Goal: Task Accomplishment & Management: Complete application form

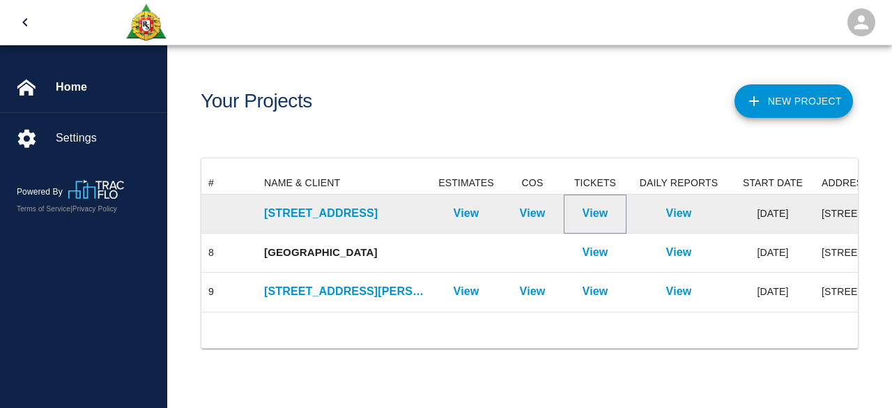
click at [588, 211] on p "View" at bounding box center [596, 213] width 26 height 17
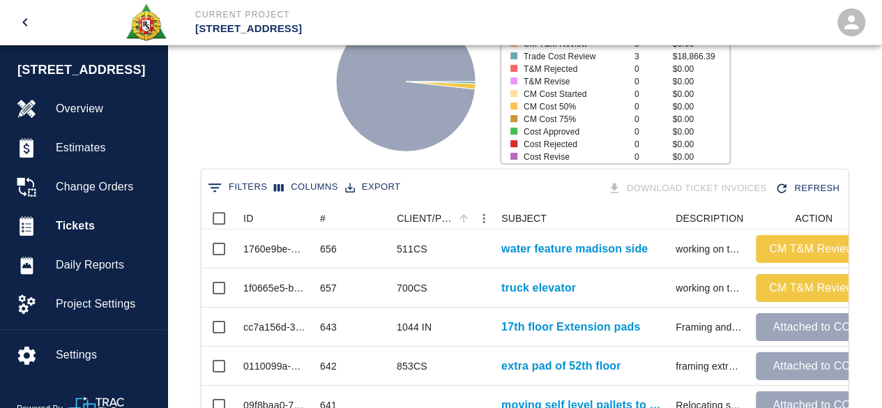
scroll to position [139, 0]
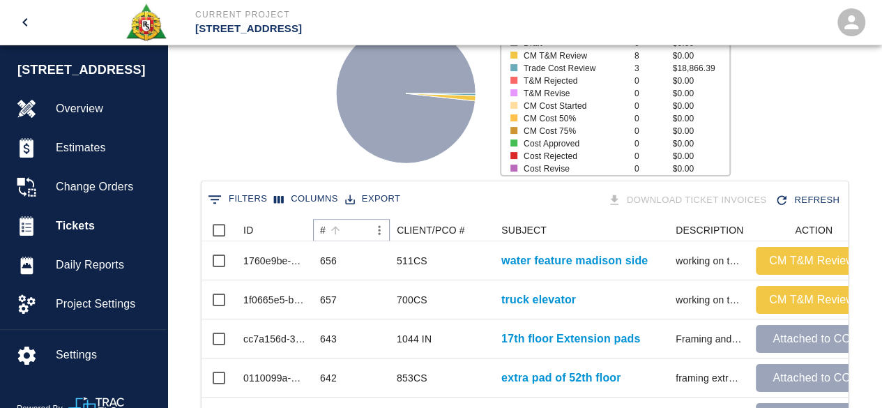
click at [333, 229] on icon "Sort" at bounding box center [335, 230] width 8 height 8
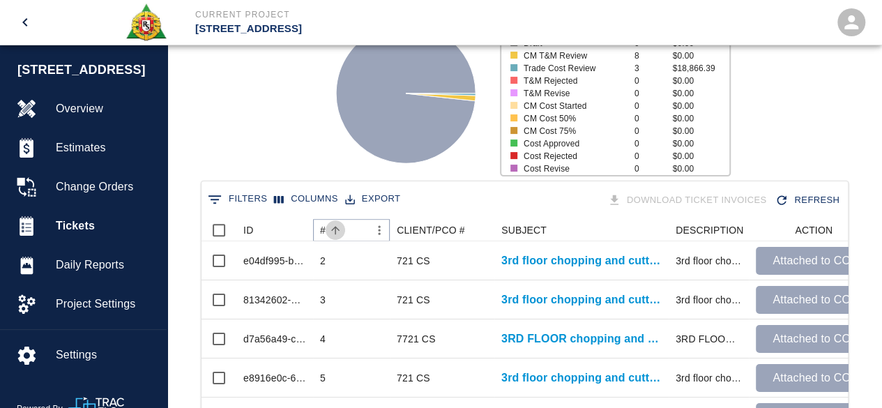
click at [335, 228] on icon "Sort" at bounding box center [335, 230] width 8 height 8
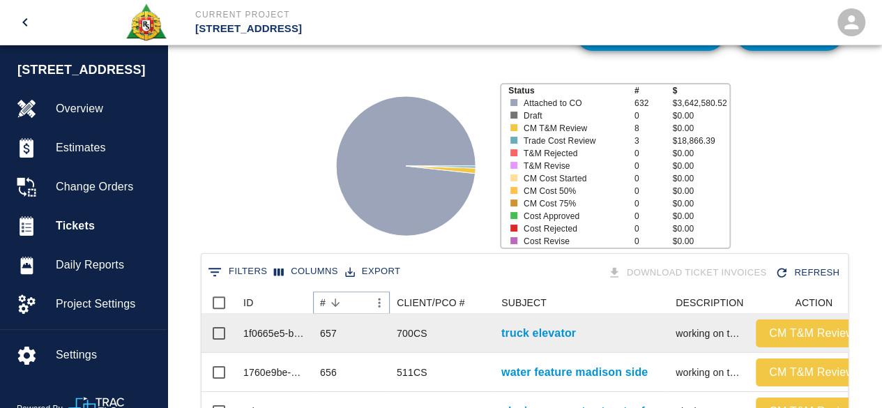
scroll to position [0, 0]
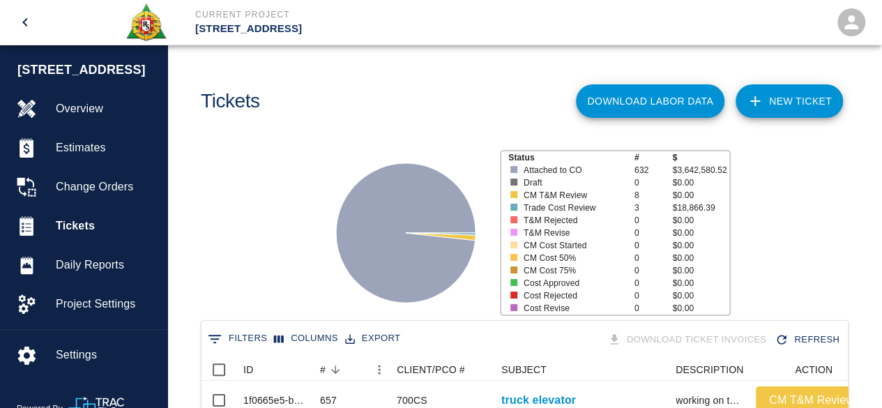
click at [429, 109] on div "Tickets" at bounding box center [355, 96] width 330 height 56
click at [794, 95] on link "NEW TICKET" at bounding box center [789, 100] width 107 height 33
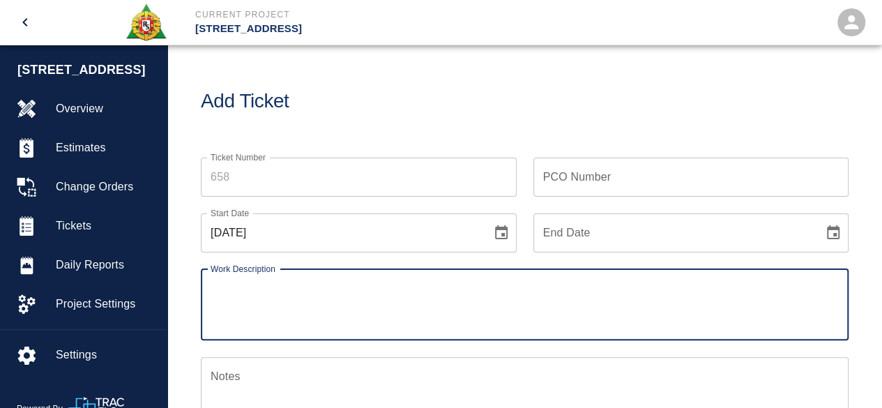
click at [243, 172] on input "Ticket Number" at bounding box center [359, 177] width 316 height 39
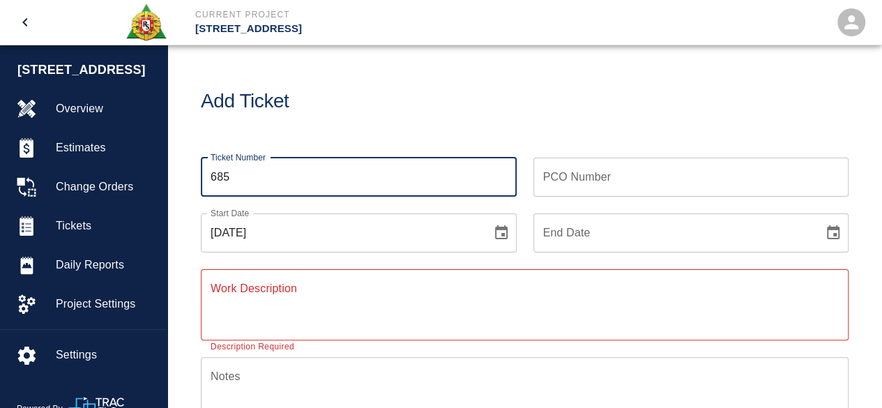
type input "685"
click at [578, 180] on input "PCO Number" at bounding box center [691, 177] width 316 height 39
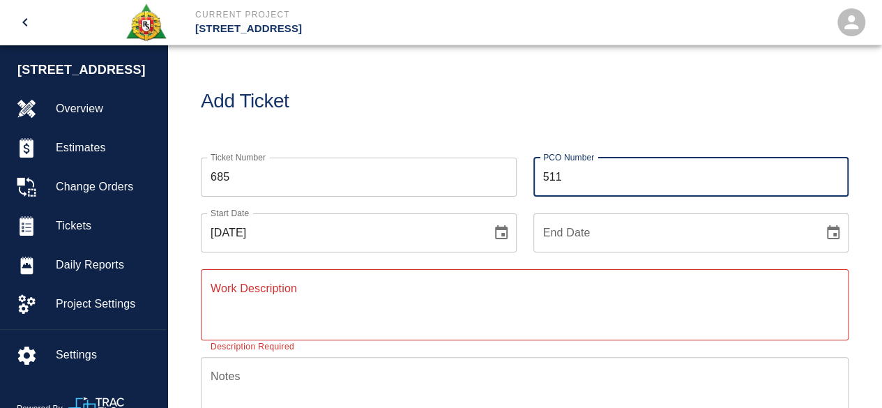
type input "511CS"
click at [499, 234] on icon "Choose date, selected date is Sep 15, 2025" at bounding box center [501, 232] width 17 height 17
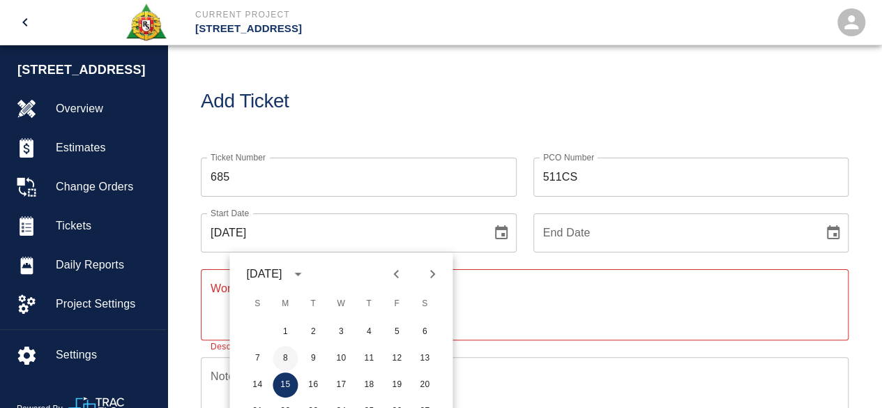
click at [287, 356] on button "8" at bounding box center [285, 358] width 25 height 25
type input "[DATE]"
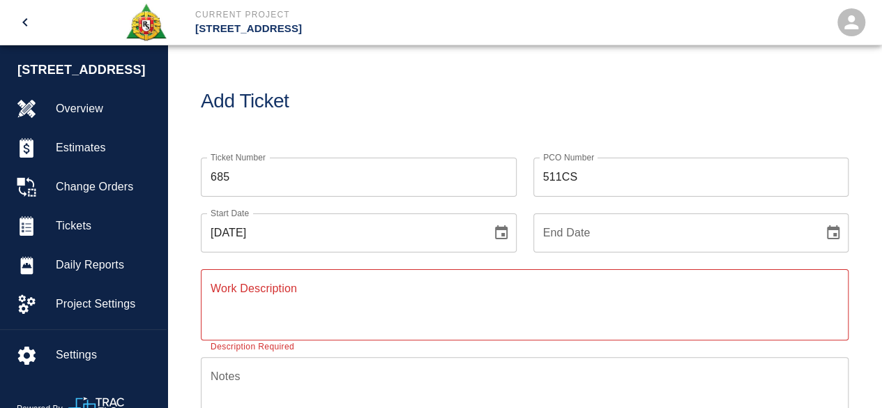
click at [830, 232] on icon "Choose date" at bounding box center [833, 232] width 17 height 17
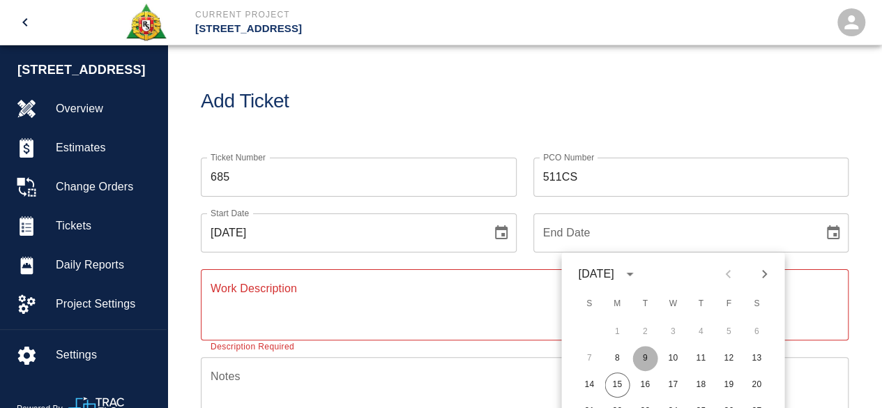
click at [640, 353] on button "9" at bounding box center [644, 358] width 25 height 25
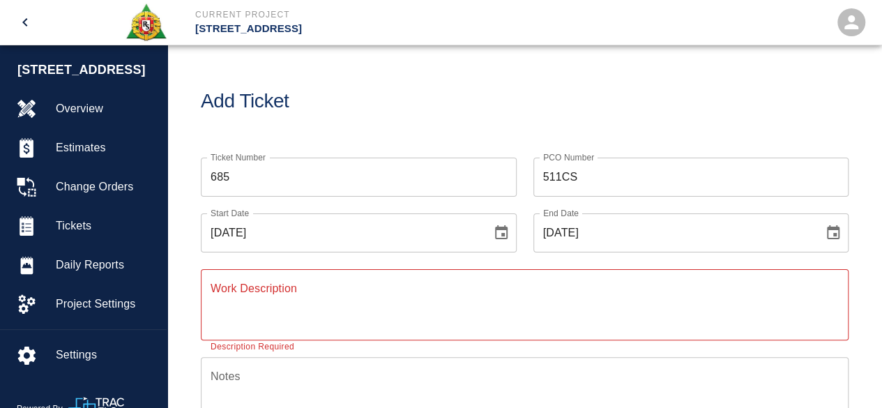
click at [829, 235] on icon "Choose date, selected date is Sep 9, 2025" at bounding box center [833, 232] width 17 height 17
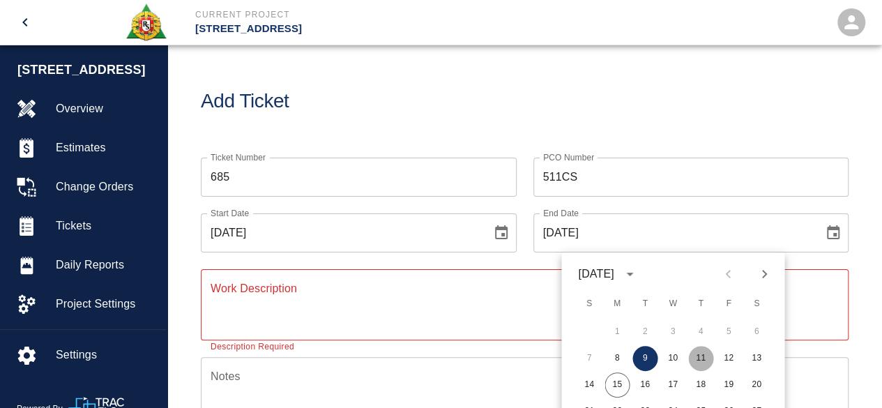
click at [700, 358] on button "11" at bounding box center [700, 358] width 25 height 25
type input "[DATE]"
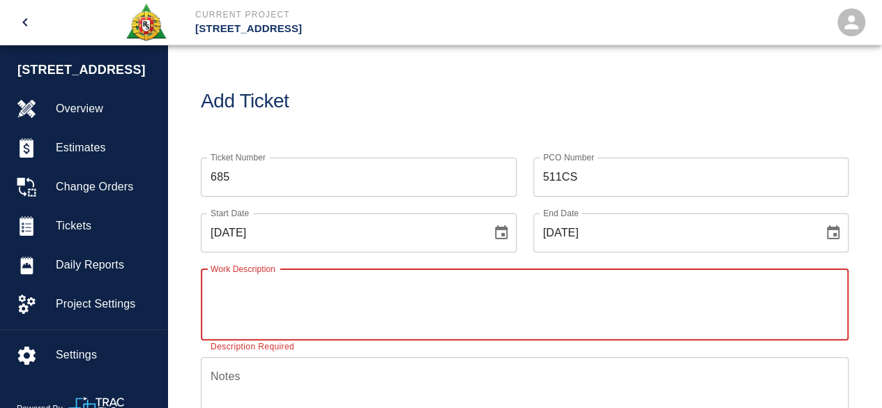
click at [211, 290] on textarea "Work Description" at bounding box center [525, 304] width 628 height 48
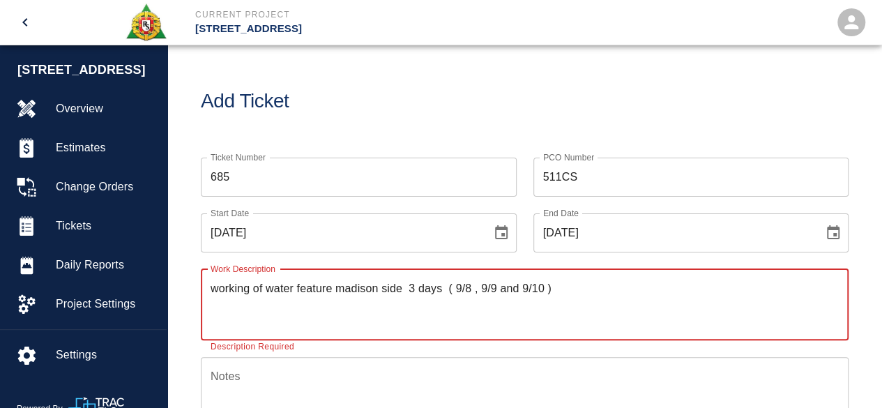
type textarea "working of water feature madison side 3 days ( 9/8 , 9/9 and 9/10 )"
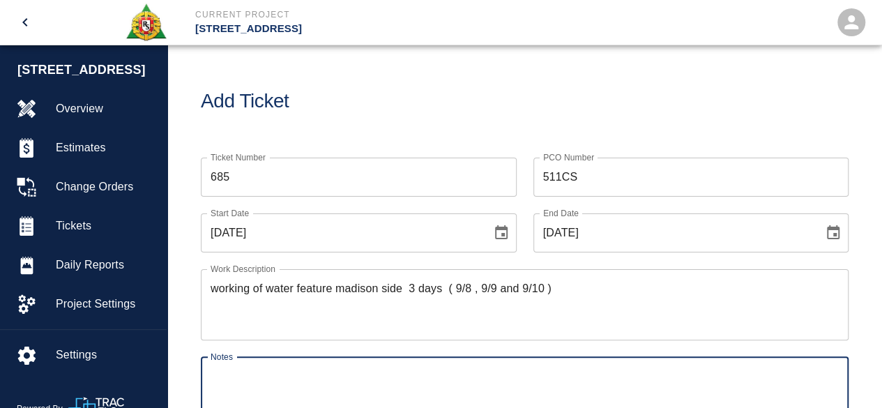
click at [226, 372] on textarea "Notes" at bounding box center [525, 392] width 628 height 48
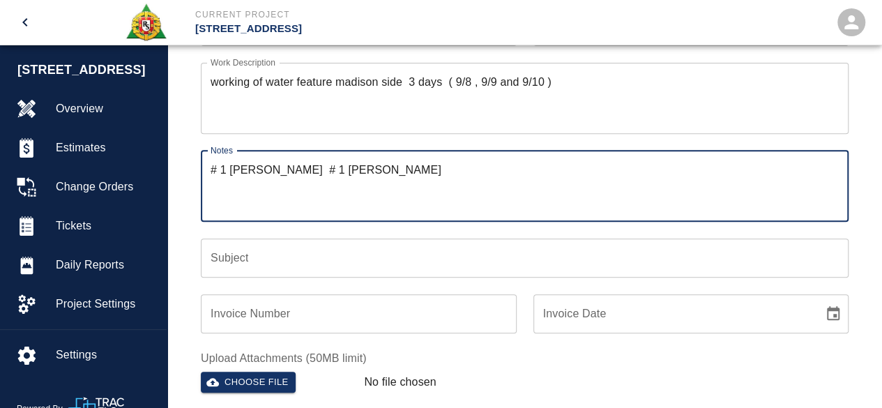
scroll to position [209, 0]
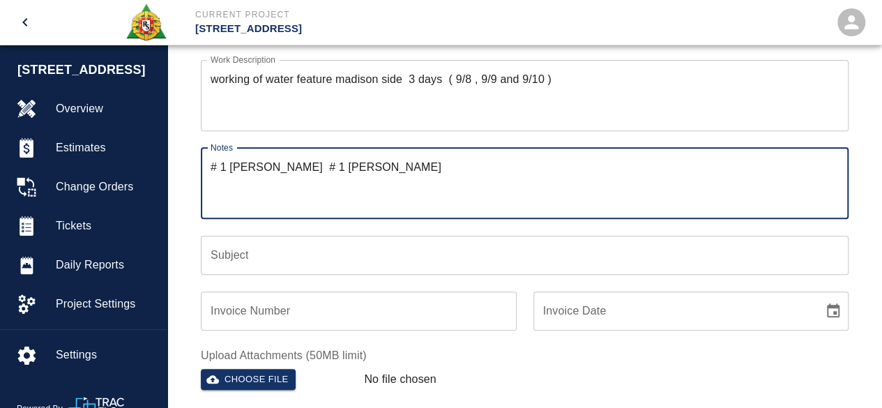
type textarea "# 1 [PERSON_NAME] # 1 [PERSON_NAME]"
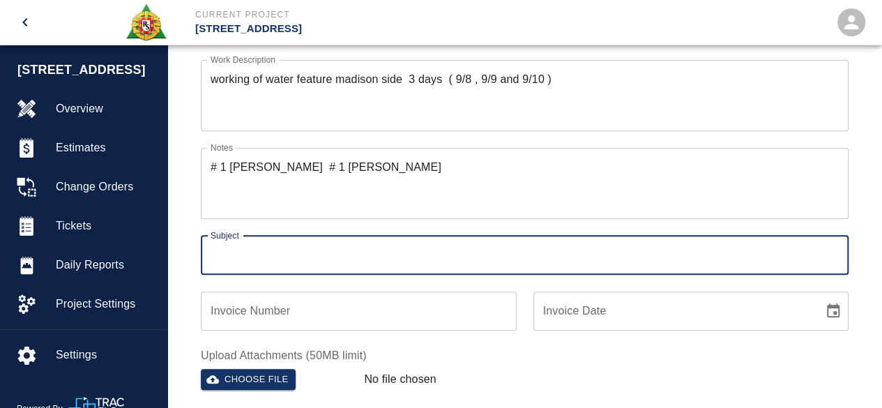
click at [207, 254] on input "Subject" at bounding box center [525, 255] width 648 height 39
type input "water feature madison side"
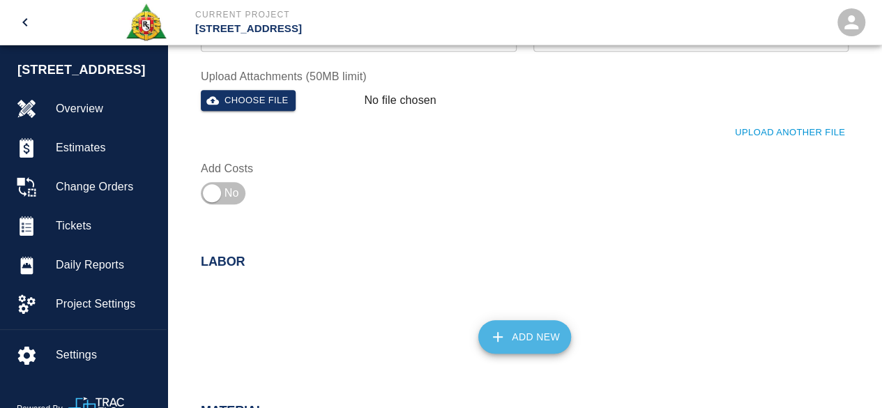
click at [533, 334] on button "Add New" at bounding box center [524, 336] width 93 height 33
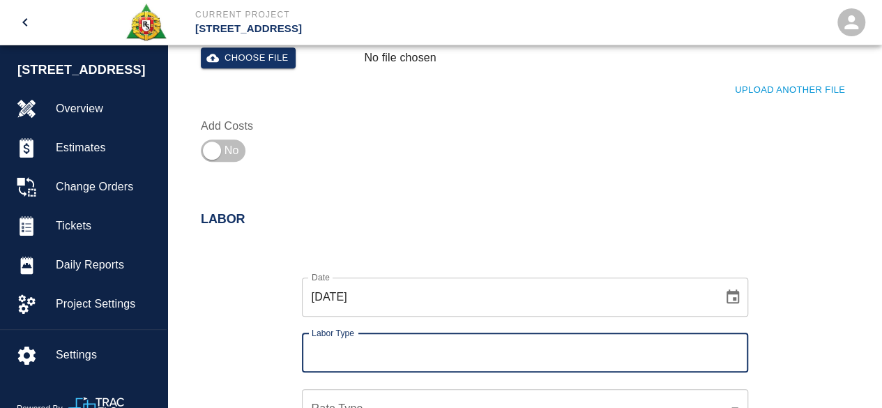
scroll to position [558, 0]
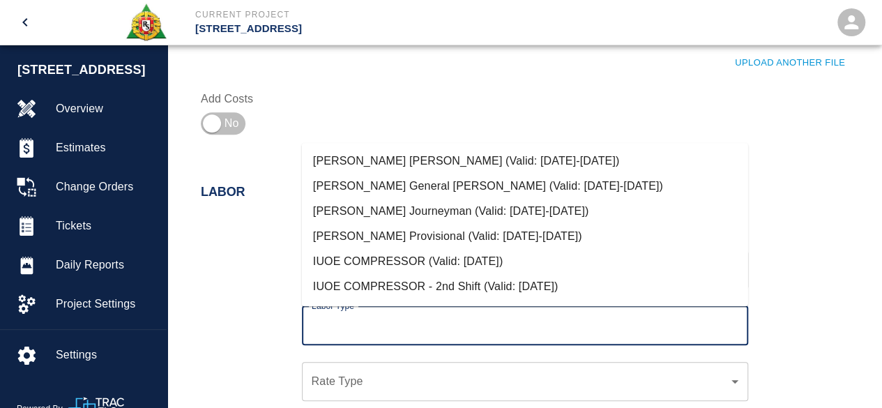
click at [336, 334] on input "Labor Type" at bounding box center [525, 325] width 434 height 26
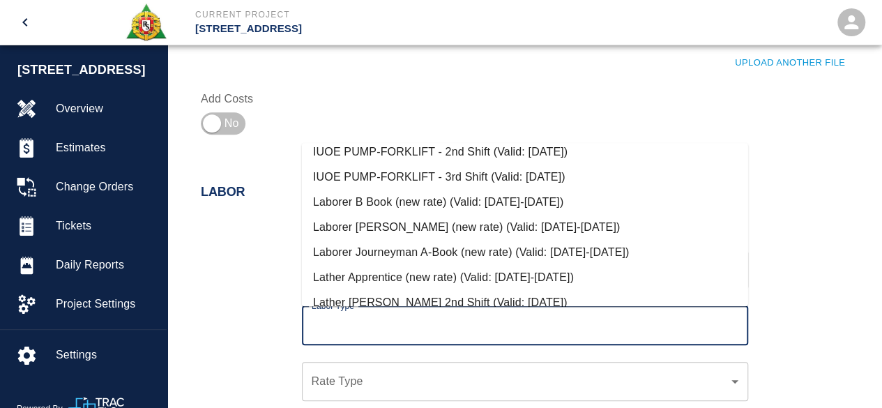
scroll to position [418, 0]
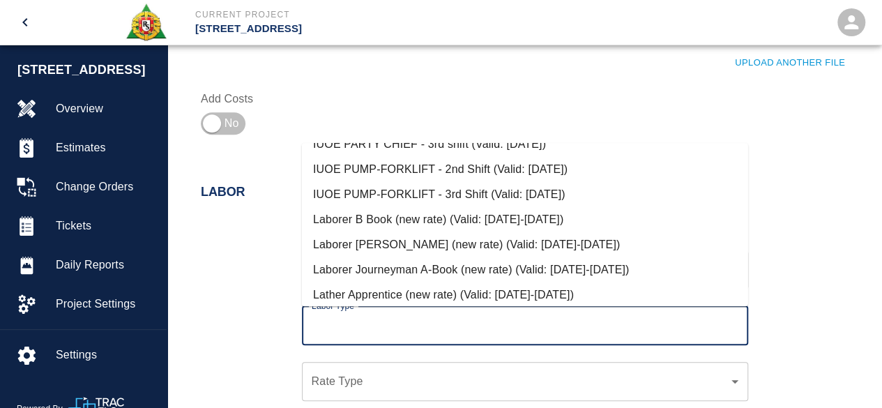
click at [402, 266] on li "Laborer Journeyman A-Book (new rate) (Valid: [DATE]-[DATE])" at bounding box center [525, 269] width 446 height 25
type input "Laborer Journeyman A-Book (new rate)"
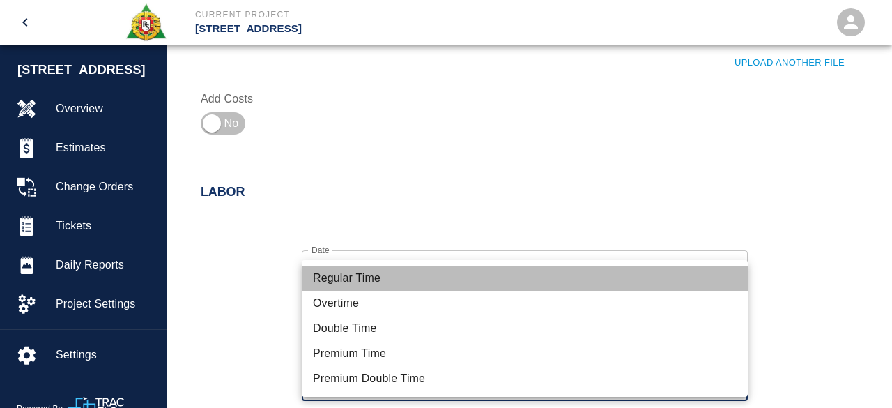
click at [362, 275] on li "Regular Time" at bounding box center [525, 278] width 446 height 25
type input "rate_rt"
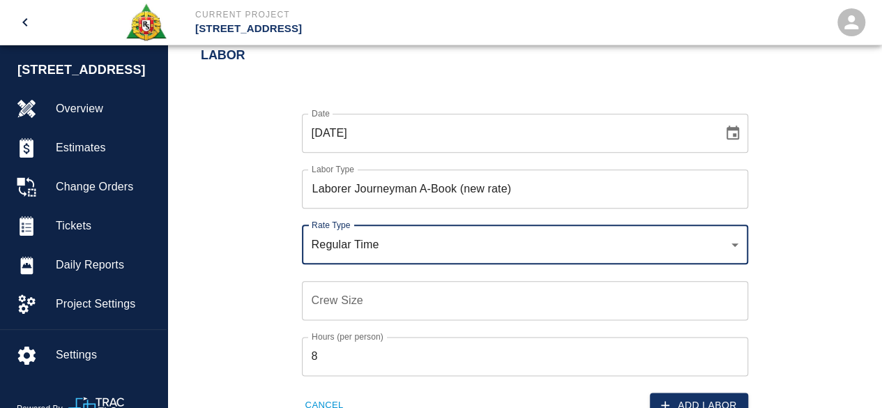
scroll to position [767, 0]
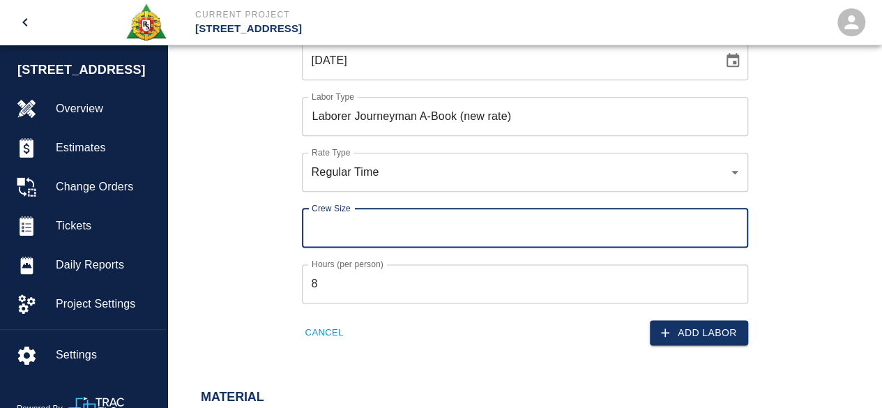
click at [323, 231] on input "Crew Size" at bounding box center [525, 227] width 446 height 39
type input "2"
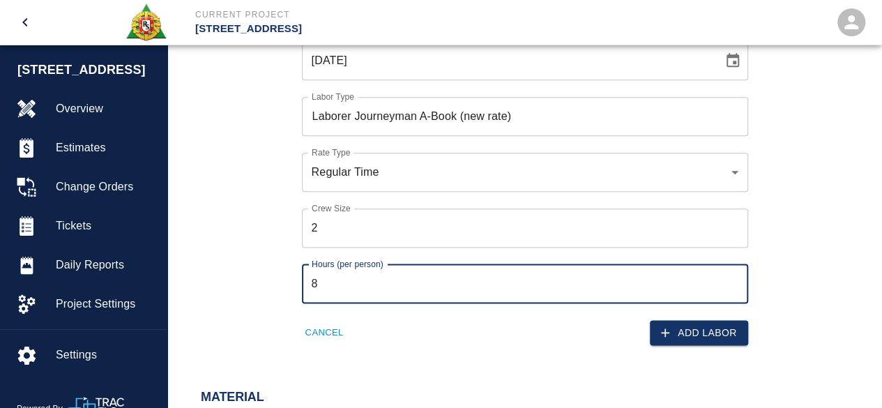
click at [316, 284] on input "8" at bounding box center [525, 283] width 446 height 39
type input "24"
click at [712, 334] on button "Add Labor" at bounding box center [699, 333] width 98 height 26
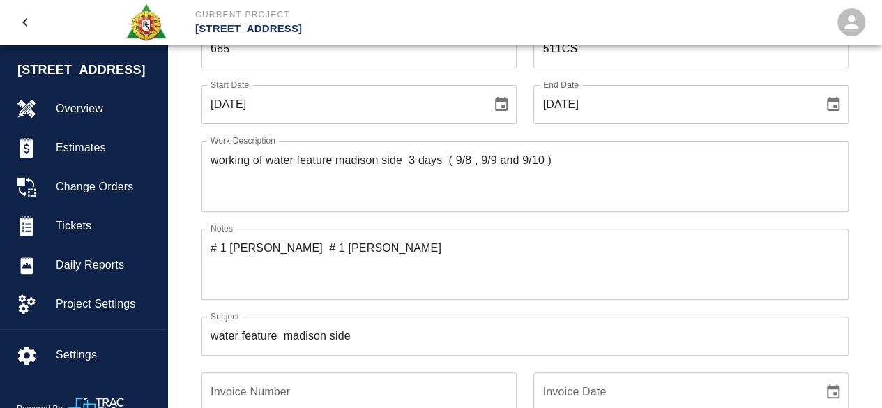
scroll to position [70, 0]
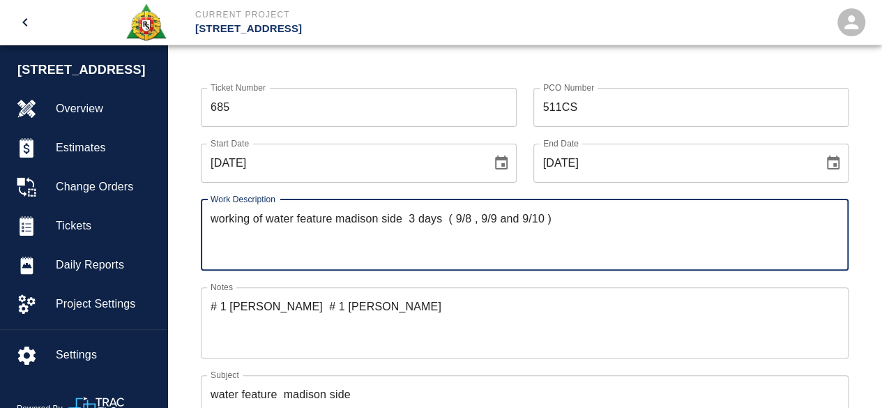
click at [519, 218] on textarea "working of water feature madison side 3 days ( 9/8 , 9/9 and 9/10 )" at bounding box center [525, 235] width 628 height 48
click at [417, 218] on textarea "working of water feature madison side 3 days ( 9/8 , 9/9 ,9/10 and 9/11)" at bounding box center [525, 235] width 628 height 48
type textarea "working of water feature madison side 4 days ( 9/8 , 9/9 ,9/10 and 9/11)"
click at [436, 307] on textarea "# 1 [PERSON_NAME] # 1 [PERSON_NAME]" at bounding box center [525, 322] width 628 height 48
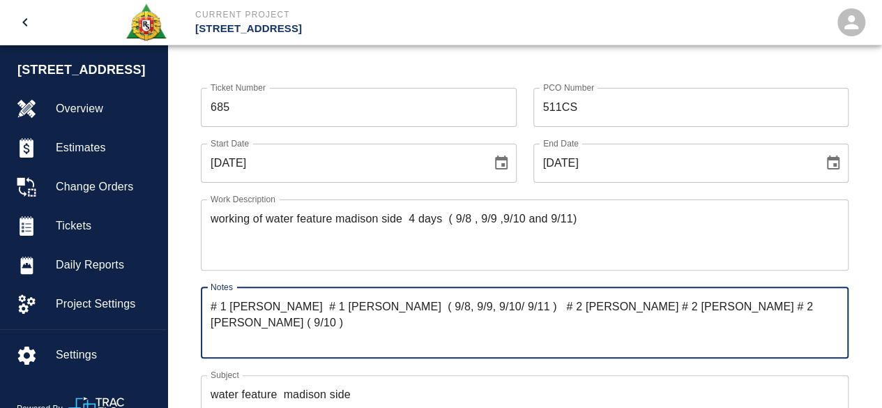
click at [512, 304] on textarea "# 1 [PERSON_NAME] # 1 [PERSON_NAME] ( 9/8, 9/9, 9/10/ 9/11 ) # 2 [PERSON_NAME] …" at bounding box center [525, 322] width 628 height 48
click at [774, 305] on textarea "# 1 [PERSON_NAME] # 1 [PERSON_NAME] ( 9/8, 9/9, 9/10 and 9/11 ) # 2 [PERSON_NAM…" at bounding box center [525, 322] width 628 height 48
click at [337, 344] on textarea "# 1 [PERSON_NAME] # 1 [PERSON_NAME] ( 9/8, 9/9, 9/10 and 9/11 ) # 2 [PERSON_NAM…" at bounding box center [525, 322] width 628 height 48
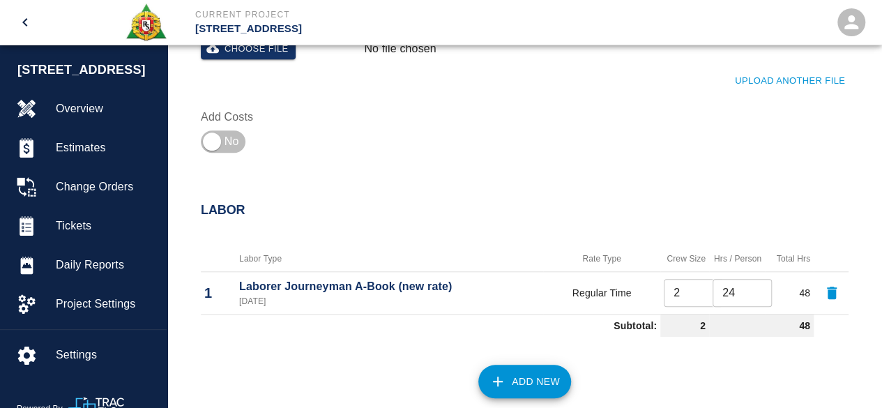
scroll to position [558, 0]
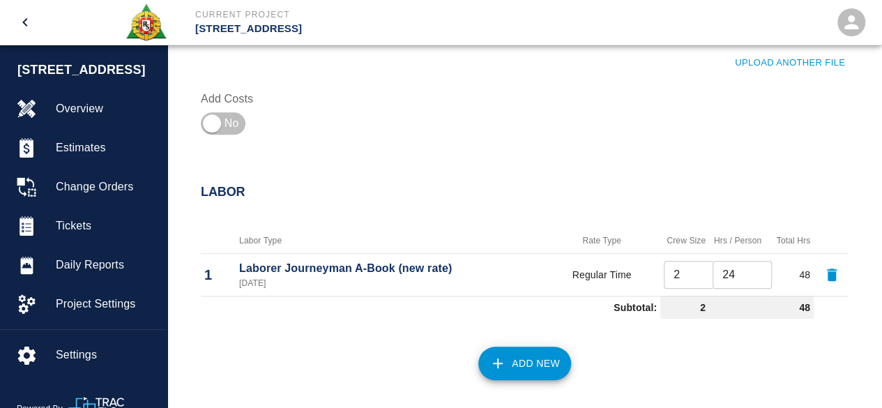
type textarea "# 1 [PERSON_NAME] # 1 [PERSON_NAME] ( 9/8, 9/9, 9/10 and 9/11 ) # 2 [PERSON_NAM…"
click at [756, 271] on input "25" at bounding box center [742, 275] width 59 height 28
click at [756, 271] on input "26" at bounding box center [742, 275] width 59 height 28
click at [756, 271] on input "27" at bounding box center [742, 275] width 59 height 28
click at [756, 271] on input "28" at bounding box center [742, 275] width 59 height 28
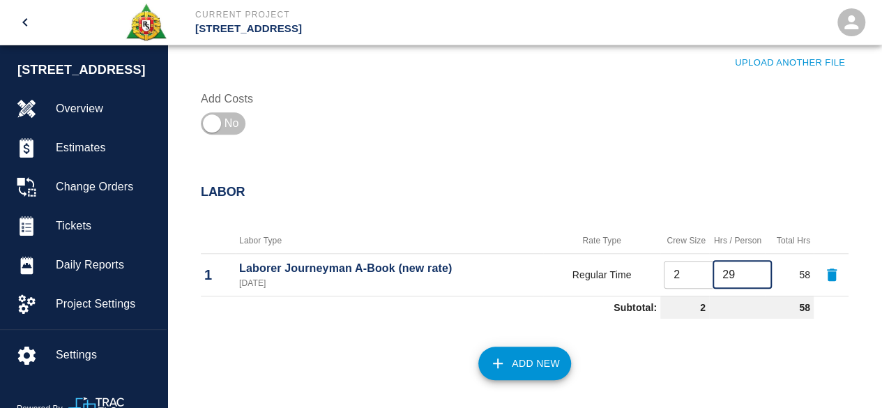
click at [756, 271] on input "29" at bounding box center [742, 275] width 59 height 28
click at [756, 271] on input "30" at bounding box center [742, 275] width 59 height 28
click at [756, 271] on input "31" at bounding box center [742, 275] width 59 height 28
type input "32"
click at [756, 271] on input "32" at bounding box center [742, 275] width 59 height 28
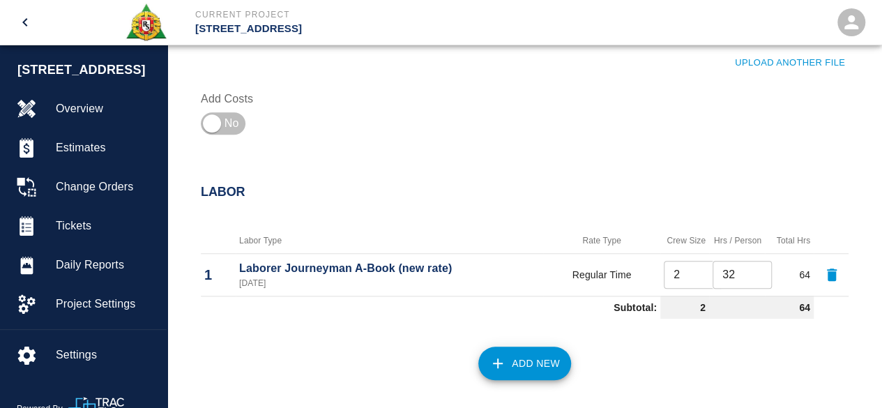
click at [463, 258] on td "Laborer Journeyman A-Book (new rate) [DATE]" at bounding box center [389, 274] width 307 height 43
click at [527, 362] on button "Add New" at bounding box center [524, 362] width 93 height 33
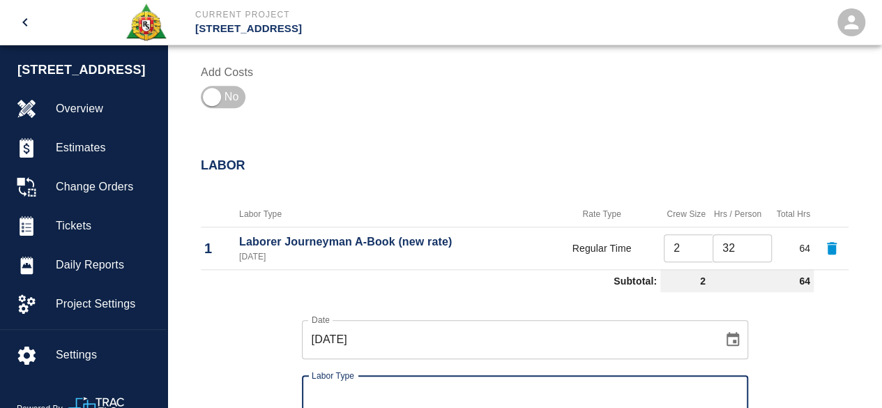
click at [321, 381] on div "Labor Type Labor Type" at bounding box center [525, 395] width 446 height 39
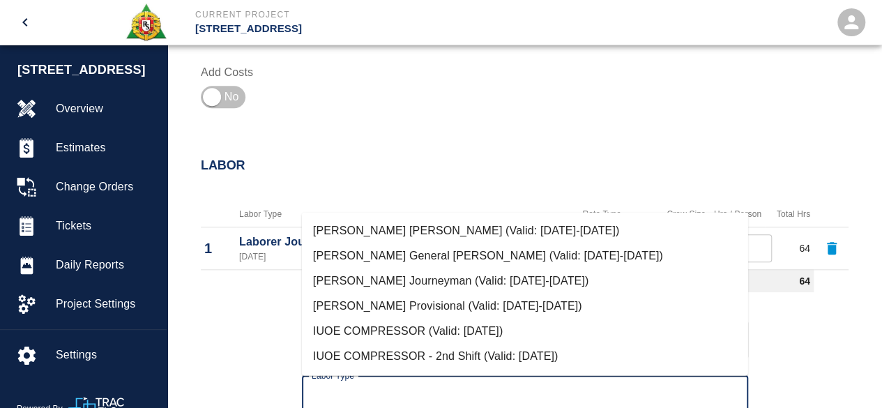
click at [326, 384] on input "Labor Type" at bounding box center [525, 395] width 434 height 26
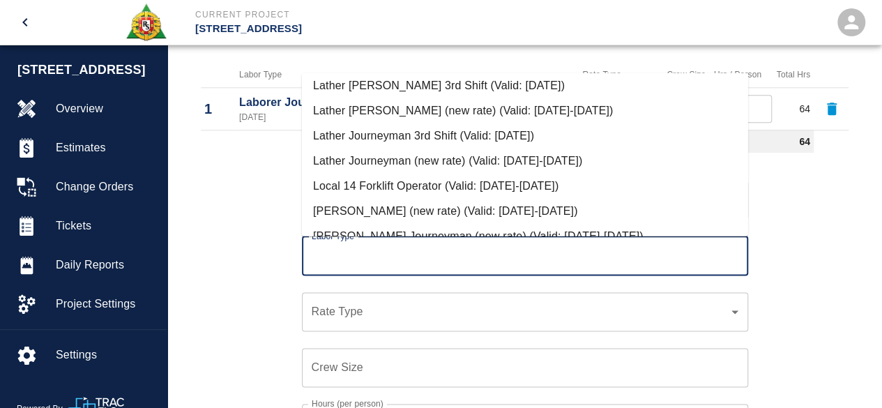
scroll to position [627, 0]
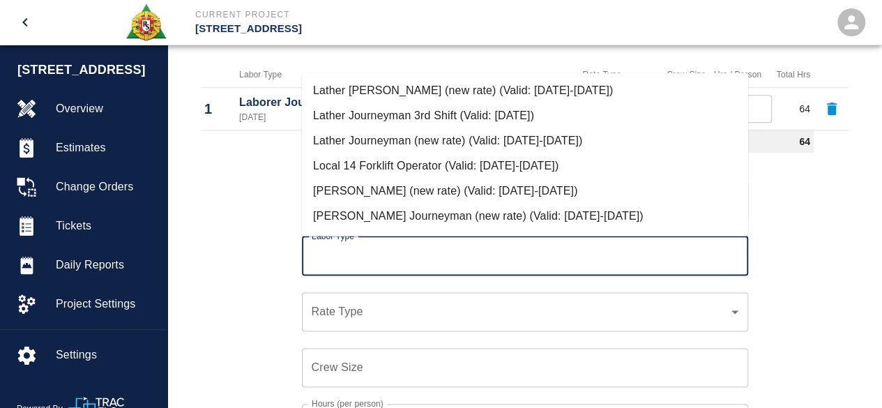
click at [383, 213] on li "[PERSON_NAME] Journeyman (new rate) (Valid: [DATE]-[DATE])" at bounding box center [525, 216] width 446 height 25
type input "[PERSON_NAME] Journeyman (new rate)"
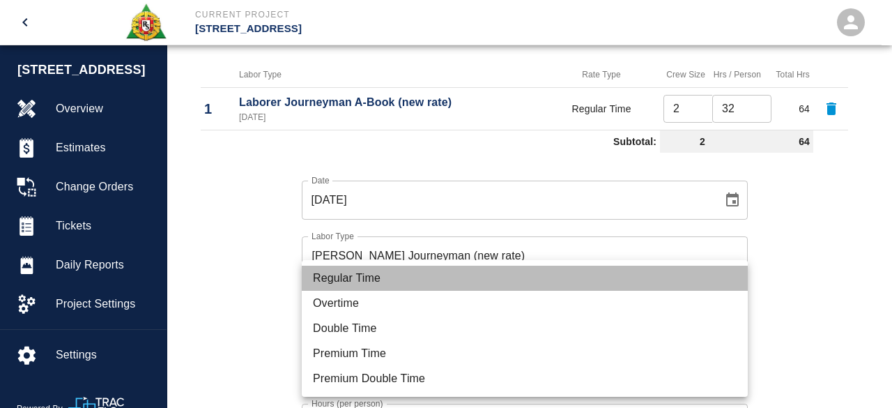
click at [355, 277] on li "Regular Time" at bounding box center [525, 278] width 446 height 25
type input "rate_rt"
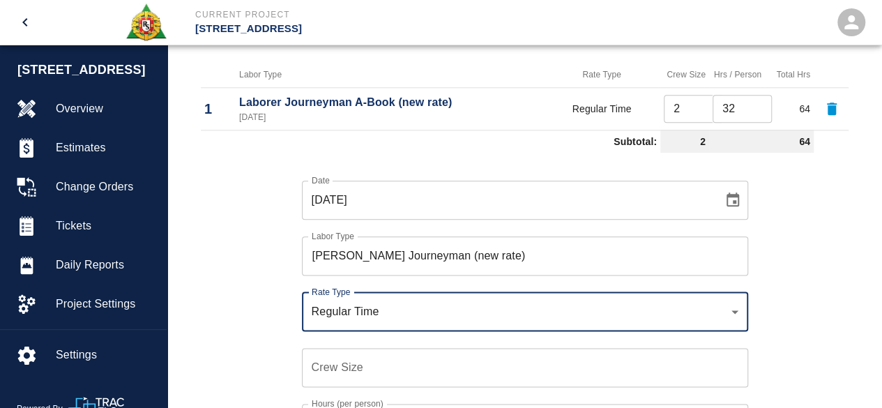
click at [323, 367] on input "Crew Size" at bounding box center [525, 367] width 446 height 39
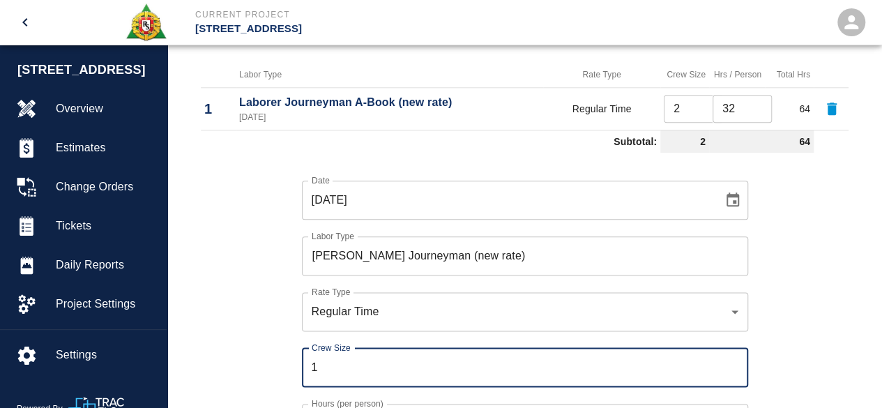
scroll to position [793, 0]
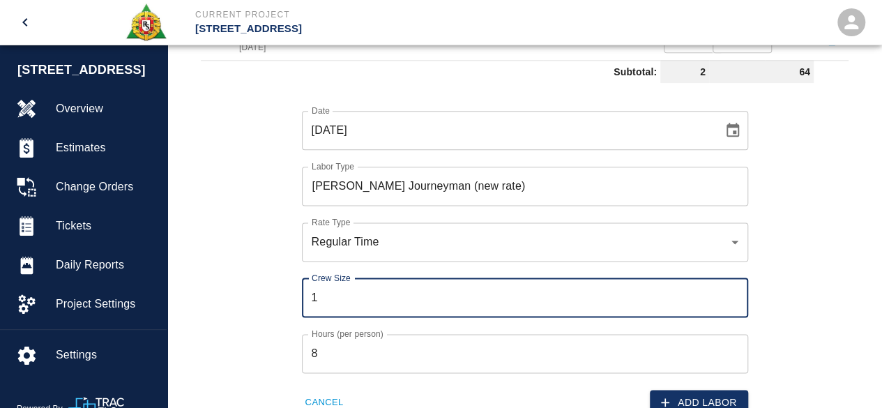
type input "1"
click at [317, 351] on input "8" at bounding box center [525, 353] width 446 height 39
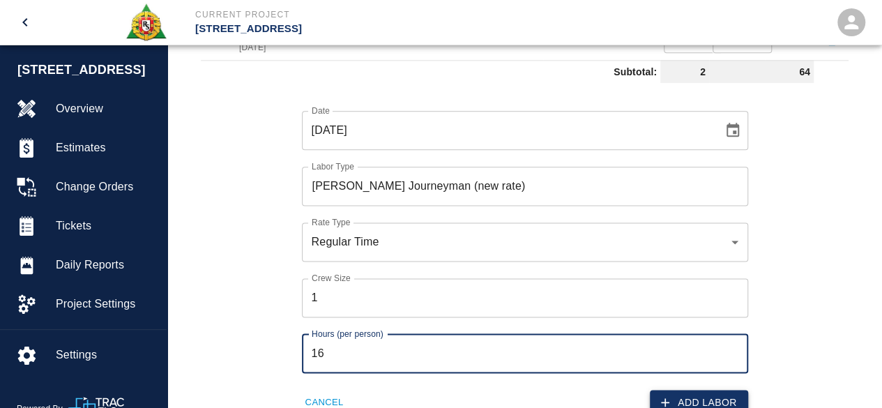
type input "16"
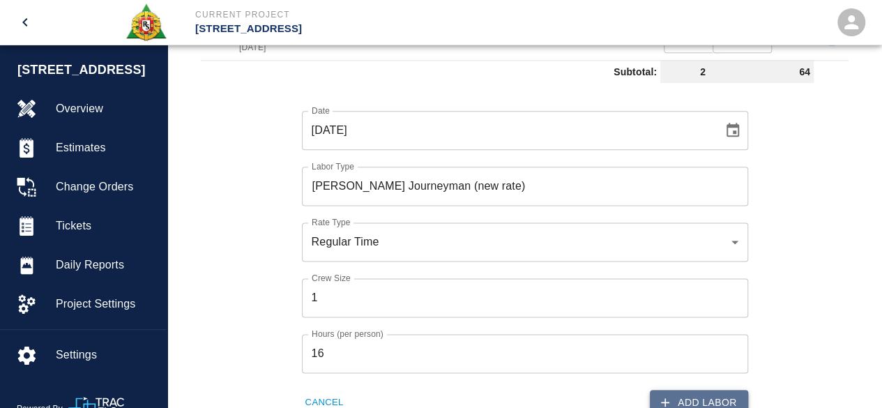
click at [713, 397] on button "Add Labor" at bounding box center [699, 403] width 98 height 26
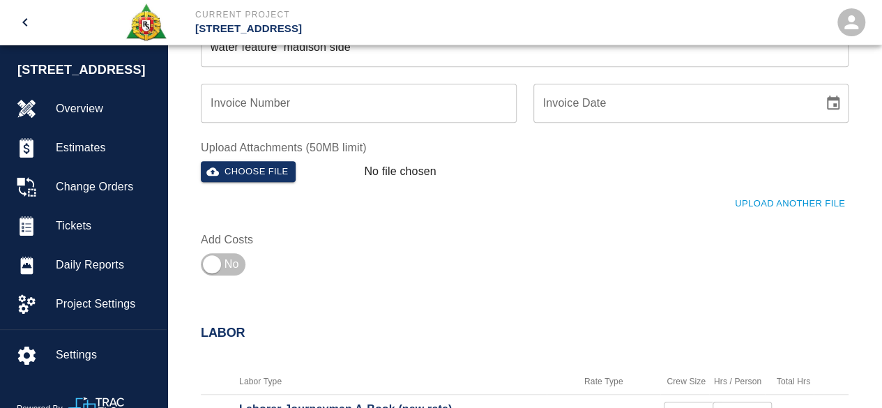
scroll to position [515, 0]
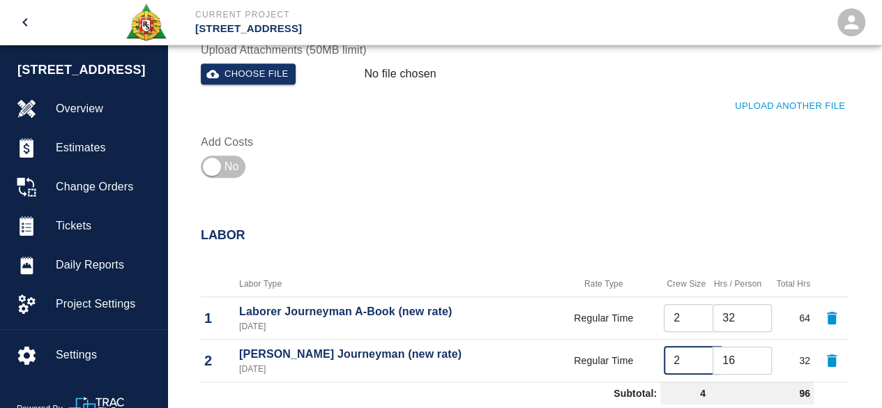
type input "2"
click at [709, 356] on input "2" at bounding box center [693, 360] width 59 height 28
click at [483, 203] on div "Labor" at bounding box center [516, 227] width 664 height 54
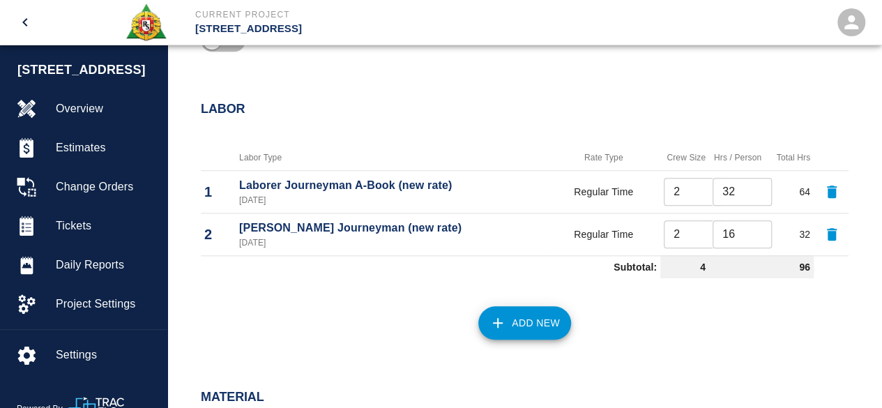
scroll to position [654, 0]
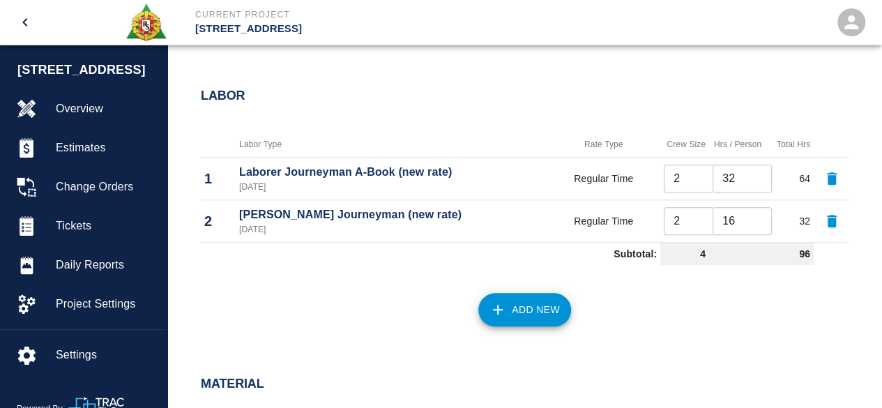
click at [527, 307] on button "Add New" at bounding box center [524, 309] width 93 height 33
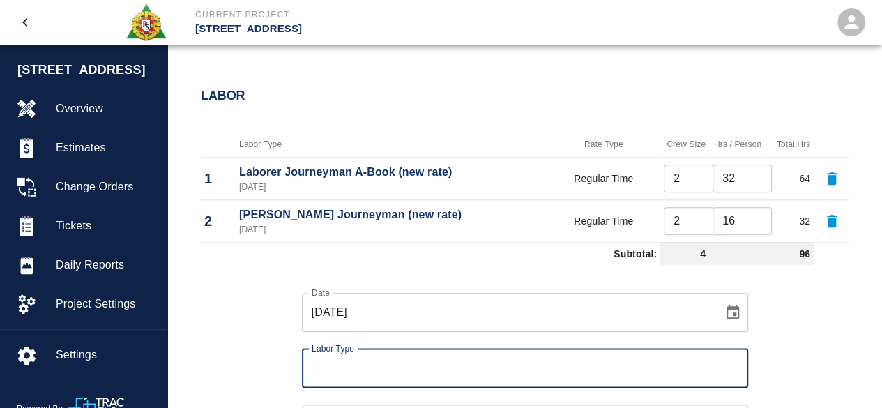
click at [340, 372] on input "Labor Type" at bounding box center [525, 368] width 434 height 26
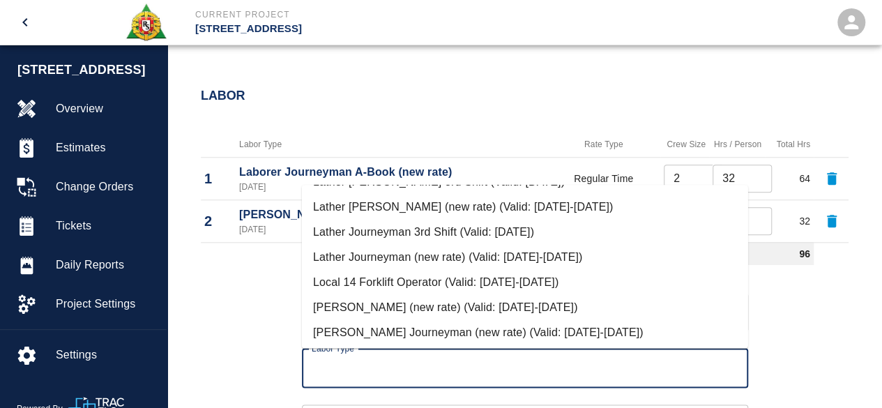
scroll to position [697, 0]
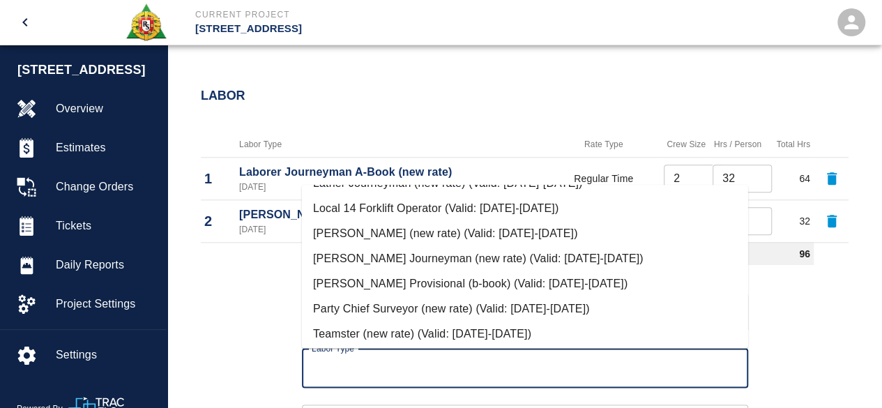
click at [376, 260] on li "[PERSON_NAME] Journeyman (new rate) (Valid: [DATE]-[DATE])" at bounding box center [525, 258] width 446 height 25
type input "[PERSON_NAME] Journeyman (new rate)"
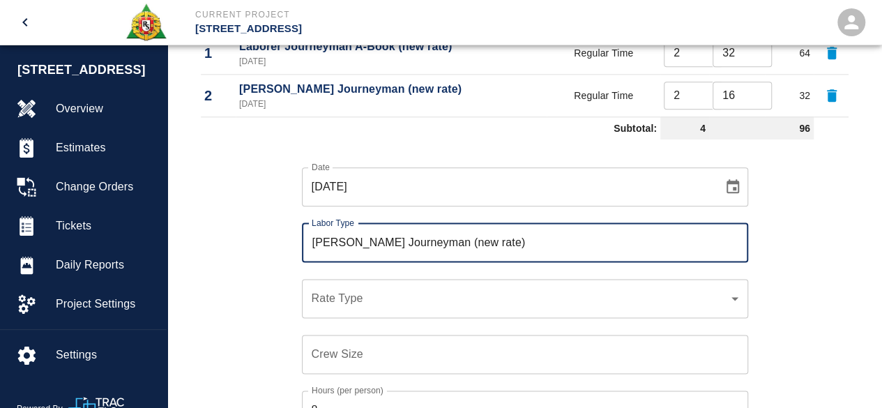
scroll to position [793, 0]
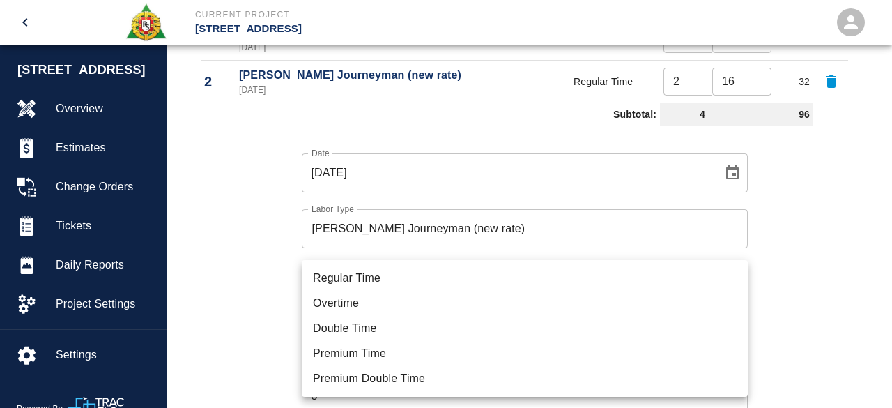
drag, startPoint x: 335, startPoint y: 273, endPoint x: 332, endPoint y: 282, distance: 10.2
click at [335, 274] on li "Regular Time" at bounding box center [525, 278] width 446 height 25
type input "rate_rt"
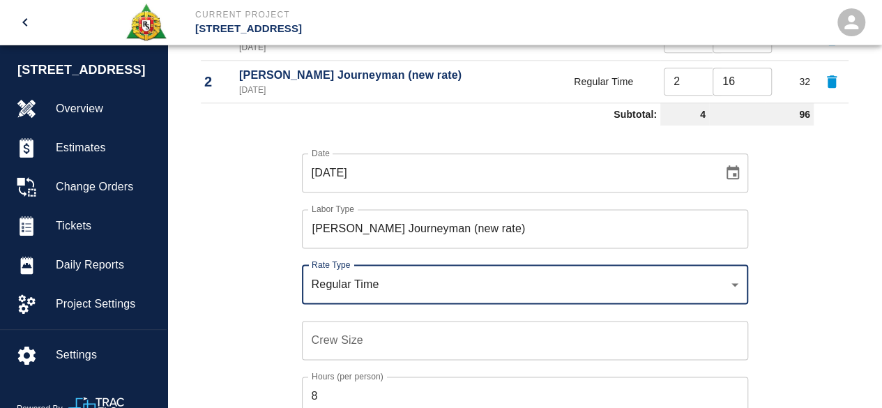
click at [319, 340] on input "Crew Size" at bounding box center [525, 340] width 446 height 39
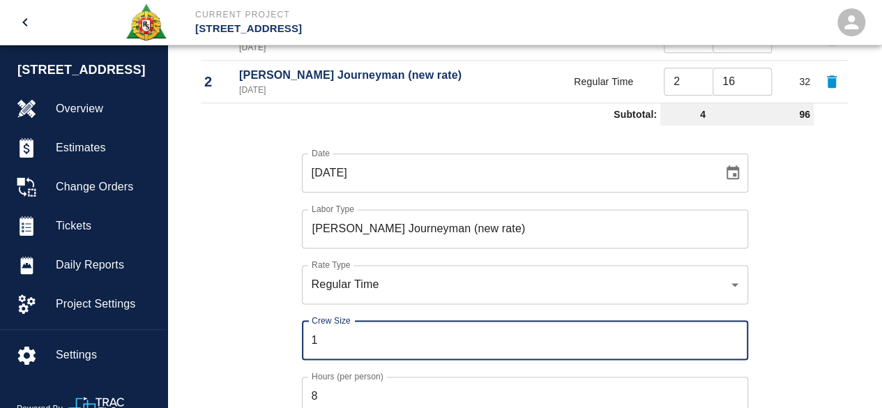
type input "1"
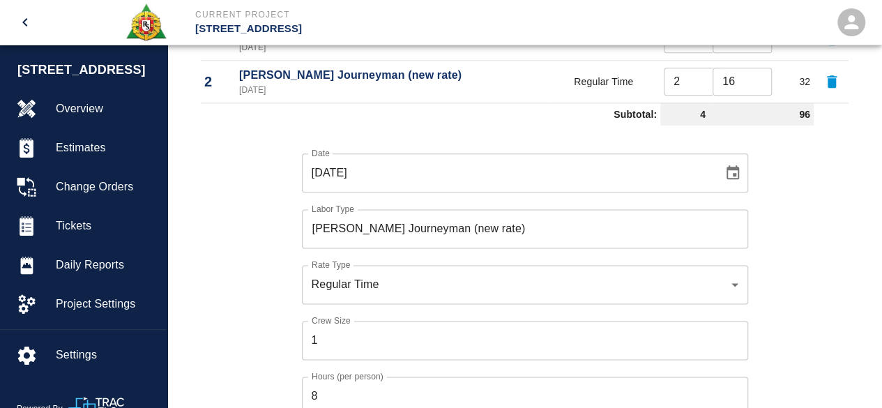
click at [259, 340] on div "Date [DATE] Date Labor Type [PERSON_NAME] Journeyman (new rate) Labor Type Rate…" at bounding box center [516, 294] width 664 height 327
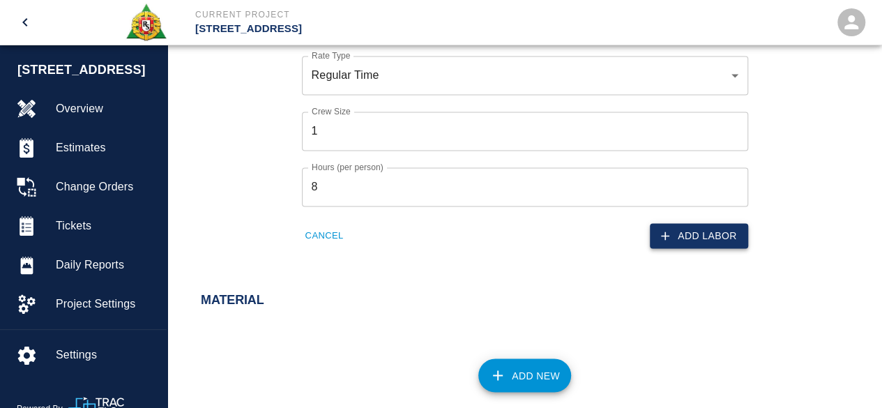
click at [714, 237] on button "Add Labor" at bounding box center [699, 236] width 98 height 26
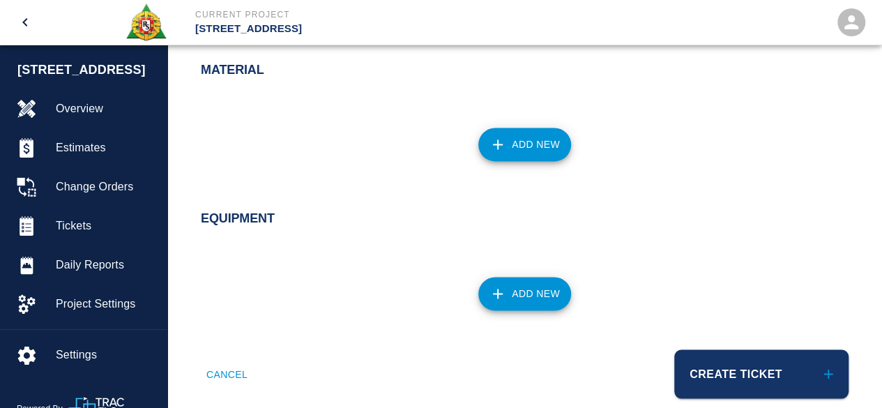
scroll to position [1033, 0]
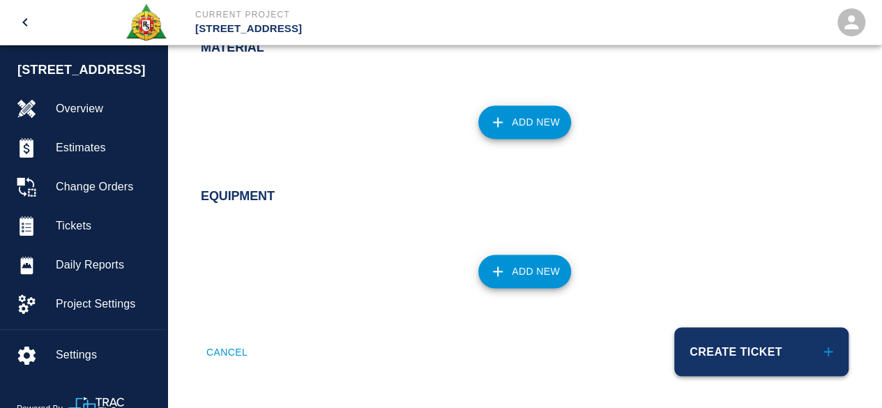
click at [703, 349] on button "Create Ticket" at bounding box center [761, 351] width 174 height 49
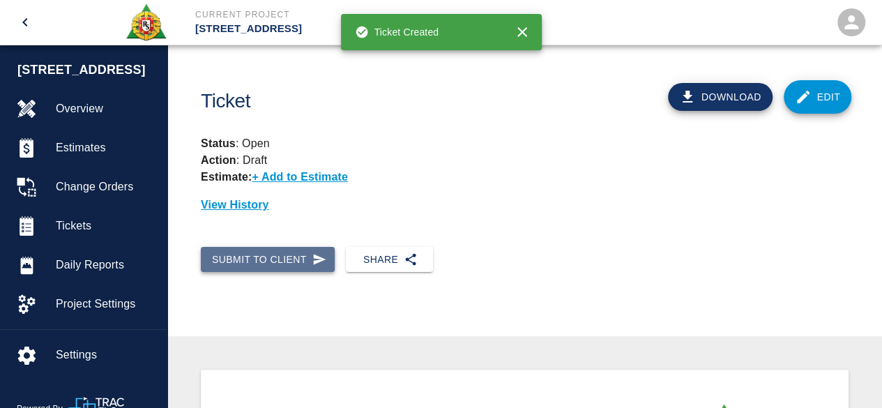
click at [291, 257] on button "Submit to Client" at bounding box center [268, 260] width 134 height 26
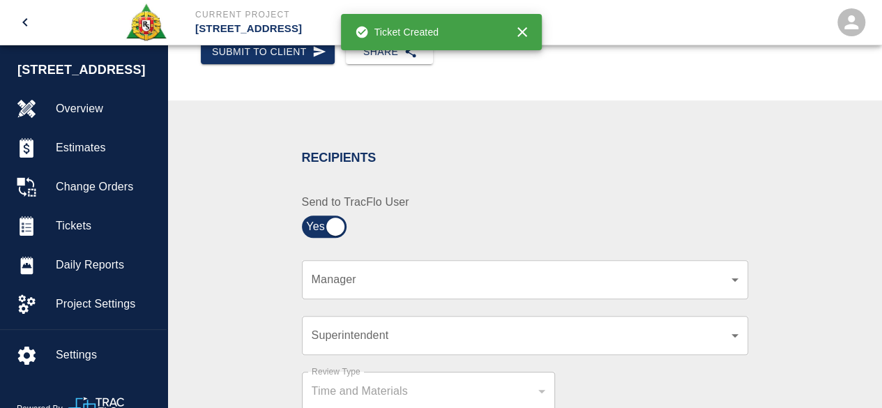
scroll to position [209, 0]
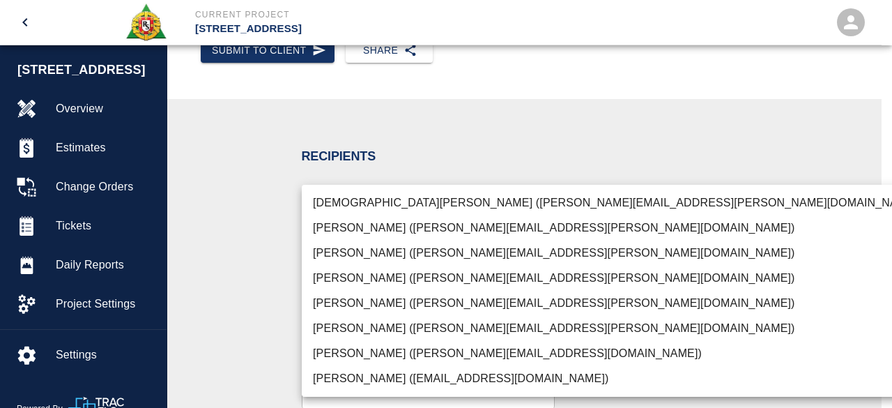
click at [450, 297] on li "[PERSON_NAME] ([PERSON_NAME][EMAIL_ADDRESS][PERSON_NAME][DOMAIN_NAME])" at bounding box center [617, 303] width 631 height 25
type input "15ee5819-a12b-4d49-b208-872c21abcab9"
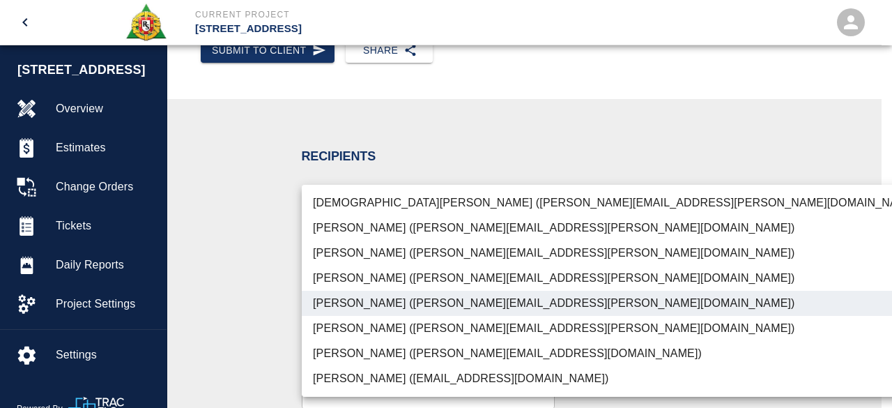
click at [793, 252] on div at bounding box center [446, 204] width 892 height 408
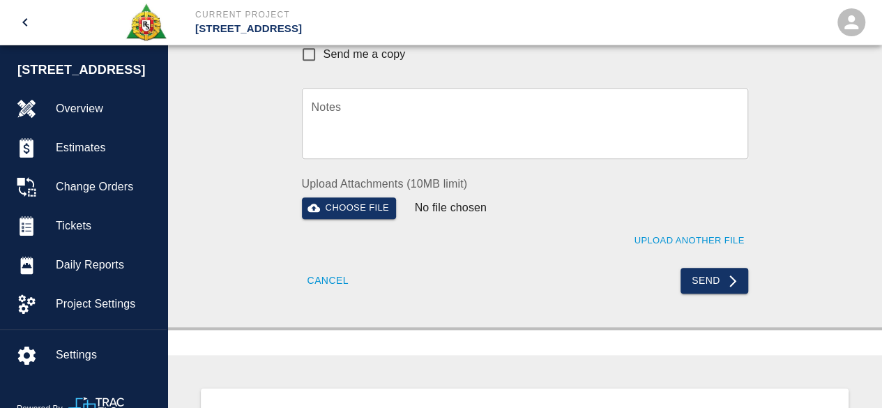
scroll to position [627, 0]
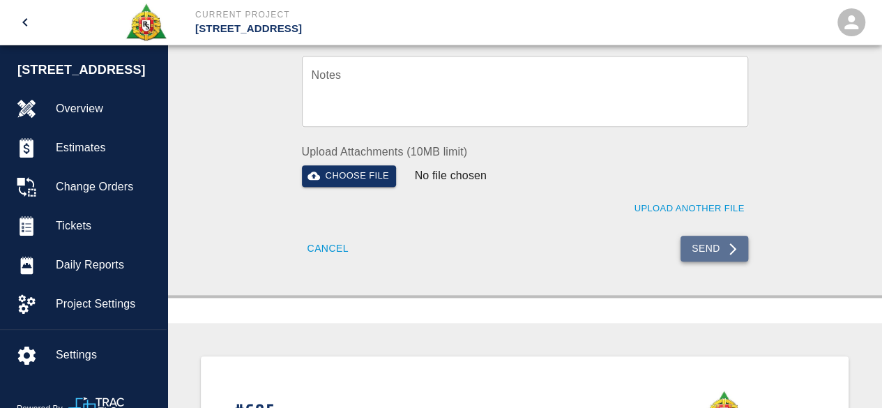
click at [696, 250] on button "Send" at bounding box center [714, 249] width 68 height 26
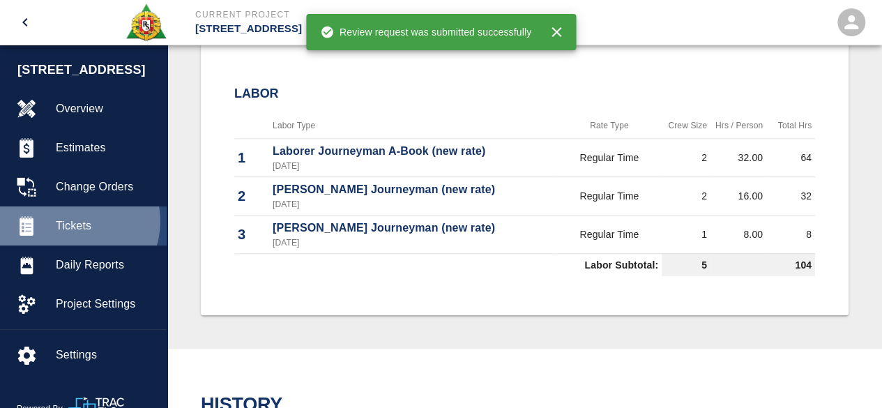
click at [75, 221] on span "Tickets" at bounding box center [106, 226] width 100 height 17
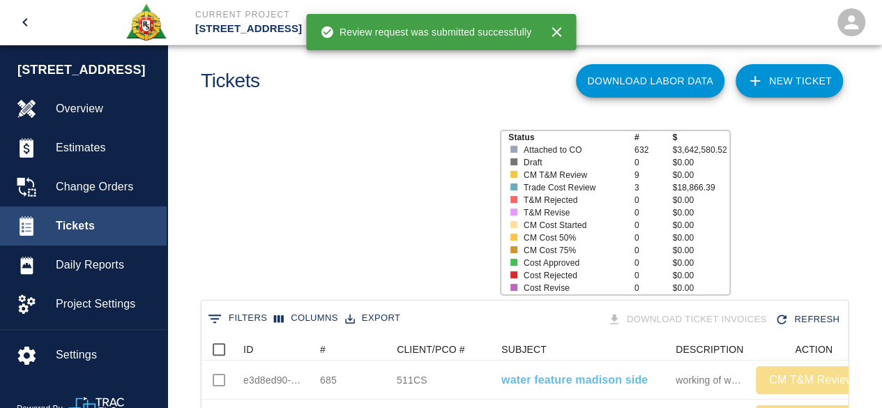
scroll to position [803, 636]
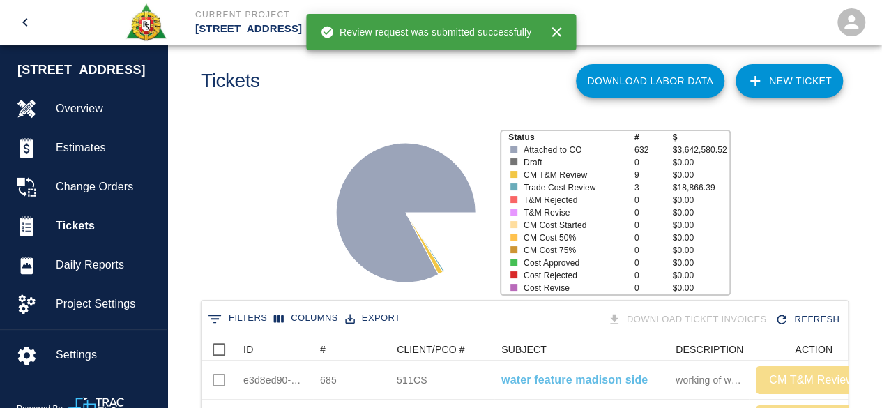
click at [787, 82] on link "NEW TICKET" at bounding box center [789, 80] width 107 height 33
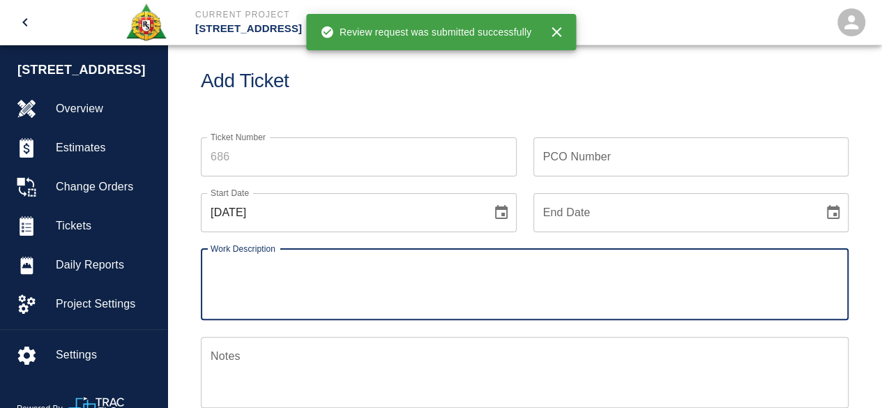
click at [251, 154] on input "Ticket Number" at bounding box center [359, 156] width 316 height 39
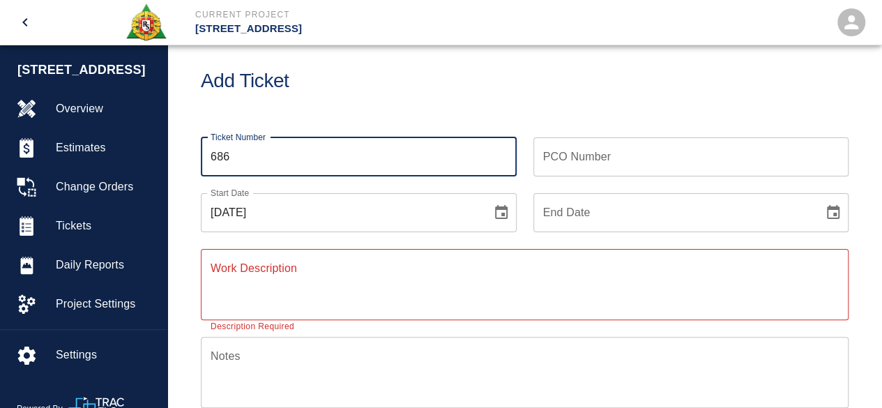
type input "686"
click at [545, 161] on input "PCO Number" at bounding box center [691, 156] width 316 height 39
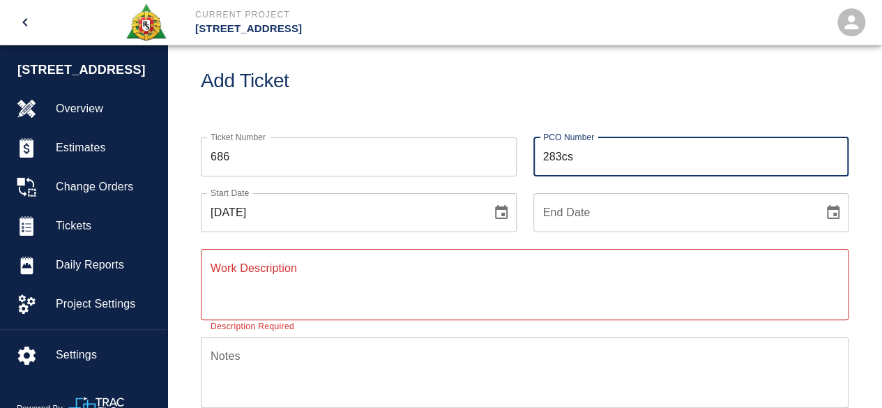
type input "283CS"
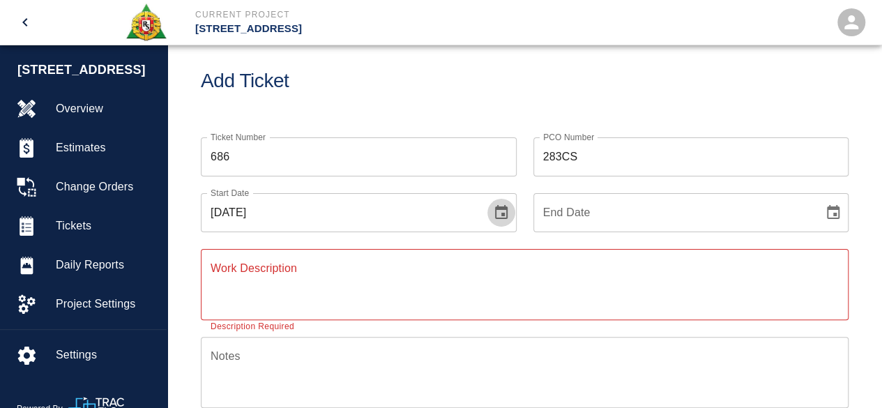
click at [501, 211] on icon "Choose date, selected date is Sep 15, 2025" at bounding box center [501, 212] width 17 height 17
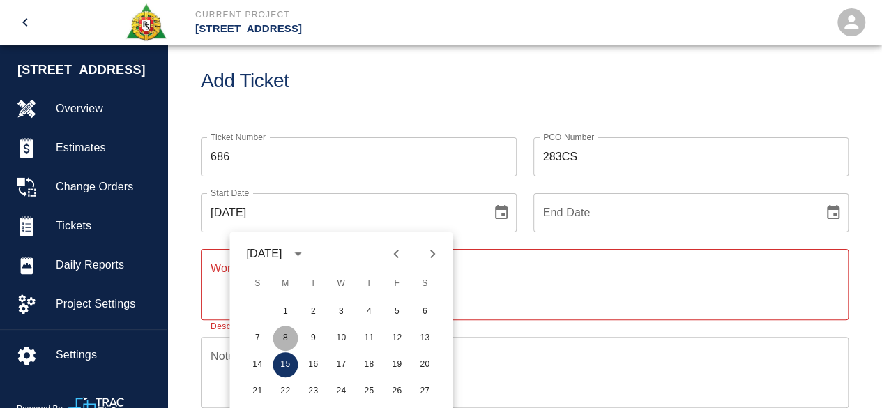
click at [288, 335] on button "8" at bounding box center [285, 338] width 25 height 25
type input "[DATE]"
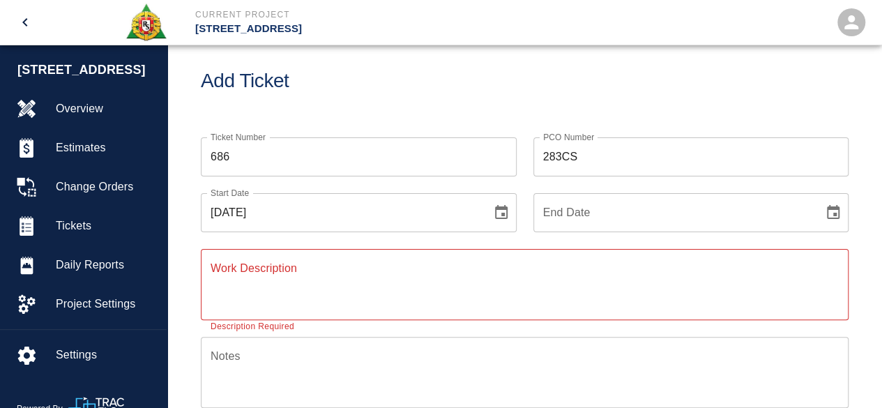
click at [835, 211] on icon "Choose date" at bounding box center [833, 212] width 17 height 17
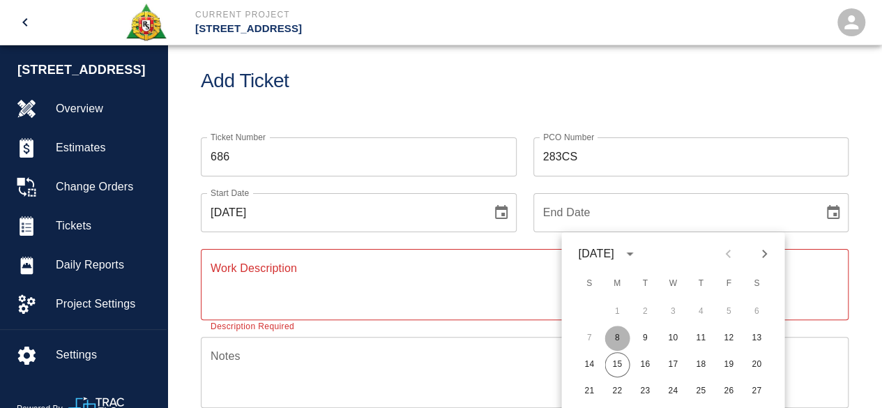
click at [619, 337] on button "8" at bounding box center [616, 338] width 25 height 25
type input "[DATE]"
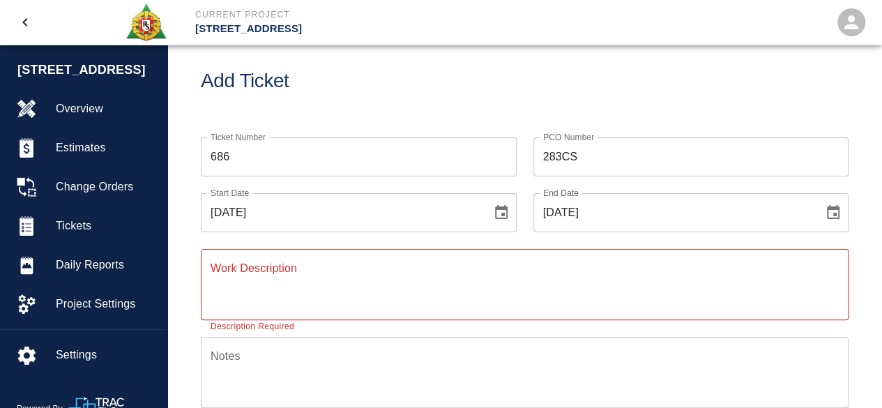
click at [245, 277] on textarea "Work Description" at bounding box center [525, 284] width 628 height 48
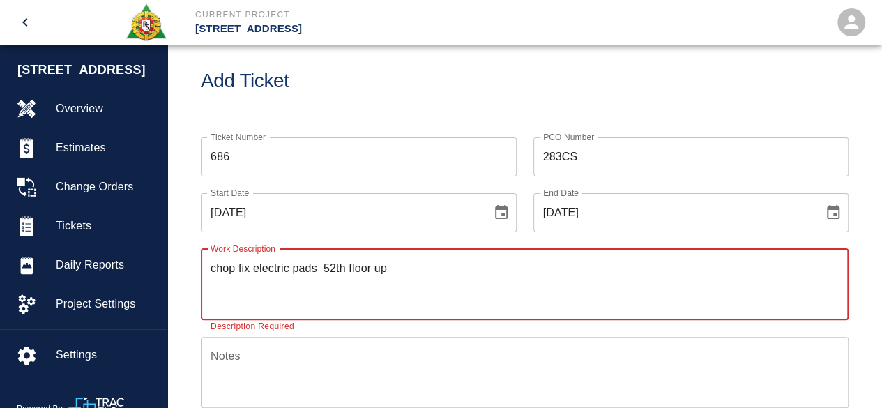
type textarea "chop fix electric pads 52th floor up"
click at [227, 365] on textarea "Notes" at bounding box center [525, 372] width 628 height 48
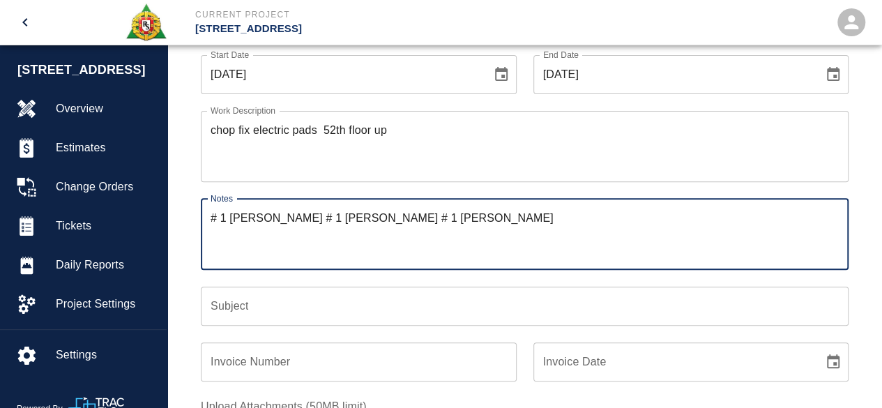
scroll to position [160, 0]
type textarea "# 1 [PERSON_NAME] # 1 [PERSON_NAME] # 1 [PERSON_NAME]"
click at [219, 294] on div "Subject Subject" at bounding box center [525, 304] width 648 height 39
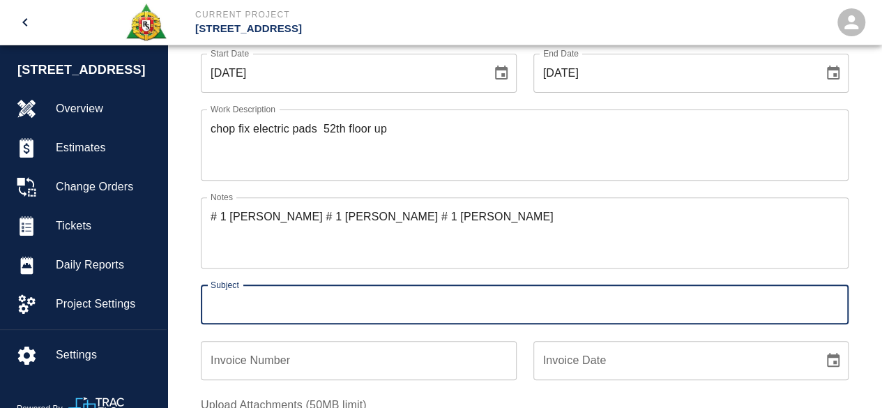
click at [233, 310] on input "Subject" at bounding box center [525, 304] width 648 height 39
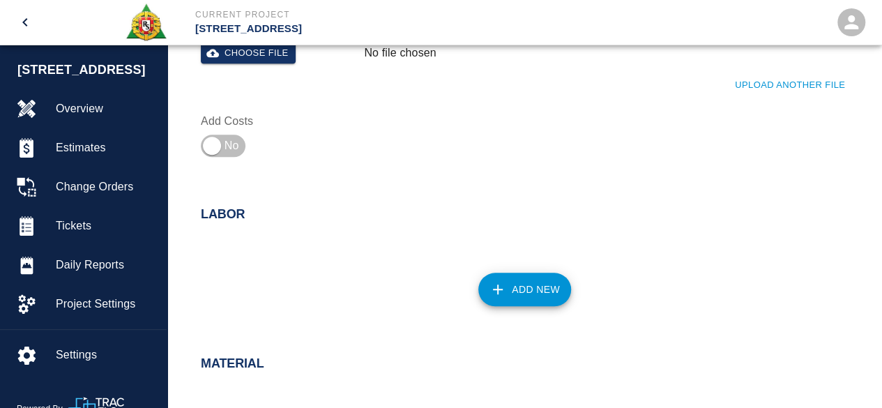
scroll to position [578, 0]
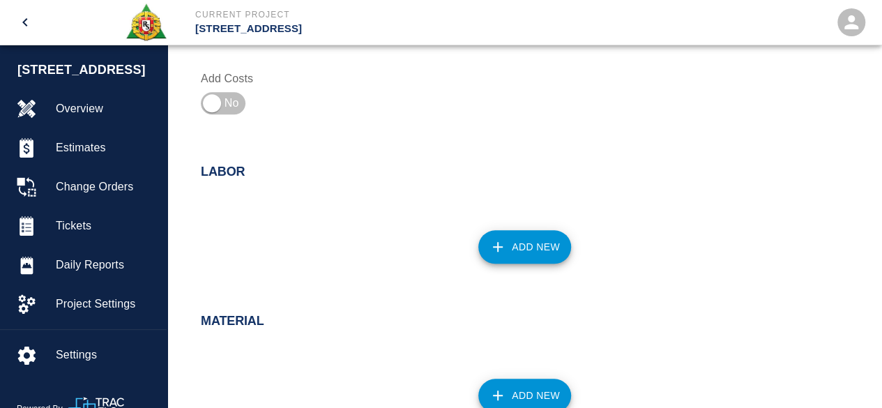
type input "fix pads above 52th floor"
click at [531, 250] on button "Add New" at bounding box center [524, 246] width 93 height 33
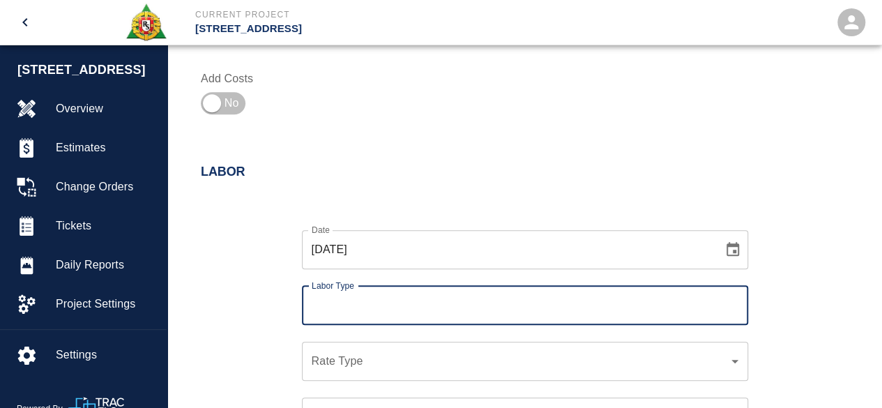
click at [340, 303] on input "Labor Type" at bounding box center [525, 305] width 434 height 26
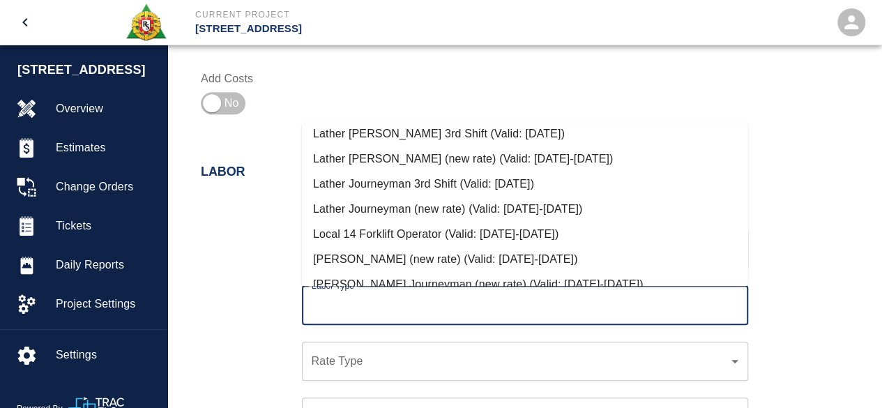
scroll to position [697, 0]
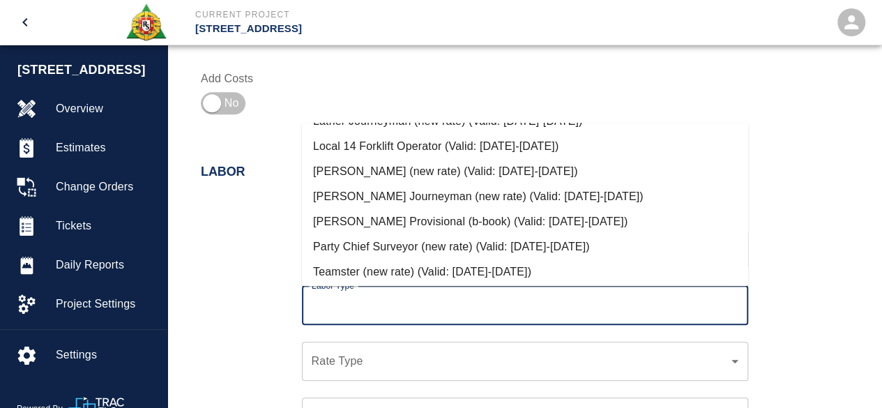
click at [390, 193] on li "[PERSON_NAME] Journeyman (new rate) (Valid: [DATE]-[DATE])" at bounding box center [525, 196] width 446 height 25
type input "[PERSON_NAME] Journeyman (new rate)"
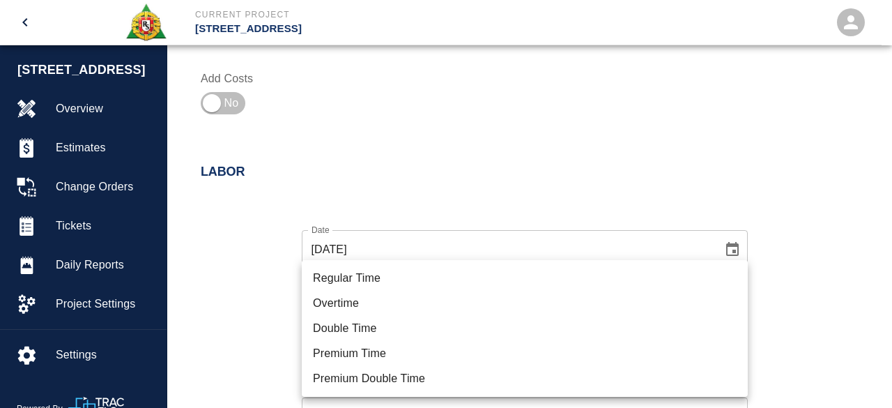
click at [349, 277] on li "Regular Time" at bounding box center [525, 278] width 446 height 25
type input "rate_rt"
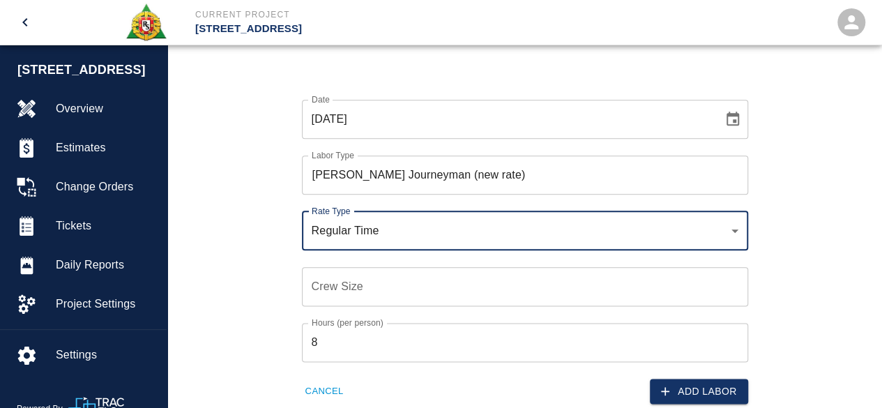
scroll to position [717, 0]
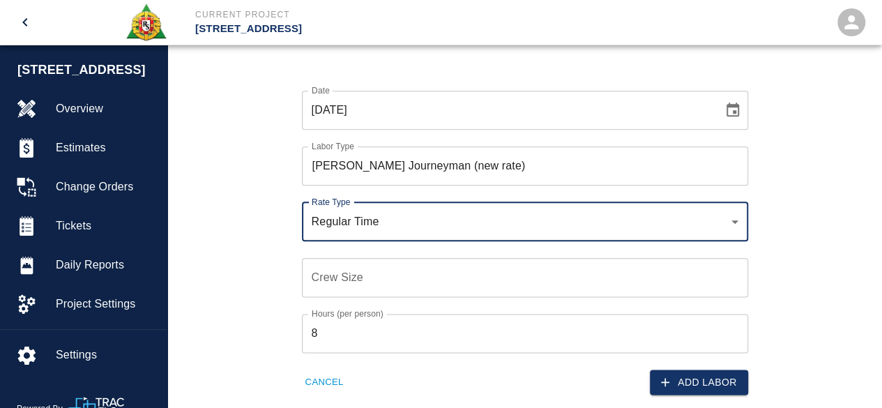
click at [308, 278] on input "Crew Size" at bounding box center [525, 277] width 446 height 39
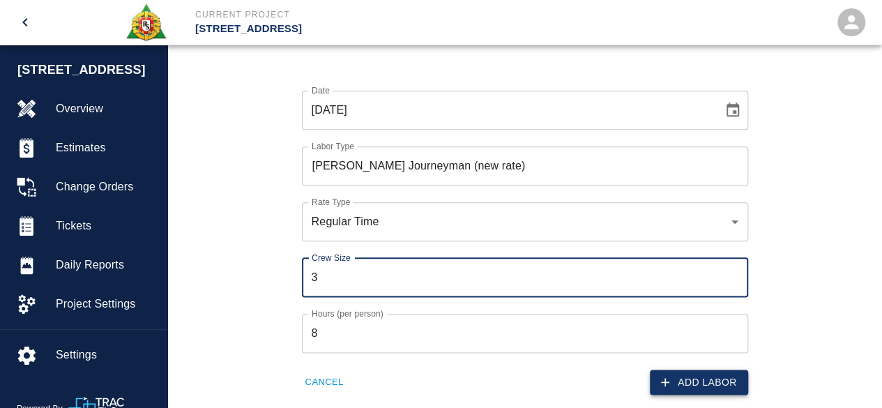
type input "3"
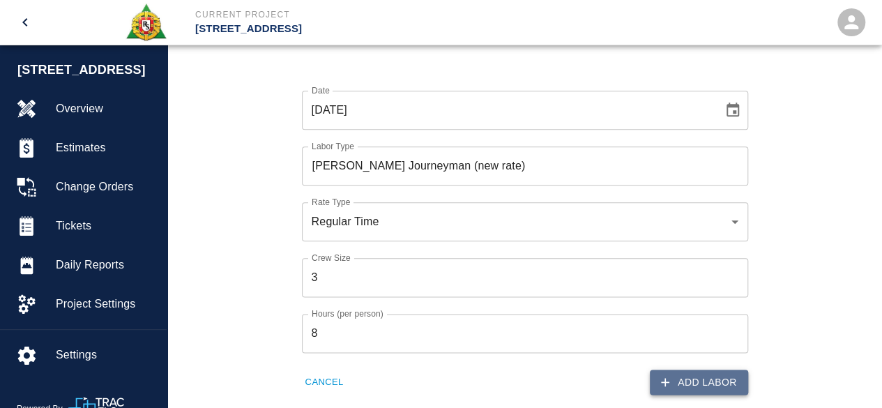
click at [690, 380] on button "Add Labor" at bounding box center [699, 383] width 98 height 26
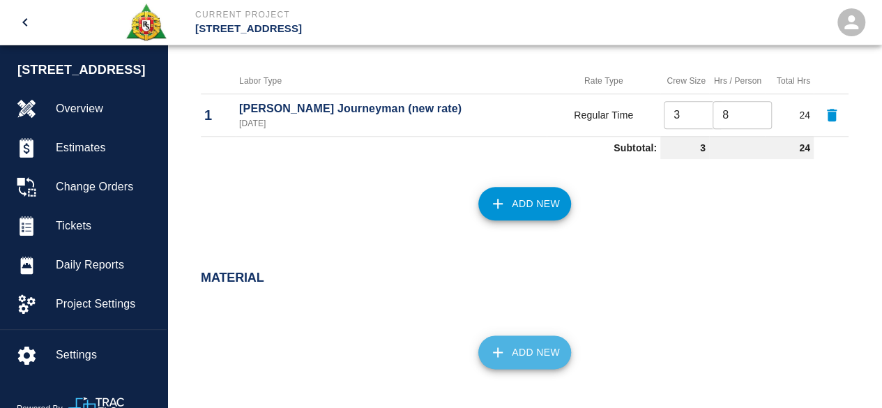
click at [521, 340] on button "Add New" at bounding box center [524, 351] width 93 height 33
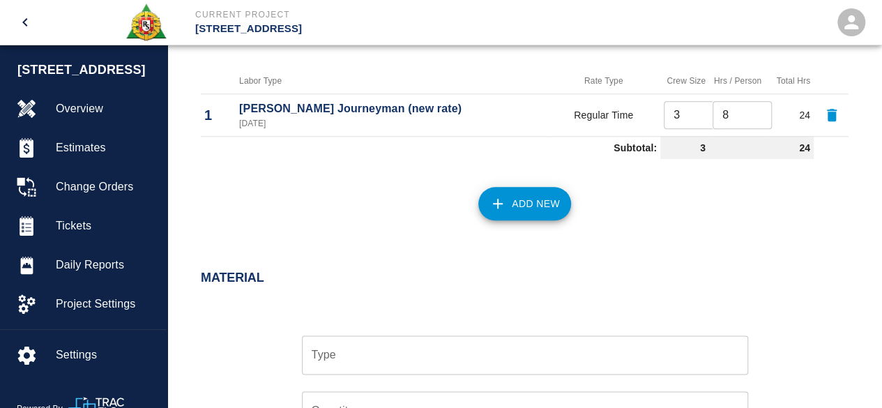
click at [361, 358] on input "Type" at bounding box center [525, 355] width 434 height 26
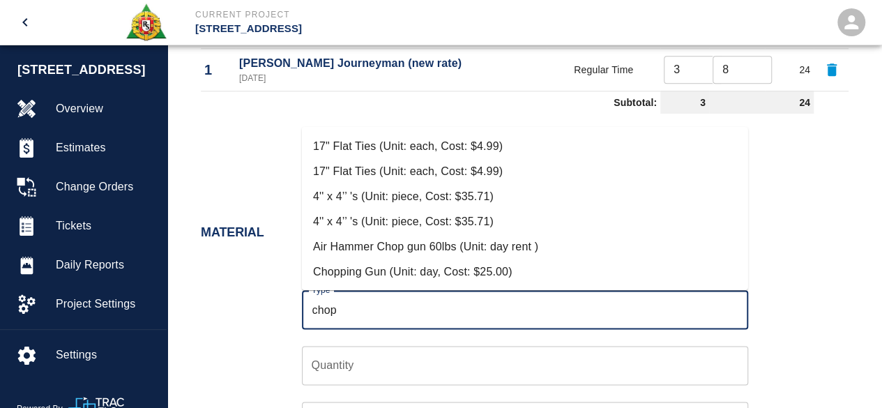
scroll to position [857, 0]
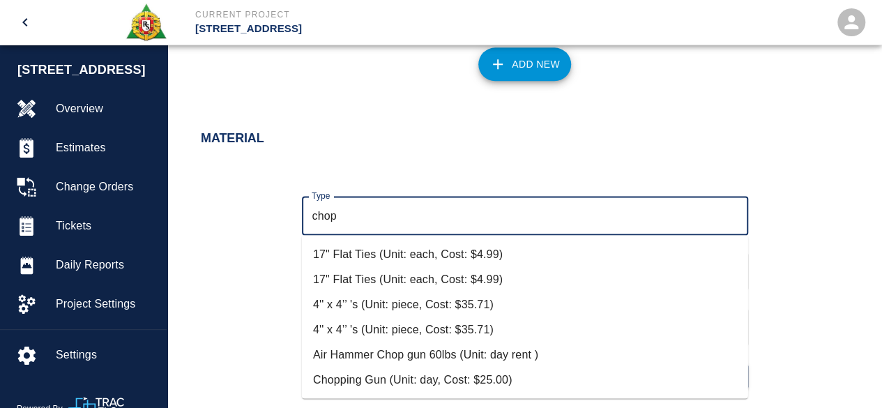
click at [427, 378] on li "Chopping Gun (Unit: day, Cost: $25.00)" at bounding box center [525, 379] width 446 height 25
type input "Chopping Gun (Unit: day, Cost: $25.00)"
type input "day"
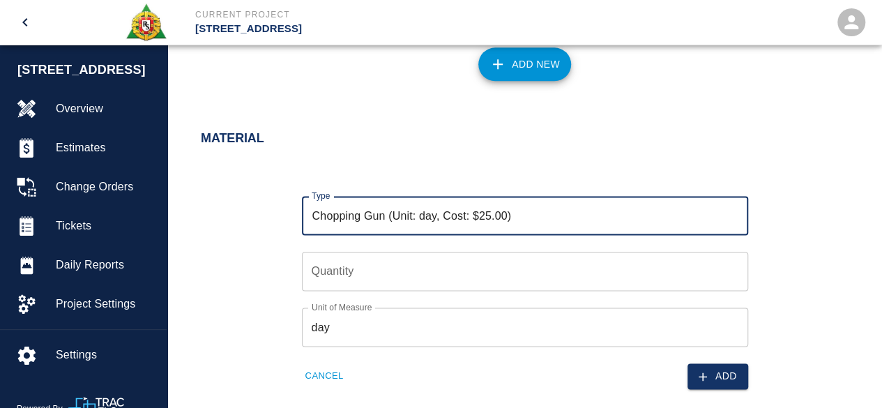
type input "Chopping Gun (Unit: day, Cost: $25.00)"
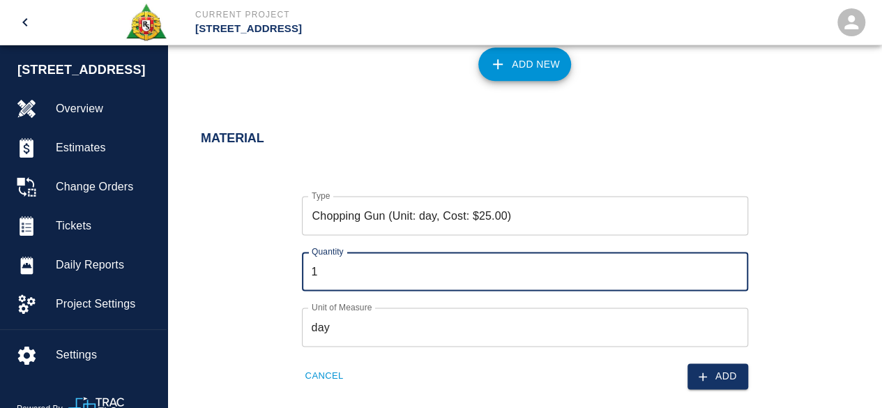
type input "1"
click at [729, 265] on input "1" at bounding box center [525, 271] width 446 height 39
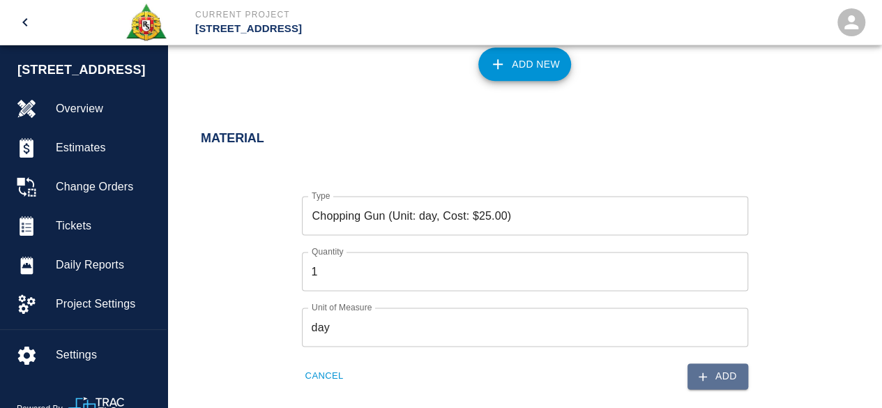
click at [721, 372] on button "Add" at bounding box center [717, 376] width 61 height 26
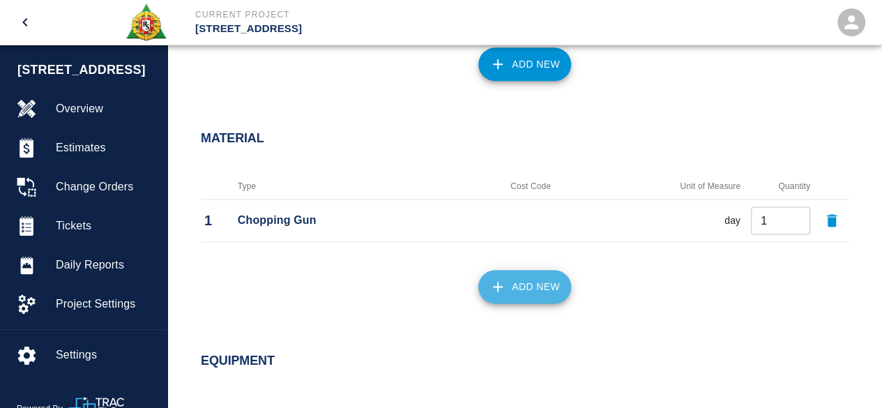
click at [542, 285] on button "Add New" at bounding box center [524, 286] width 93 height 33
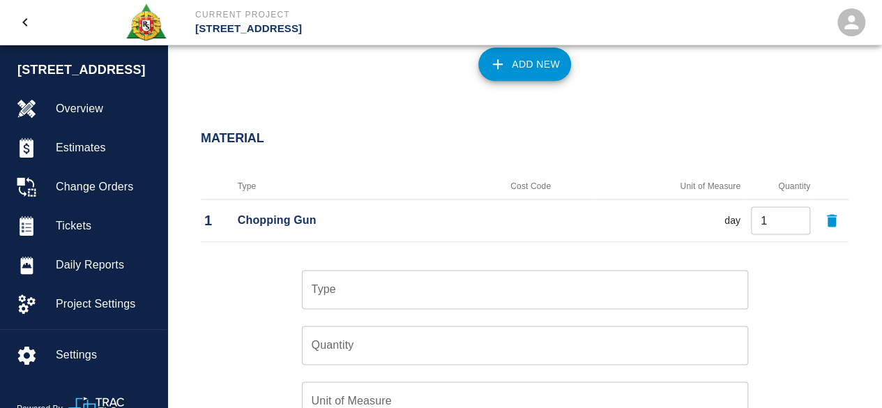
click at [382, 296] on input "Type" at bounding box center [525, 289] width 434 height 26
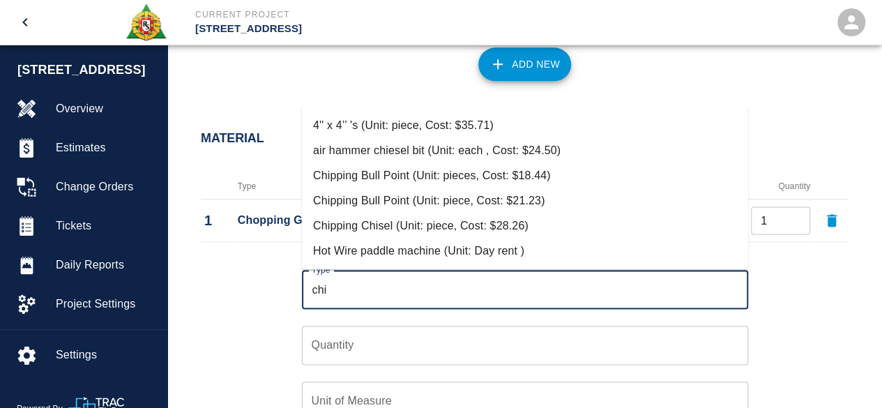
scroll to position [927, 0]
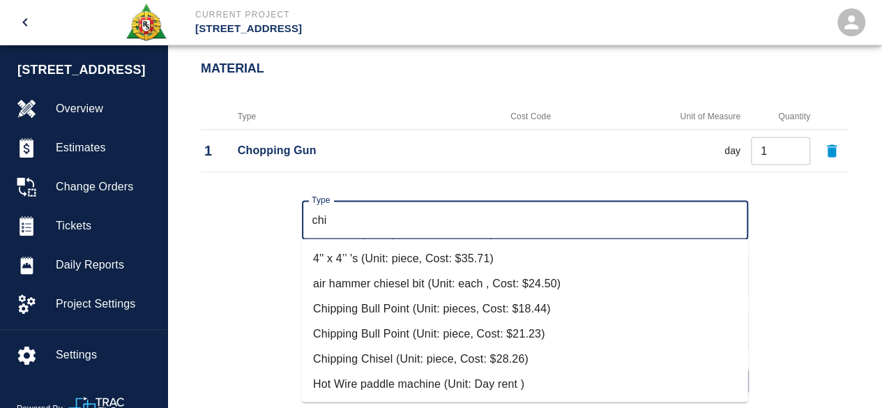
click at [441, 353] on li "Chipping Chisel (Unit: piece, Cost: $28.26)" at bounding box center [525, 358] width 446 height 25
type input "Chipping Chisel (Unit: piece, Cost: $28.26)"
type input "piece"
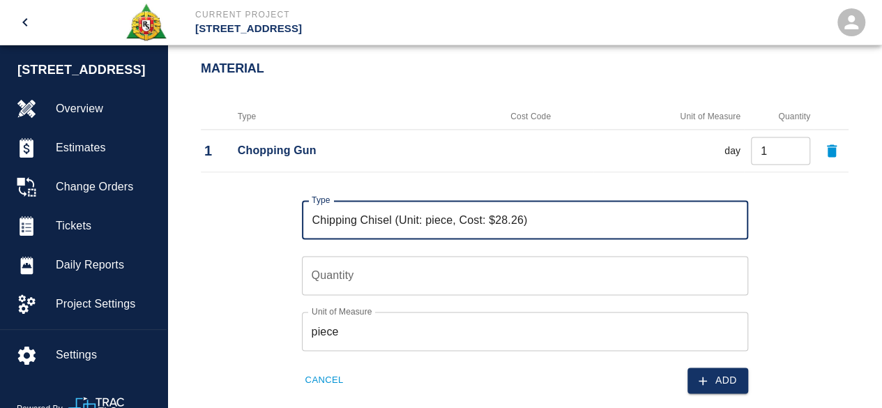
type input "Chipping Chisel (Unit: piece, Cost: $28.26)"
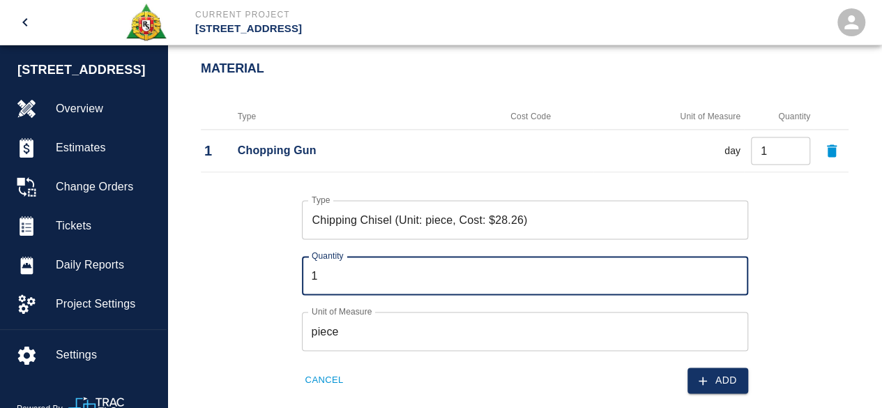
type input "1"
click at [732, 272] on input "1" at bounding box center [525, 275] width 446 height 39
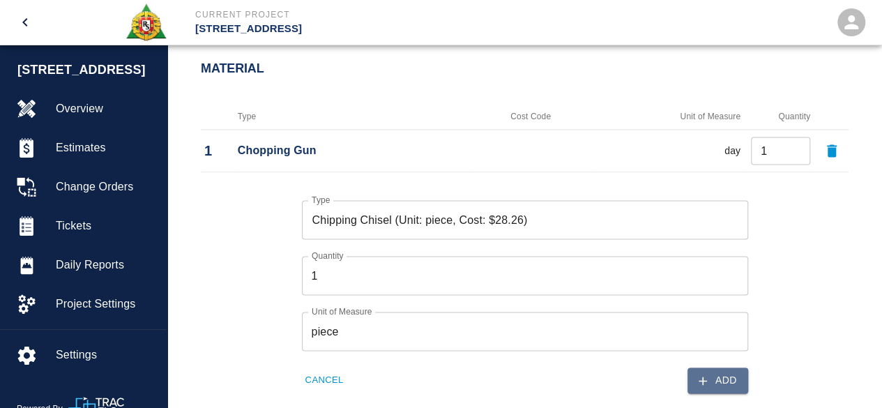
drag, startPoint x: 712, startPoint y: 377, endPoint x: 667, endPoint y: 359, distance: 48.2
click at [713, 377] on button "Add" at bounding box center [717, 380] width 61 height 26
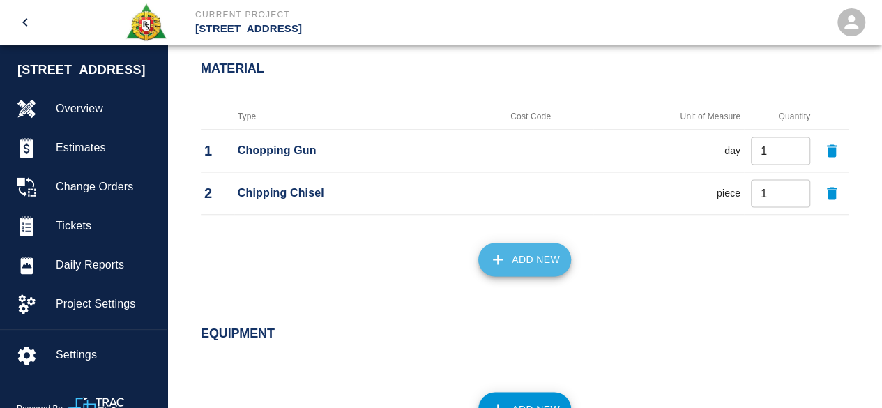
click at [533, 263] on button "Add New" at bounding box center [524, 259] width 93 height 33
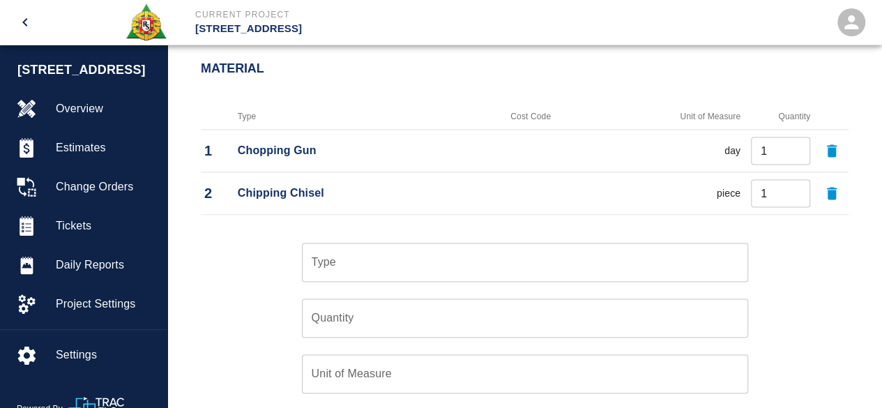
click at [346, 269] on input "Type" at bounding box center [525, 262] width 434 height 26
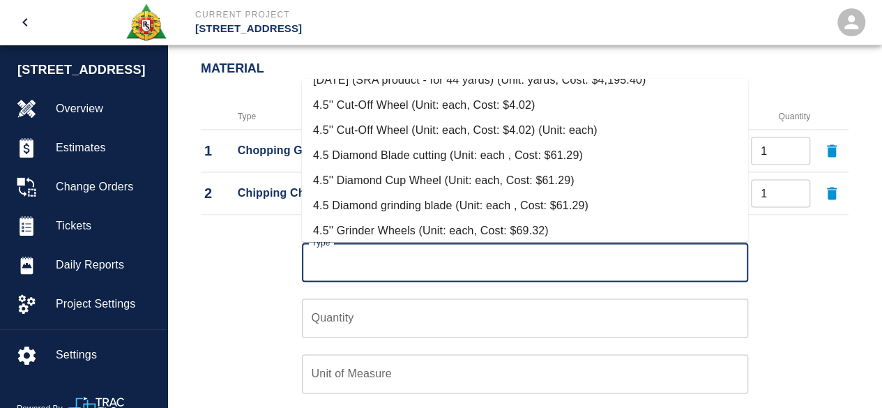
scroll to position [976, 0]
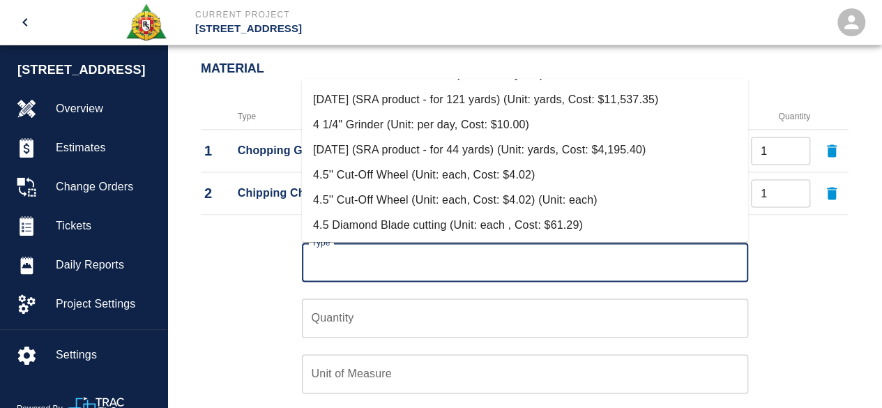
click at [427, 121] on li "4 1/4" Grinder (Unit: per day, Cost: $10.00)" at bounding box center [525, 124] width 446 height 25
type input "4 1/4" Grinder (Unit: per day, Cost: $10.00)"
type input "per day"
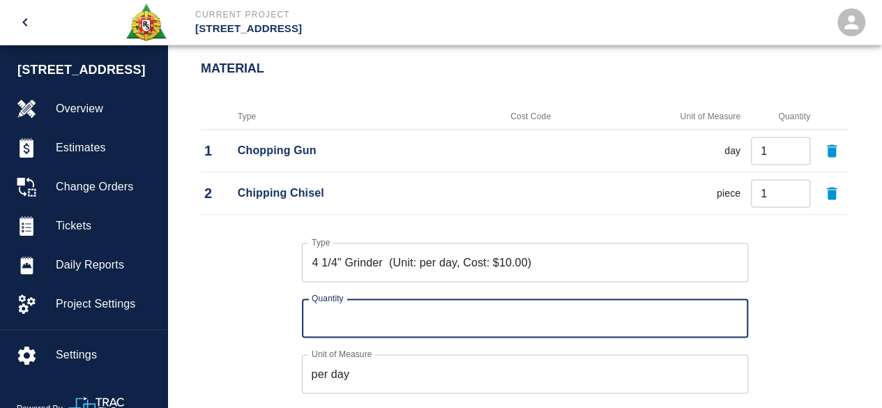
click at [731, 309] on input "Quantity" at bounding box center [525, 317] width 446 height 39
type input "1"
click at [732, 313] on input "1" at bounding box center [525, 317] width 446 height 39
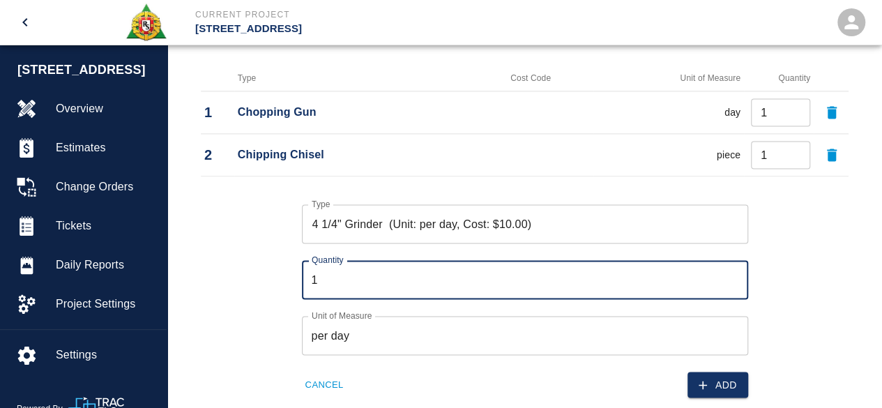
scroll to position [996, 0]
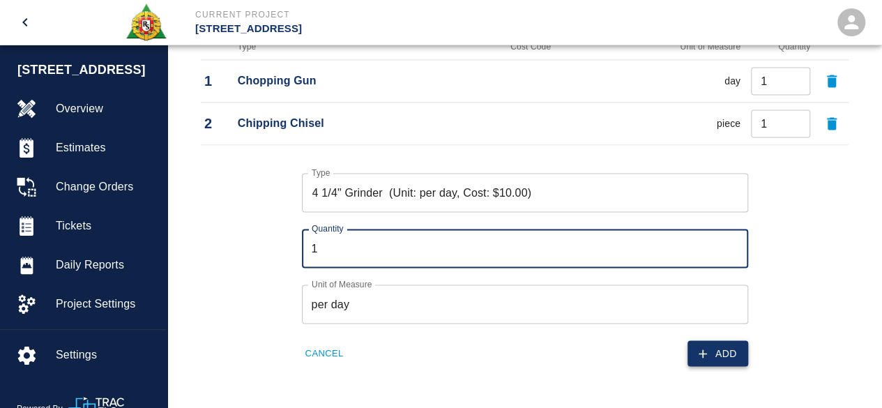
click at [721, 354] on button "Add" at bounding box center [717, 353] width 61 height 26
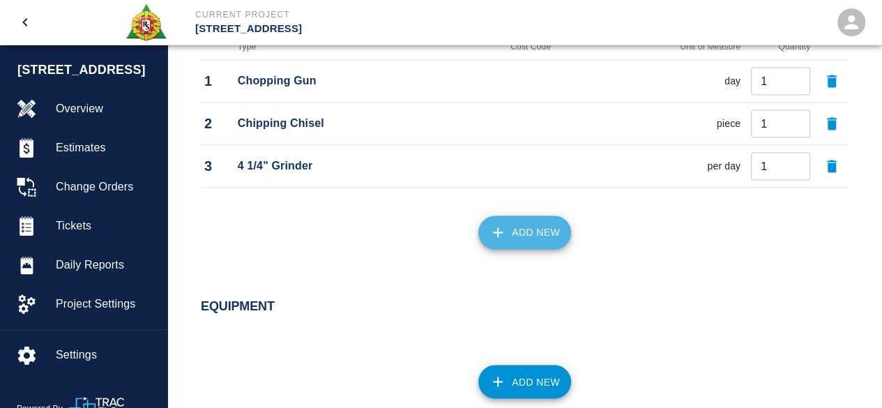
click at [526, 227] on button "Add New" at bounding box center [524, 231] width 93 height 33
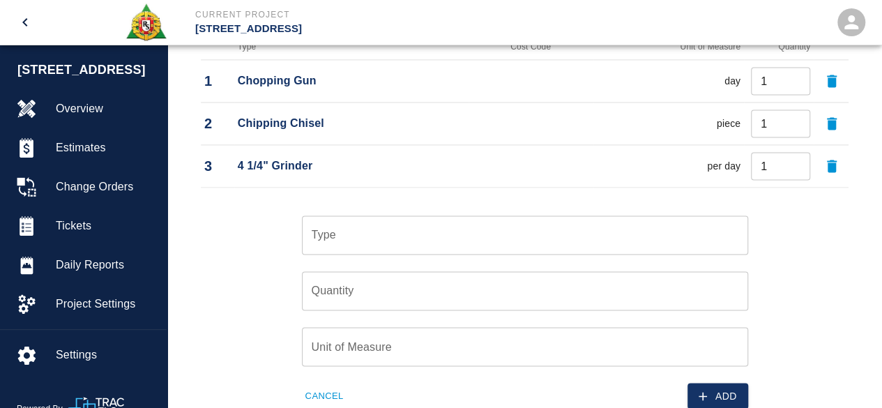
click at [375, 238] on input "Type" at bounding box center [525, 235] width 434 height 26
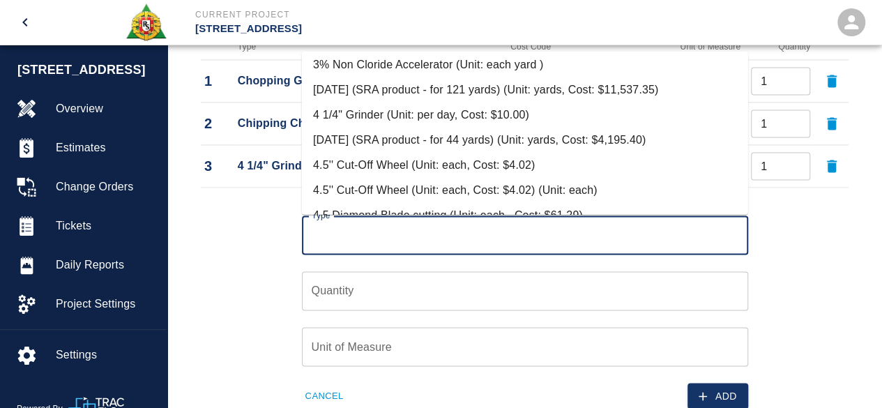
scroll to position [976, 0]
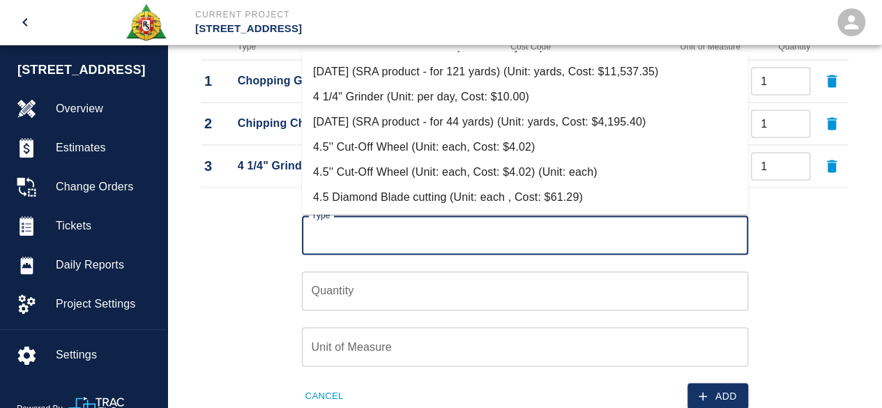
click at [403, 146] on li "4.5'' Cut-Off Wheel (Unit: each, Cost: $4.02)" at bounding box center [525, 147] width 446 height 25
type input "4.5'' Cut-Off Wheel (Unit: each, Cost: $4.02)"
type input "each"
click at [403, 146] on td "4 1/4" Grinder" at bounding box center [351, 166] width 234 height 43
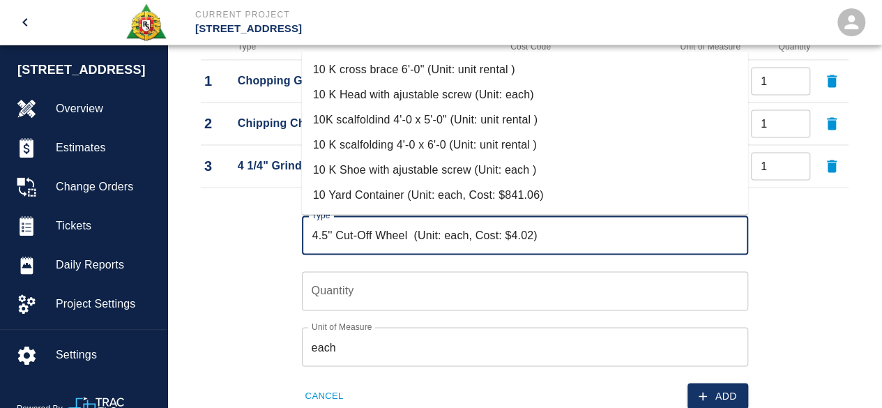
click at [605, 229] on input "4.5'' Cut-Off Wheel (Unit: each, Cost: $4.02)" at bounding box center [525, 235] width 434 height 26
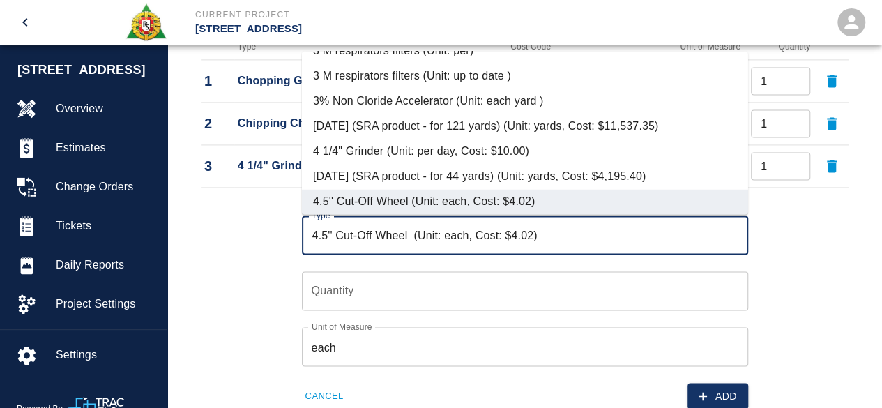
scroll to position [991, 0]
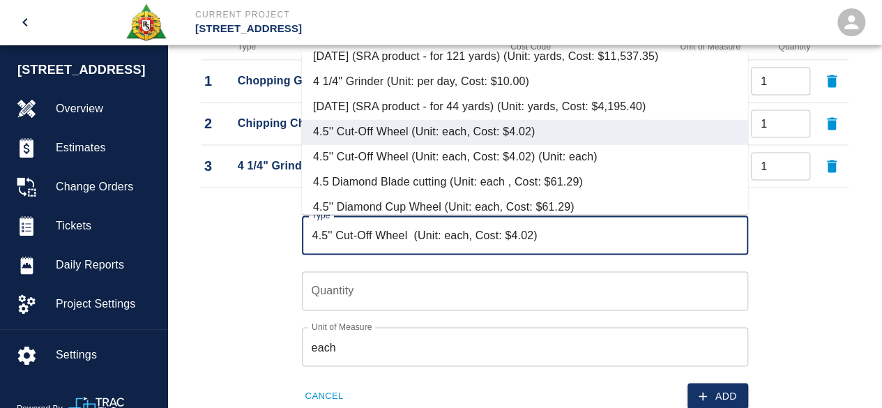
click at [426, 181] on li "4.5 Diamond Blade cutting (Unit: each , Cost: $61.29)" at bounding box center [525, 181] width 446 height 25
type input "4.5 Diamond Blade cutting (Unit: each , Cost: $61.29)"
type input "each"
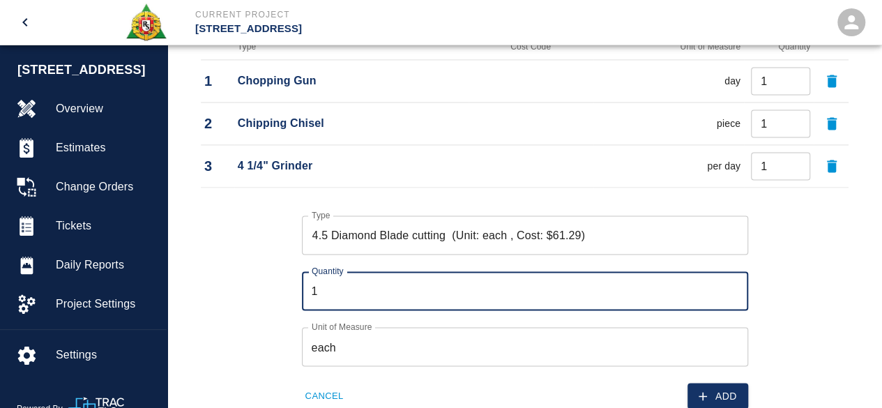
type input "1"
click at [735, 285] on input "1" at bounding box center [525, 290] width 446 height 39
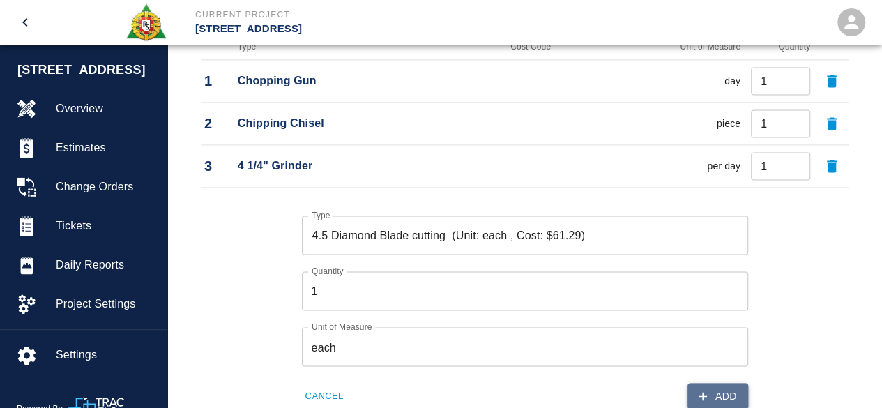
click at [719, 397] on button "Add" at bounding box center [717, 396] width 61 height 26
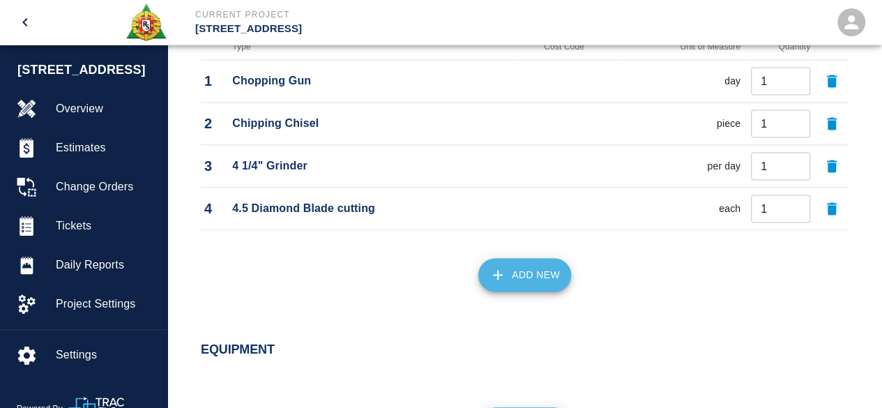
click at [519, 269] on button "Add New" at bounding box center [524, 274] width 93 height 33
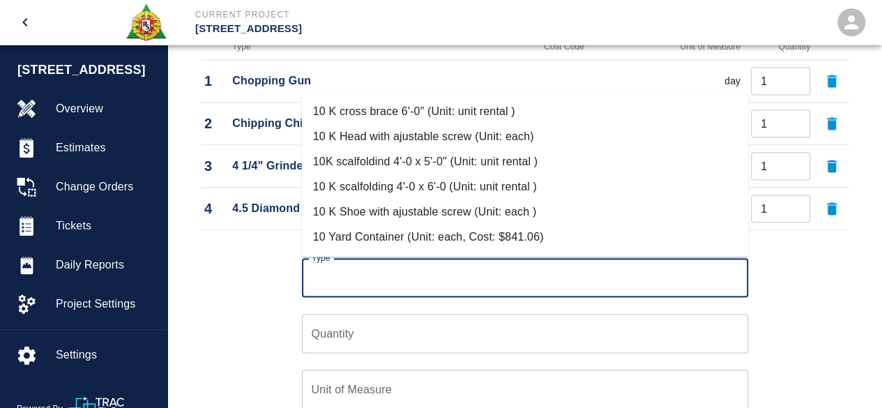
click at [382, 284] on input "Type" at bounding box center [525, 277] width 434 height 26
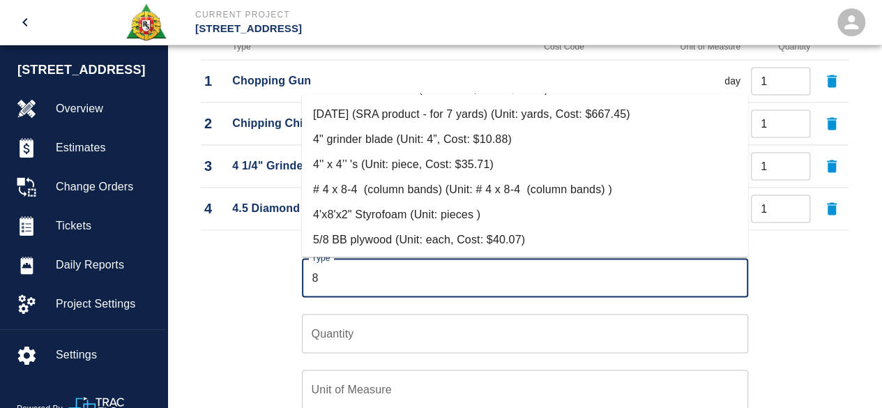
scroll to position [0, 0]
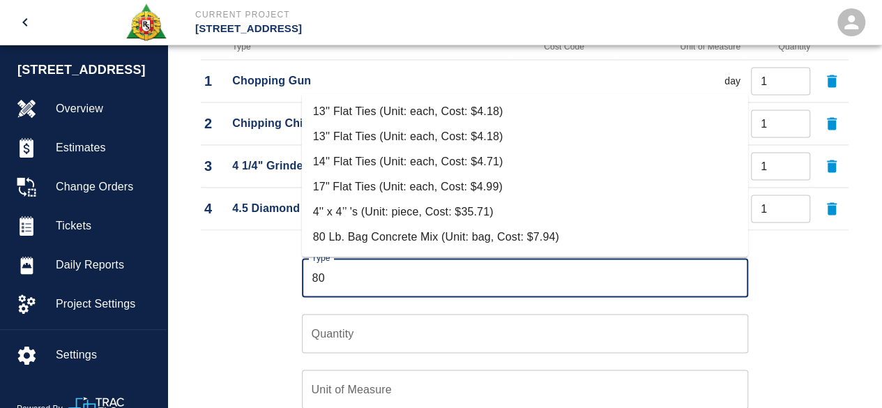
click at [423, 231] on li "80 Lb. Bag Concrete Mix (Unit: bag, Cost: $7.94)" at bounding box center [525, 236] width 446 height 25
type input "80 Lb. Bag Concrete Mix (Unit: bag, Cost: $7.94)"
type input "bag"
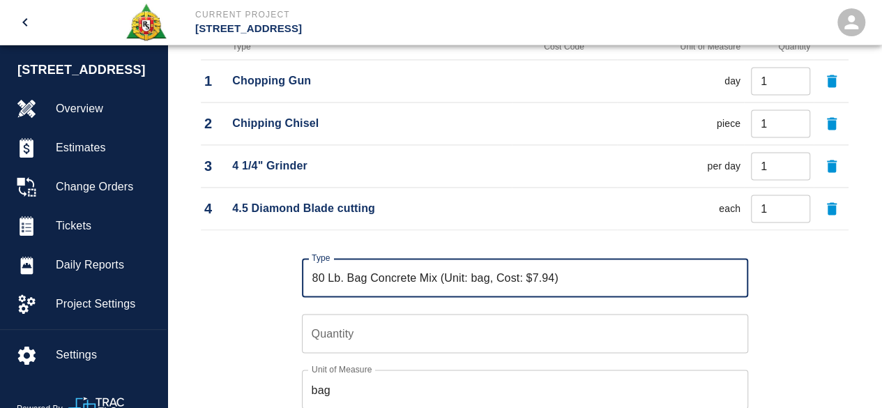
type input "80 Lb. Bag Concrete Mix (Unit: bag, Cost: $7.94)"
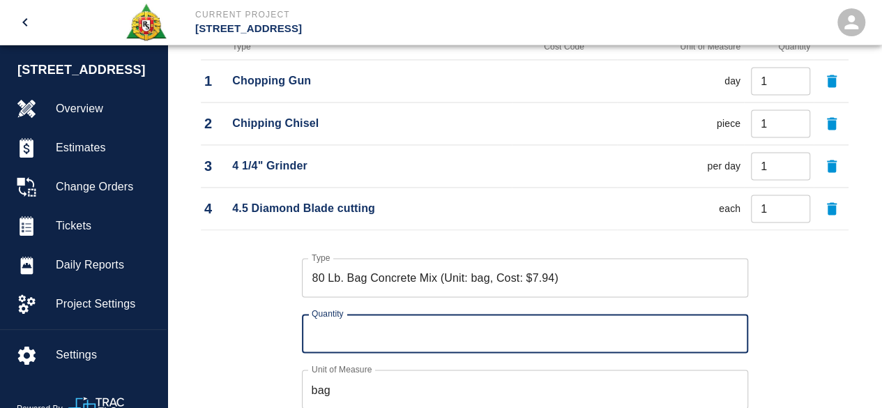
click at [342, 337] on input "Quantity" at bounding box center [525, 333] width 446 height 39
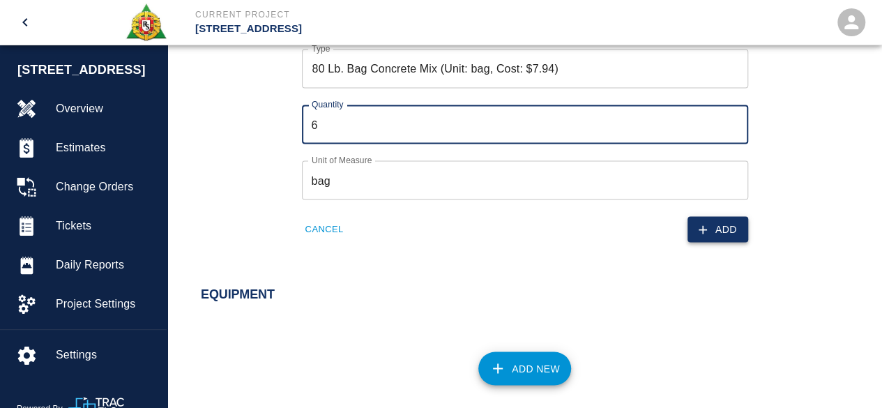
type input "6"
click at [721, 223] on button "Add" at bounding box center [717, 229] width 61 height 26
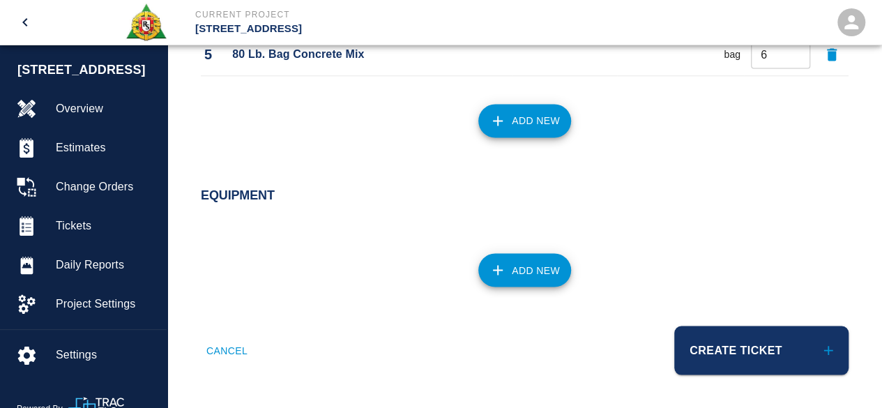
scroll to position [1191, 0]
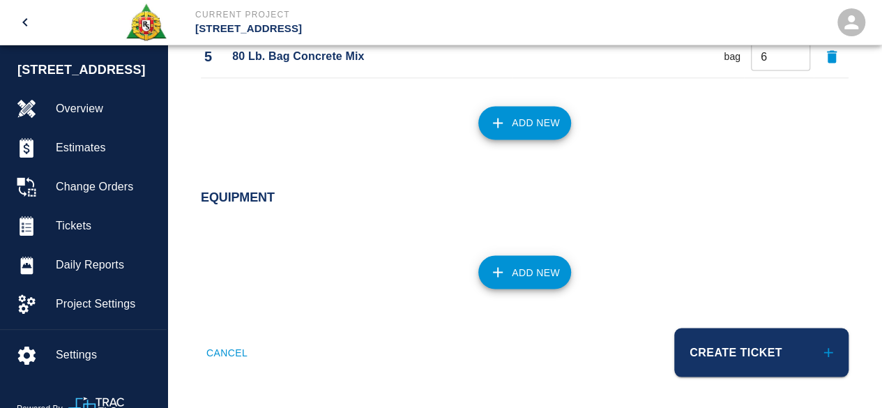
click at [533, 121] on button "Add New" at bounding box center [524, 122] width 93 height 33
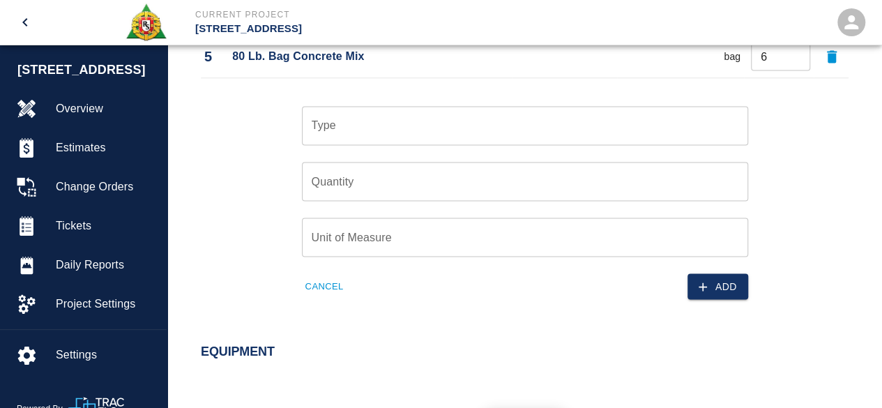
click at [428, 130] on input "Type" at bounding box center [525, 125] width 434 height 26
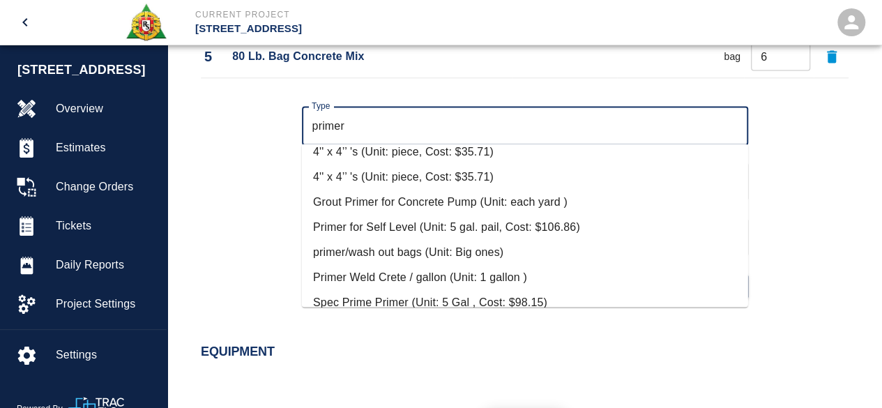
scroll to position [99, 0]
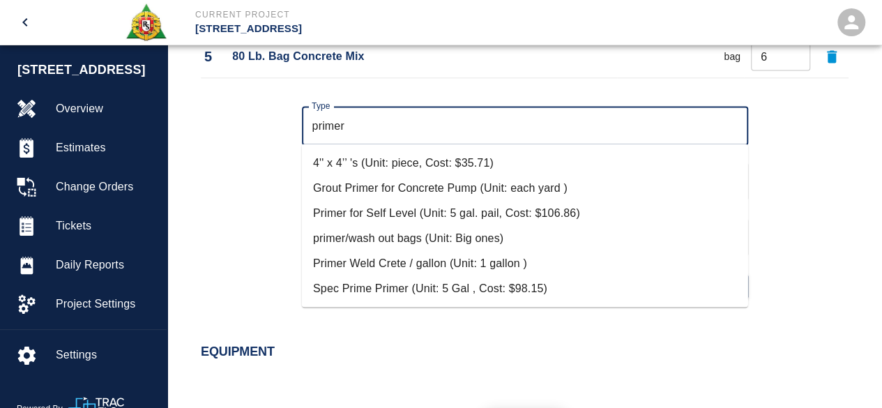
click at [413, 257] on li "Primer Weld Crete / gallon (Unit: 1 gallon )" at bounding box center [525, 263] width 446 height 25
type input "Primer Weld Crete / gallon (Unit: 1 gallon )"
type input "1 gallon"
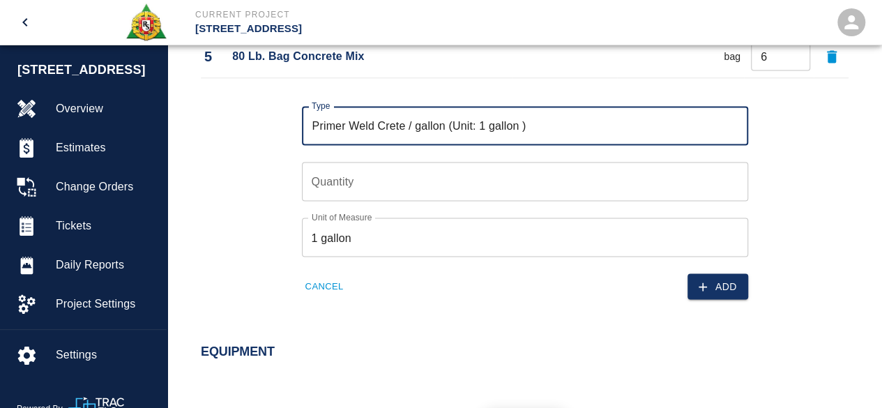
type input "Primer Weld Crete / gallon (Unit: 1 gallon )"
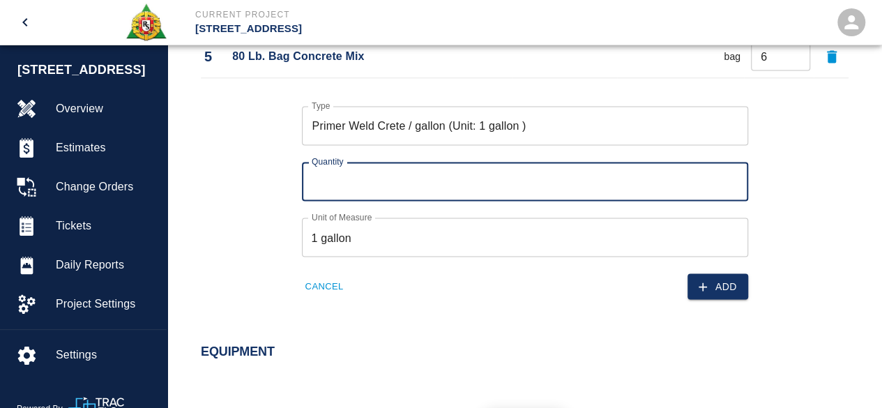
click at [386, 188] on input "Quantity" at bounding box center [525, 181] width 446 height 39
type input "1"
click at [725, 294] on button "Add" at bounding box center [717, 286] width 61 height 26
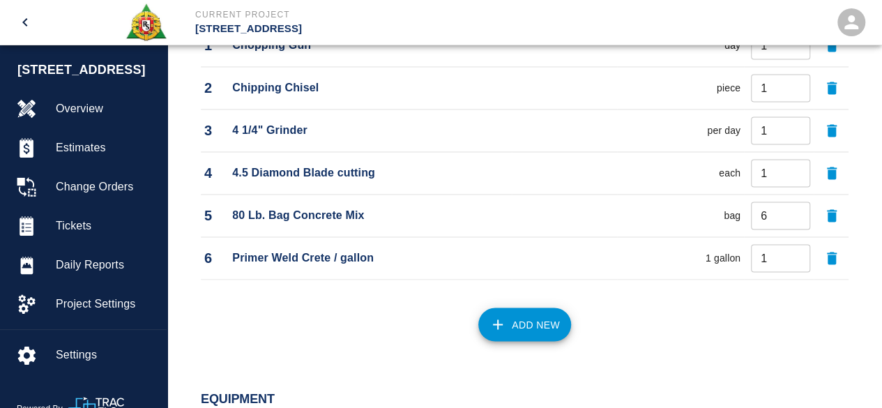
scroll to position [1121, 0]
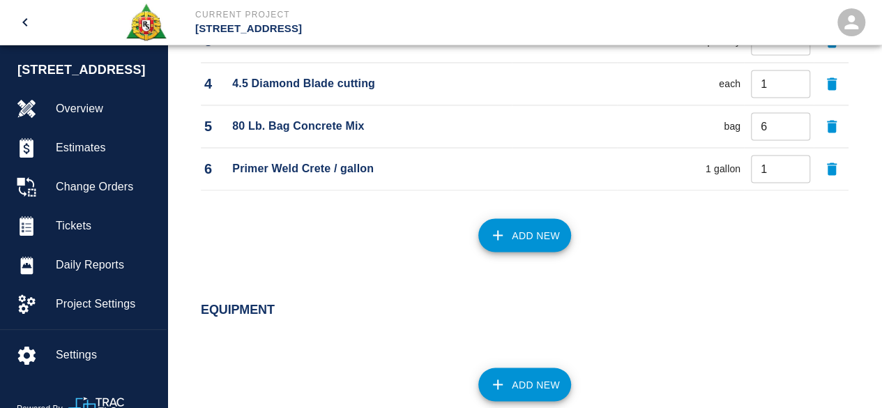
click at [540, 236] on button "Add New" at bounding box center [524, 234] width 93 height 33
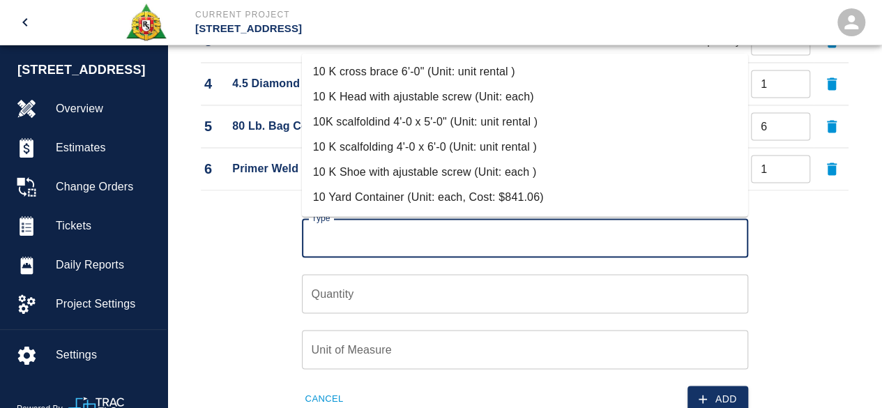
click at [347, 232] on input "Type" at bounding box center [525, 237] width 434 height 26
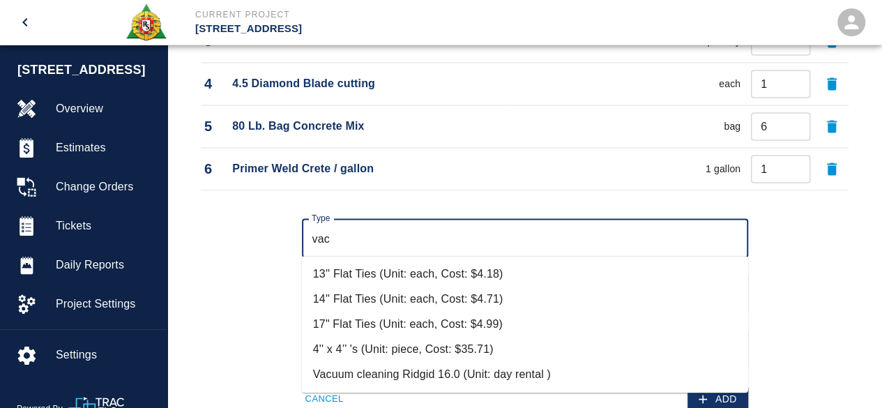
click at [396, 373] on li "Vacuum cleaning Ridgid 16.0 (Unit: day rental )" at bounding box center [525, 374] width 446 height 25
type input "Vacuum cleaning Ridgid 16.0 (Unit: day rental )"
type input "day rental"
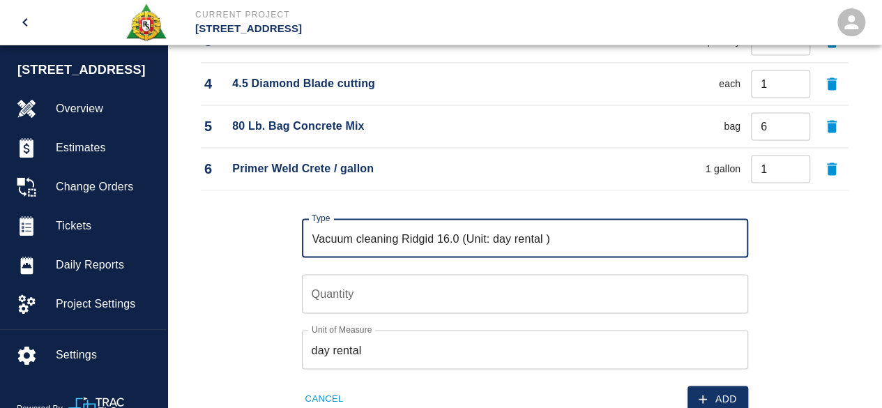
type input "Vacuum cleaning Ridgid 16.0 (Unit: day rental )"
type input "1"
click at [731, 289] on input "1" at bounding box center [525, 293] width 446 height 39
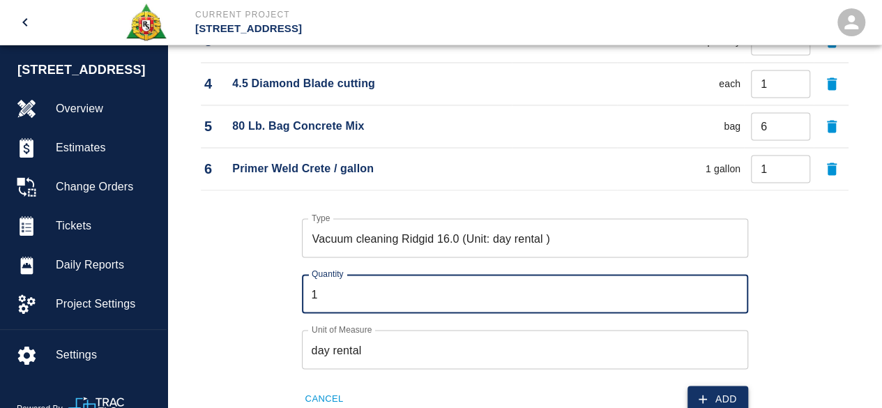
click at [722, 394] on button "Add" at bounding box center [717, 399] width 61 height 26
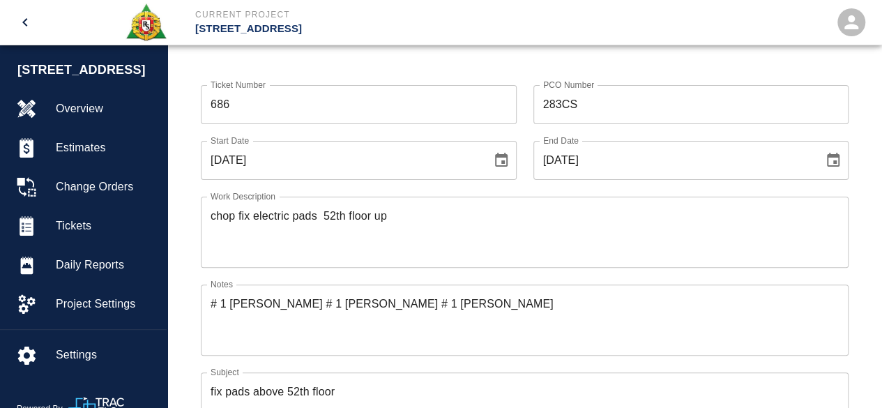
scroll to position [20, 0]
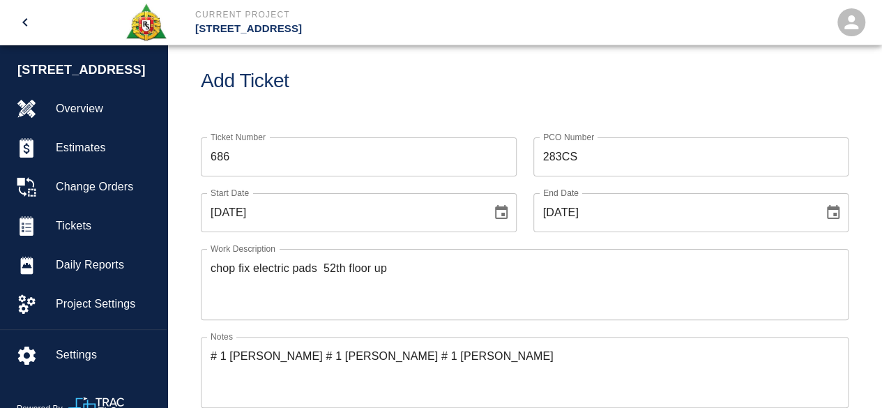
click at [434, 272] on textarea "chop fix electric pads 52th floor up" at bounding box center [525, 284] width 628 height 48
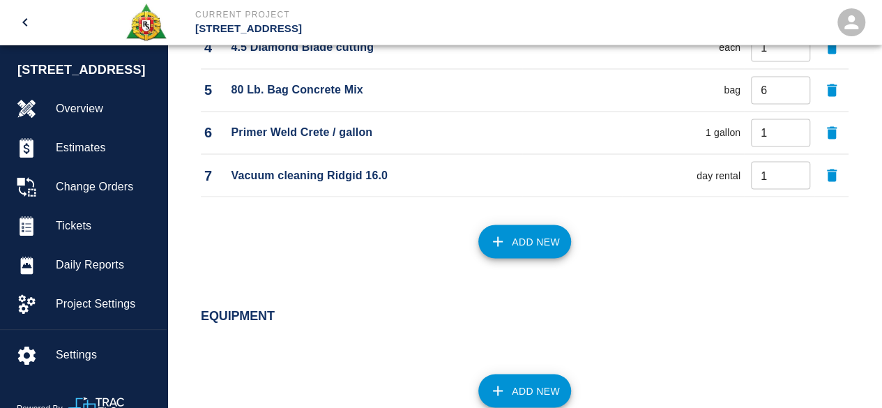
scroll to position [1275, 0]
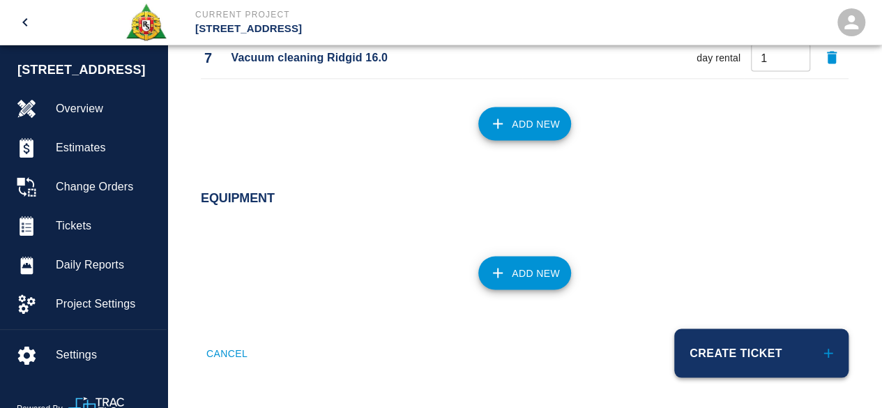
type textarea "chop fix electric pads 52th floor up [PERSON_NAME] email [DATE]"
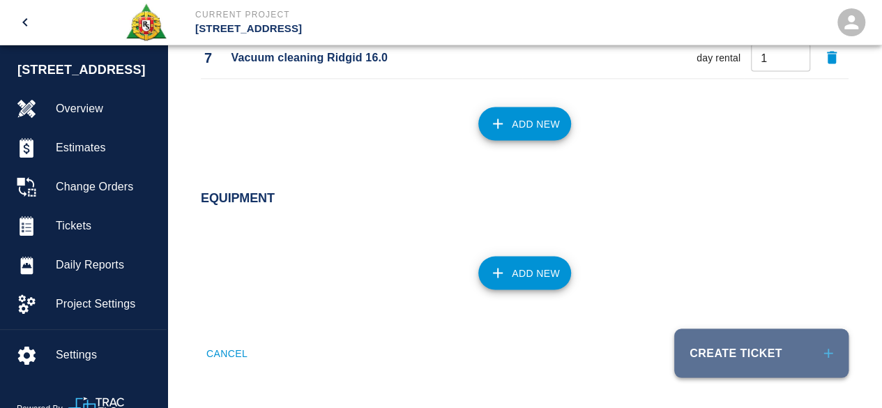
click at [708, 350] on button "Create Ticket" at bounding box center [761, 352] width 174 height 49
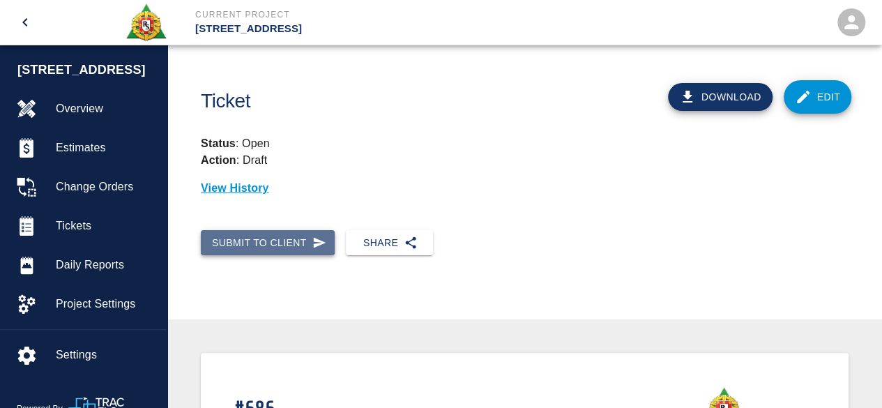
click at [276, 238] on button "Submit to Client" at bounding box center [268, 243] width 134 height 26
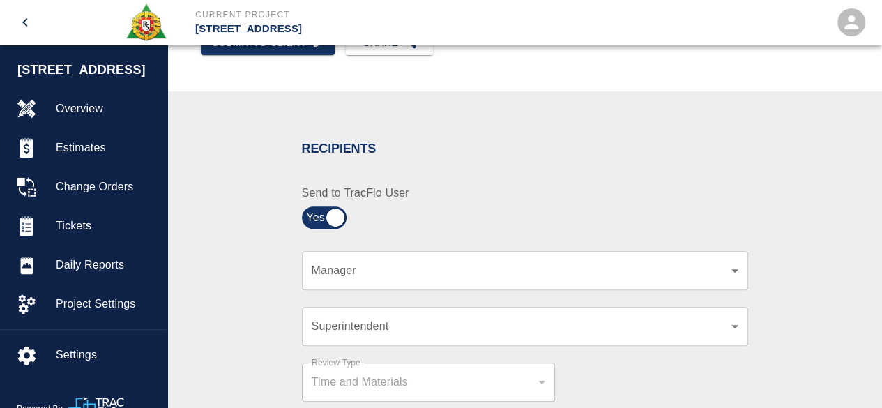
scroll to position [209, 0]
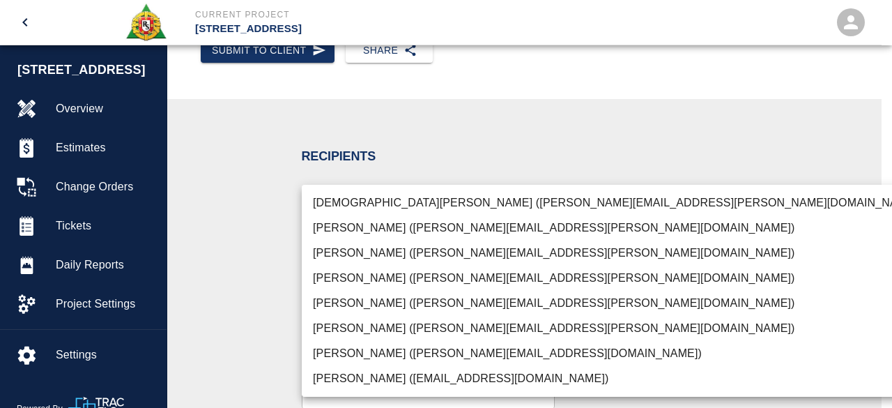
click at [391, 300] on li "[PERSON_NAME] ([PERSON_NAME][EMAIL_ADDRESS][PERSON_NAME][DOMAIN_NAME])" at bounding box center [617, 303] width 631 height 25
type input "15ee5819-a12b-4d49-b208-872c21abcab9"
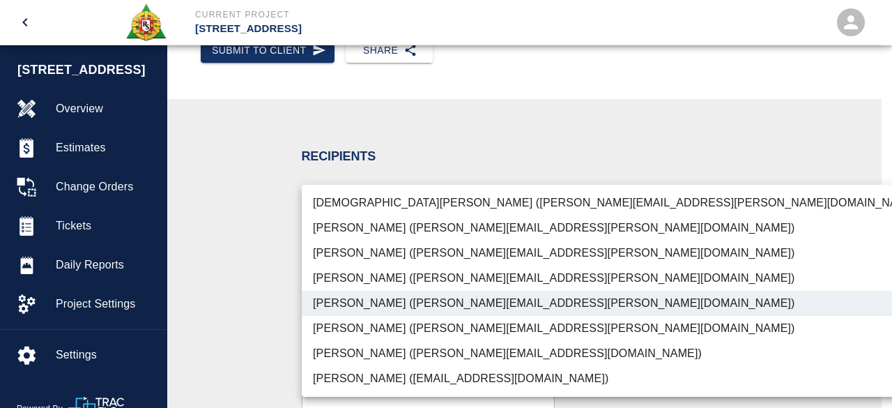
click at [837, 282] on div at bounding box center [446, 204] width 892 height 408
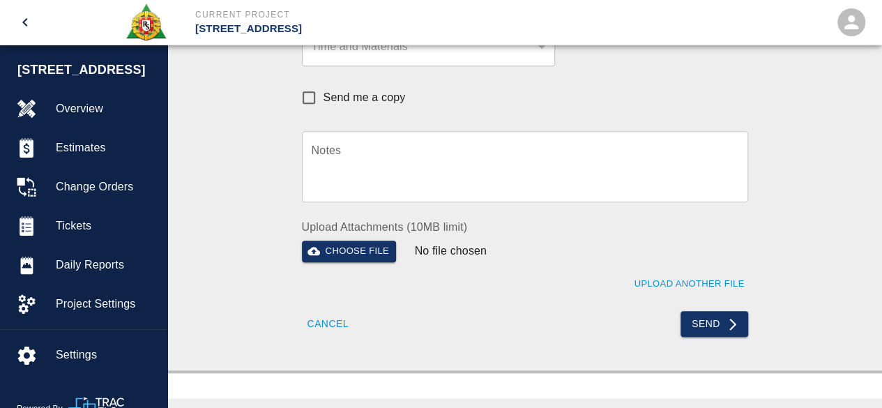
scroll to position [558, 0]
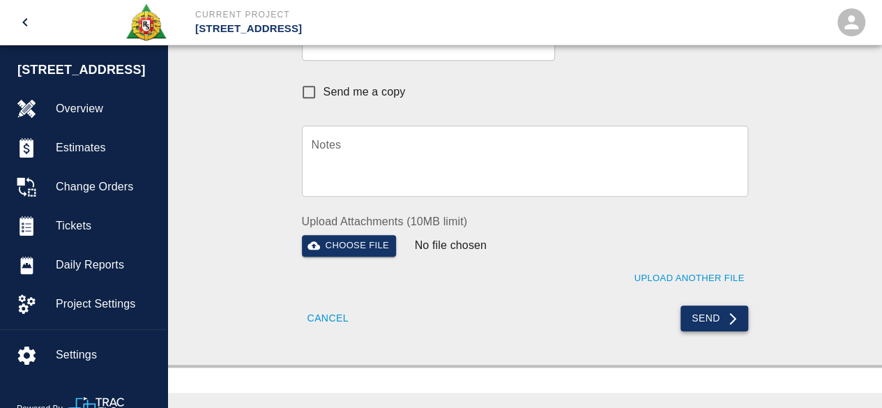
click at [703, 315] on button "Send" at bounding box center [714, 318] width 68 height 26
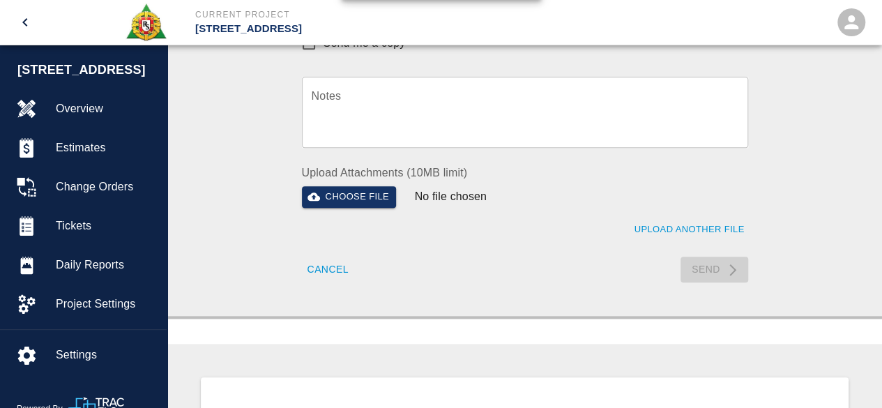
scroll to position [627, 0]
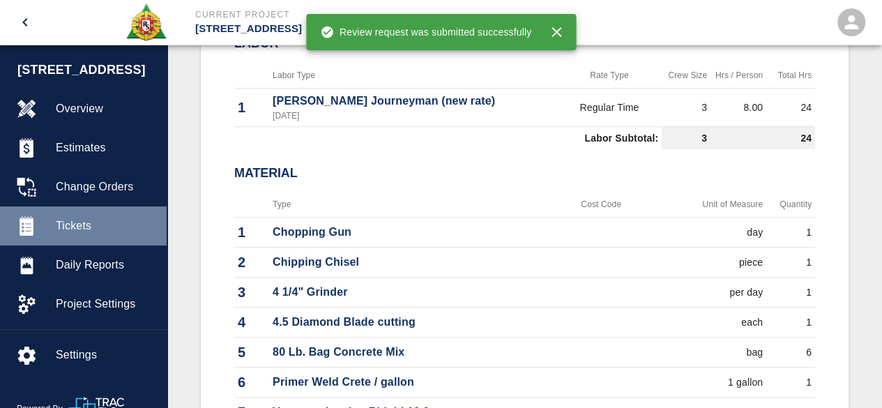
click at [88, 221] on span "Tickets" at bounding box center [106, 226] width 100 height 17
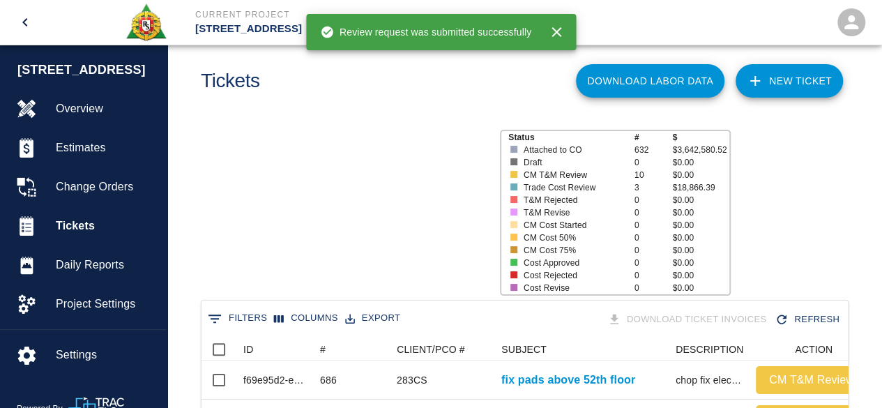
scroll to position [803, 636]
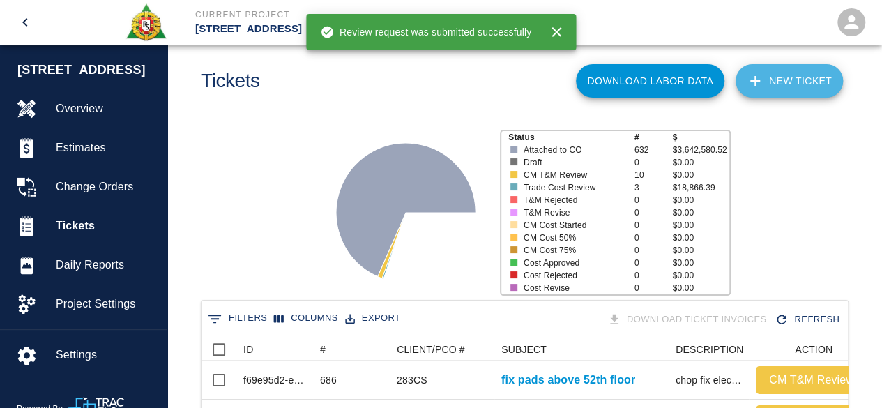
click at [793, 83] on link "NEW TICKET" at bounding box center [789, 80] width 107 height 33
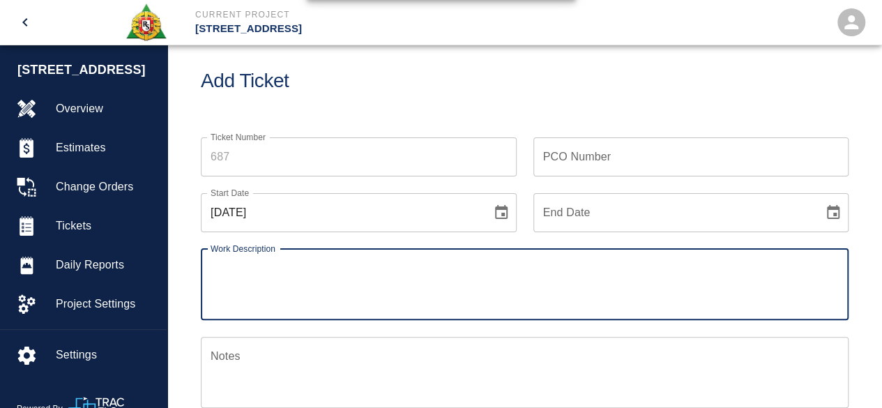
click at [564, 154] on input "PCO Number" at bounding box center [691, 156] width 316 height 39
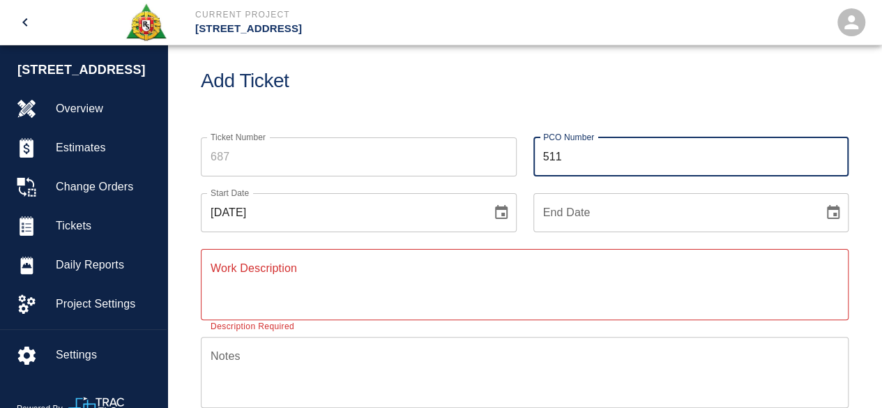
type input "511CS"
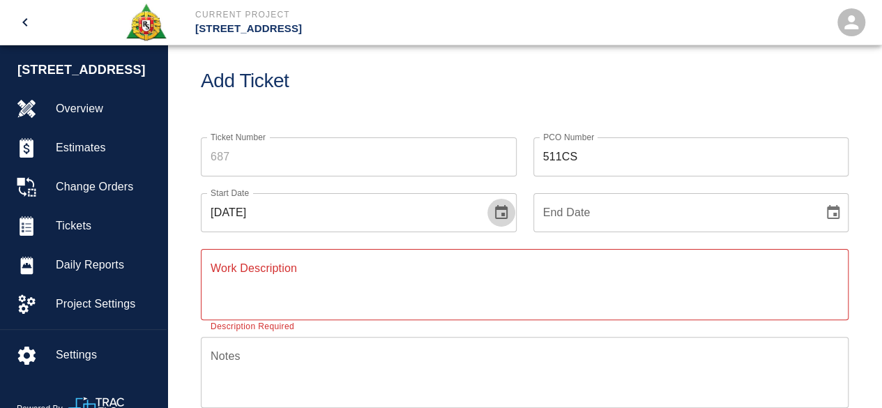
click at [501, 218] on icon "Choose date, selected date is Sep 15, 2025" at bounding box center [501, 212] width 17 height 17
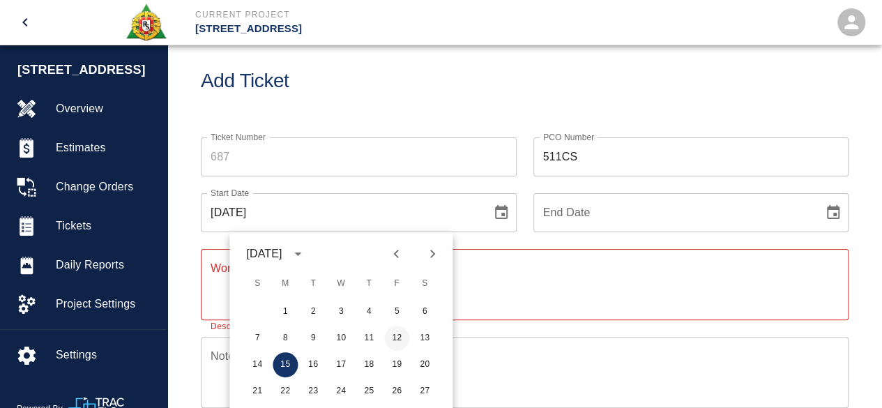
click at [398, 340] on button "12" at bounding box center [396, 338] width 25 height 25
type input "[DATE]"
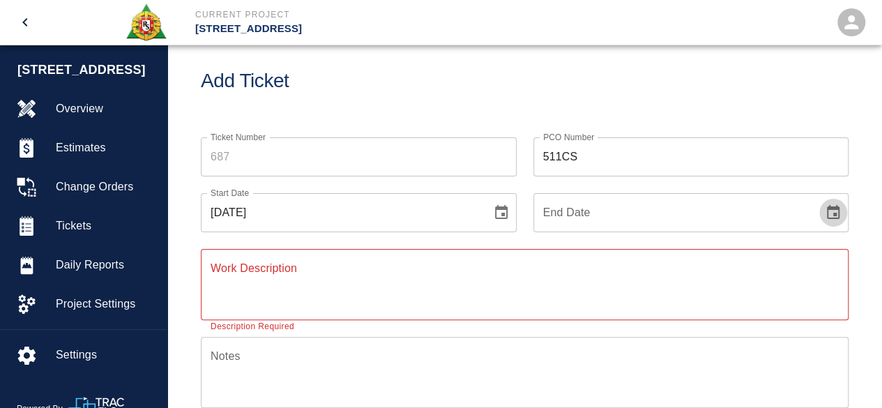
click at [825, 214] on icon "Choose date" at bounding box center [833, 212] width 17 height 17
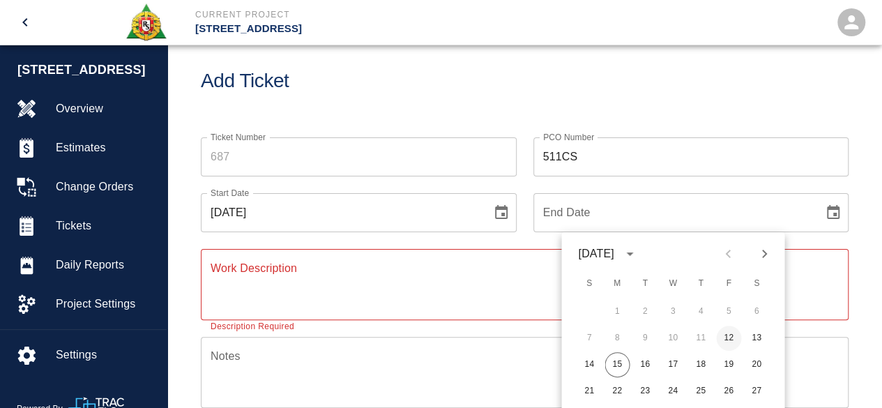
click at [726, 334] on button "12" at bounding box center [728, 338] width 25 height 25
type input "[DATE]"
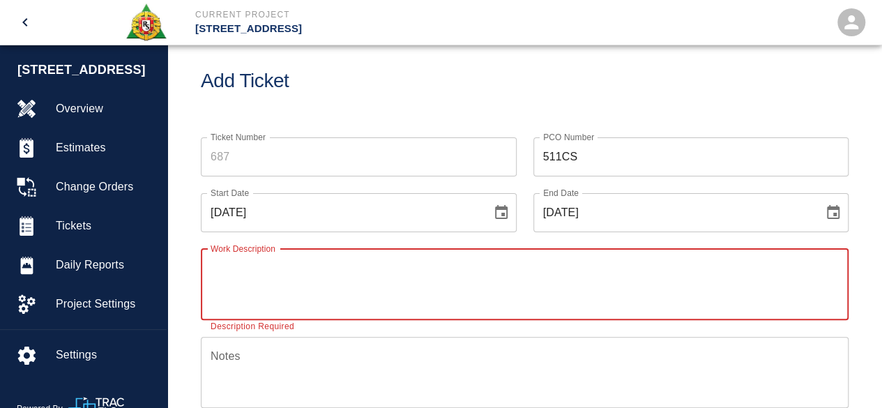
click at [254, 280] on textarea "Work Description" at bounding box center [525, 284] width 628 height 48
type textarea "working at water feature madison side"
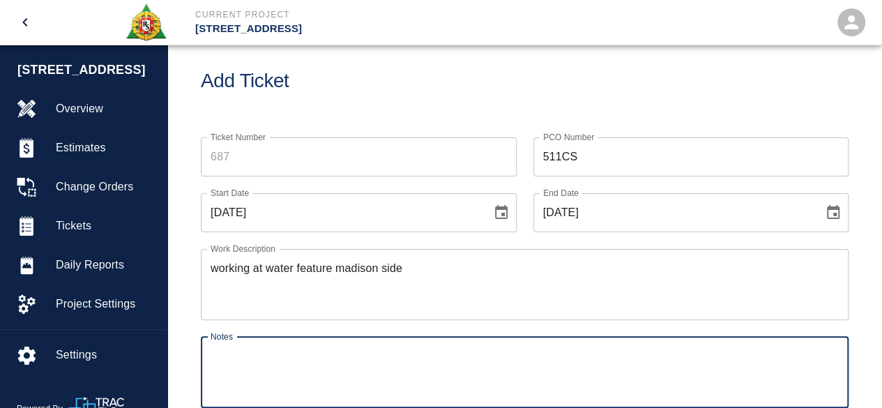
click at [229, 370] on textarea "Notes" at bounding box center [525, 372] width 628 height 48
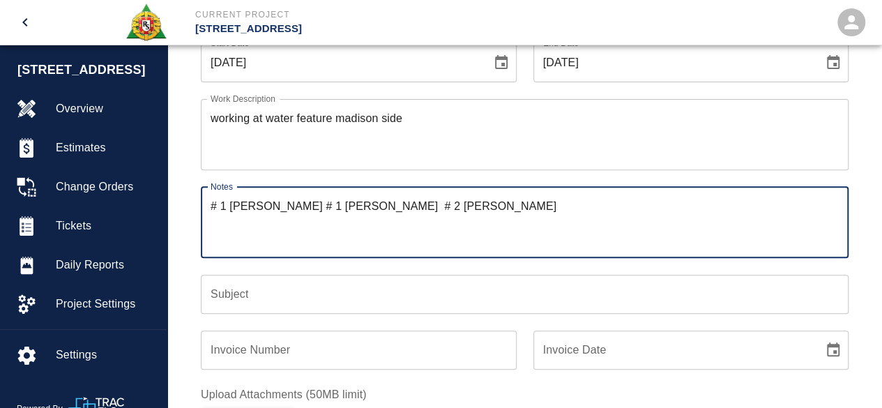
scroll to position [229, 0]
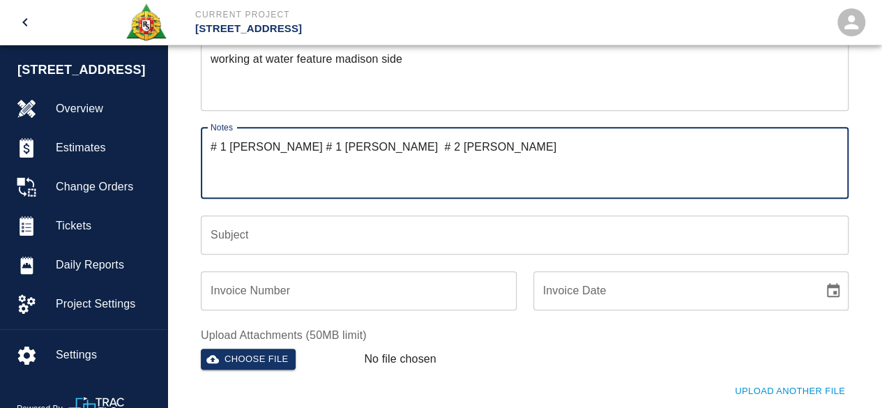
type textarea "# 1 [PERSON_NAME] # 1 [PERSON_NAME] # 2 [PERSON_NAME]"
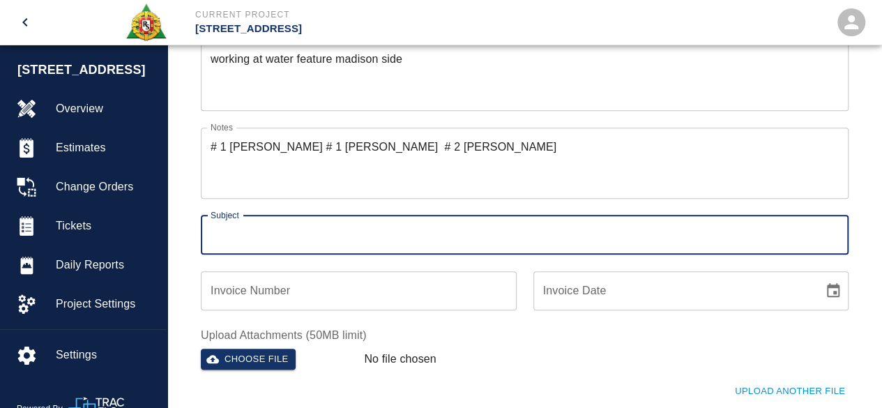
click at [252, 242] on input "Subject" at bounding box center [525, 234] width 648 height 39
type input "water feature madison side"
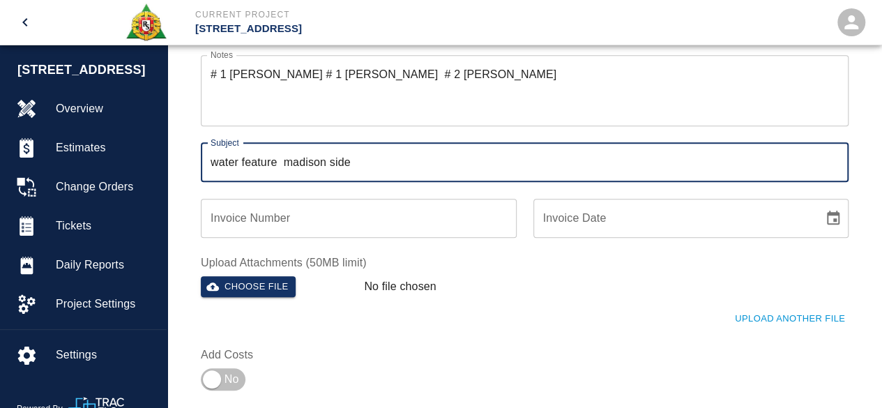
scroll to position [508, 0]
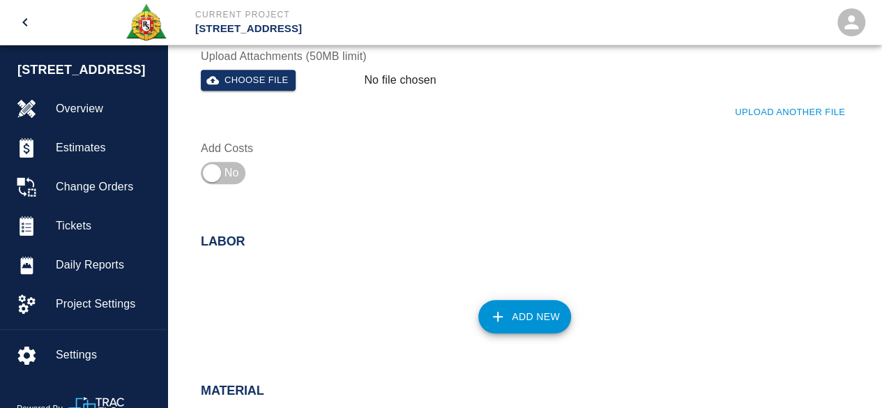
click at [540, 313] on button "Add New" at bounding box center [524, 316] width 93 height 33
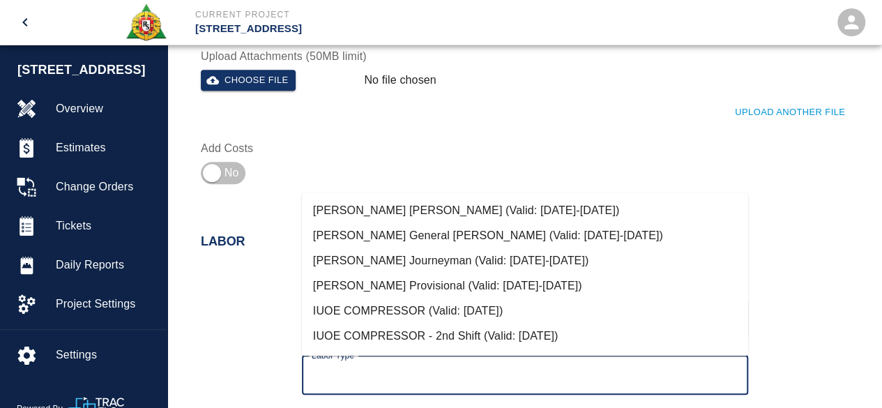
click at [374, 375] on input "Labor Type" at bounding box center [525, 375] width 434 height 26
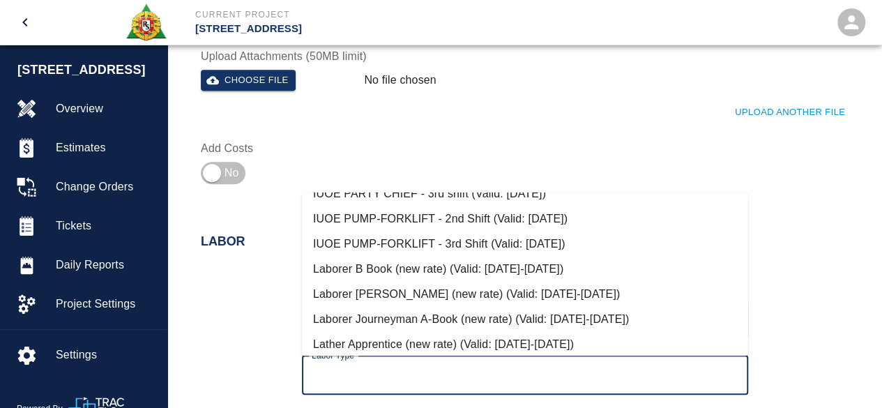
scroll to position [488, 0]
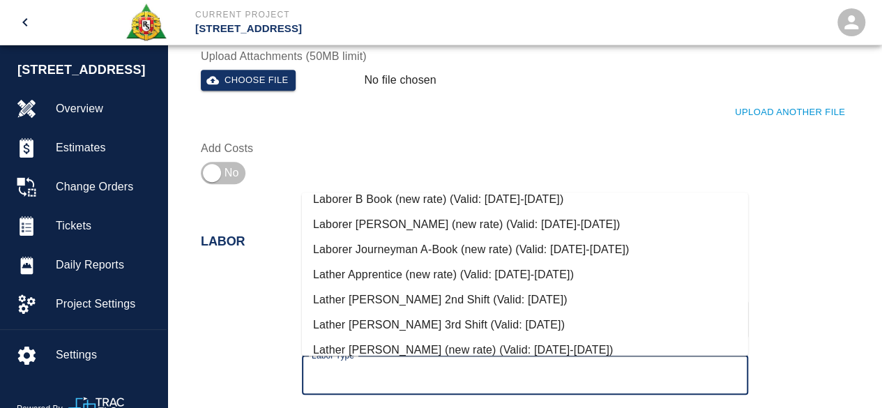
click at [395, 247] on li "Laborer Journeyman A-Book (new rate) (Valid: [DATE]-[DATE])" at bounding box center [525, 249] width 446 height 25
type input "Laborer Journeyman A-Book (new rate)"
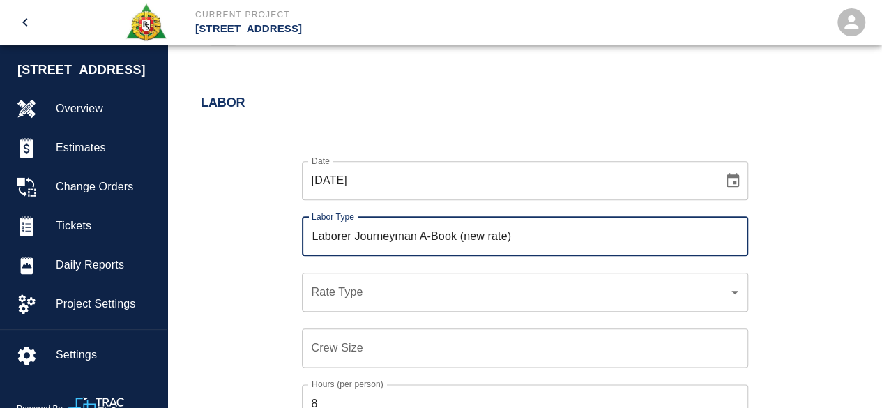
scroll to position [648, 0]
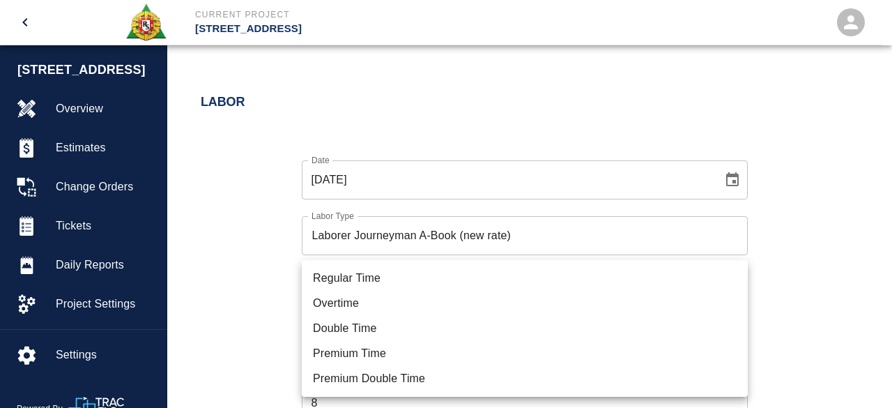
click at [367, 280] on li "Regular Time" at bounding box center [525, 278] width 446 height 25
type input "rate_rt"
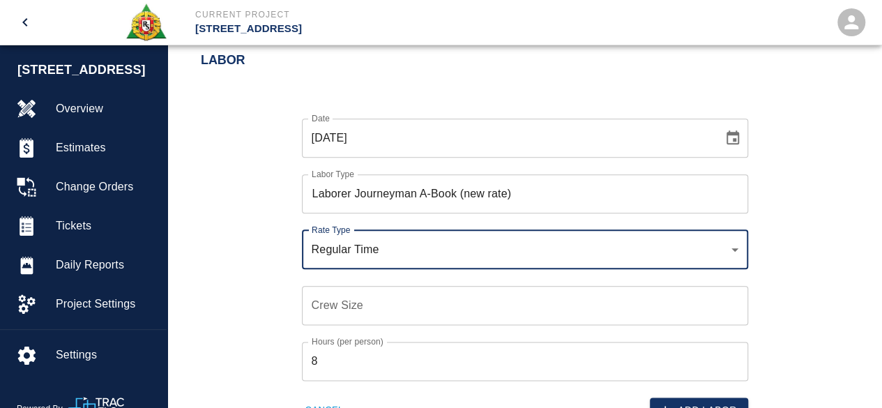
scroll to position [717, 0]
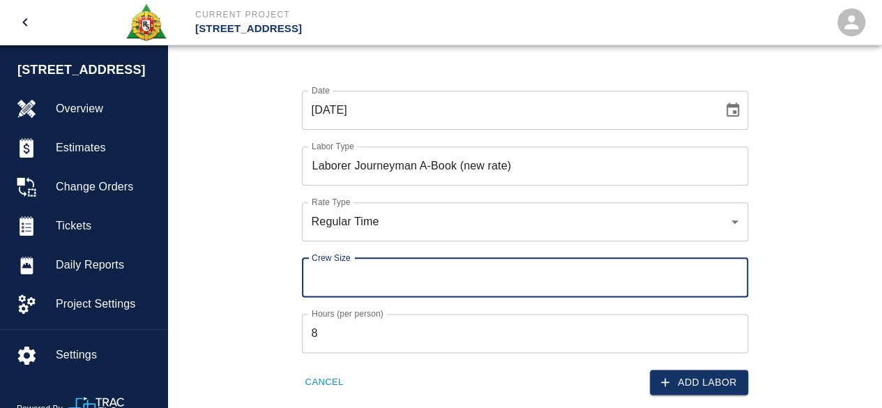
click at [307, 280] on input "Crew Size" at bounding box center [525, 277] width 446 height 39
type input "2"
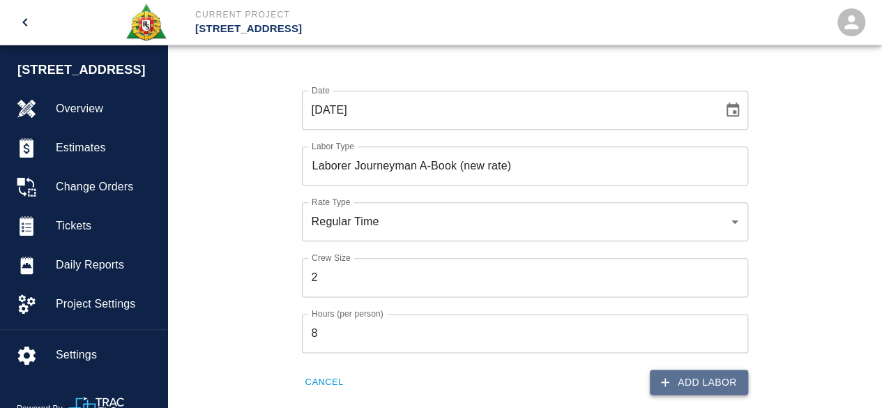
click at [701, 381] on button "Add Labor" at bounding box center [699, 383] width 98 height 26
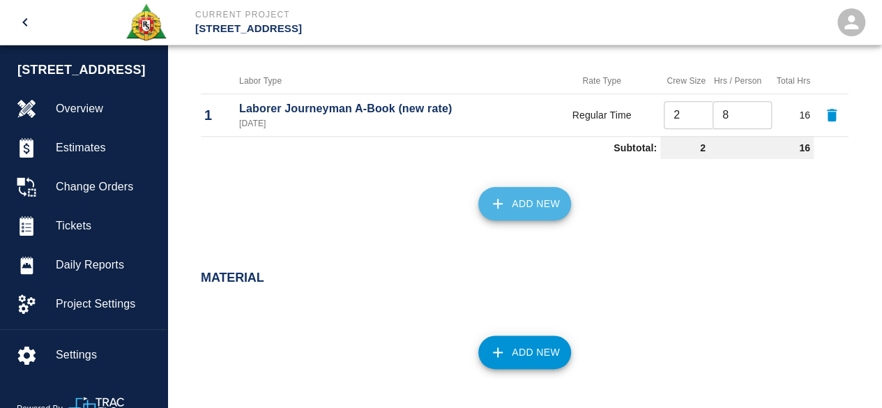
click at [523, 211] on button "Add New" at bounding box center [524, 203] width 93 height 33
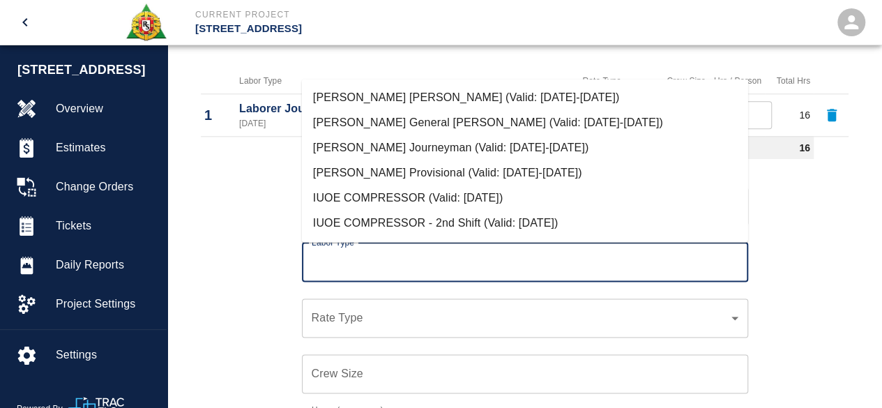
click at [399, 249] on input "Labor Type" at bounding box center [525, 262] width 434 height 26
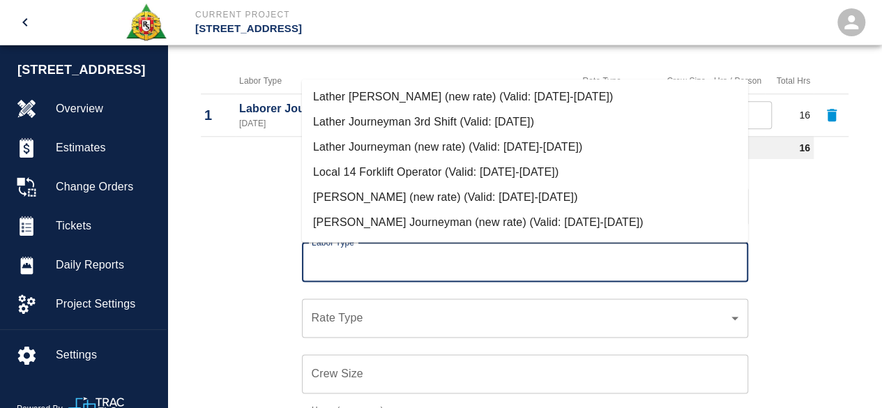
scroll to position [697, 0]
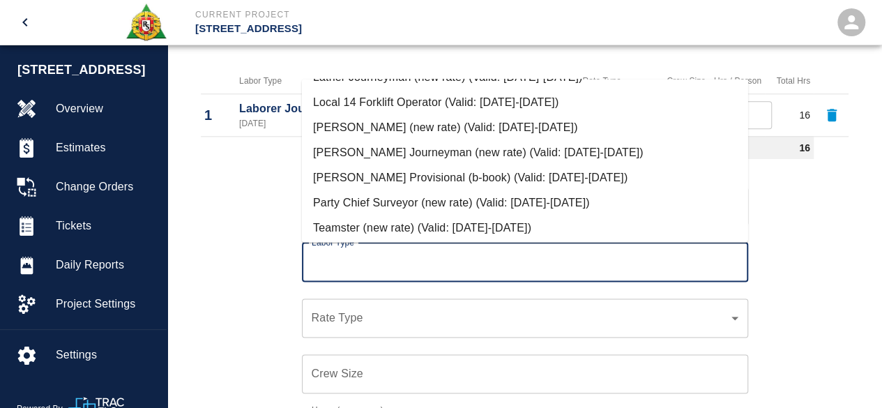
drag, startPoint x: 410, startPoint y: 147, endPoint x: 400, endPoint y: 178, distance: 32.2
click at [410, 148] on li "[PERSON_NAME] Journeyman (new rate) (Valid: [DATE]-[DATE])" at bounding box center [525, 152] width 446 height 25
type input "[PERSON_NAME] Journeyman (new rate)"
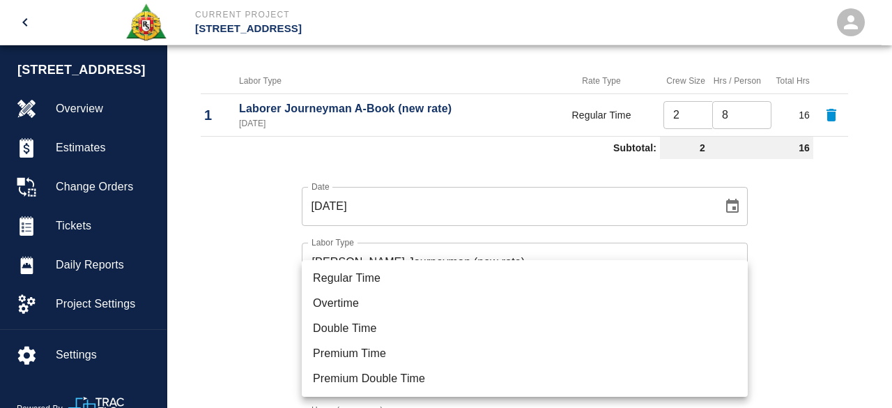
click at [358, 273] on li "Regular Time" at bounding box center [525, 278] width 446 height 25
type input "rate_rt"
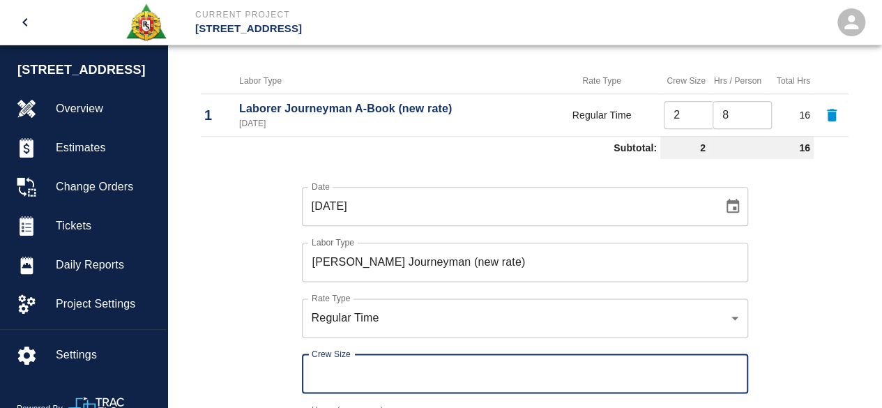
click at [313, 367] on input "Crew Size" at bounding box center [525, 373] width 446 height 39
type input "1"
drag, startPoint x: 227, startPoint y: 344, endPoint x: 237, endPoint y: 344, distance: 10.5
click at [231, 344] on div "Date [DATE] Date Labor Type [PERSON_NAME] Journeyman (new rate) Labor Type Rate…" at bounding box center [516, 328] width 664 height 327
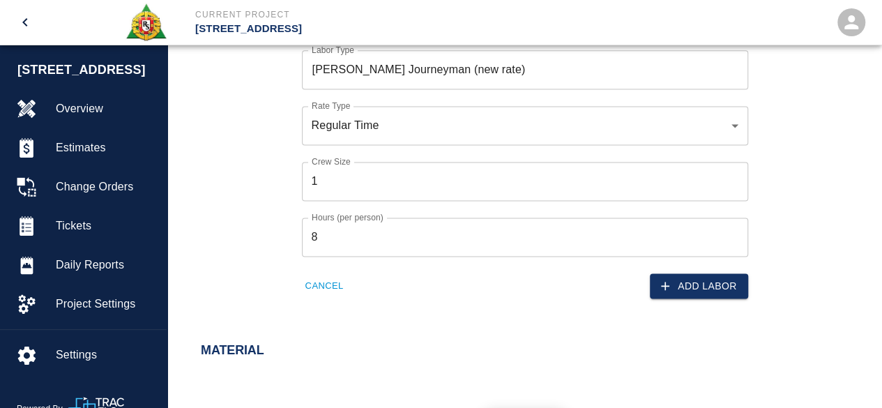
scroll to position [927, 0]
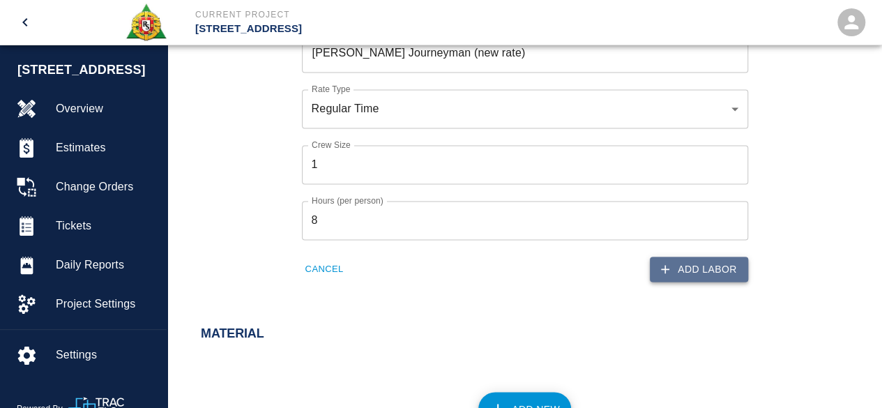
click at [697, 268] on button "Add Labor" at bounding box center [699, 270] width 98 height 26
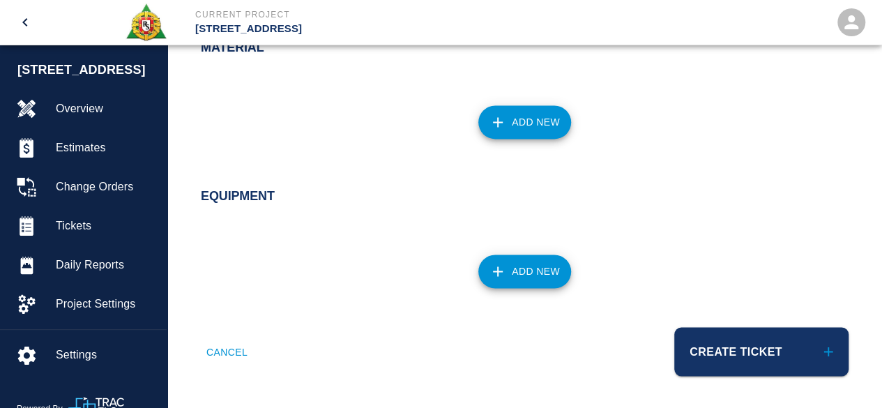
scroll to position [851, 0]
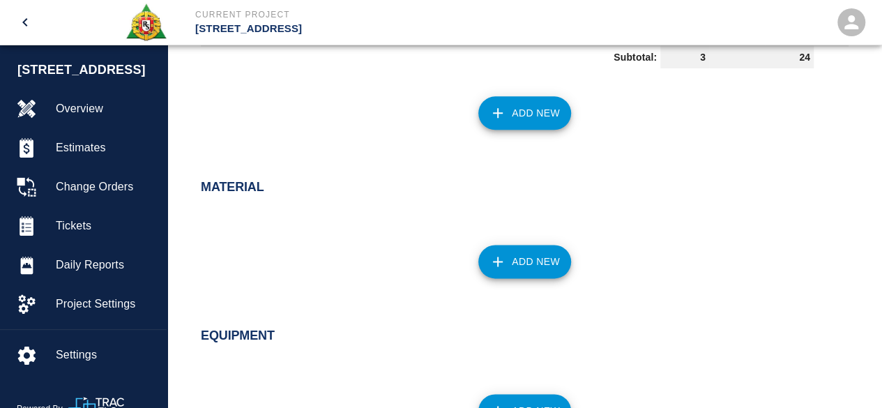
click at [529, 249] on button "Add New" at bounding box center [524, 261] width 93 height 33
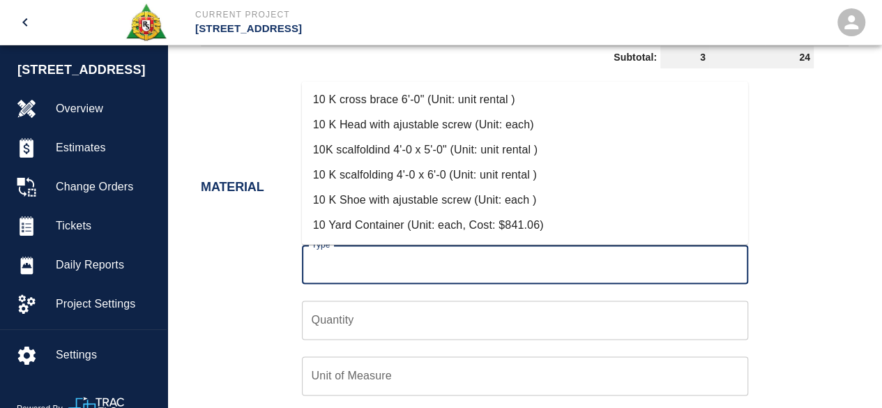
click at [388, 257] on input "Type" at bounding box center [525, 264] width 434 height 26
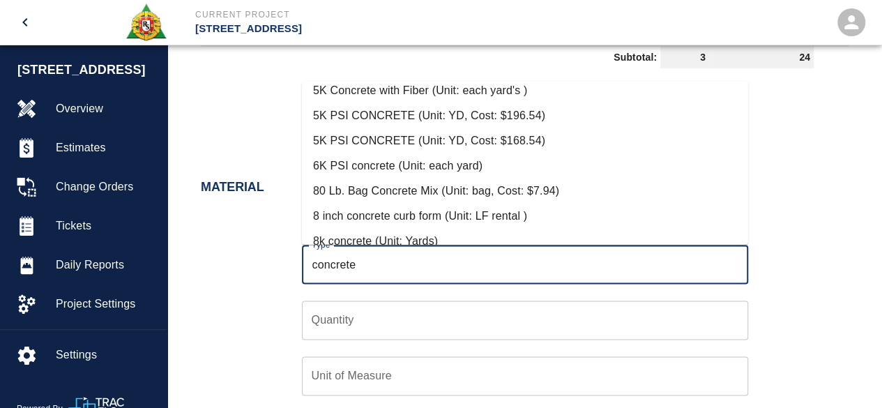
scroll to position [418, 0]
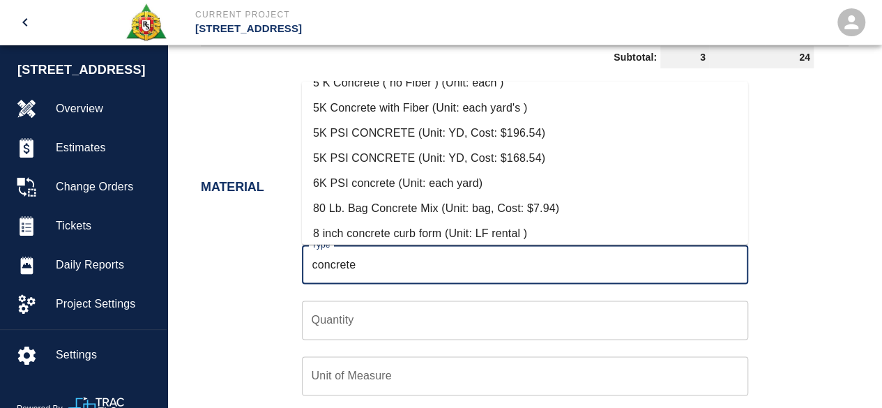
click at [469, 105] on li "5K Concrete with Fiber (Unit: each yard's )" at bounding box center [525, 107] width 446 height 25
type input "5K Concrete with Fiber (Unit: each yard's )"
type input "each yard's"
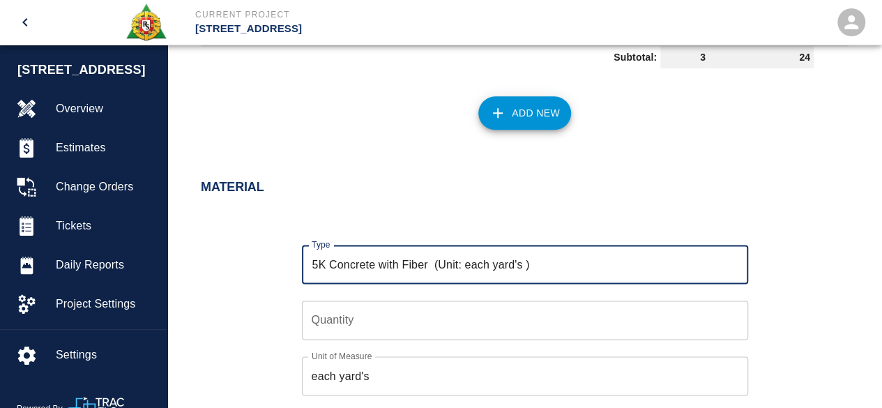
type input "5K Concrete with Fiber (Unit: each yard's )"
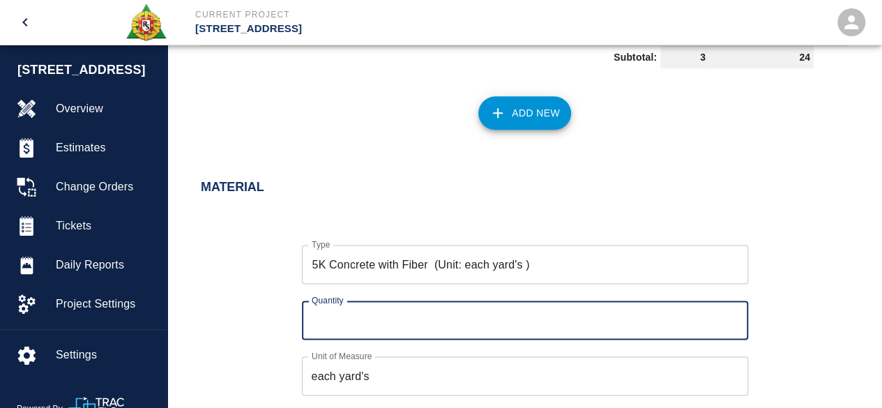
click at [336, 327] on input "Quantity" at bounding box center [525, 319] width 446 height 39
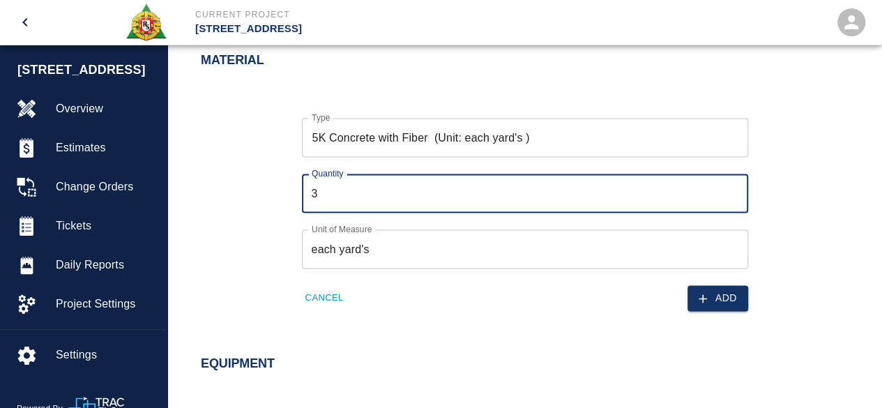
scroll to position [990, 0]
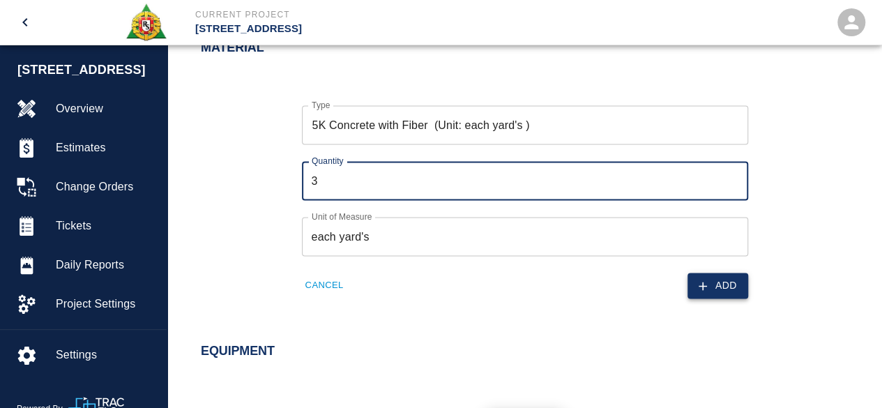
type input "3"
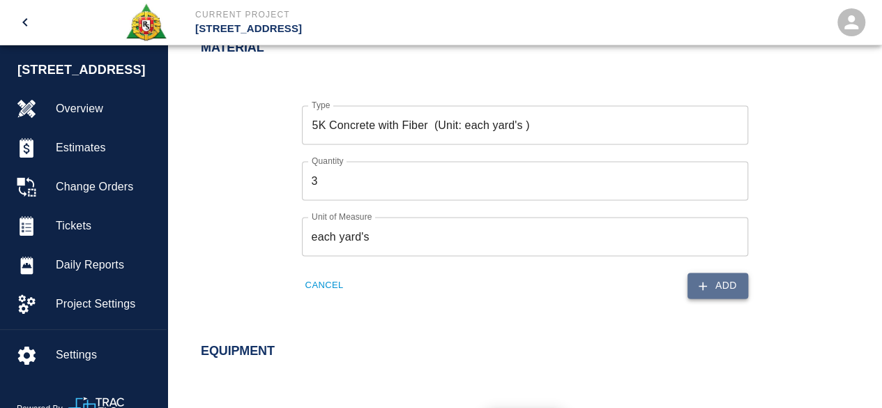
click at [727, 279] on button "Add" at bounding box center [717, 286] width 61 height 26
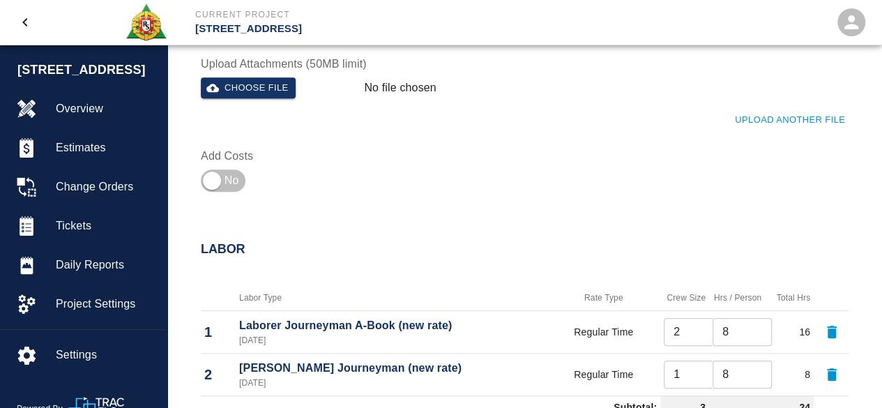
scroll to position [432, 0]
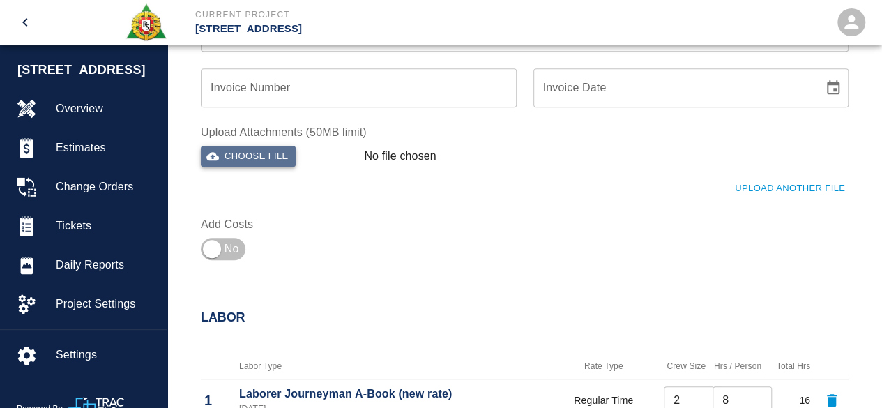
click at [266, 160] on button "Choose file" at bounding box center [248, 157] width 95 height 22
click at [245, 148] on button "Choose file" at bounding box center [248, 157] width 95 height 22
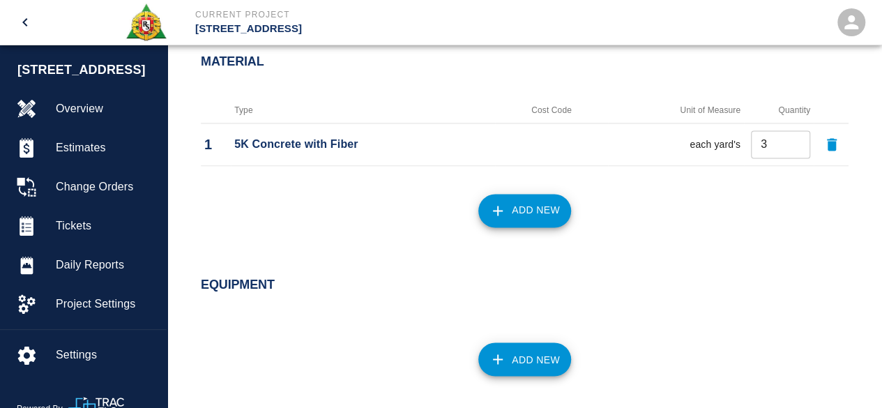
scroll to position [1065, 0]
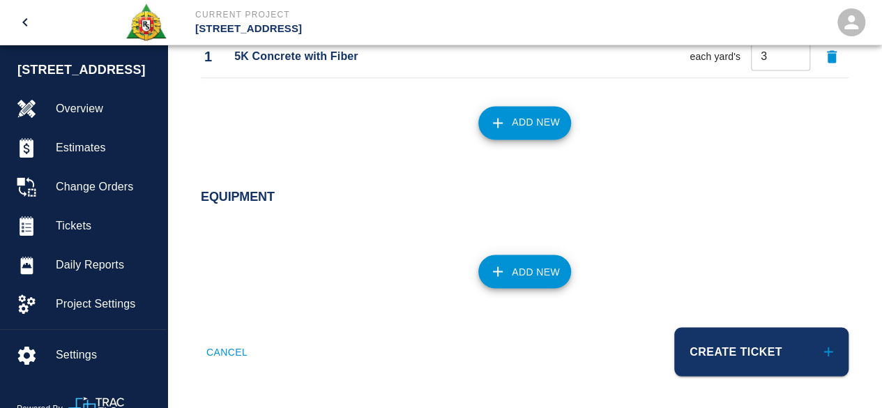
click at [729, 344] on button "Create Ticket" at bounding box center [761, 351] width 174 height 49
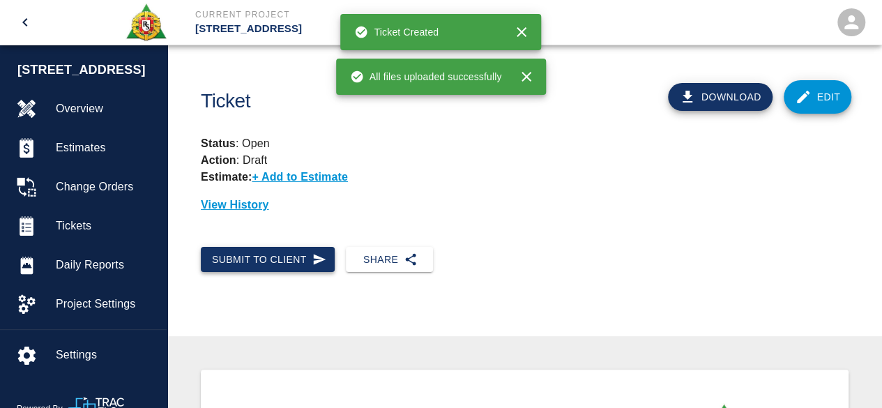
click at [239, 258] on button "Submit to Client" at bounding box center [268, 260] width 134 height 26
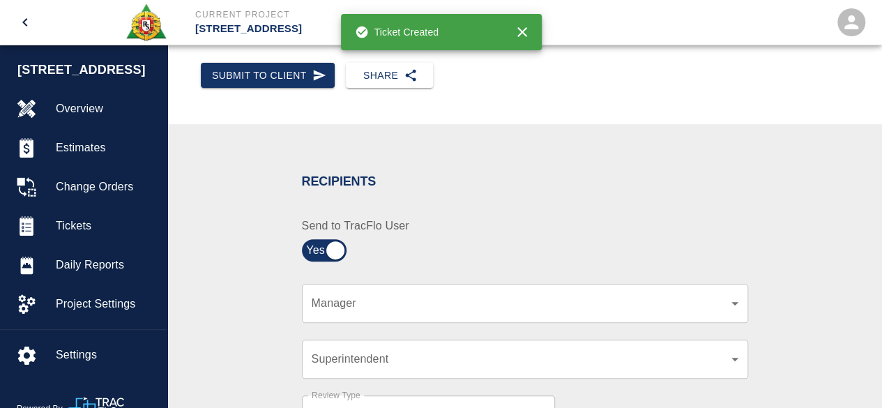
scroll to position [209, 0]
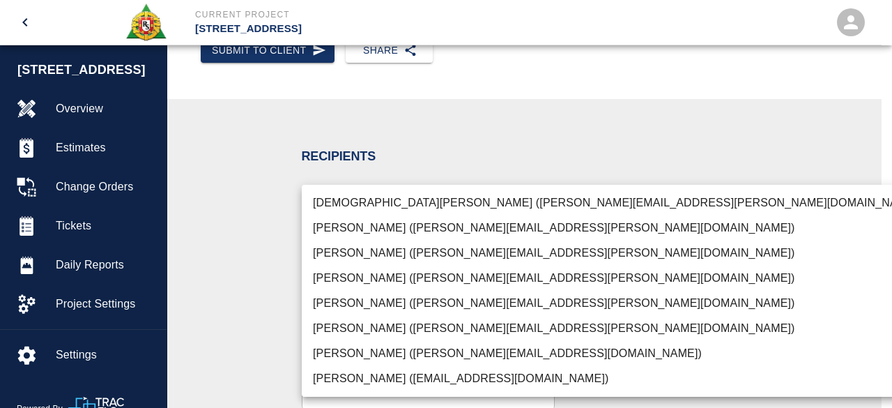
click at [394, 305] on li "[PERSON_NAME] ([PERSON_NAME][EMAIL_ADDRESS][PERSON_NAME][DOMAIN_NAME])" at bounding box center [617, 303] width 631 height 25
type input "15ee5819-a12b-4d49-b208-872c21abcab9"
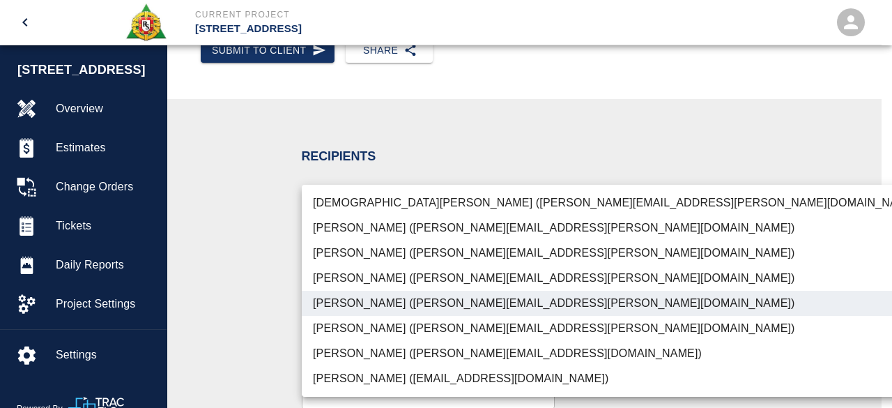
click at [841, 297] on div at bounding box center [446, 204] width 892 height 408
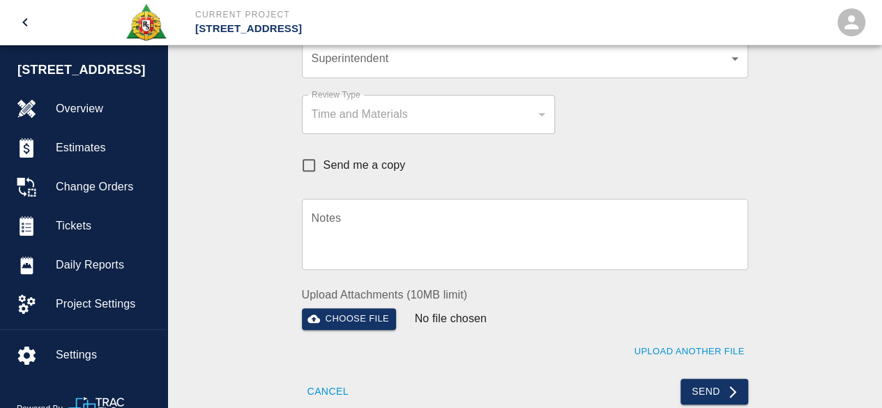
scroll to position [488, 0]
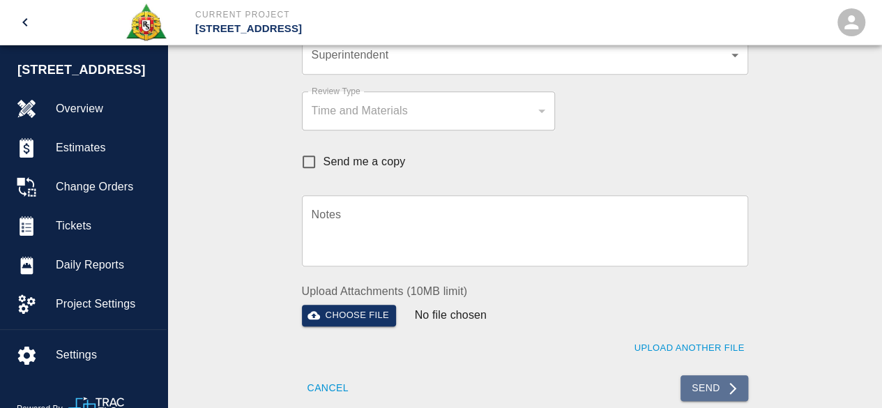
click at [695, 388] on button "Send" at bounding box center [714, 388] width 68 height 26
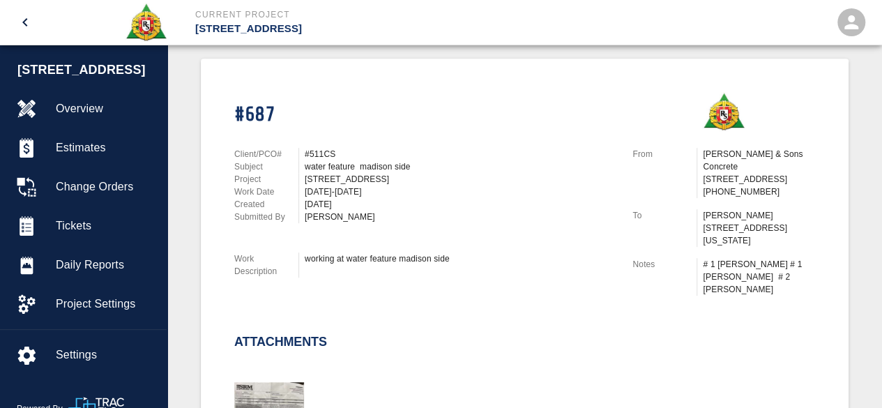
scroll to position [0, 0]
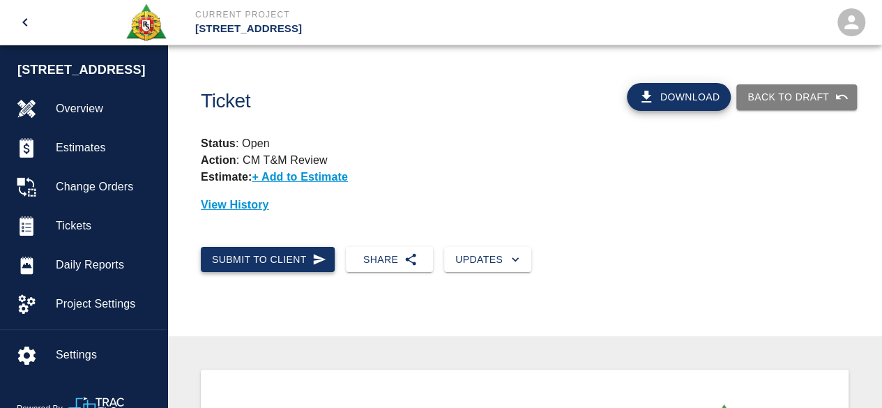
click at [241, 265] on button "Submit to Client" at bounding box center [268, 260] width 134 height 26
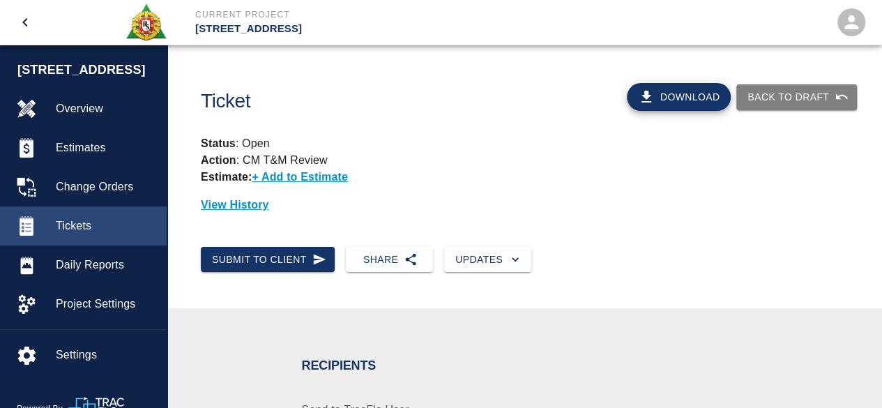
click at [64, 227] on span "Tickets" at bounding box center [106, 226] width 100 height 17
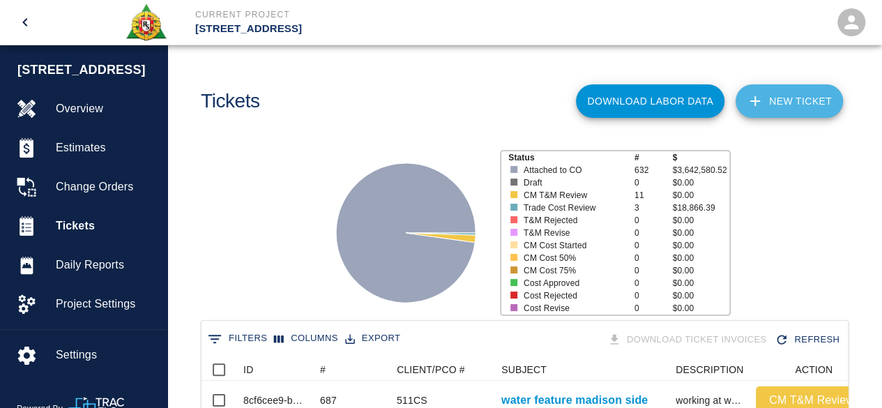
click at [789, 108] on link "NEW TICKET" at bounding box center [789, 100] width 107 height 33
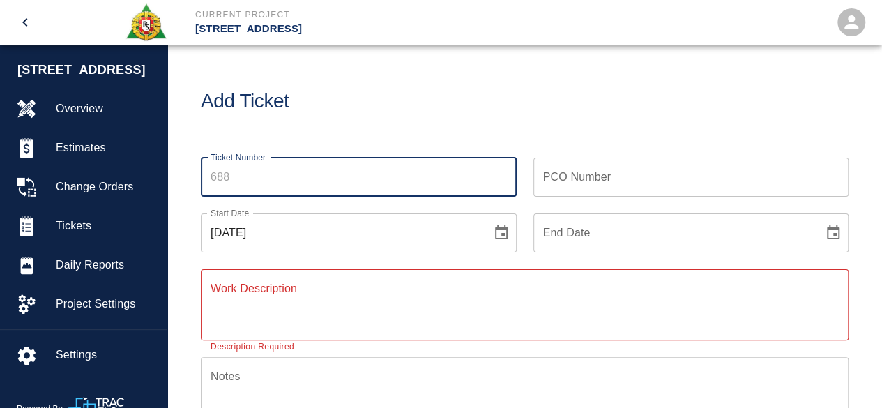
click at [237, 172] on input "Ticket Number" at bounding box center [359, 177] width 316 height 39
type input "688"
click at [576, 162] on div "PCO Number PCO Number" at bounding box center [691, 177] width 316 height 39
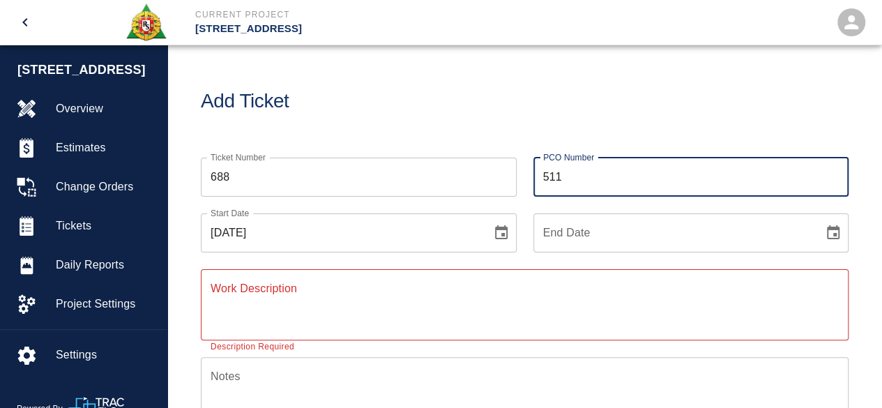
type input "511CS"
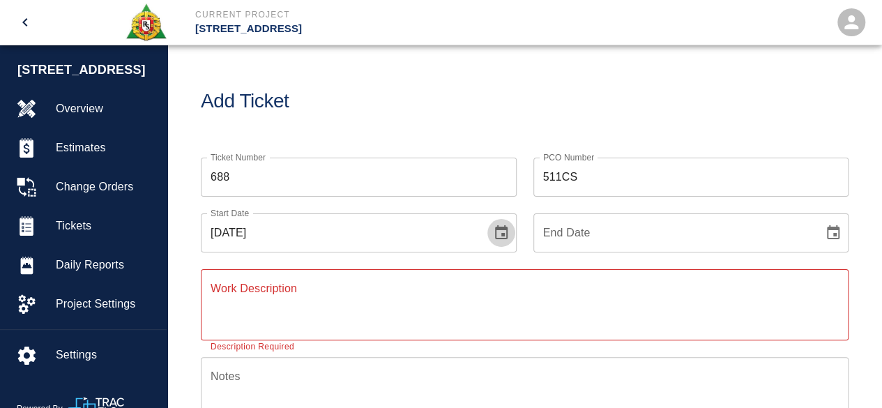
click at [506, 234] on icon "Choose date, selected date is Sep 15, 2025" at bounding box center [501, 232] width 13 height 14
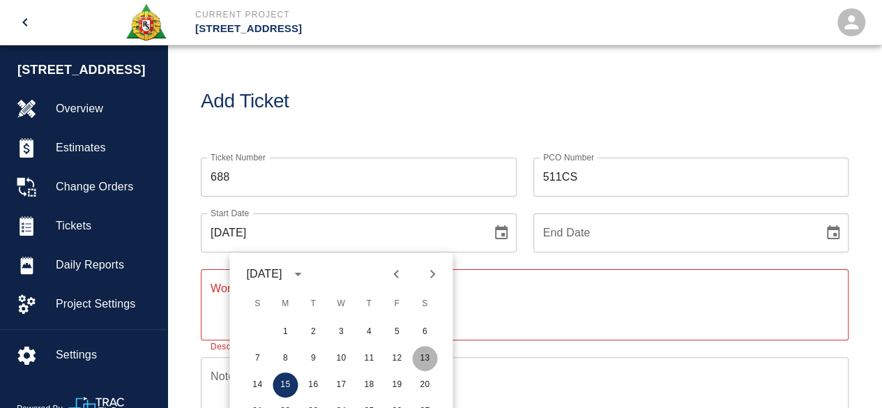
click at [427, 362] on button "13" at bounding box center [424, 358] width 25 height 25
type input "[DATE]"
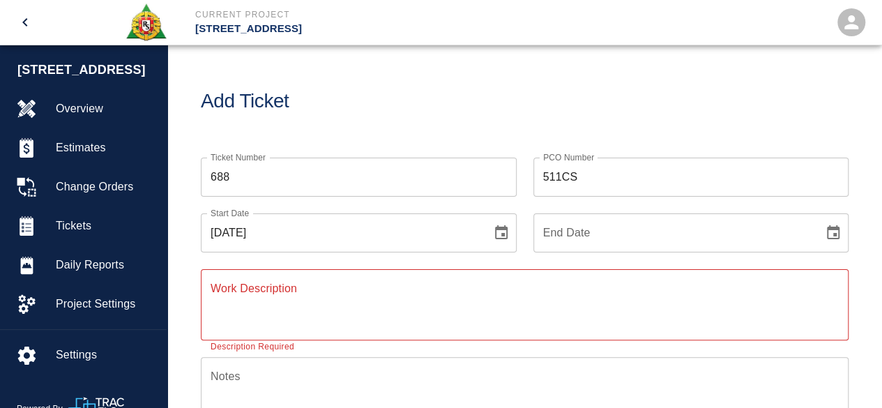
click at [830, 234] on icon "Choose date" at bounding box center [833, 232] width 17 height 17
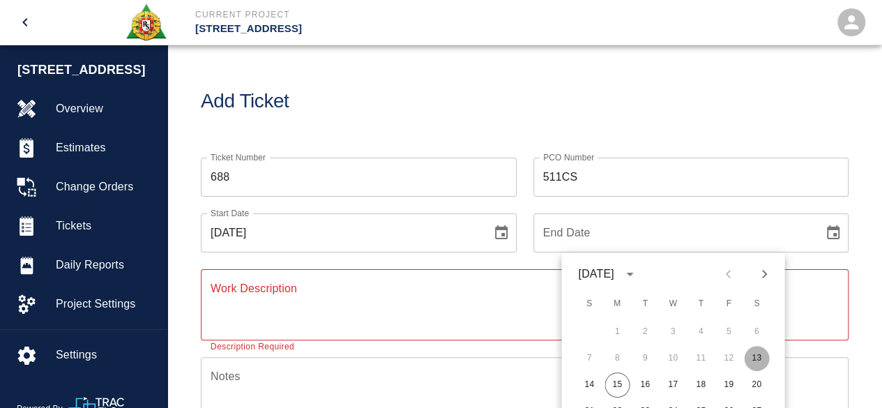
click at [754, 358] on button "13" at bounding box center [756, 358] width 25 height 25
type input "[DATE]"
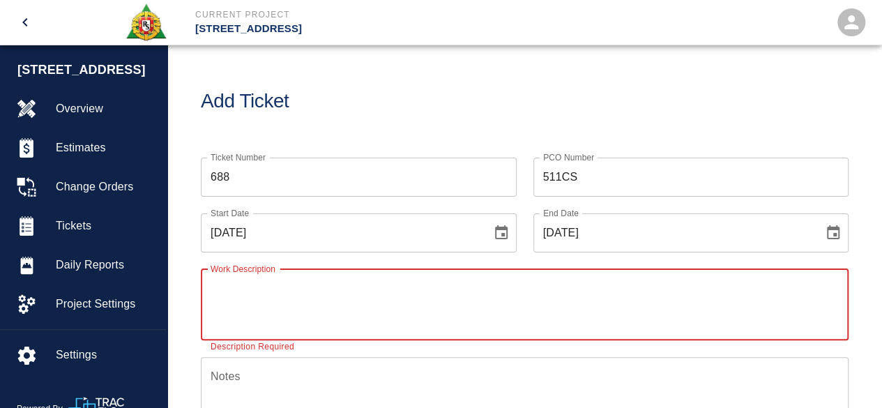
click at [227, 288] on textarea "Work Description" at bounding box center [525, 304] width 628 height 48
type textarea "working at water feature madison side"
click at [259, 380] on textarea "Notes" at bounding box center [525, 392] width 628 height 48
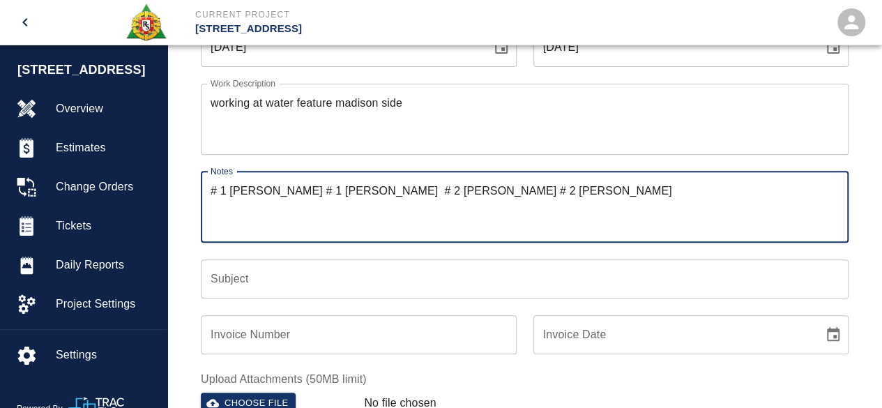
scroll to position [209, 0]
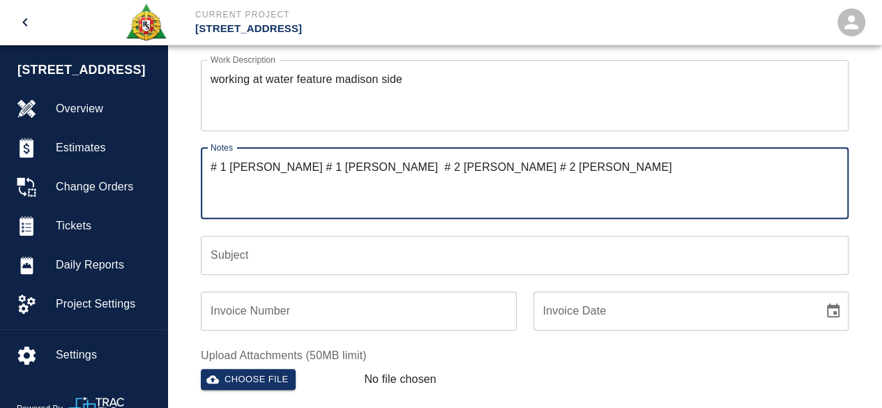
type textarea "# 1 [PERSON_NAME] # 1 [PERSON_NAME] # 2 [PERSON_NAME] # 2 [PERSON_NAME]"
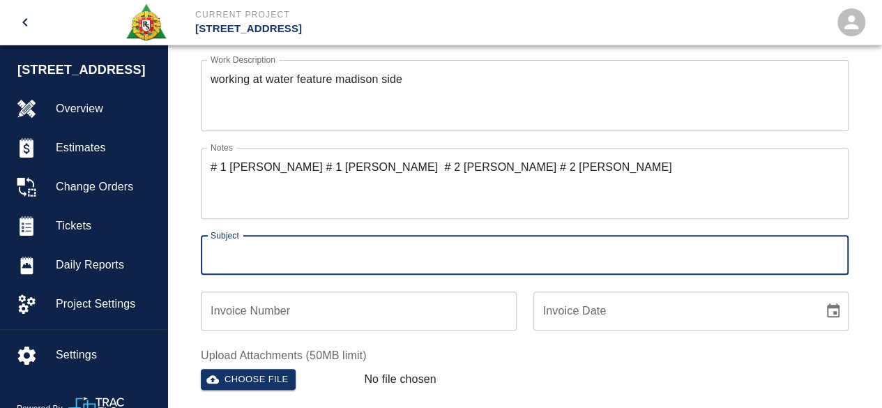
click at [262, 258] on input "Subject" at bounding box center [525, 255] width 648 height 39
type input "water feature madison side"
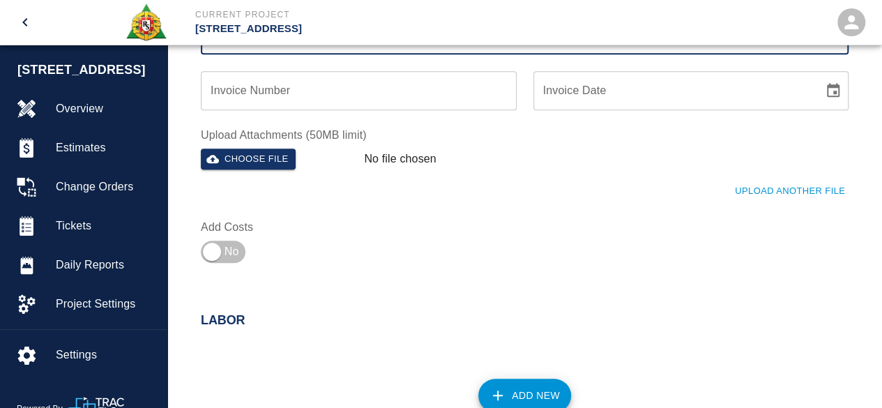
scroll to position [488, 0]
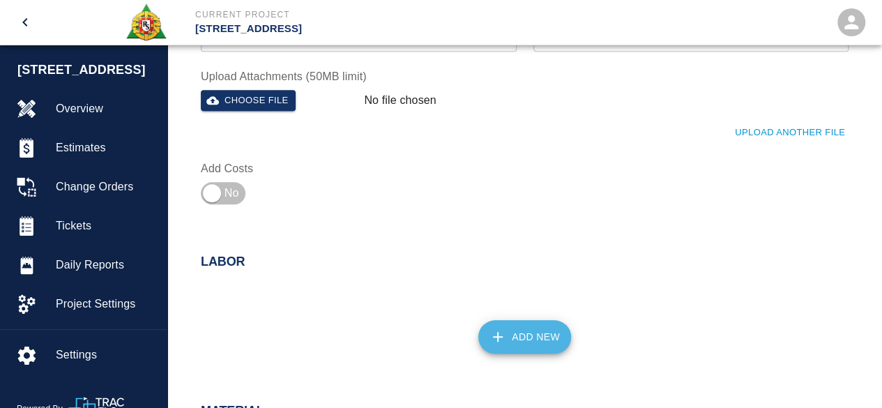
click at [534, 338] on button "Add New" at bounding box center [524, 336] width 93 height 33
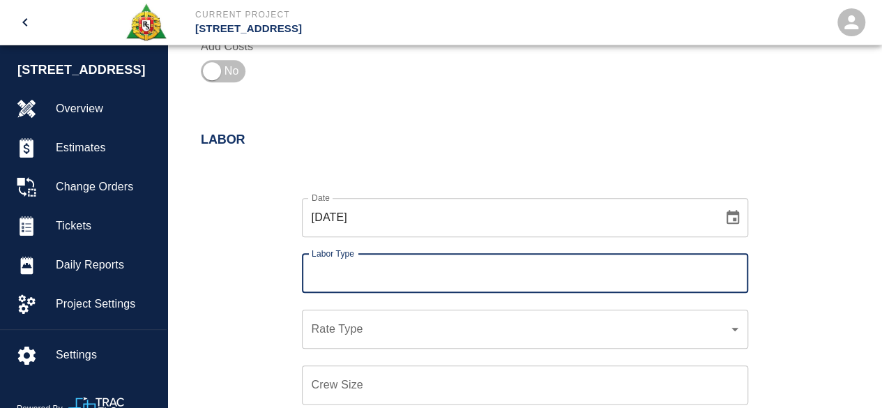
scroll to position [627, 0]
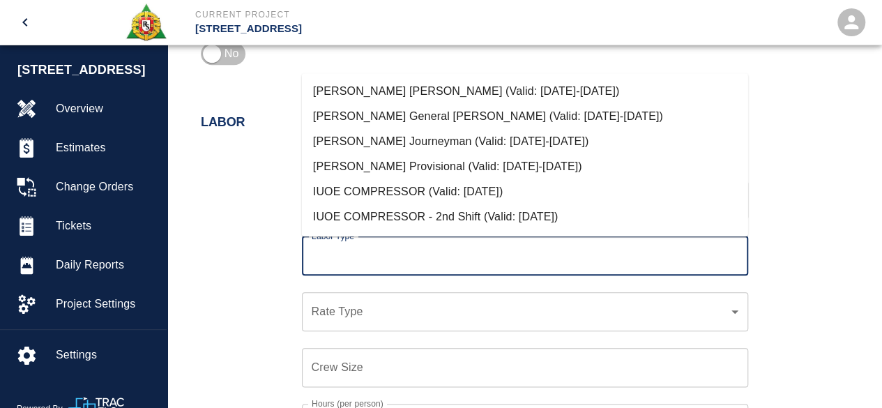
click at [337, 257] on input "Labor Type" at bounding box center [525, 256] width 434 height 26
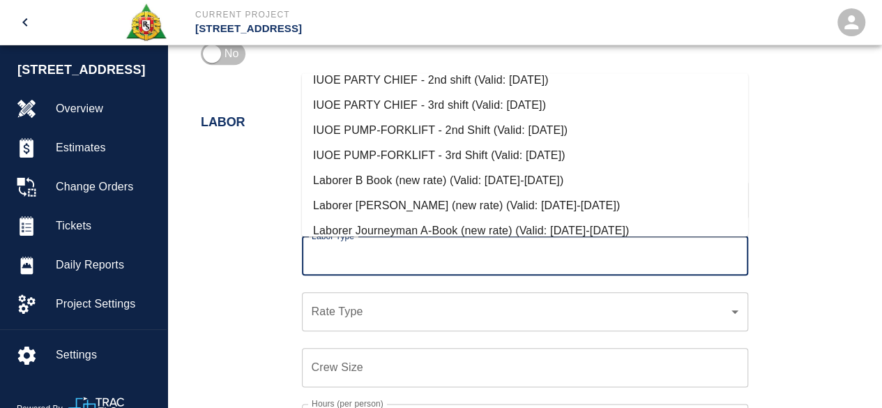
scroll to position [418, 0]
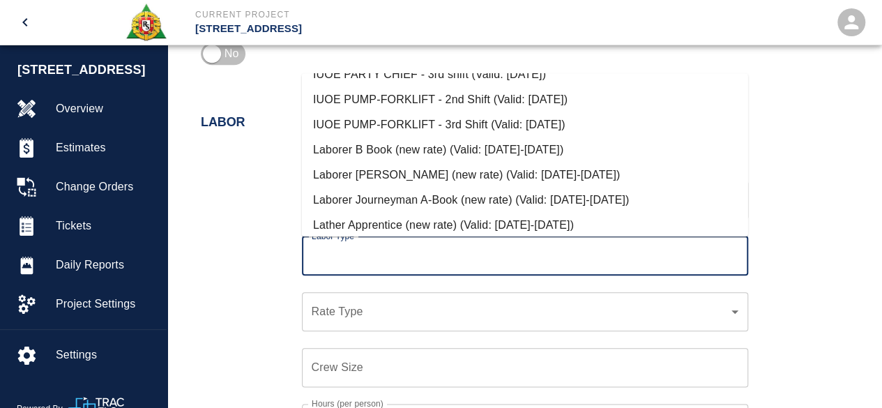
click at [392, 192] on li "Laborer Journeyman A-Book (new rate) (Valid: [DATE]-[DATE])" at bounding box center [525, 200] width 446 height 25
type input "Laborer Journeyman A-Book (new rate)"
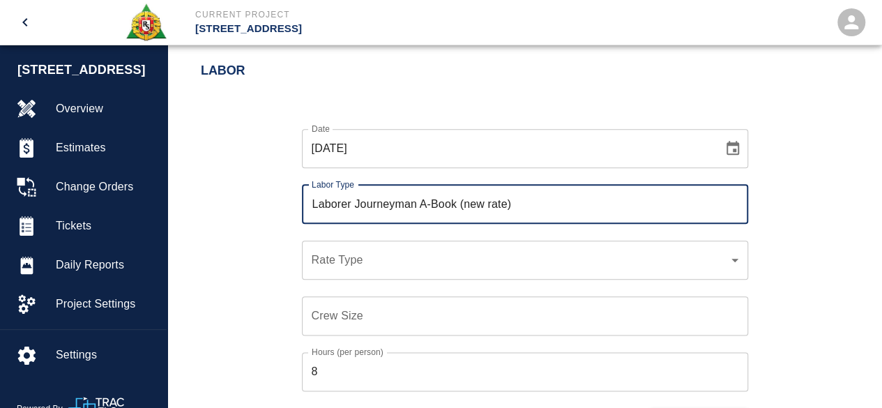
scroll to position [697, 0]
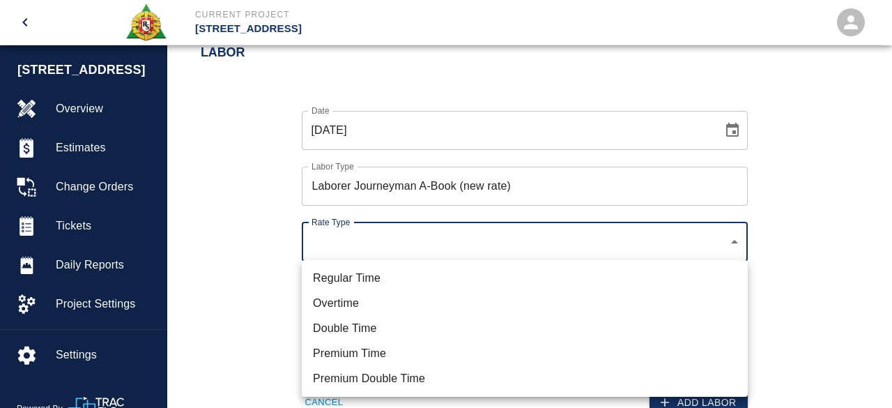
click at [340, 301] on li "Overtime" at bounding box center [525, 303] width 446 height 25
type input "rate_ot"
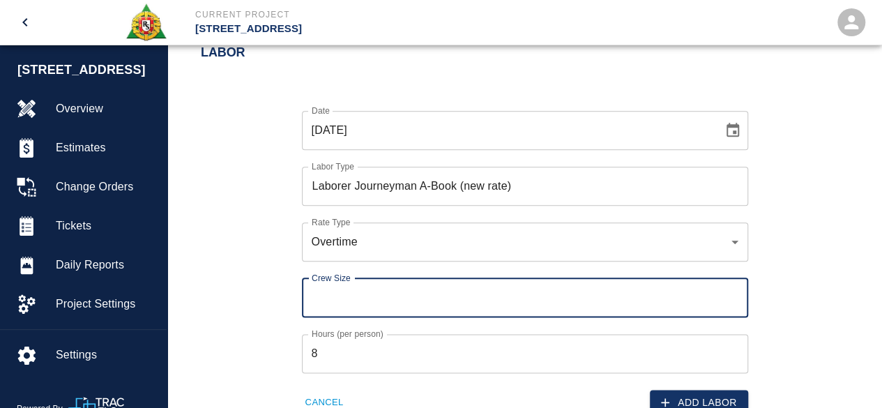
click at [323, 298] on input "Crew Size" at bounding box center [525, 297] width 446 height 39
type input "2"
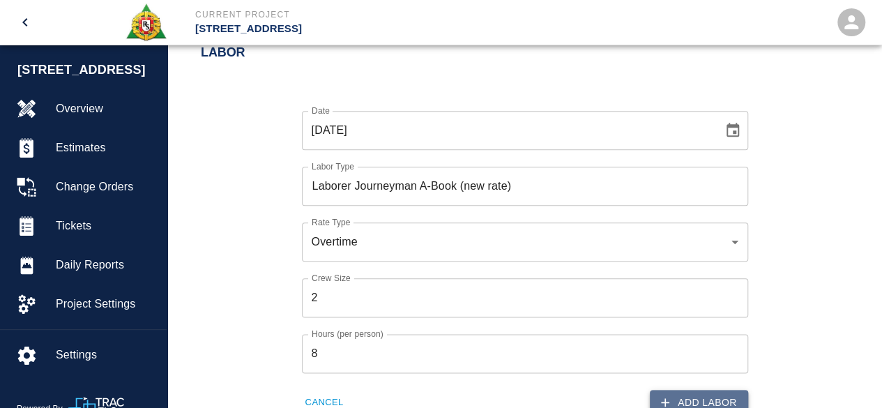
click at [719, 397] on button "Add Labor" at bounding box center [699, 403] width 98 height 26
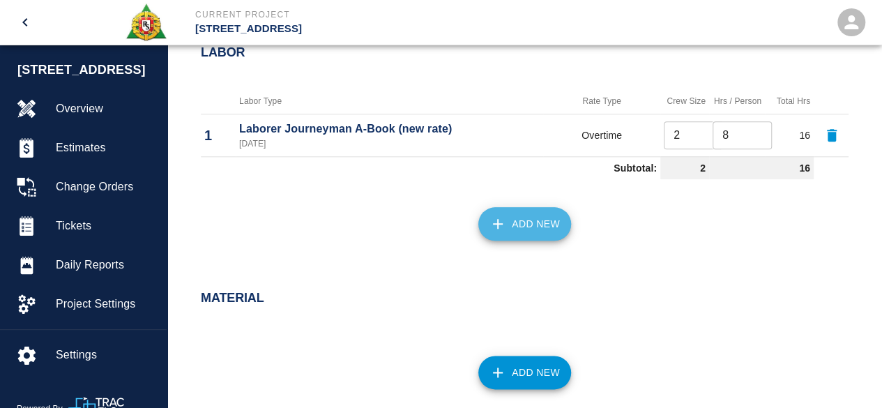
click at [510, 232] on button "Add New" at bounding box center [524, 223] width 93 height 33
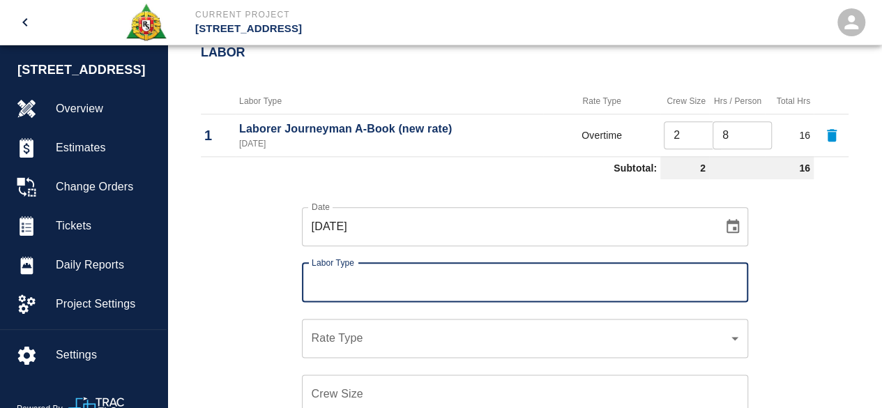
click at [332, 275] on input "Labor Type" at bounding box center [525, 282] width 434 height 26
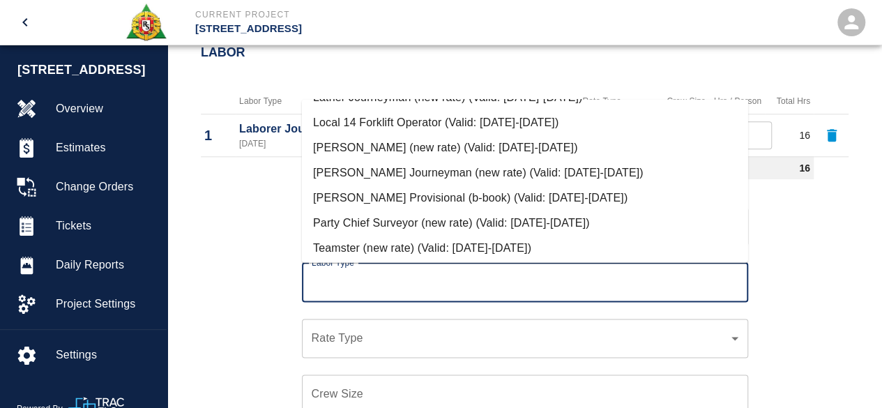
click at [411, 172] on li "[PERSON_NAME] Journeyman (new rate) (Valid: [DATE]-[DATE])" at bounding box center [525, 172] width 446 height 25
type input "[PERSON_NAME] Journeyman (new rate)"
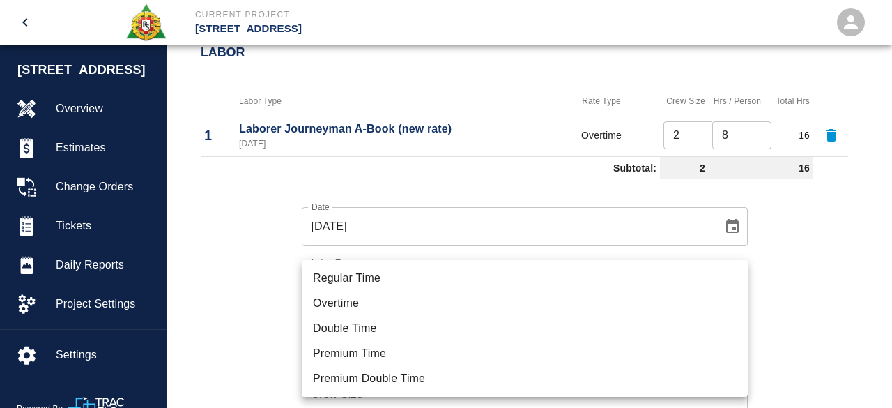
click at [349, 301] on li "Overtime" at bounding box center [525, 303] width 446 height 25
type input "rate_ot"
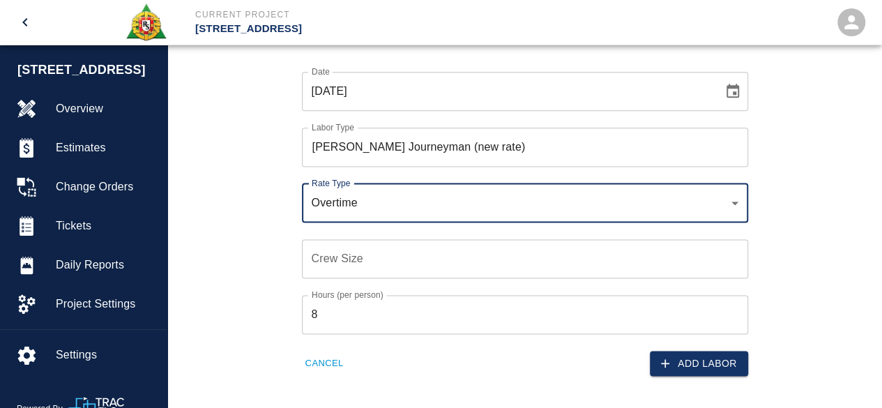
scroll to position [837, 0]
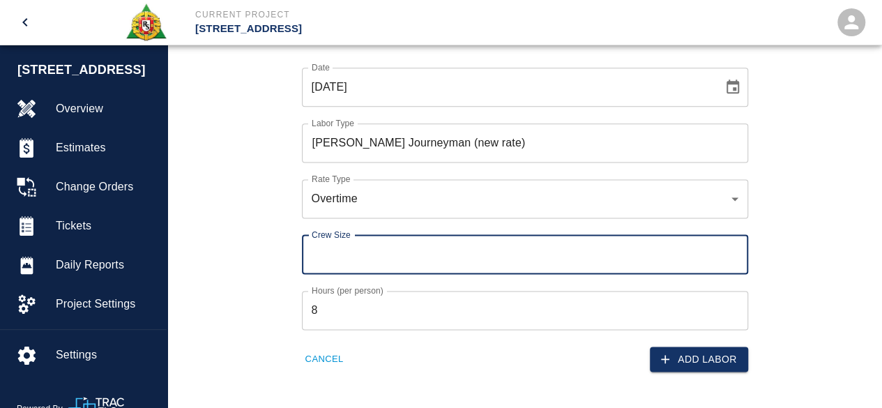
click at [337, 250] on input "Crew Size" at bounding box center [525, 254] width 446 height 39
type input "2"
click at [707, 358] on button "Add Labor" at bounding box center [699, 359] width 98 height 26
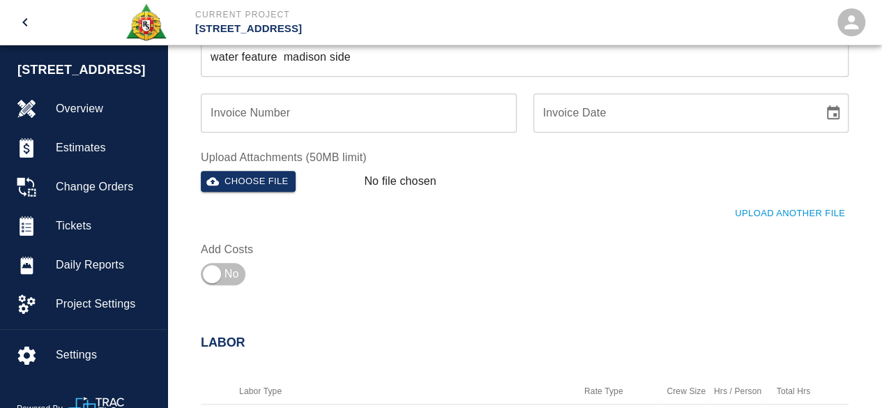
scroll to position [349, 0]
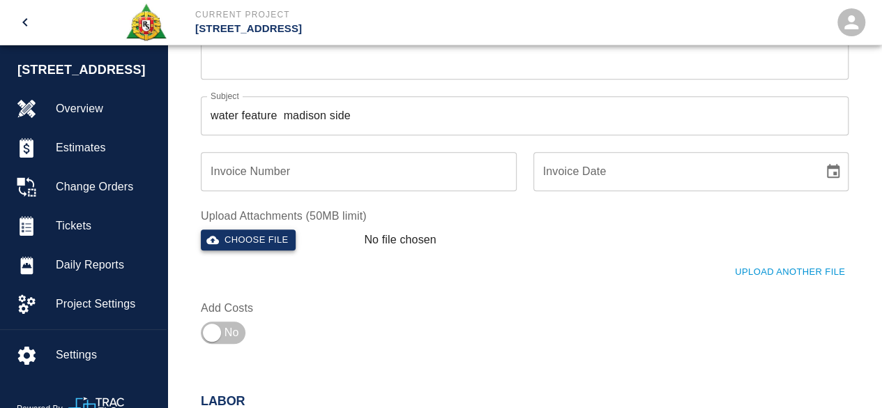
click at [252, 241] on button "Choose file" at bounding box center [248, 240] width 95 height 22
click at [257, 238] on button "Choose file" at bounding box center [248, 240] width 95 height 22
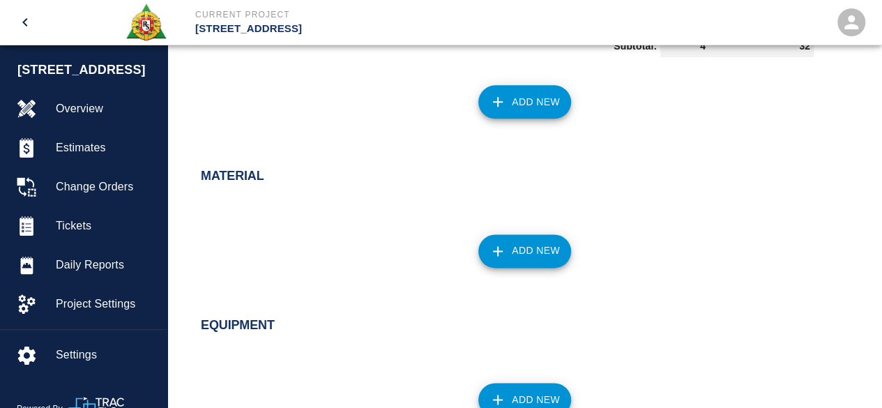
scroll to position [976, 0]
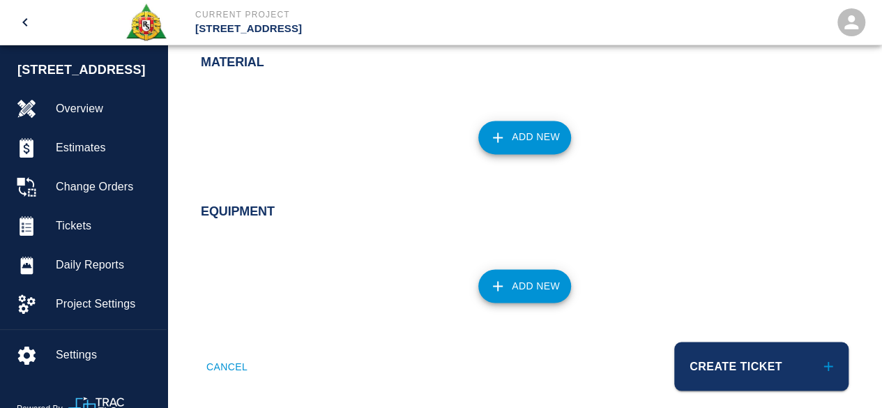
click at [527, 129] on button "Add New" at bounding box center [524, 137] width 93 height 33
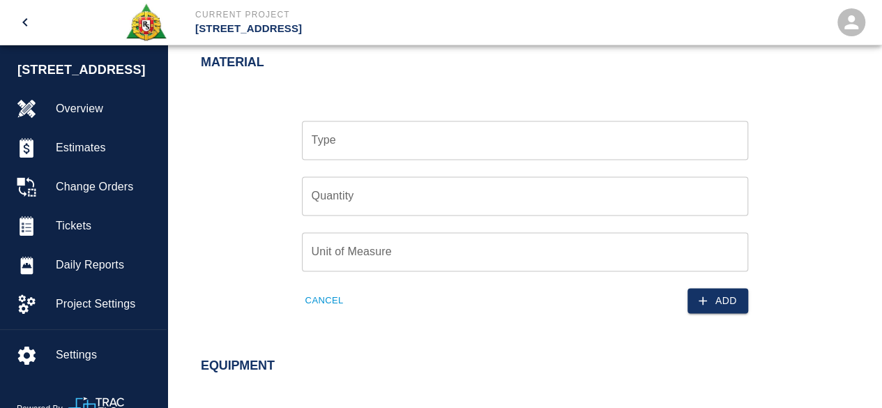
click at [348, 130] on input "Type" at bounding box center [525, 140] width 434 height 26
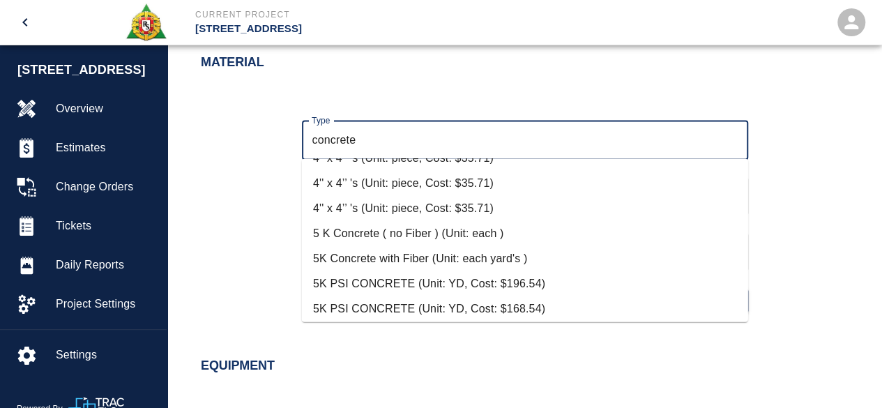
scroll to position [349, 0]
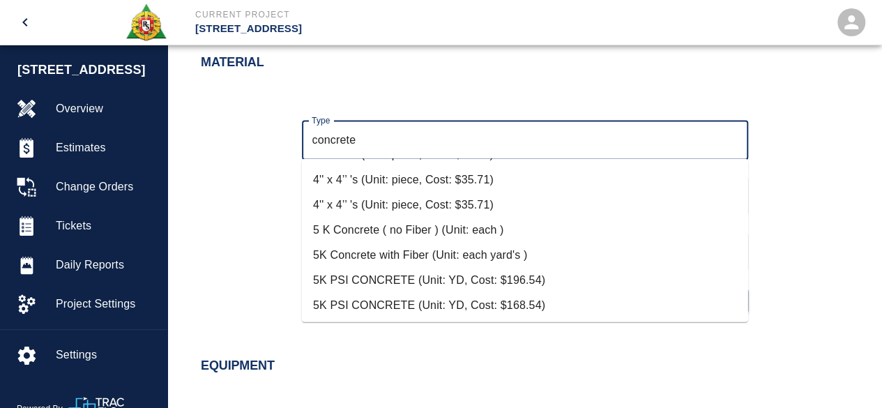
click at [439, 252] on li "5K Concrete with Fiber (Unit: each yard's )" at bounding box center [525, 254] width 446 height 25
type input "5K Concrete with Fiber (Unit: each yard's )"
type input "each yard's"
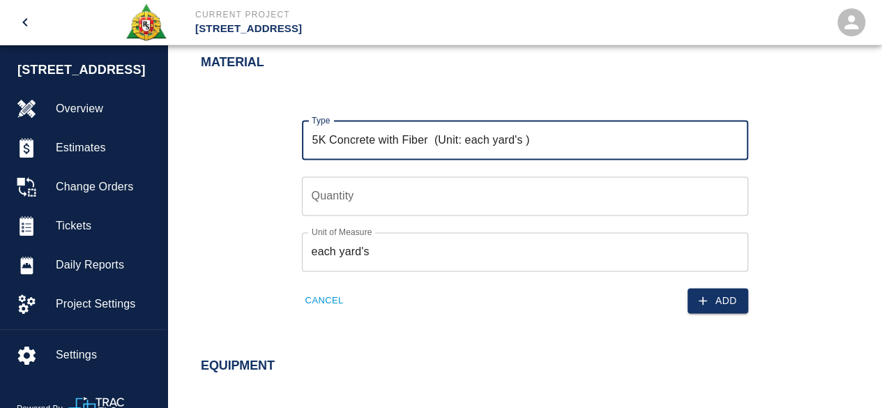
type input "5K Concrete with Fiber (Unit: each yard's )"
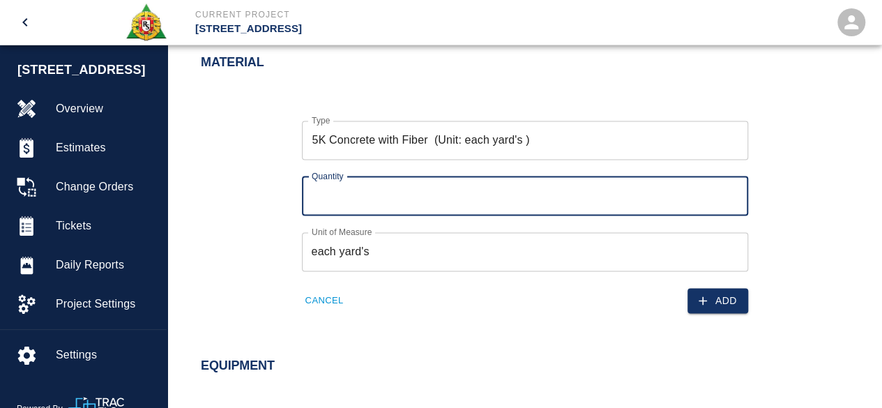
click at [325, 189] on input "Quantity" at bounding box center [525, 195] width 446 height 39
type input "3"
click at [724, 296] on button "Add" at bounding box center [717, 301] width 61 height 26
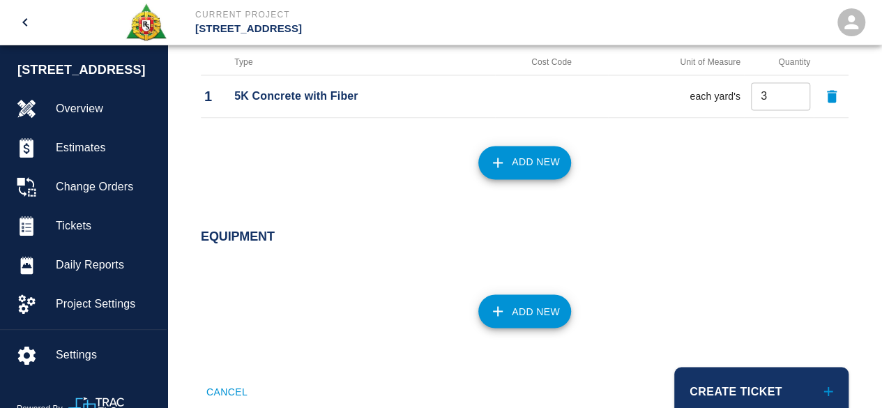
scroll to position [1065, 0]
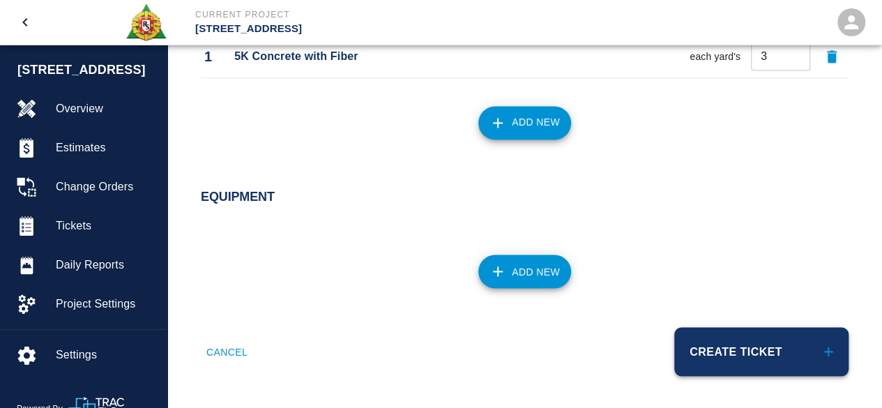
click at [710, 340] on button "Create Ticket" at bounding box center [761, 351] width 174 height 49
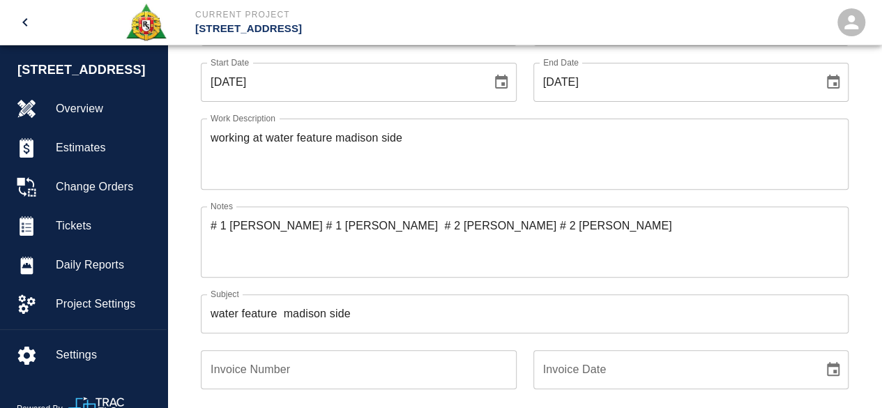
scroll to position [349, 0]
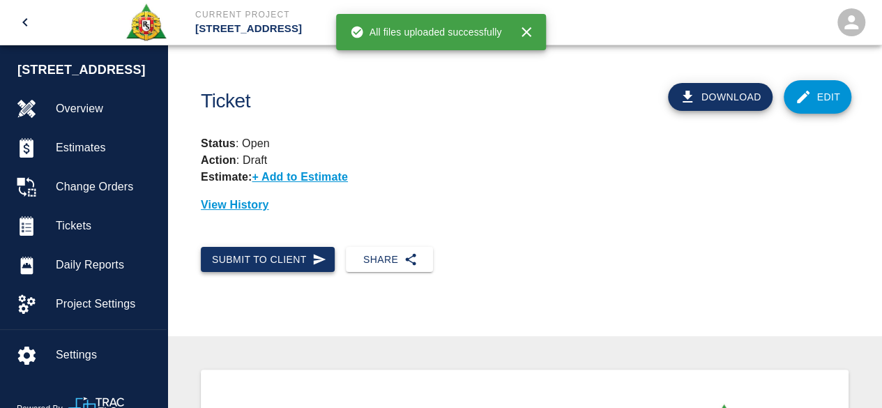
click at [231, 254] on button "Submit to Client" at bounding box center [268, 260] width 134 height 26
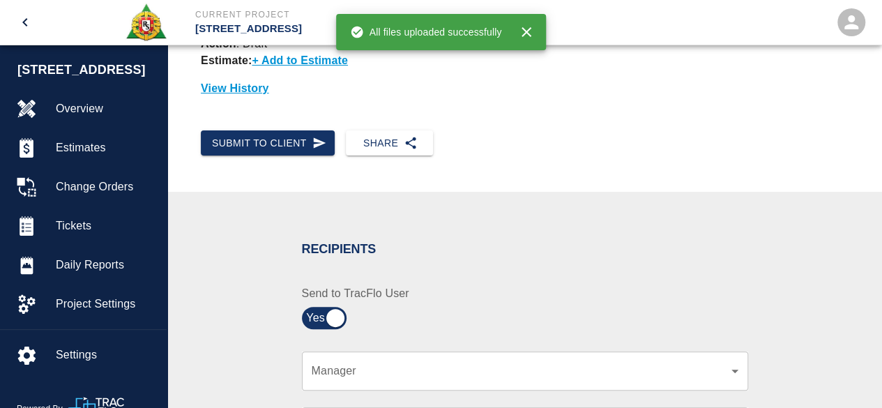
scroll to position [139, 0]
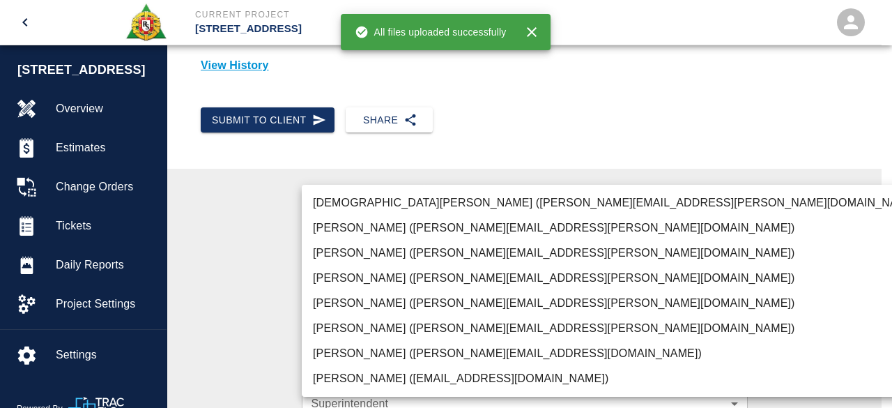
click at [341, 268] on body "Current Project [STREET_ADDRESS] Home [STREET_ADDRESS] Overview Estimates Chang…" at bounding box center [446, 65] width 892 height 408
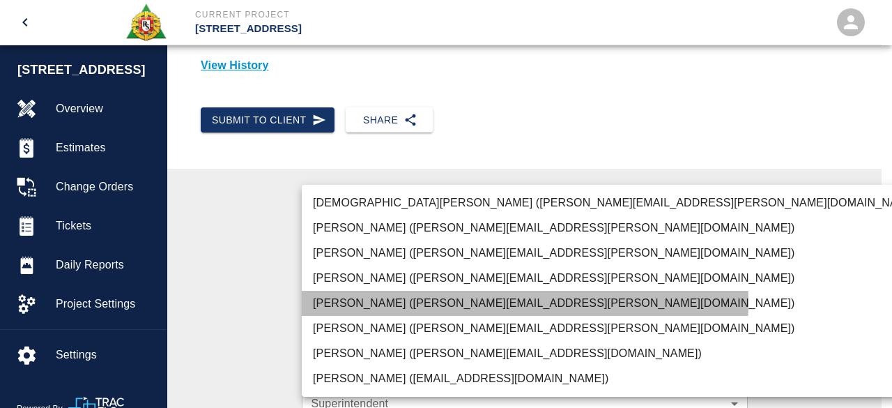
click at [395, 302] on li "[PERSON_NAME] ([PERSON_NAME][EMAIL_ADDRESS][PERSON_NAME][DOMAIN_NAME])" at bounding box center [617, 303] width 631 height 25
type input "15ee5819-a12b-4d49-b208-872c21abcab9"
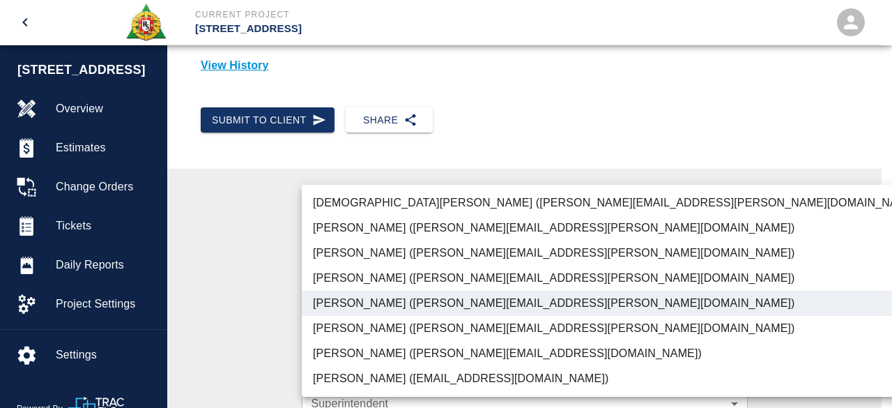
click at [784, 247] on div at bounding box center [446, 204] width 892 height 408
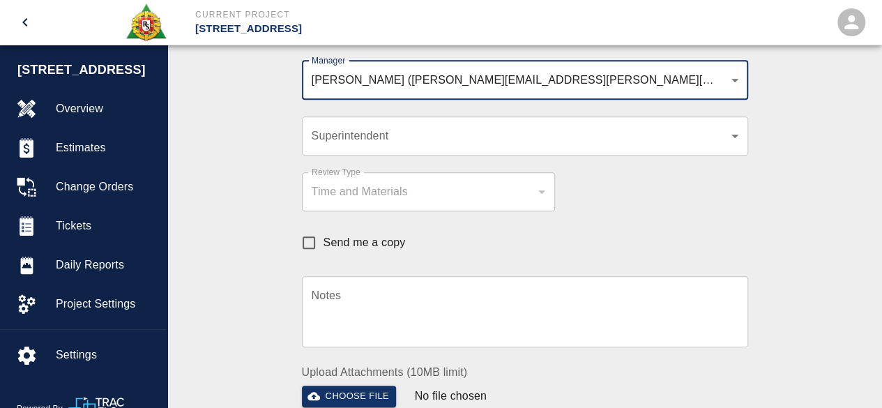
scroll to position [558, 0]
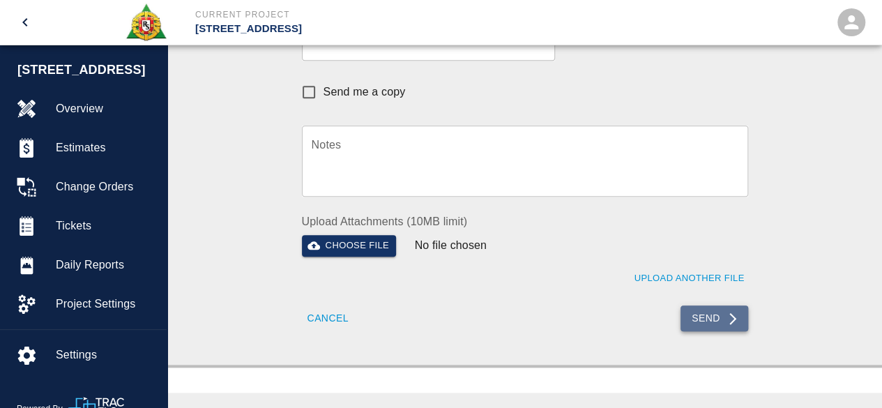
click at [714, 321] on button "Send" at bounding box center [714, 318] width 68 height 26
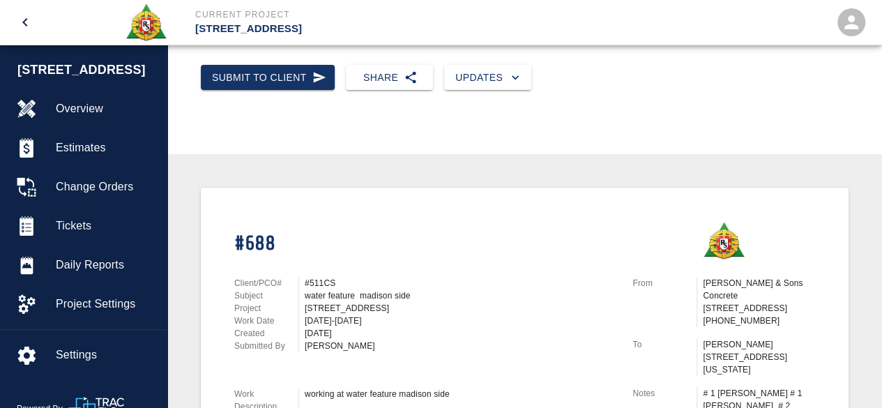
scroll to position [209, 0]
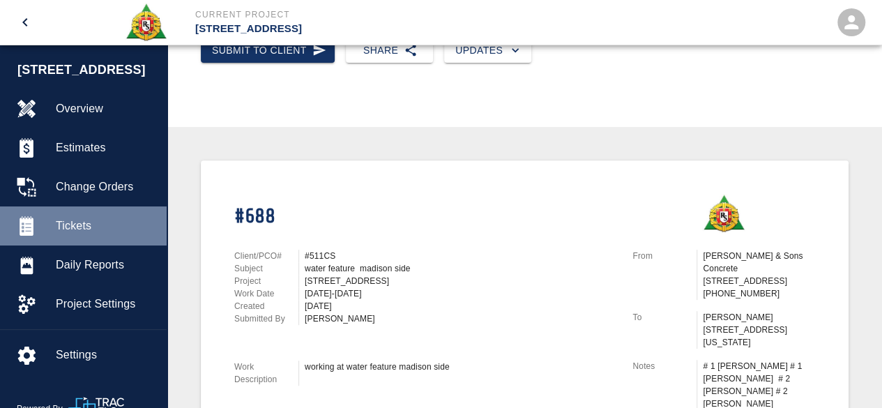
click at [96, 224] on span "Tickets" at bounding box center [106, 226] width 100 height 17
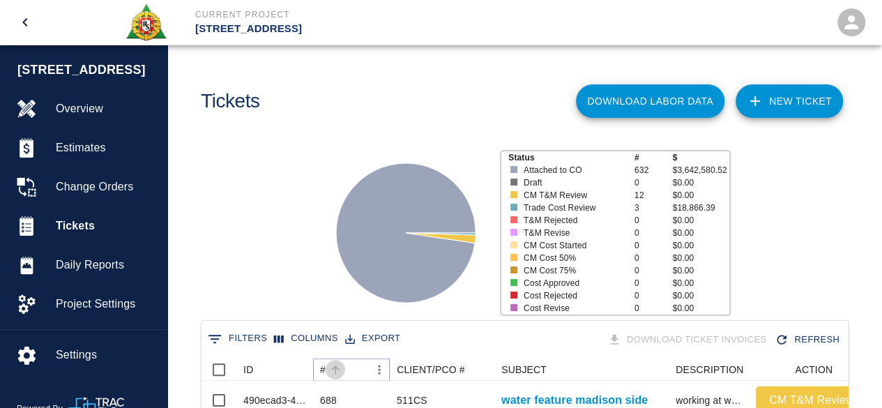
click at [337, 369] on icon "Sort" at bounding box center [335, 369] width 8 height 8
click at [335, 364] on icon "Sort" at bounding box center [335, 369] width 13 height 13
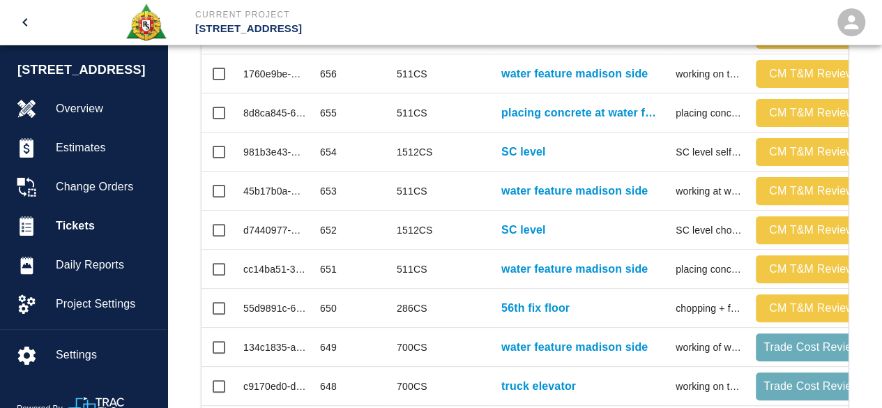
scroll to position [558, 0]
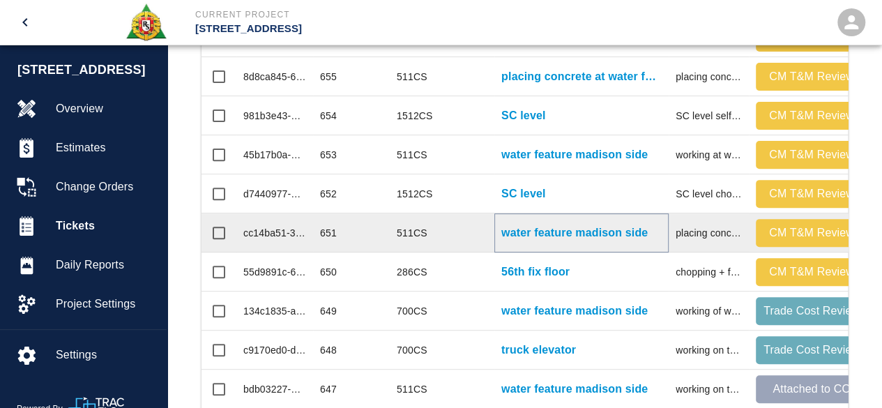
click at [579, 232] on p "water feature madison side" at bounding box center [574, 232] width 146 height 17
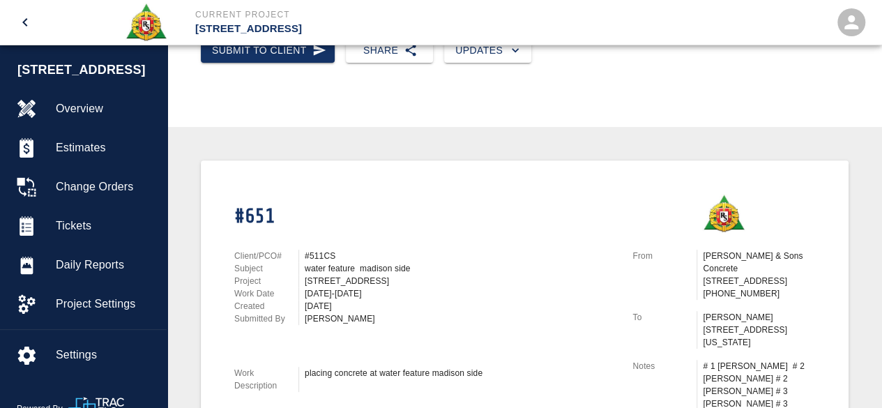
scroll to position [70, 0]
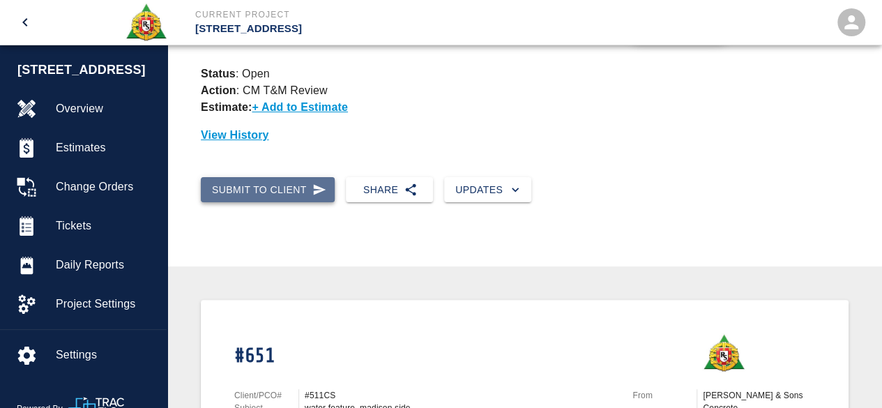
click at [256, 189] on button "Submit to Client" at bounding box center [268, 190] width 134 height 26
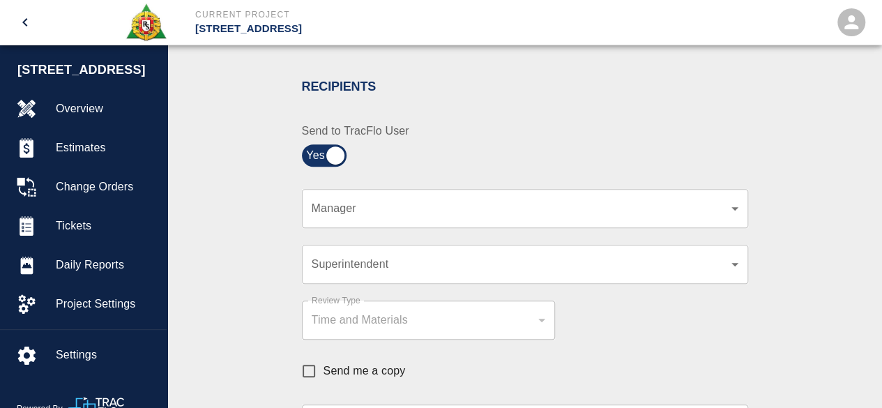
scroll to position [349, 0]
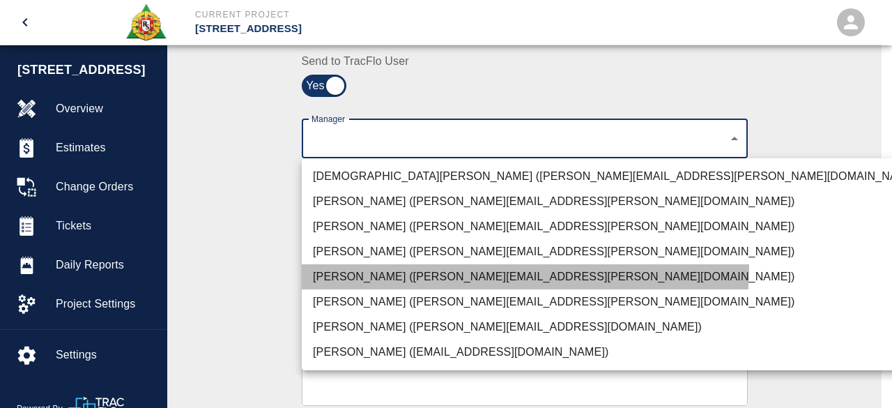
click at [429, 266] on li "[PERSON_NAME] ([PERSON_NAME][EMAIL_ADDRESS][PERSON_NAME][DOMAIN_NAME])" at bounding box center [617, 276] width 631 height 25
type input "15ee5819-a12b-4d49-b208-872c21abcab9"
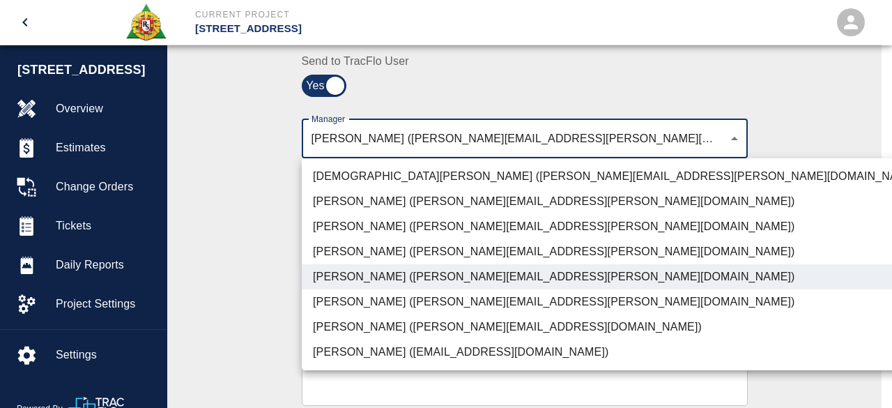
click at [784, 270] on div at bounding box center [446, 204] width 892 height 408
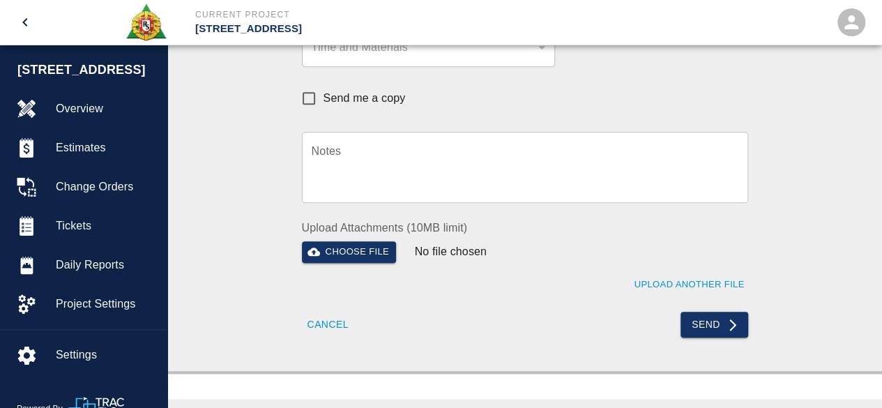
scroll to position [558, 0]
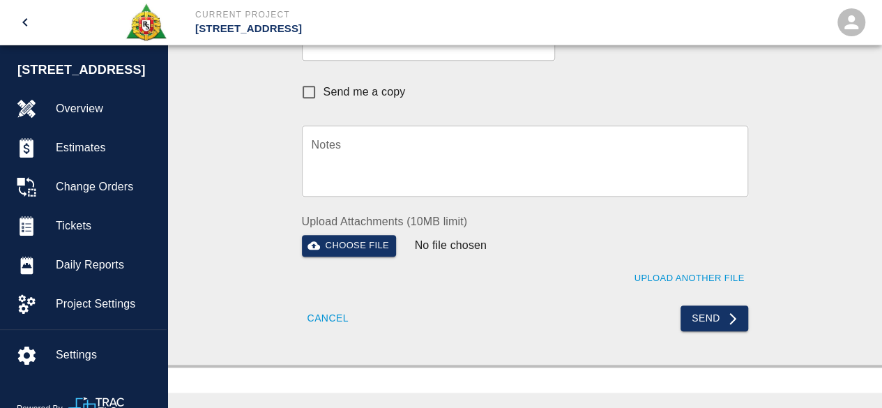
click at [721, 315] on button "Send" at bounding box center [714, 318] width 68 height 26
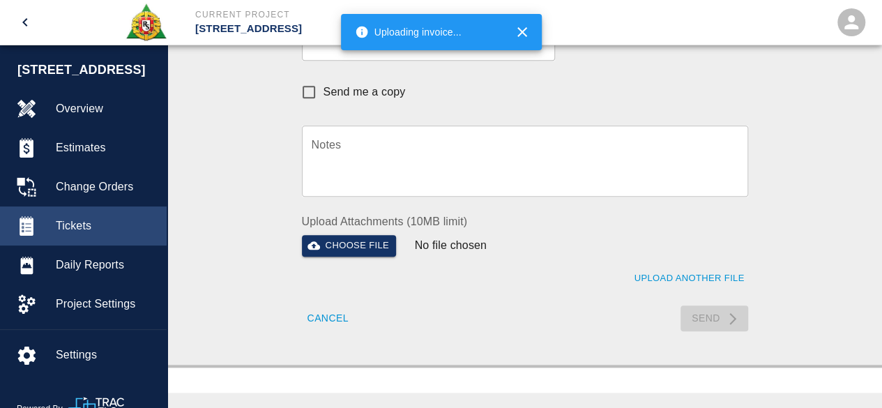
click at [63, 229] on span "Tickets" at bounding box center [106, 226] width 100 height 17
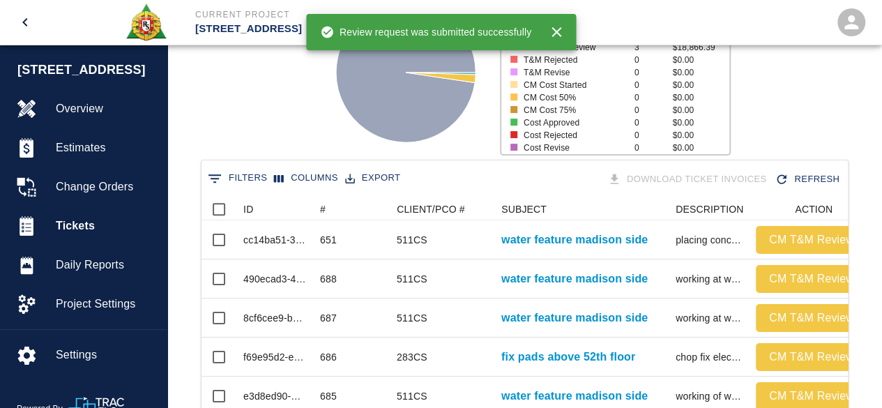
scroll to position [160, 0]
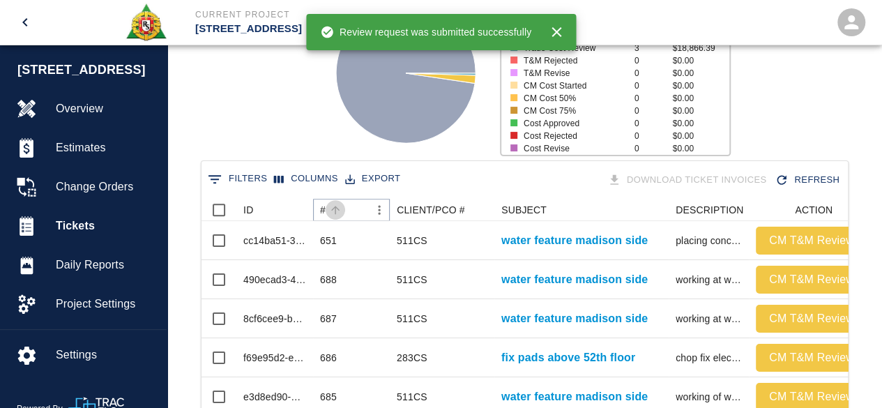
click at [334, 213] on icon "Sort" at bounding box center [335, 210] width 13 height 13
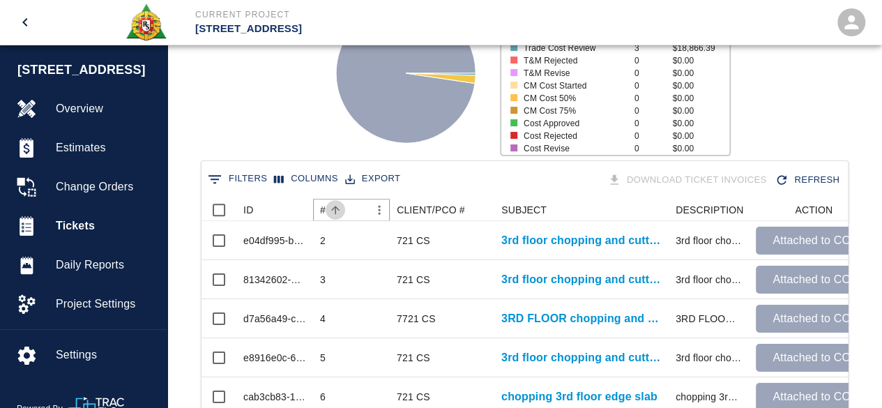
click at [334, 211] on icon "Sort" at bounding box center [335, 210] width 13 height 13
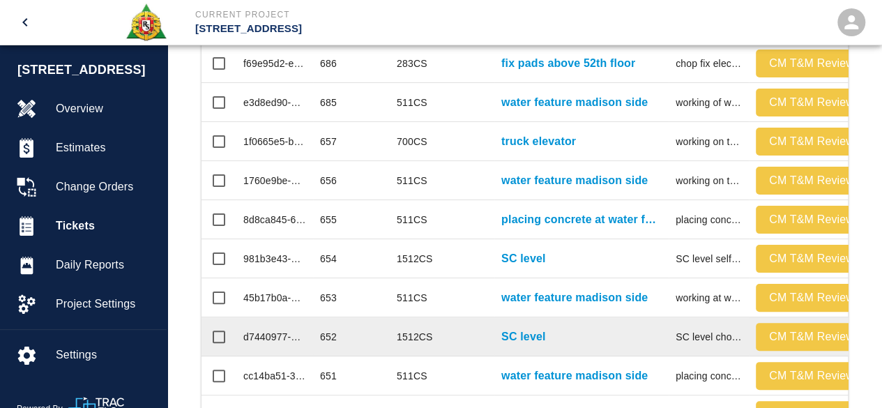
scroll to position [439, 0]
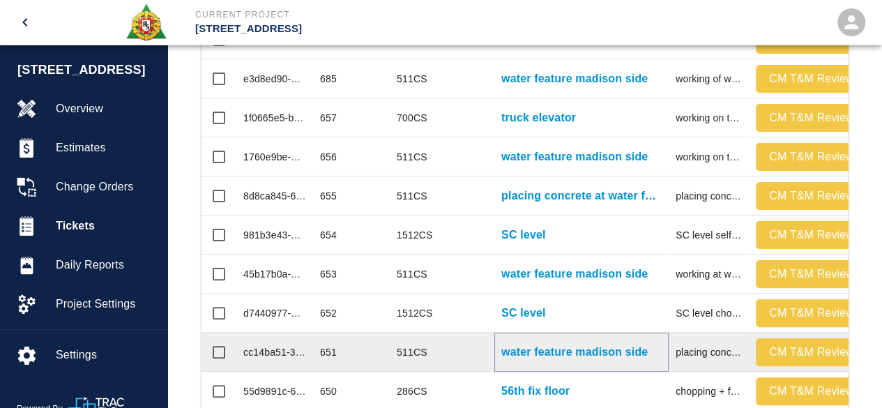
click at [545, 353] on p "water feature madison side" at bounding box center [574, 352] width 146 height 17
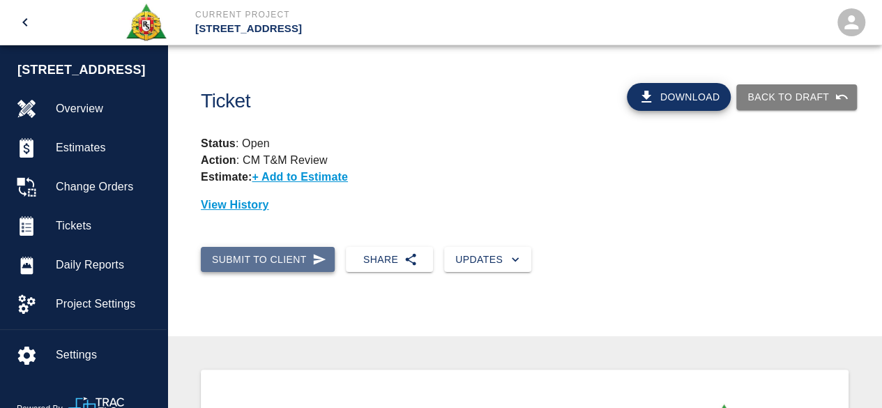
click at [291, 260] on button "Submit to Client" at bounding box center [268, 260] width 134 height 26
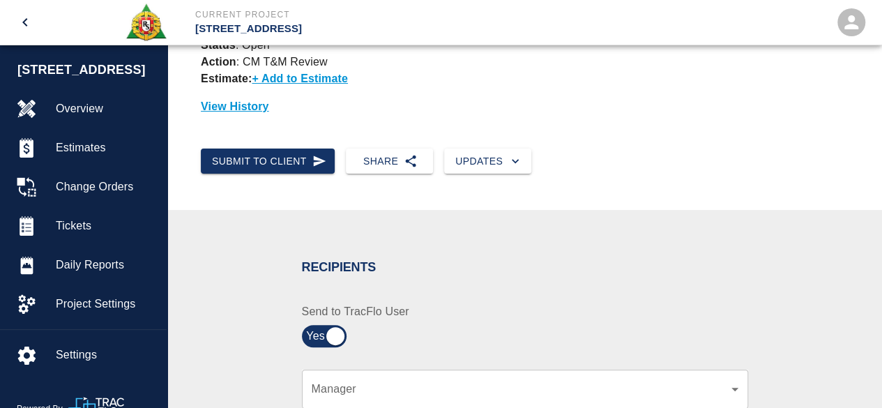
scroll to position [139, 0]
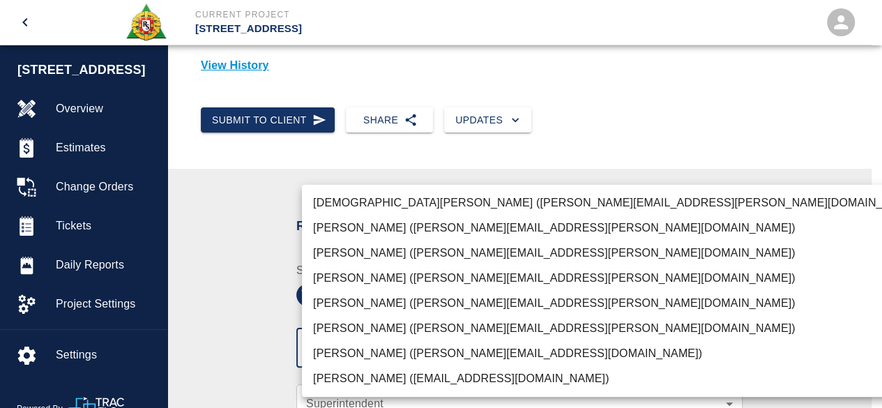
click at [453, 268] on body "Current Project [STREET_ADDRESS] Home [STREET_ADDRESS] Overview Estimates Chang…" at bounding box center [441, 65] width 882 height 408
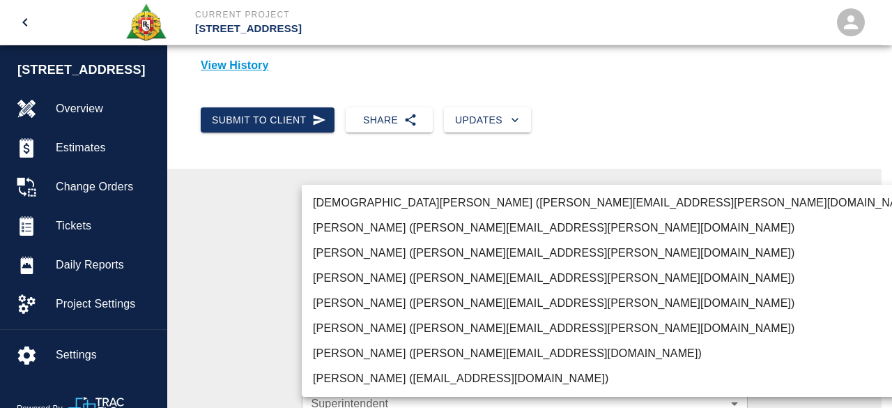
click at [431, 298] on li "[PERSON_NAME] ([PERSON_NAME][EMAIL_ADDRESS][PERSON_NAME][DOMAIN_NAME])" at bounding box center [617, 303] width 631 height 25
type input "15ee5819-a12b-4d49-b208-872c21abcab9"
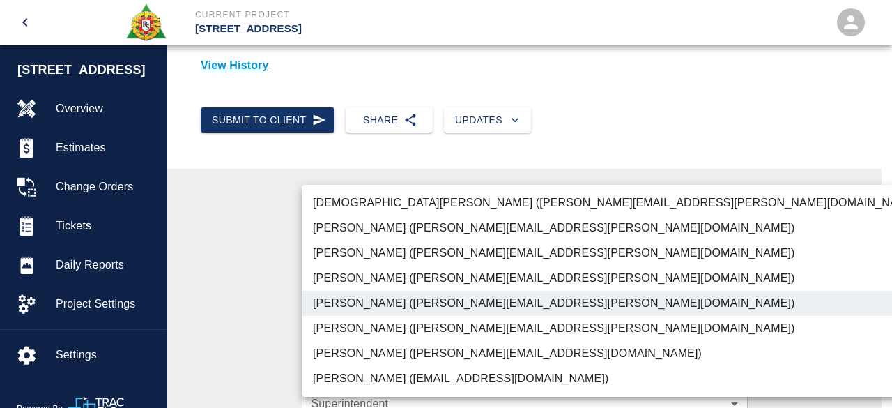
click at [786, 222] on div at bounding box center [446, 204] width 892 height 408
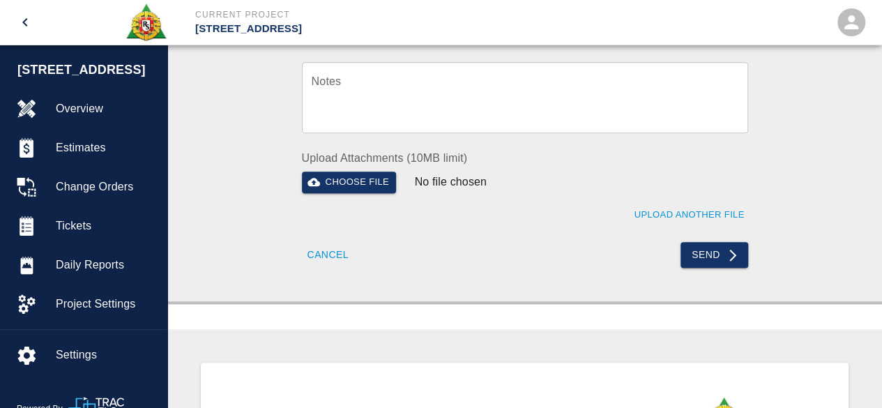
scroll to position [627, 0]
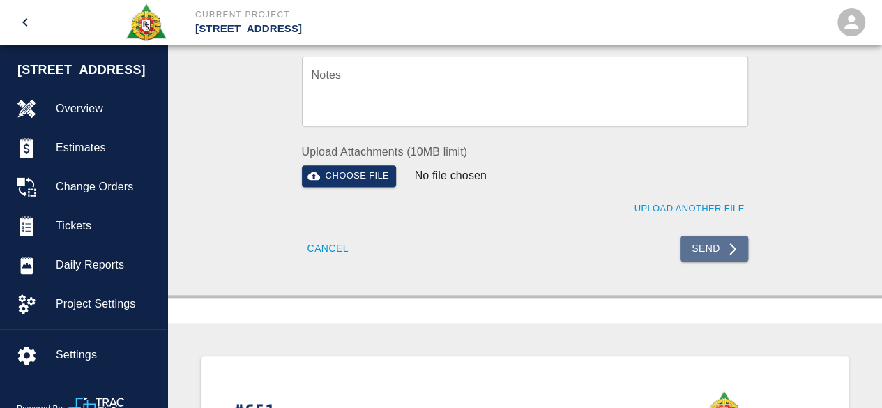
click at [714, 243] on button "Send" at bounding box center [714, 249] width 68 height 26
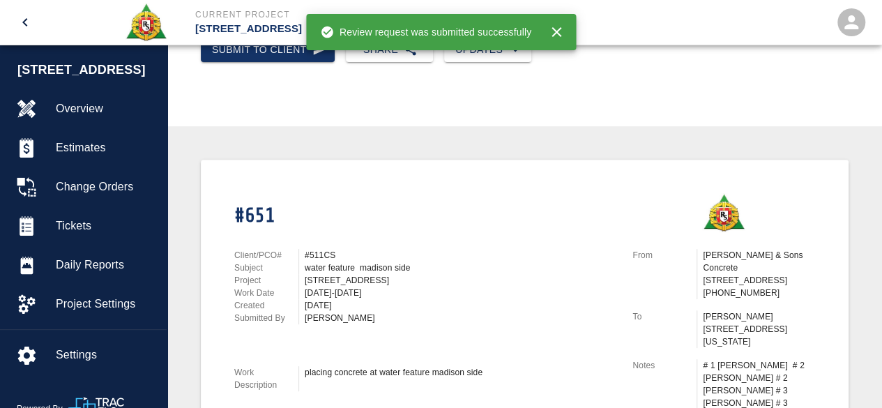
scroll to position [209, 0]
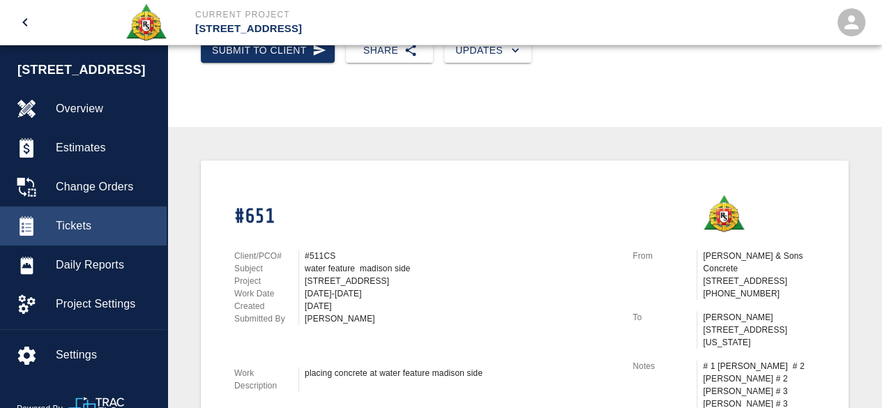
click at [74, 226] on span "Tickets" at bounding box center [106, 226] width 100 height 17
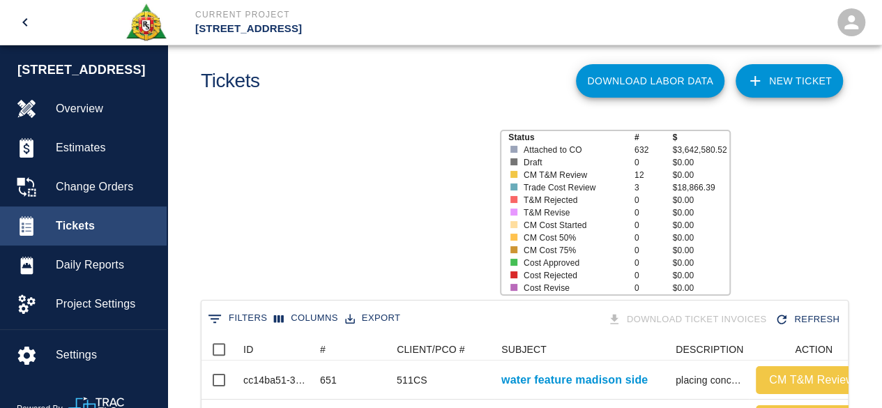
scroll to position [803, 636]
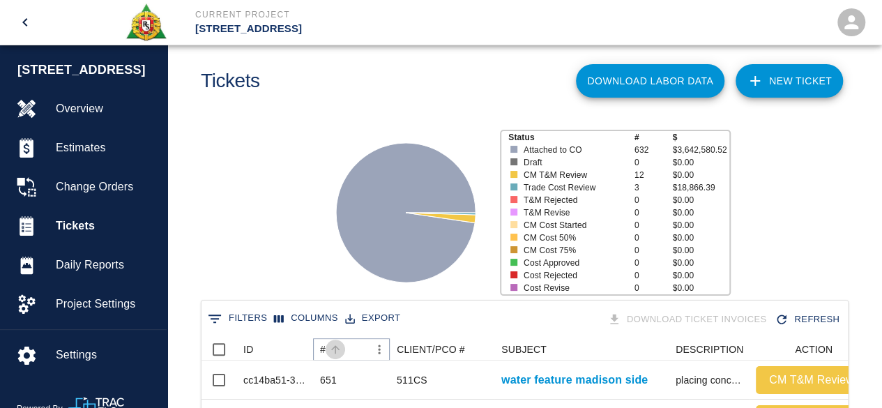
click at [334, 348] on icon "Sort" at bounding box center [335, 349] width 13 height 13
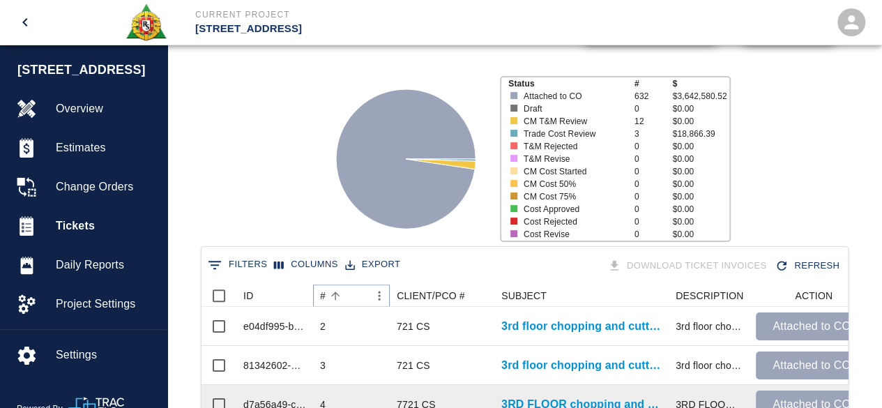
scroll to position [160, 0]
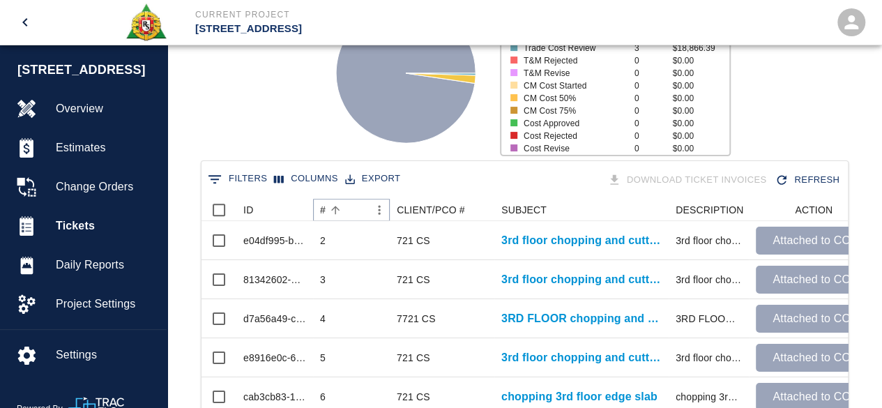
click at [335, 208] on icon "Sort" at bounding box center [335, 210] width 8 height 8
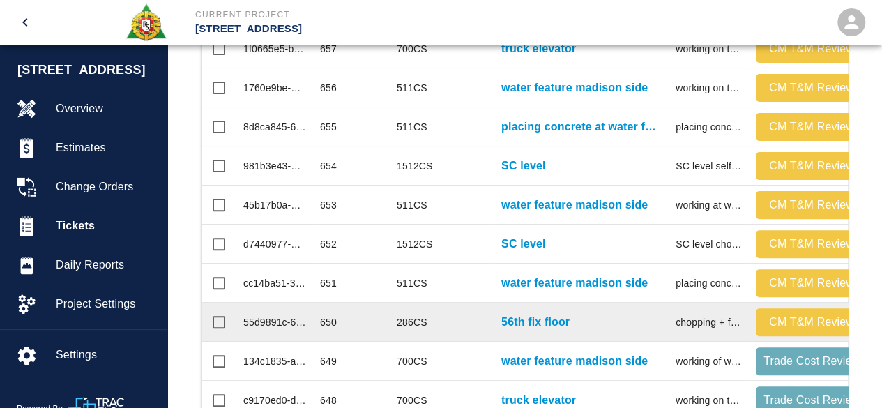
scroll to position [508, 0]
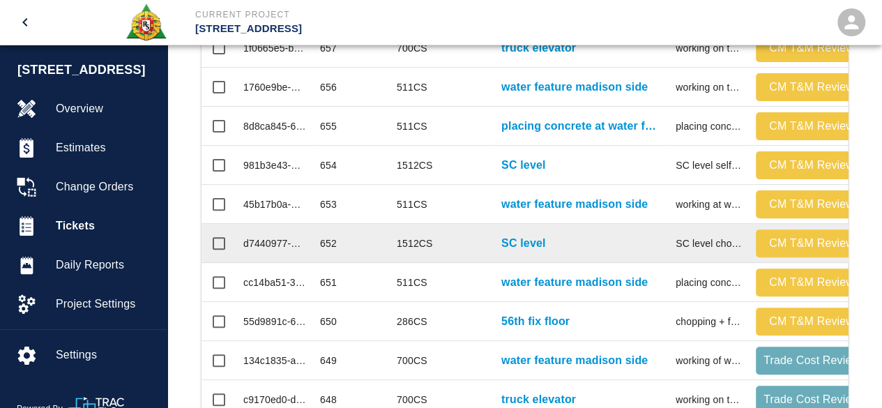
click at [336, 245] on div "652" at bounding box center [351, 243] width 77 height 39
click at [432, 246] on div "1512CS" at bounding box center [415, 243] width 36 height 14
click at [538, 238] on p "SC level" at bounding box center [523, 243] width 44 height 17
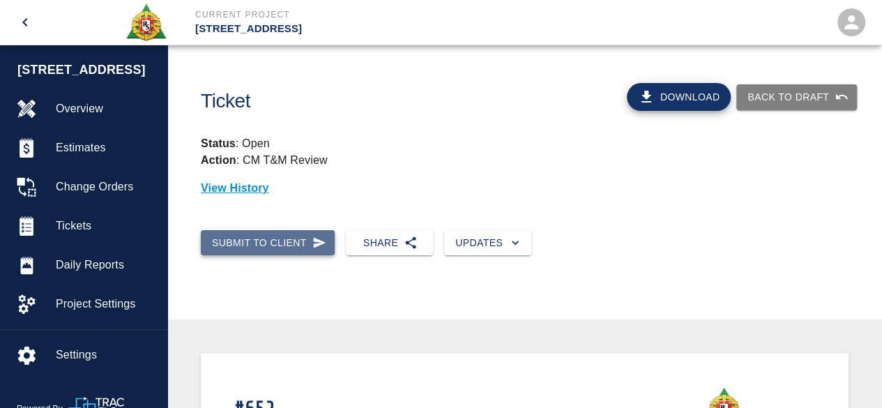
click at [257, 234] on button "Submit to Client" at bounding box center [268, 243] width 134 height 26
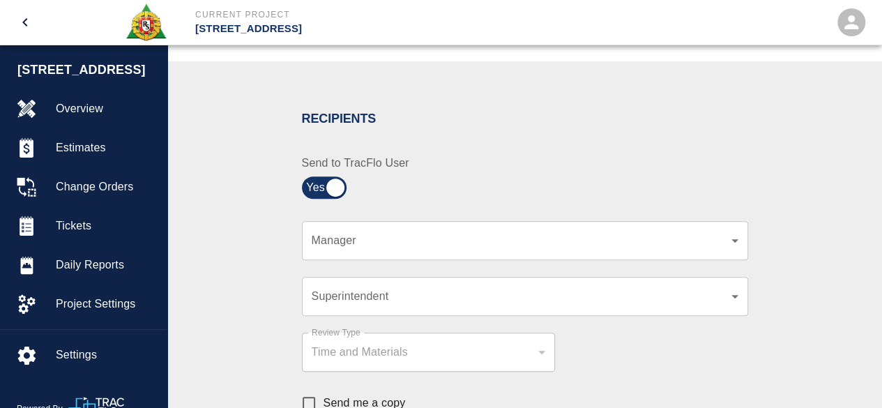
scroll to position [279, 0]
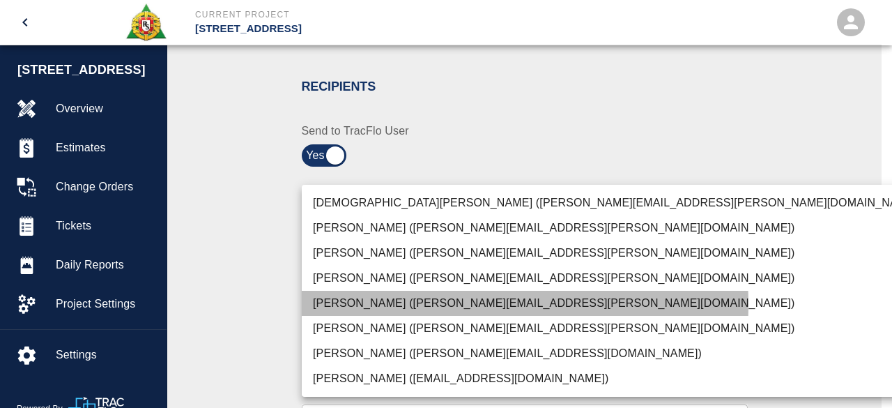
drag, startPoint x: 375, startPoint y: 305, endPoint x: 388, endPoint y: 303, distance: 12.6
click at [376, 305] on li "[PERSON_NAME] ([PERSON_NAME][EMAIL_ADDRESS][PERSON_NAME][DOMAIN_NAME])" at bounding box center [617, 303] width 631 height 25
type input "15ee5819-a12b-4d49-b208-872c21abcab9"
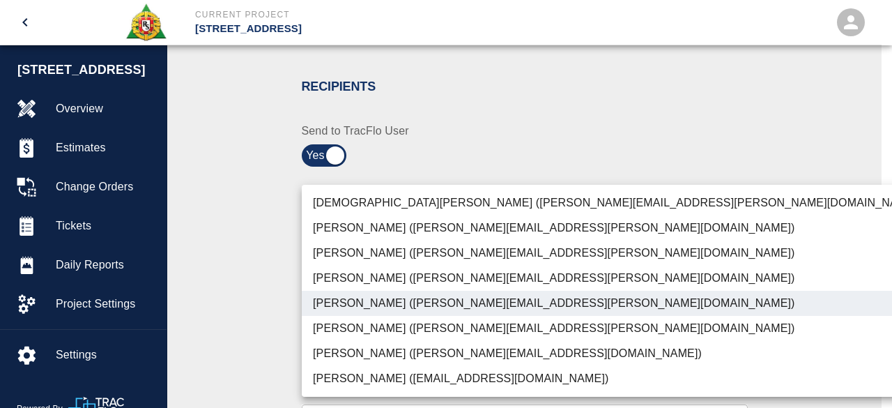
click at [837, 252] on div at bounding box center [446, 204] width 892 height 408
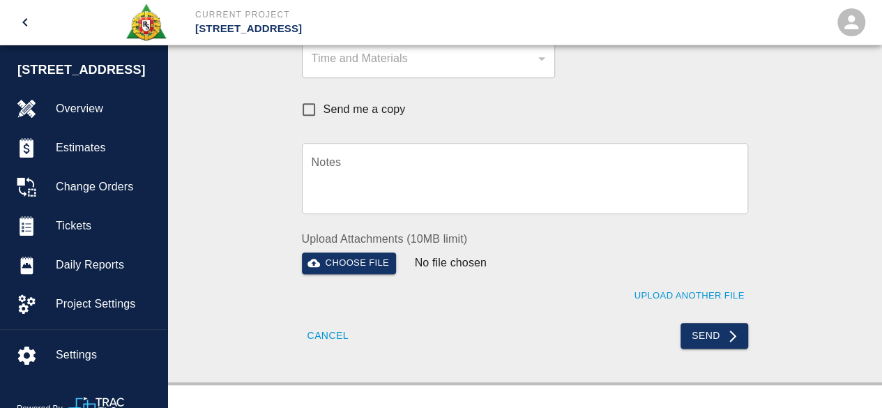
scroll to position [558, 0]
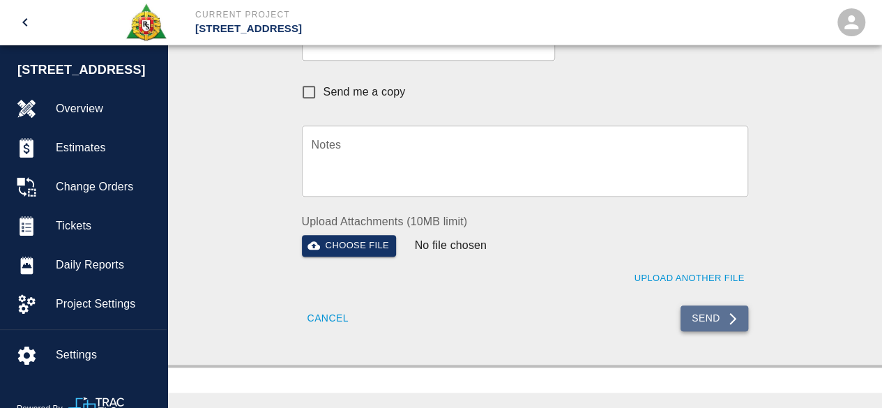
click at [709, 319] on button "Send" at bounding box center [714, 318] width 68 height 26
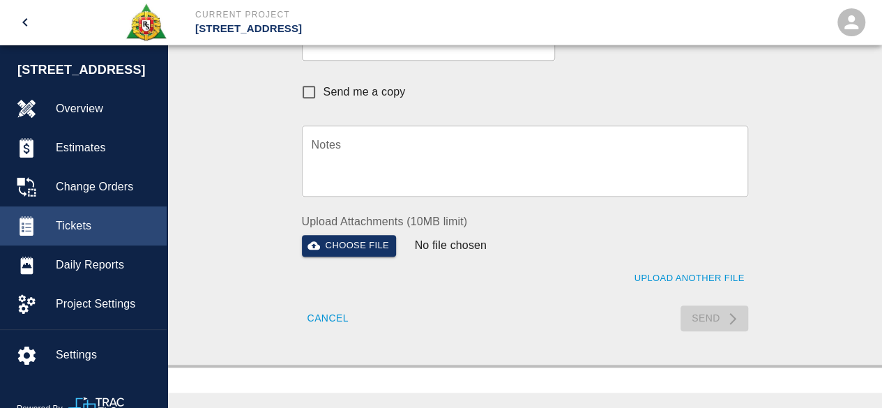
click at [79, 224] on span "Tickets" at bounding box center [106, 226] width 100 height 17
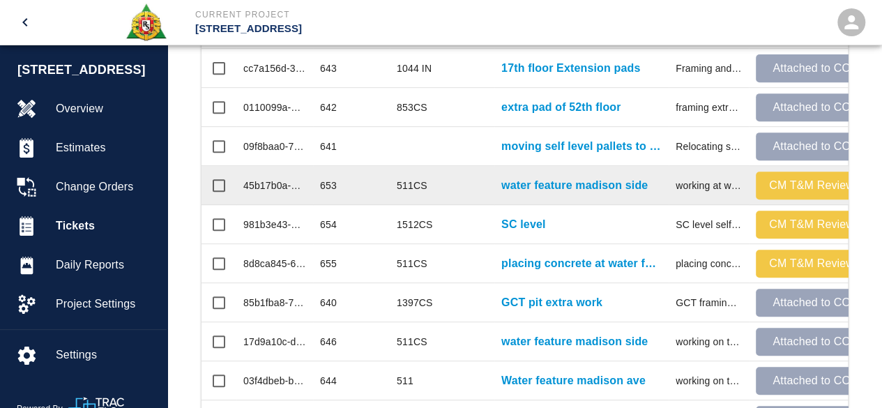
scroll to position [648, 0]
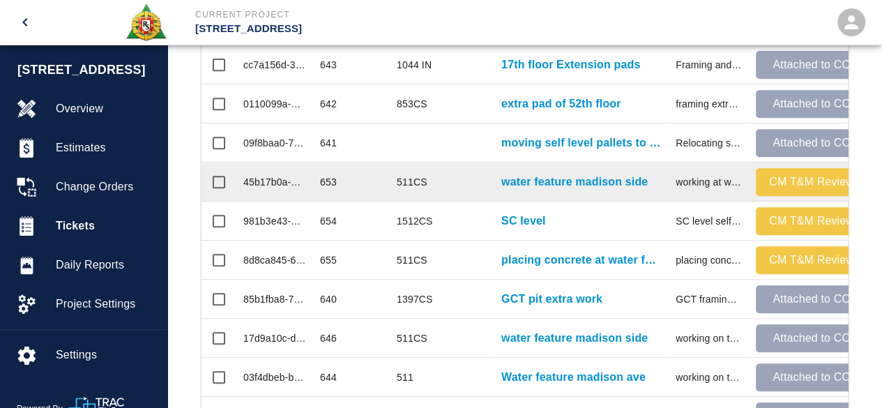
click at [353, 175] on div "653" at bounding box center [351, 181] width 77 height 39
click at [560, 176] on p "water feature madison side" at bounding box center [574, 182] width 146 height 17
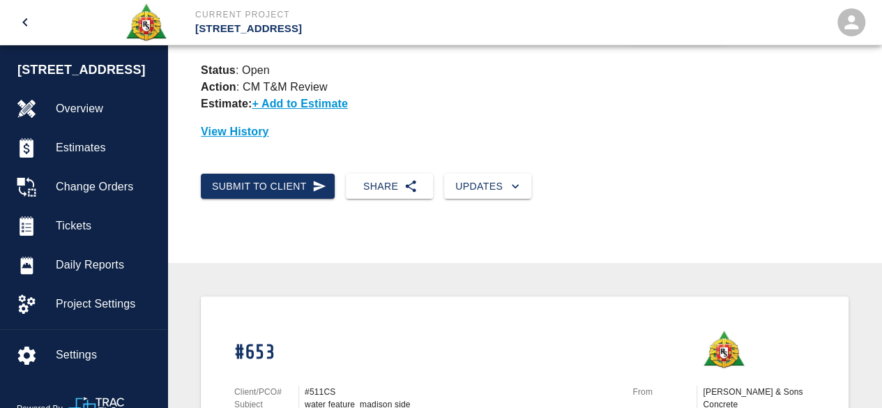
scroll to position [70, 0]
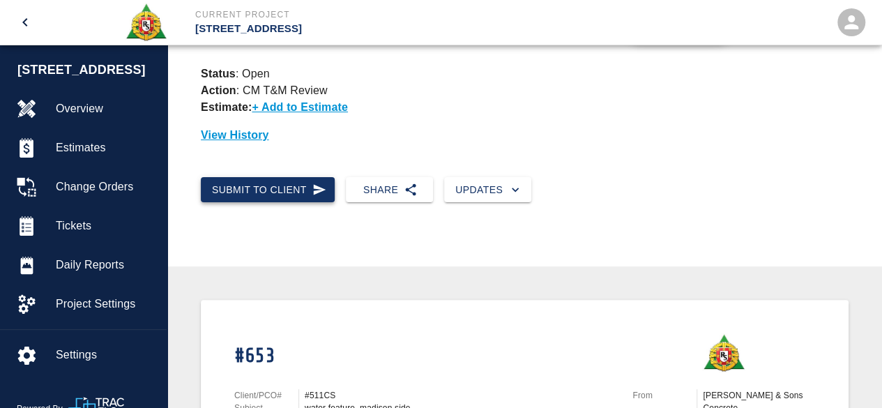
click at [266, 185] on button "Submit to Client" at bounding box center [268, 190] width 134 height 26
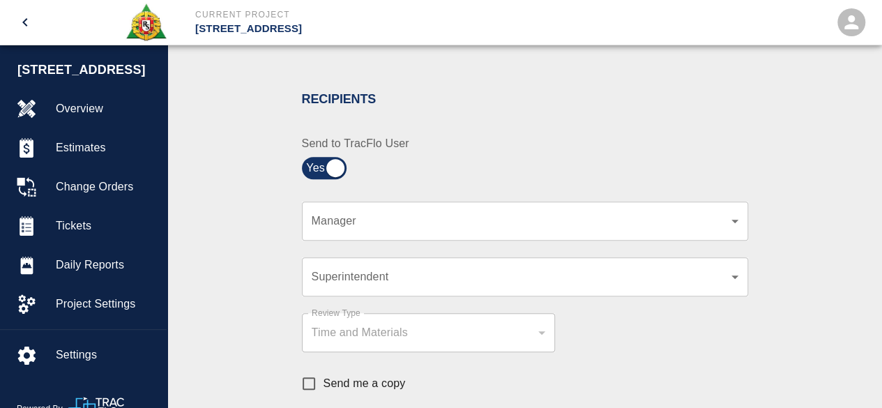
scroll to position [279, 0]
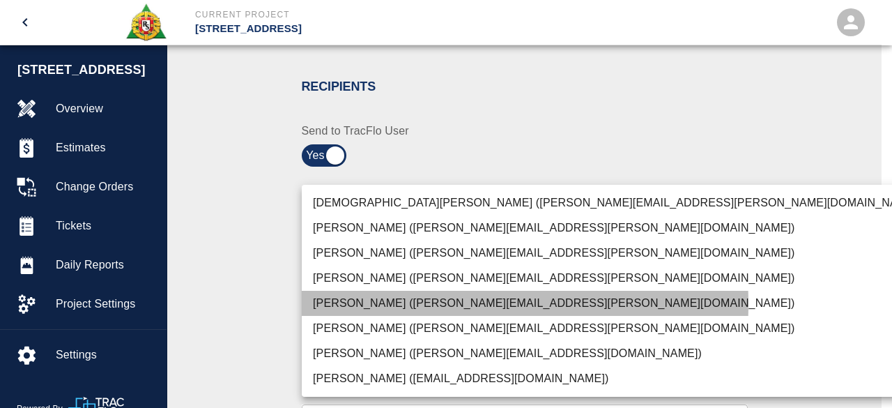
click at [365, 304] on li "[PERSON_NAME] ([PERSON_NAME][EMAIL_ADDRESS][PERSON_NAME][DOMAIN_NAME])" at bounding box center [617, 303] width 631 height 25
type input "15ee5819-a12b-4d49-b208-872c21abcab9"
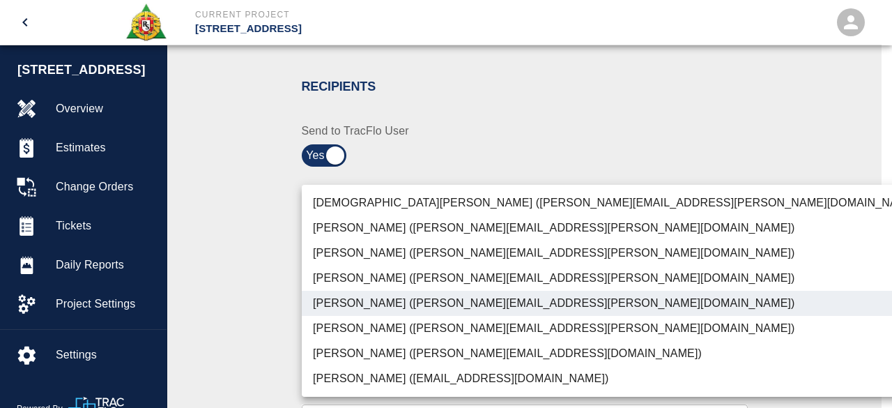
click at [818, 223] on div at bounding box center [446, 204] width 892 height 408
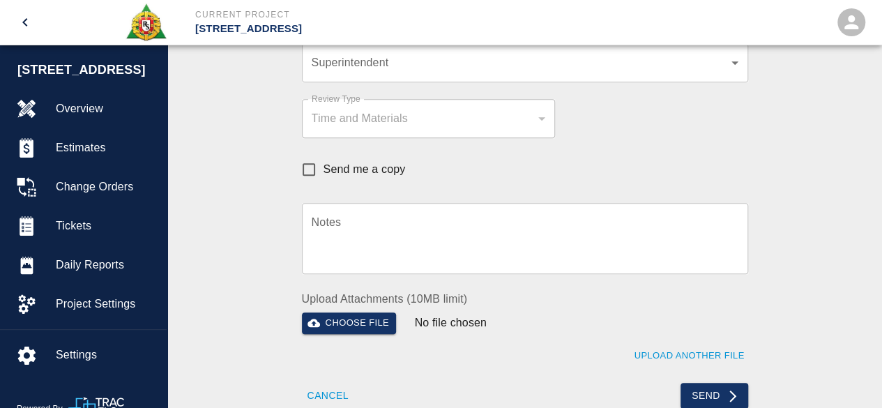
scroll to position [488, 0]
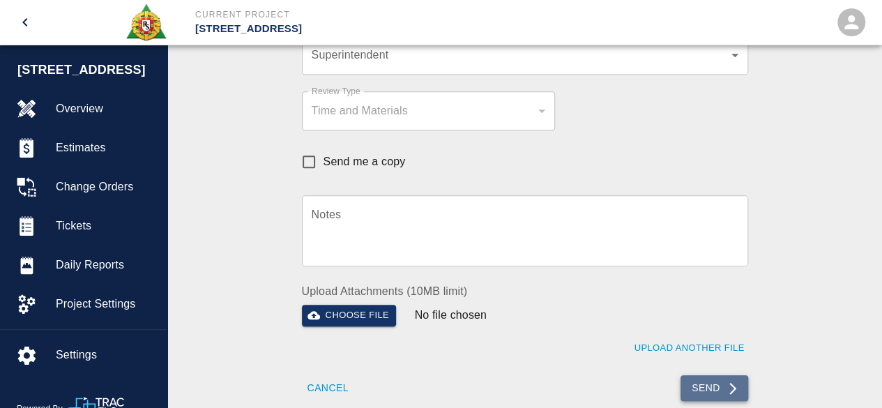
click at [710, 386] on button "Send" at bounding box center [714, 388] width 68 height 26
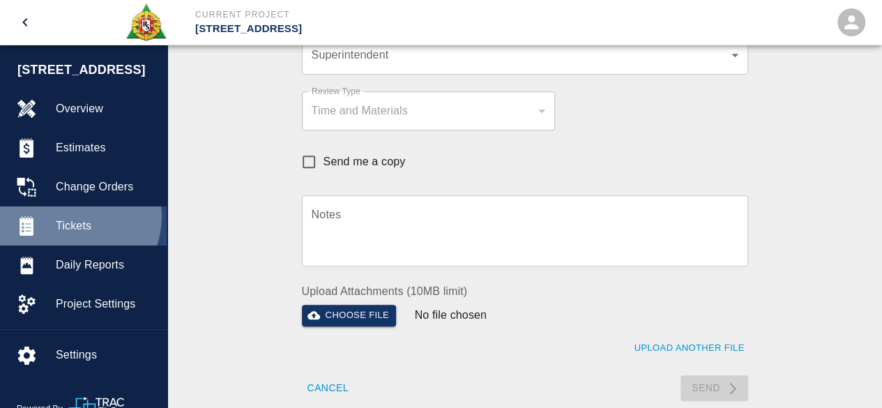
click at [72, 216] on div "Tickets" at bounding box center [83, 225] width 167 height 39
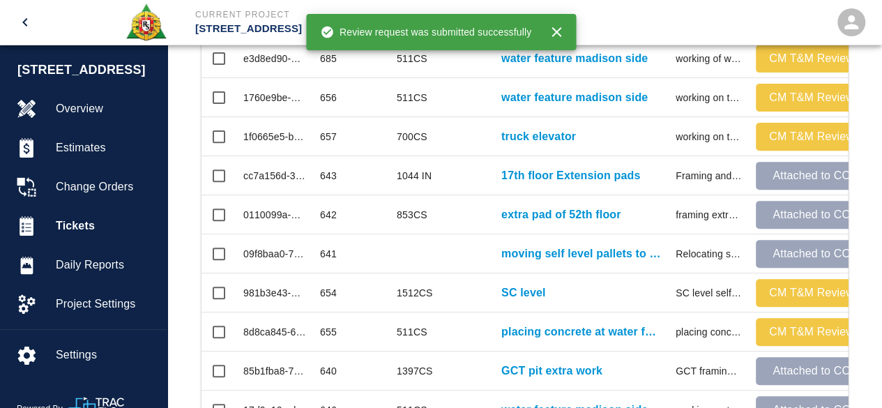
scroll to position [578, 0]
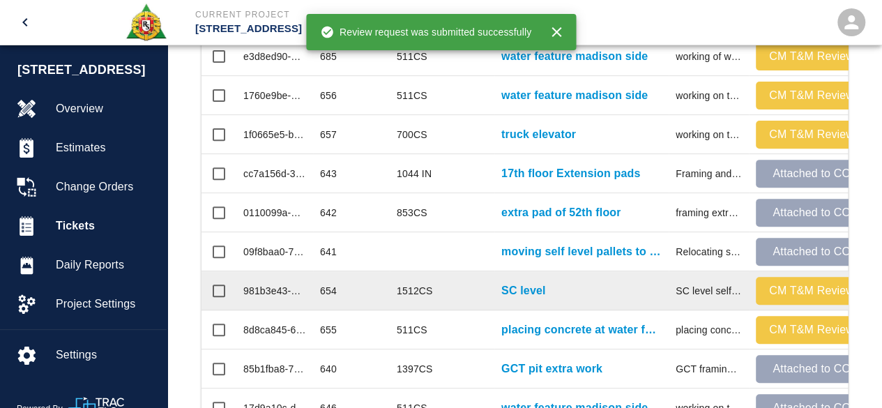
click at [782, 289] on p "CM T&M Review" at bounding box center [811, 290] width 100 height 17
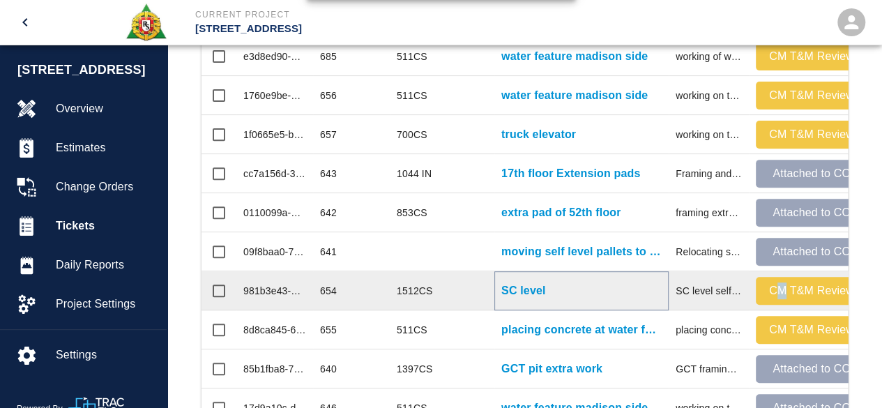
click at [540, 291] on p "SC level" at bounding box center [523, 290] width 44 height 17
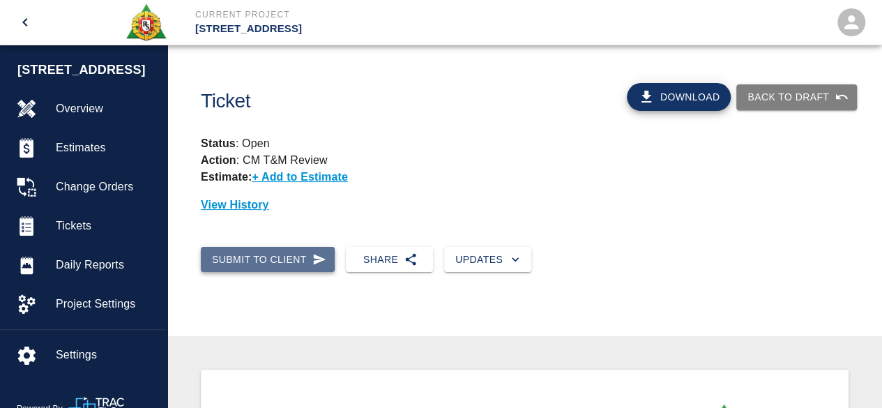
click at [255, 263] on button "Submit to Client" at bounding box center [268, 260] width 134 height 26
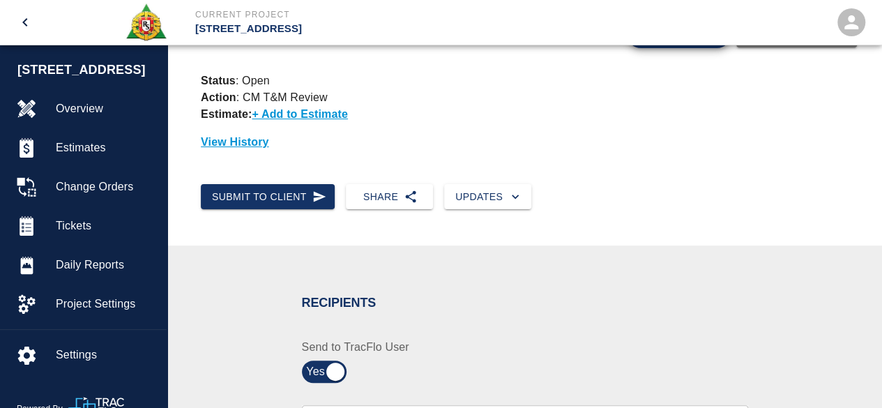
scroll to position [139, 0]
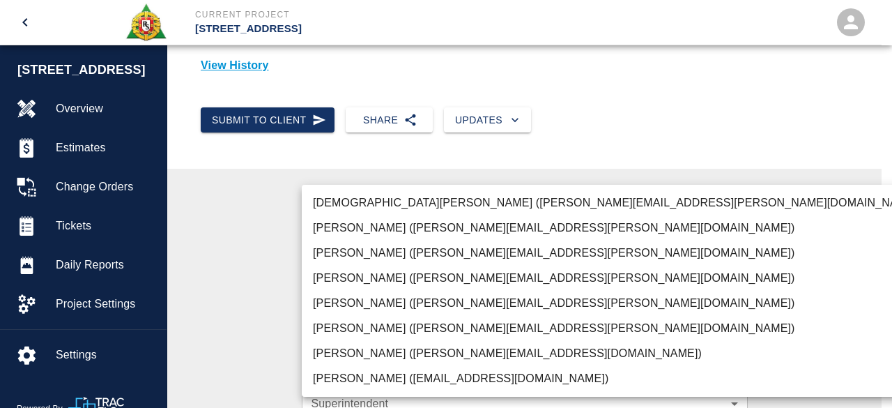
click at [333, 268] on body "Current Project [STREET_ADDRESS] Home [STREET_ADDRESS] Overview Estimates Chang…" at bounding box center [446, 65] width 892 height 408
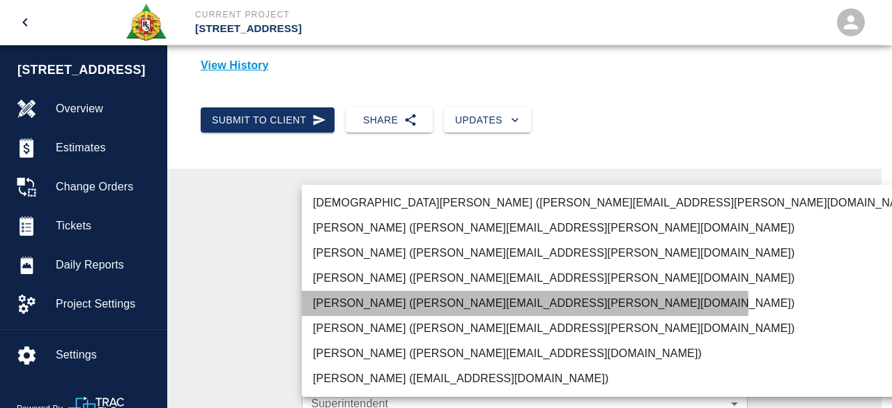
click at [370, 305] on li "[PERSON_NAME] ([PERSON_NAME][EMAIL_ADDRESS][PERSON_NAME][DOMAIN_NAME])" at bounding box center [617, 303] width 631 height 25
type input "15ee5819-a12b-4d49-b208-872c21abcab9"
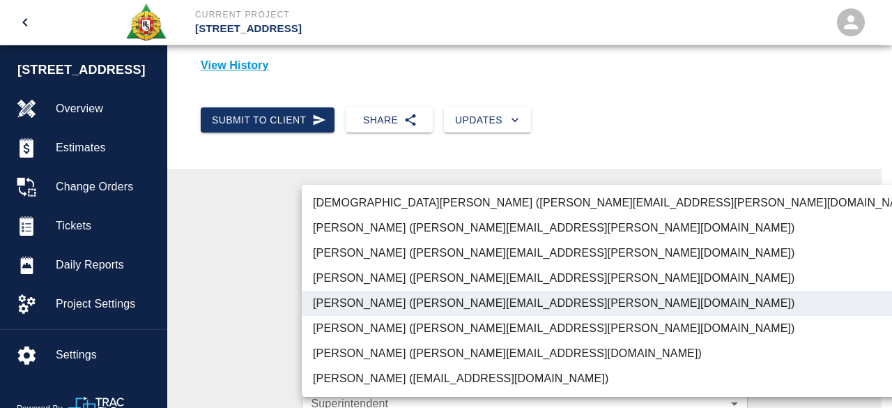
click at [798, 273] on div at bounding box center [446, 204] width 892 height 408
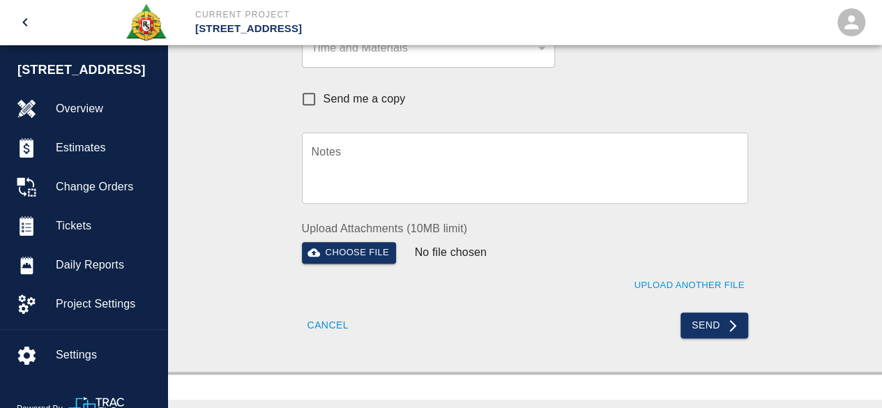
scroll to position [627, 0]
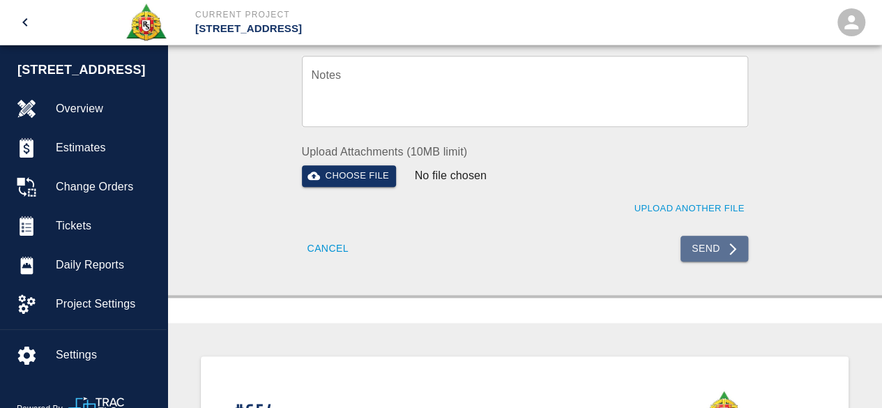
click at [714, 244] on button "Send" at bounding box center [714, 249] width 68 height 26
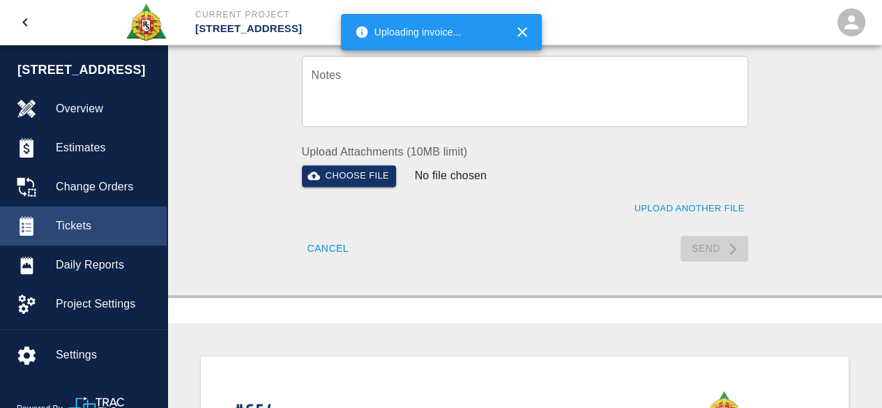
click at [70, 220] on span "Tickets" at bounding box center [106, 226] width 100 height 17
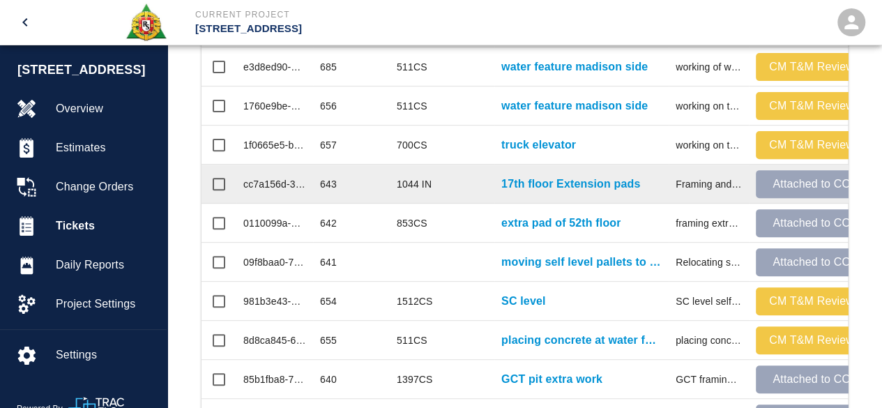
scroll to position [578, 0]
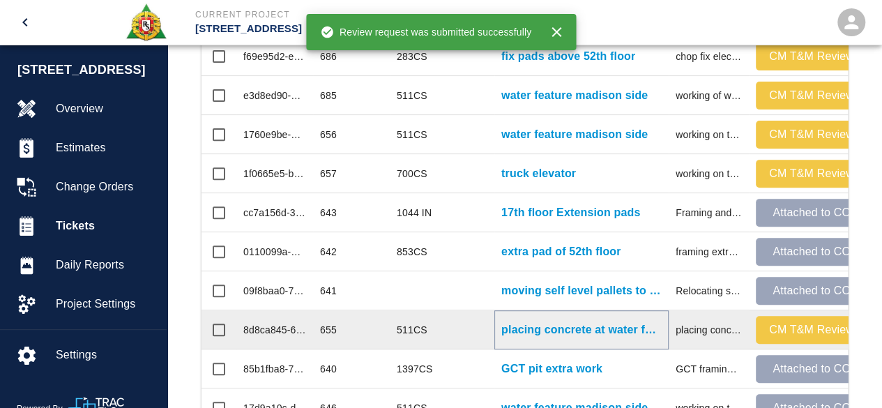
click at [591, 328] on p "placing concrete at water feature madison side" at bounding box center [581, 329] width 160 height 17
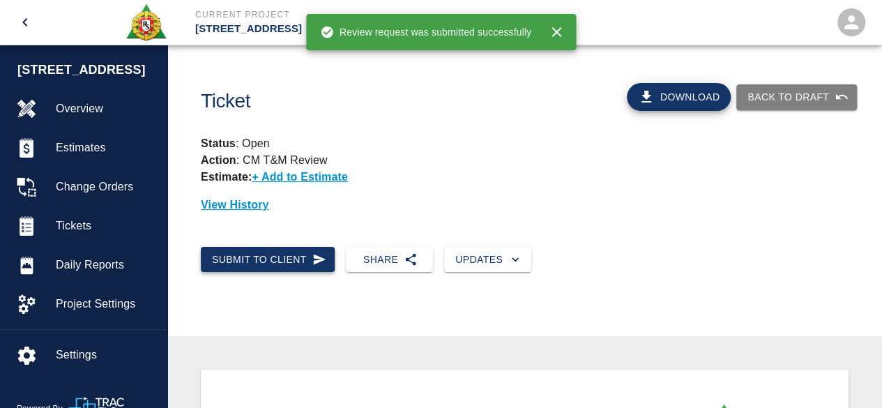
click at [291, 257] on button "Submit to Client" at bounding box center [268, 260] width 134 height 26
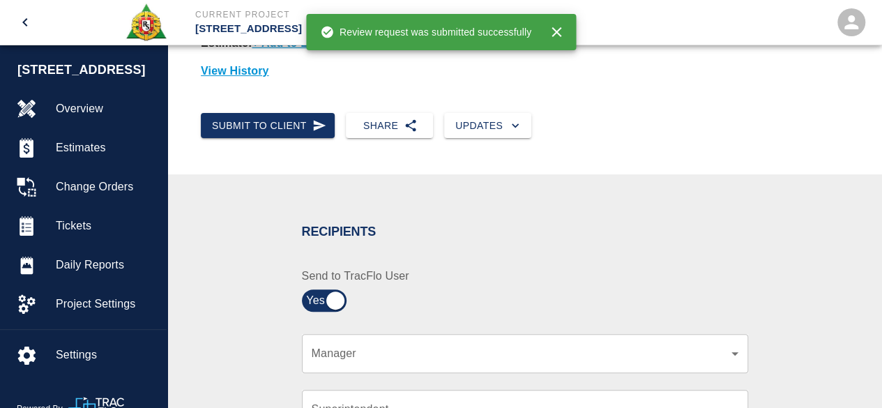
scroll to position [139, 0]
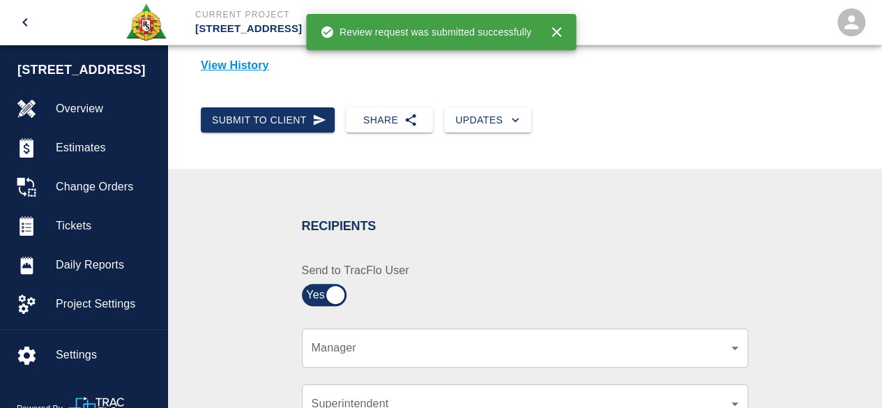
click at [342, 268] on body "Current Project [STREET_ADDRESS] Home [STREET_ADDRESS] Overview Estimates Chang…" at bounding box center [441, 65] width 882 height 408
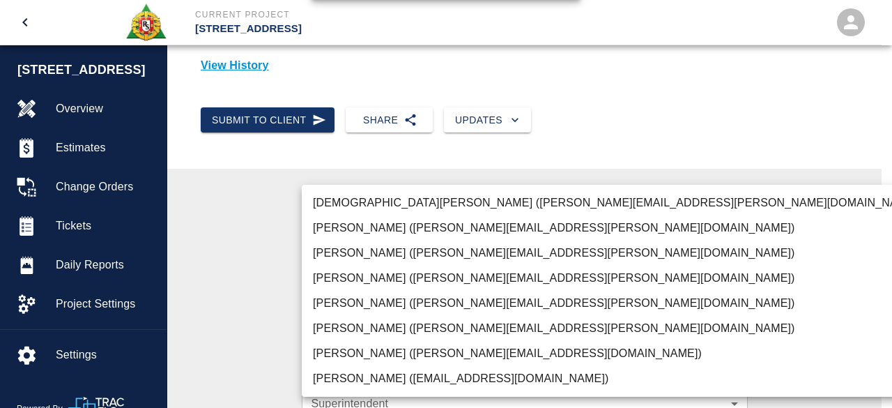
click at [358, 303] on li "[PERSON_NAME] ([PERSON_NAME][EMAIL_ADDRESS][PERSON_NAME][DOMAIN_NAME])" at bounding box center [617, 303] width 631 height 25
type input "15ee5819-a12b-4d49-b208-872c21abcab9"
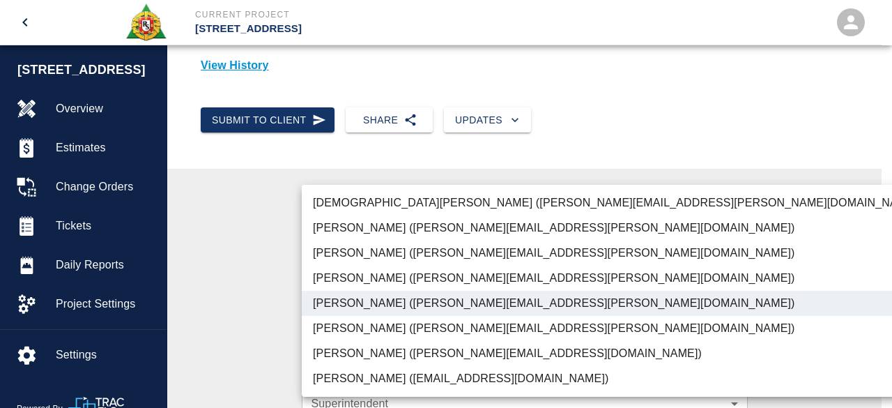
click at [814, 234] on div at bounding box center [446, 204] width 892 height 408
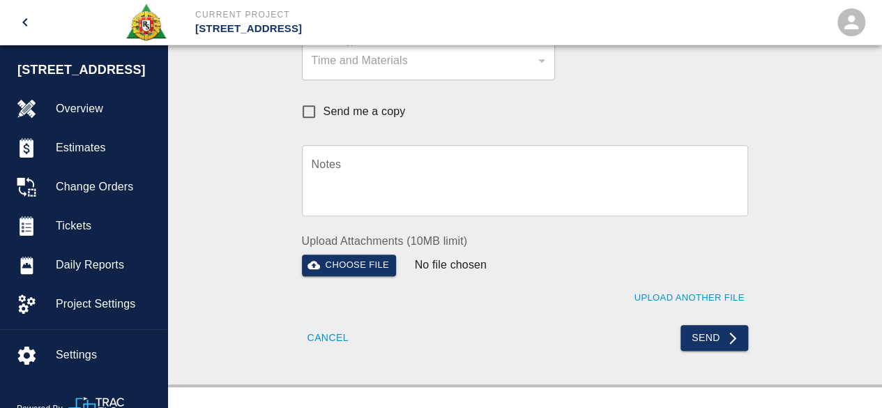
scroll to position [558, 0]
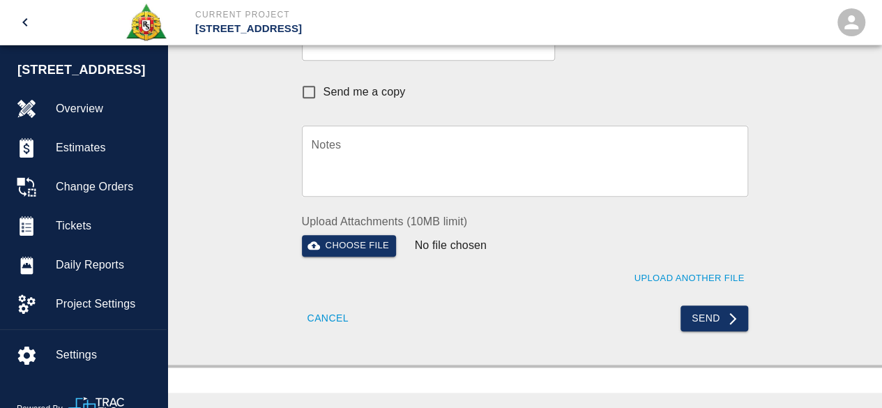
click at [708, 311] on button "Send" at bounding box center [714, 318] width 68 height 26
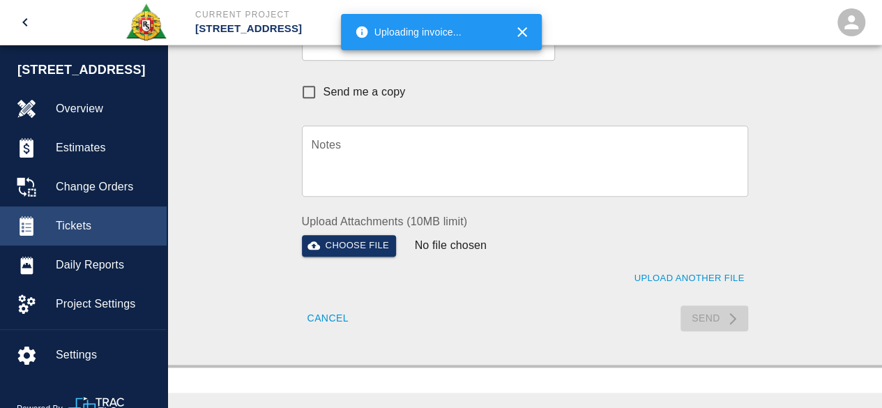
click at [86, 211] on div "Tickets" at bounding box center [83, 225] width 167 height 39
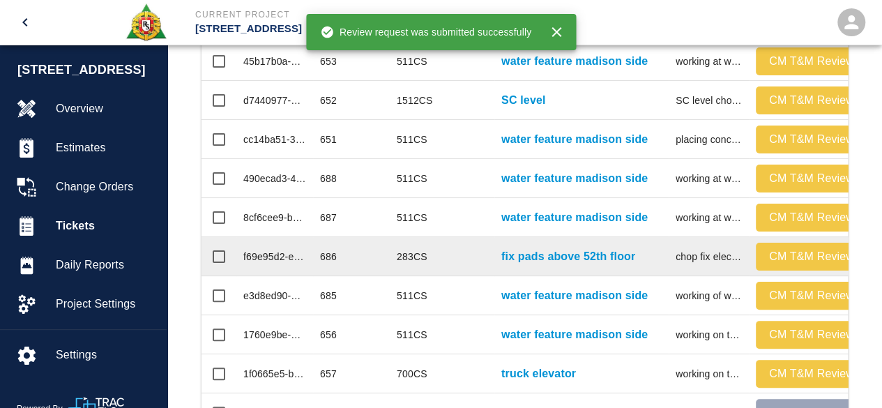
scroll to position [439, 0]
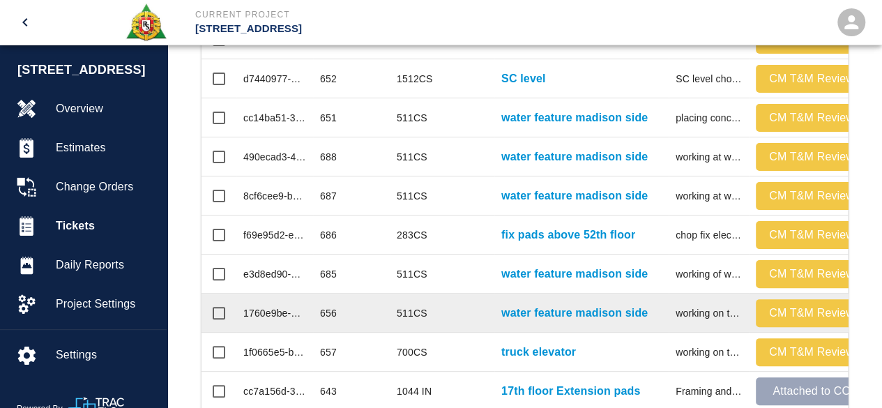
click at [799, 314] on p "CM T&M Review" at bounding box center [811, 313] width 100 height 17
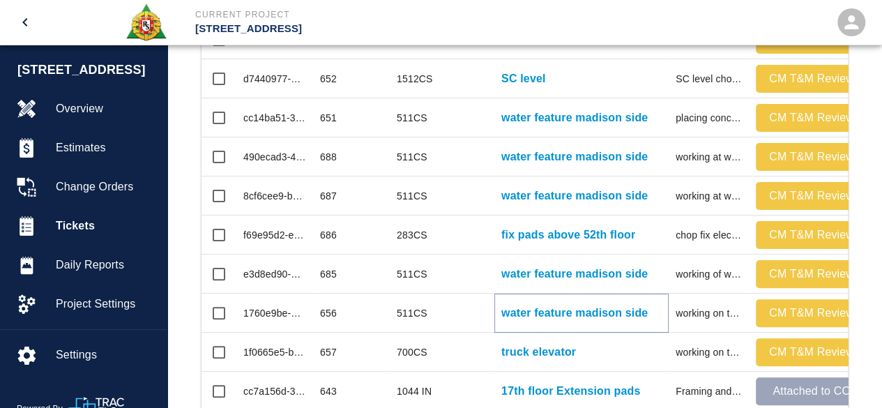
click at [588, 310] on p "water feature madison side" at bounding box center [574, 313] width 146 height 17
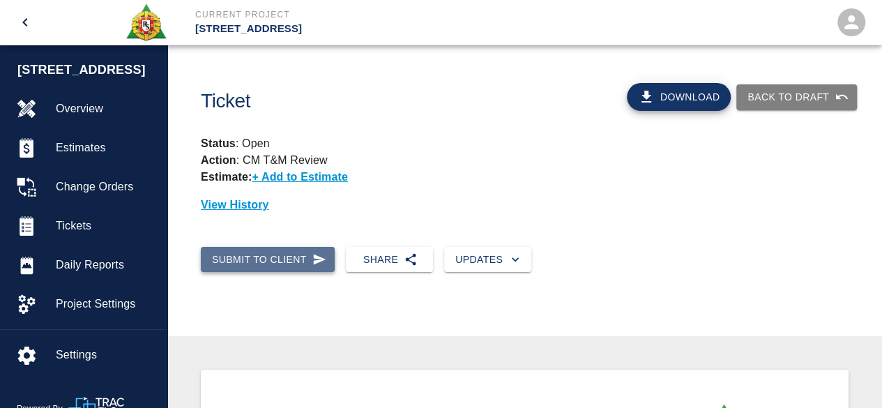
click at [254, 260] on button "Submit to Client" at bounding box center [268, 260] width 134 height 26
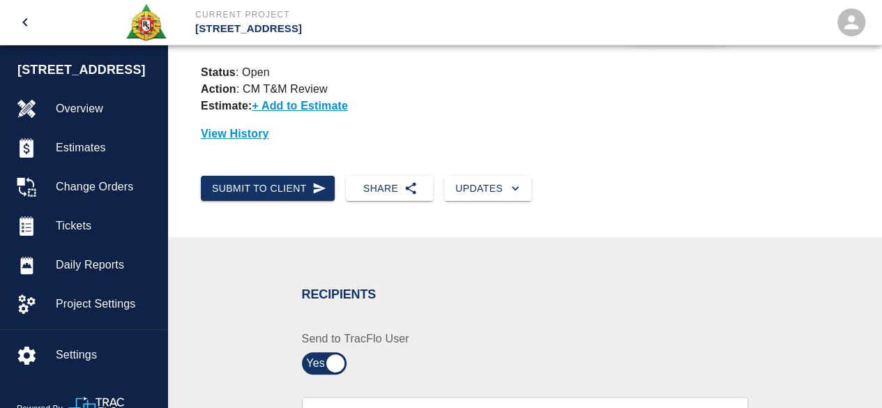
scroll to position [209, 0]
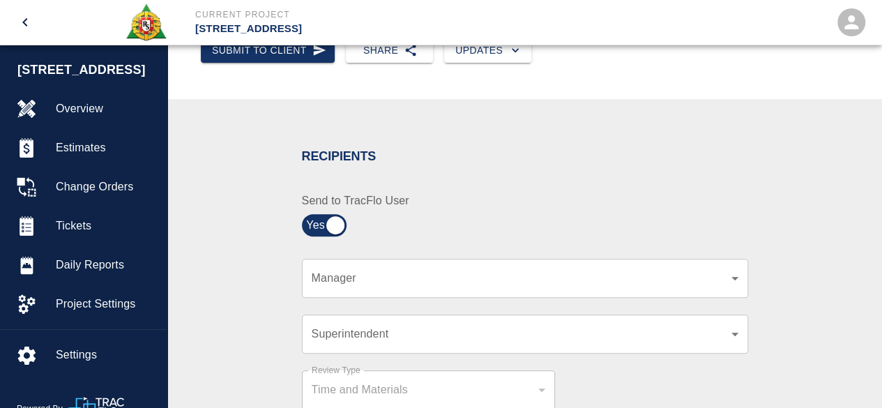
click at [310, 282] on div "​ Manager" at bounding box center [525, 278] width 446 height 39
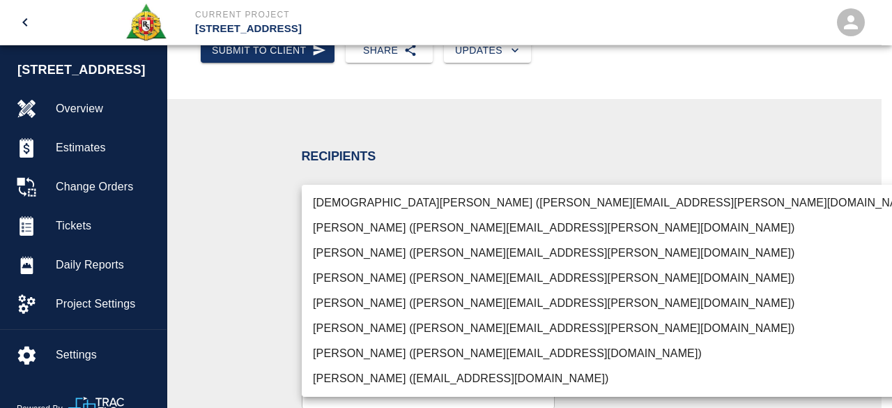
click at [359, 294] on li "[PERSON_NAME] ([PERSON_NAME][EMAIL_ADDRESS][PERSON_NAME][DOMAIN_NAME])" at bounding box center [617, 303] width 631 height 25
type input "15ee5819-a12b-4d49-b208-872c21abcab9"
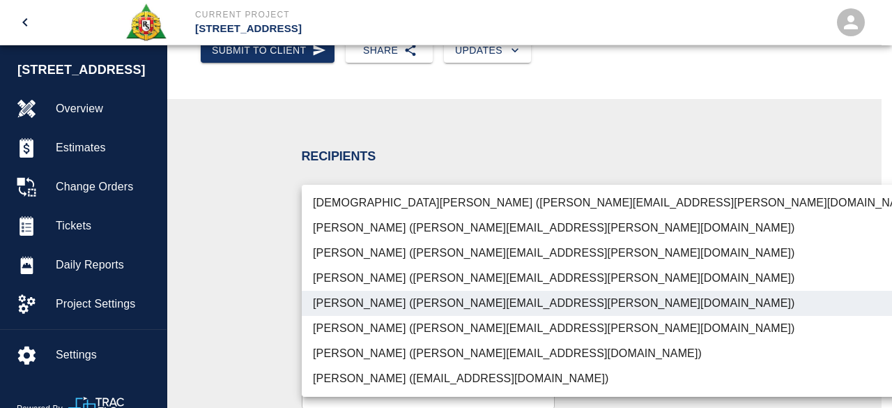
click at [805, 249] on div at bounding box center [446, 204] width 892 height 408
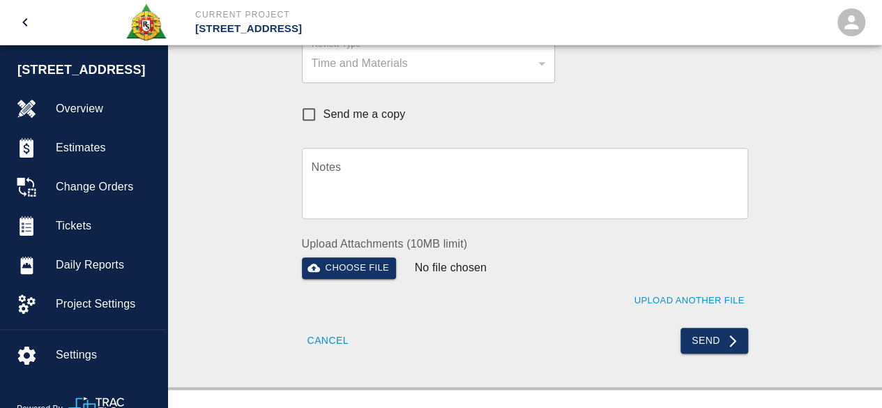
scroll to position [558, 0]
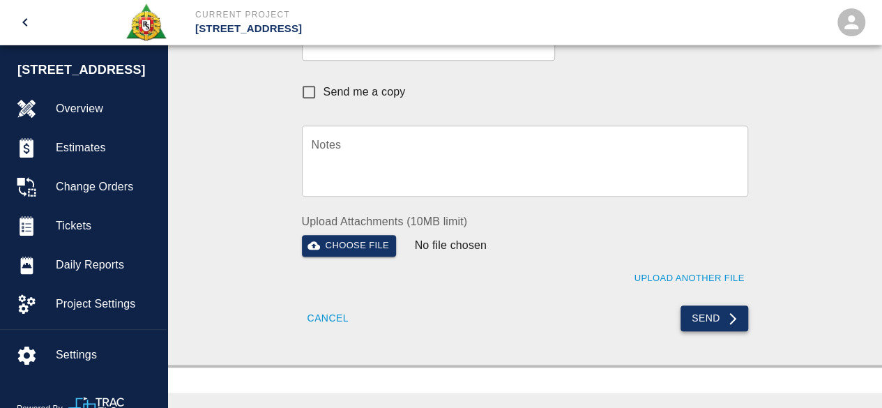
click at [703, 320] on button "Send" at bounding box center [714, 318] width 68 height 26
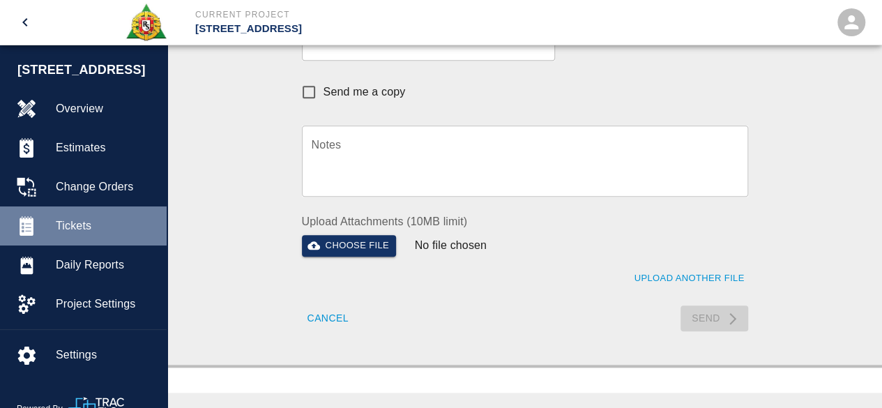
click at [89, 225] on span "Tickets" at bounding box center [106, 226] width 100 height 17
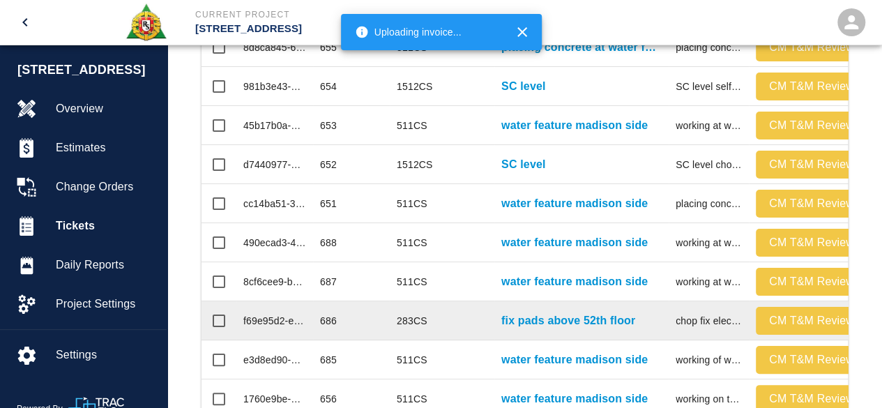
scroll to position [439, 0]
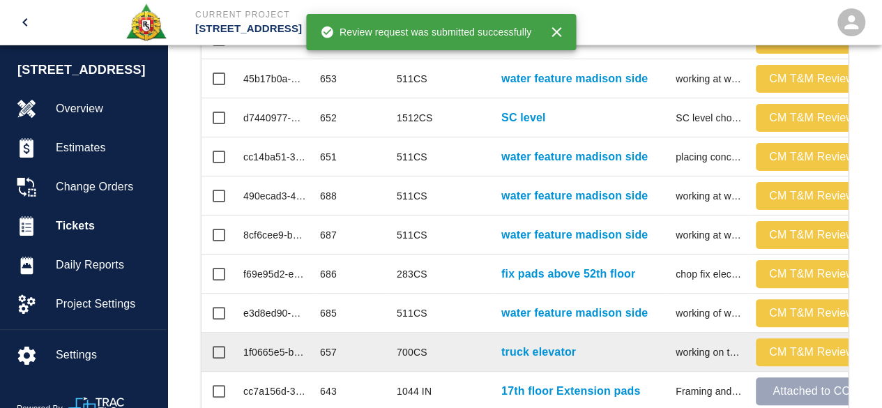
click at [793, 346] on p "CM T&M Review" at bounding box center [811, 352] width 100 height 17
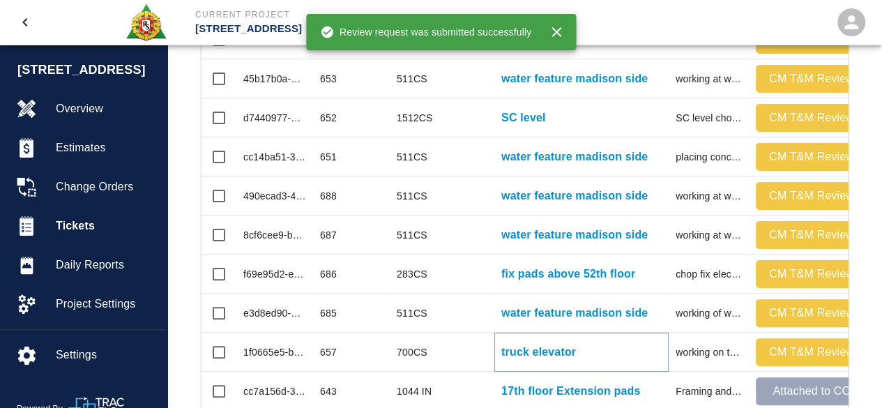
click at [549, 348] on p "truck elevator" at bounding box center [538, 352] width 75 height 17
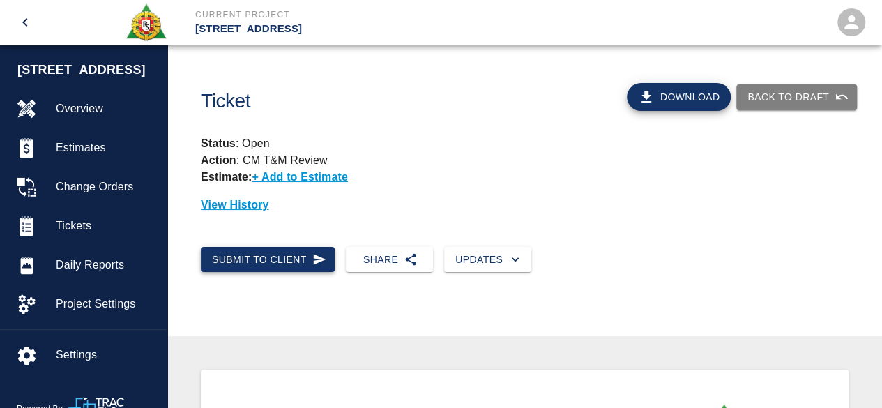
click at [267, 259] on button "Submit to Client" at bounding box center [268, 260] width 134 height 26
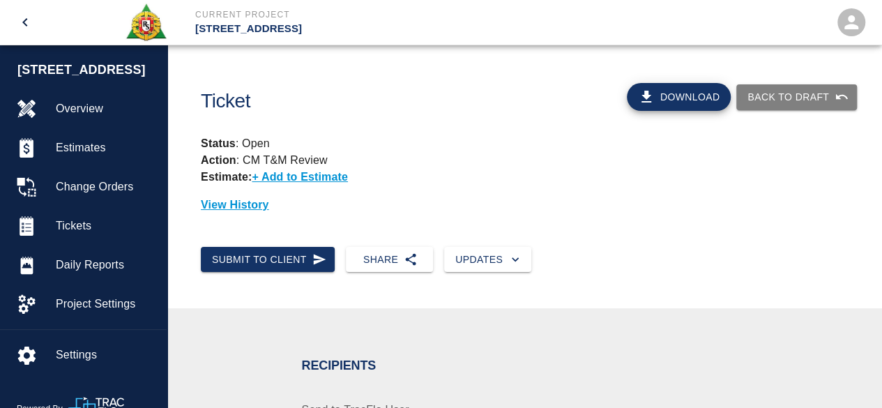
scroll to position [139, 0]
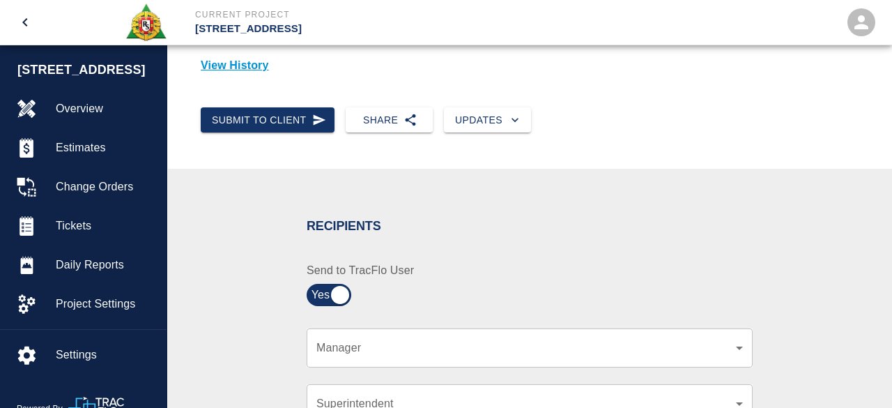
click at [349, 268] on body "Current Project [STREET_ADDRESS] Home [STREET_ADDRESS] Overview Estimates Chang…" at bounding box center [446, 65] width 892 height 408
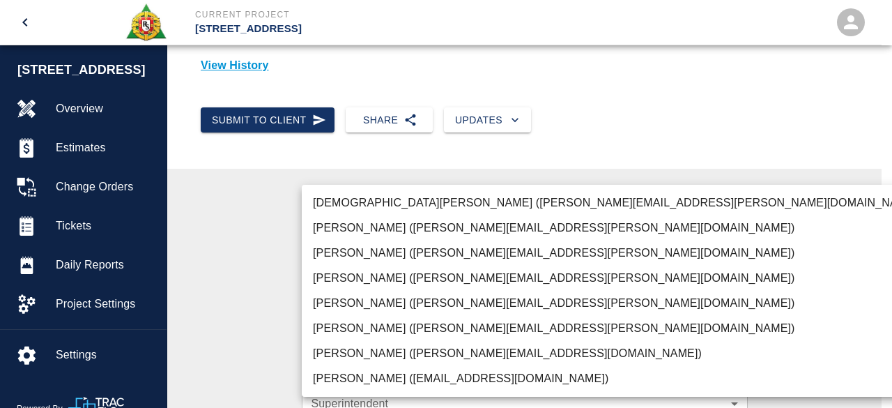
click at [371, 300] on li "[PERSON_NAME] ([PERSON_NAME][EMAIL_ADDRESS][PERSON_NAME][DOMAIN_NAME])" at bounding box center [617, 303] width 631 height 25
type input "15ee5819-a12b-4d49-b208-872c21abcab9"
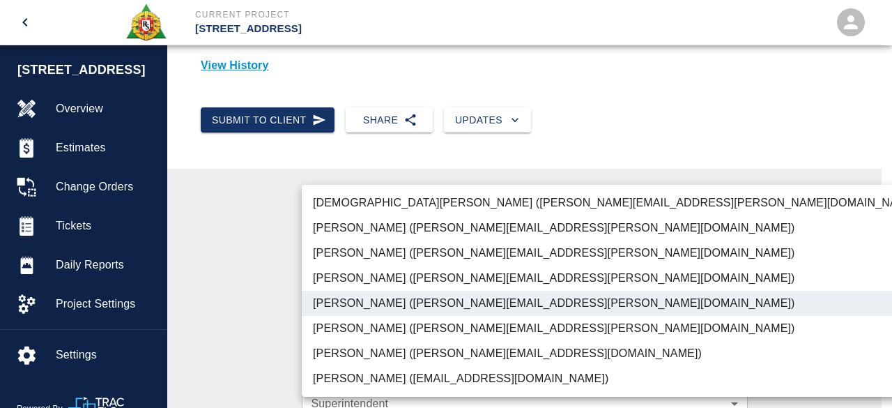
click at [774, 244] on div at bounding box center [446, 204] width 892 height 408
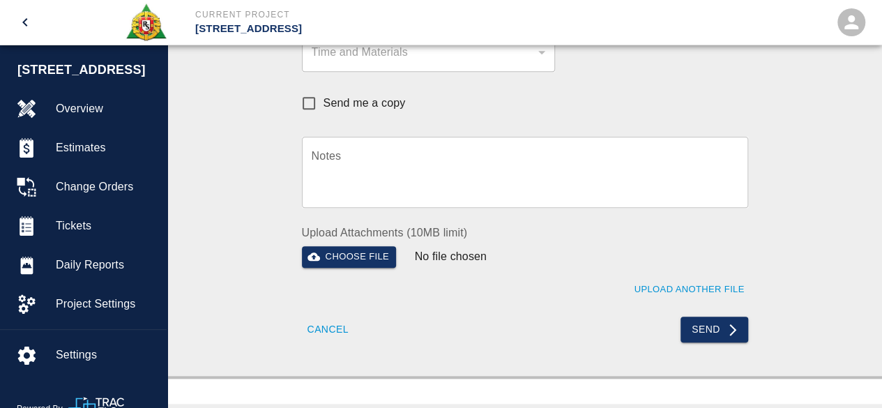
scroll to position [627, 0]
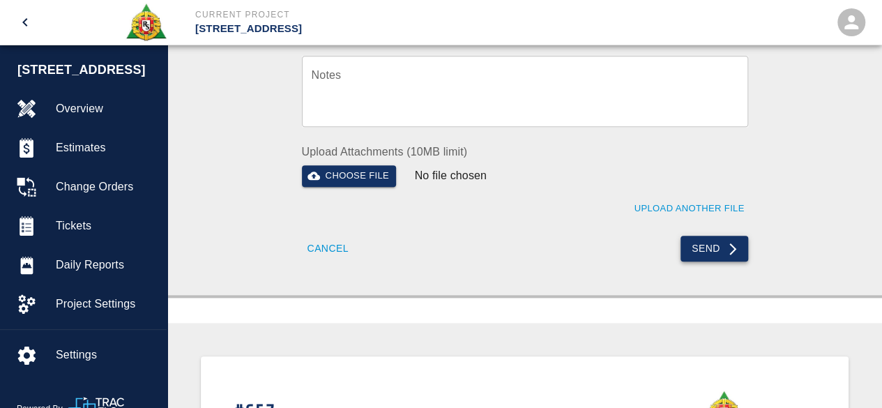
click at [692, 246] on button "Send" at bounding box center [714, 249] width 68 height 26
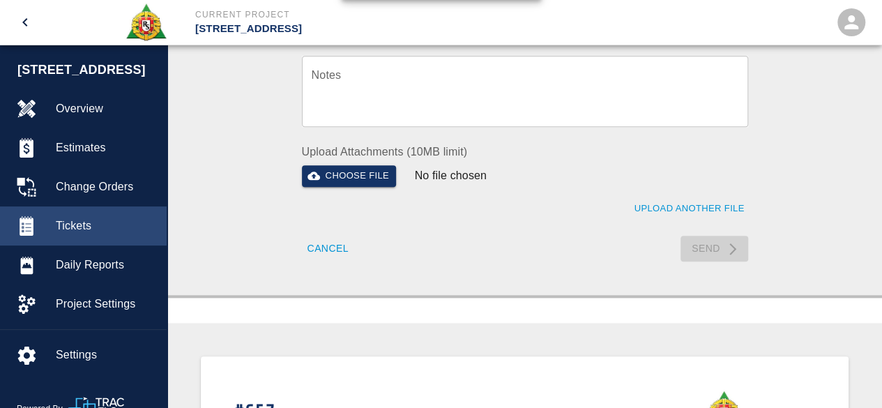
click at [90, 222] on span "Tickets" at bounding box center [106, 226] width 100 height 17
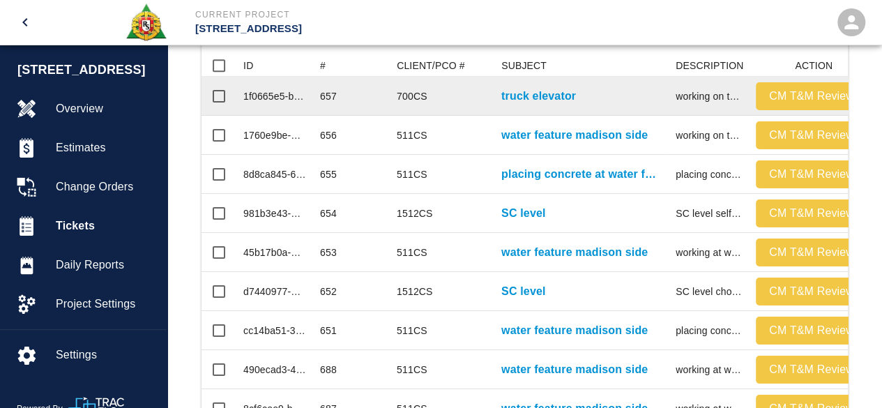
scroll to position [67, 0]
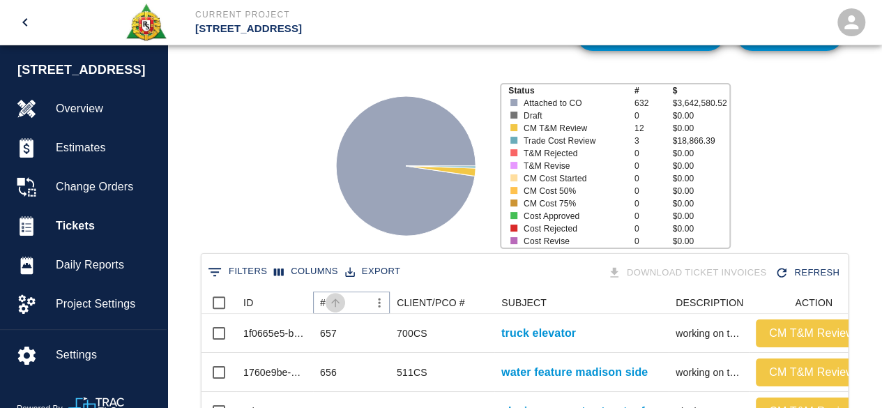
click at [335, 303] on icon "Sort" at bounding box center [335, 302] width 13 height 13
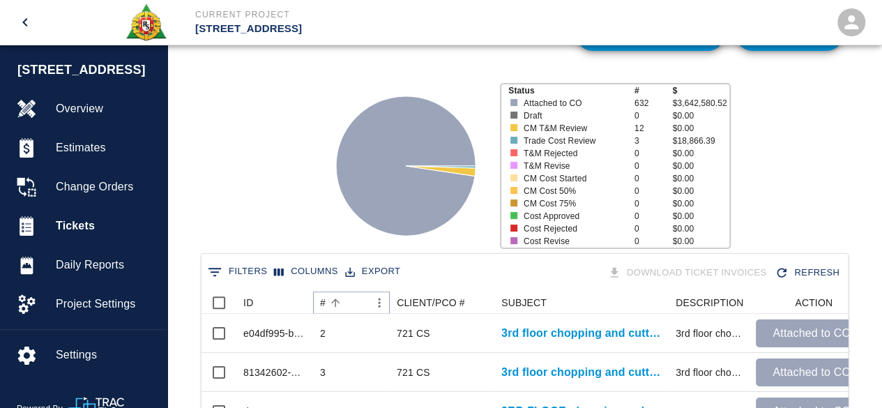
click at [335, 303] on icon "Sort" at bounding box center [335, 302] width 8 height 8
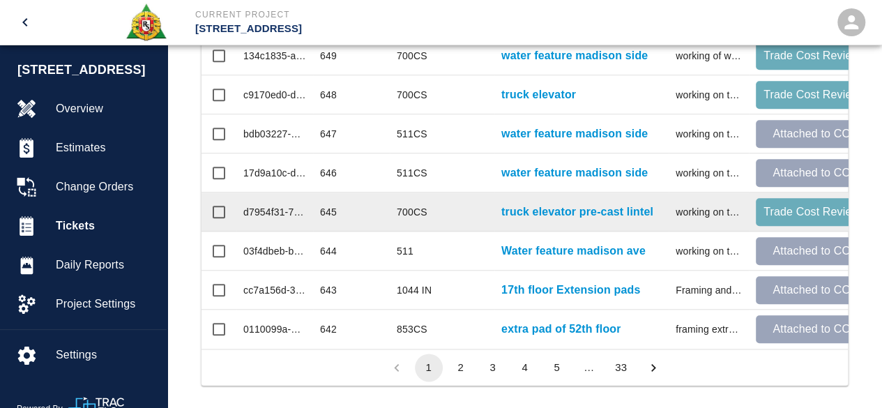
scroll to position [834, 0]
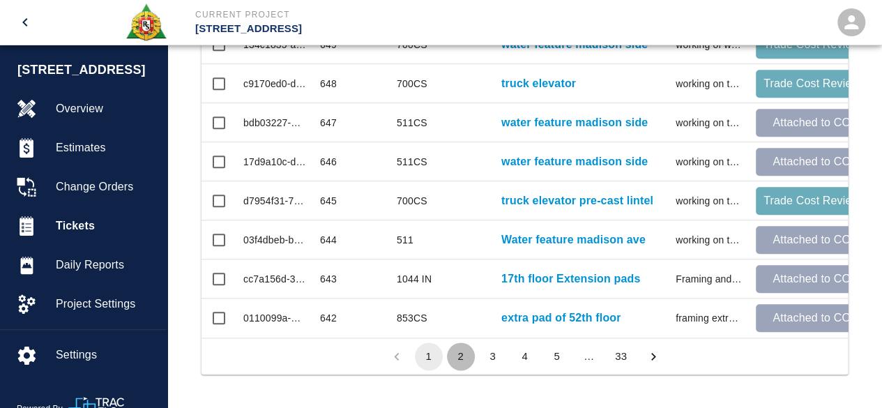
click at [465, 360] on button "2" at bounding box center [461, 356] width 28 height 28
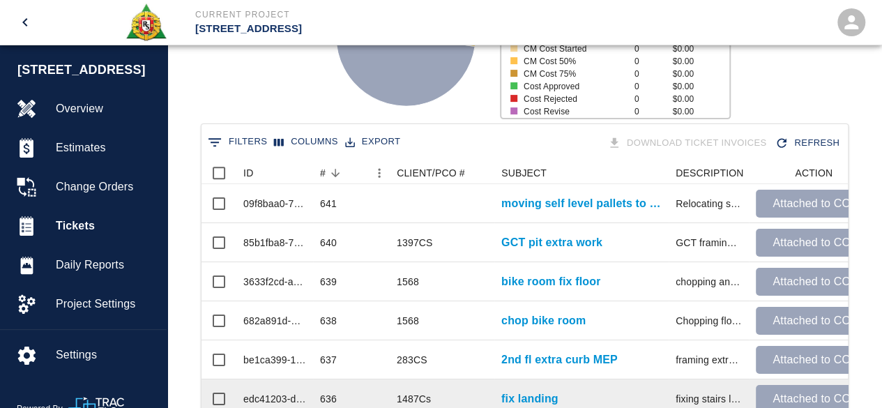
scroll to position [137, 0]
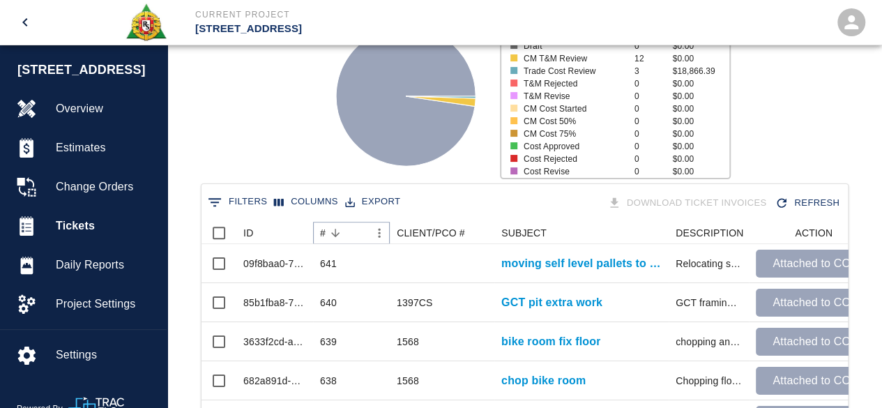
click at [330, 233] on icon "Sort" at bounding box center [335, 233] width 13 height 13
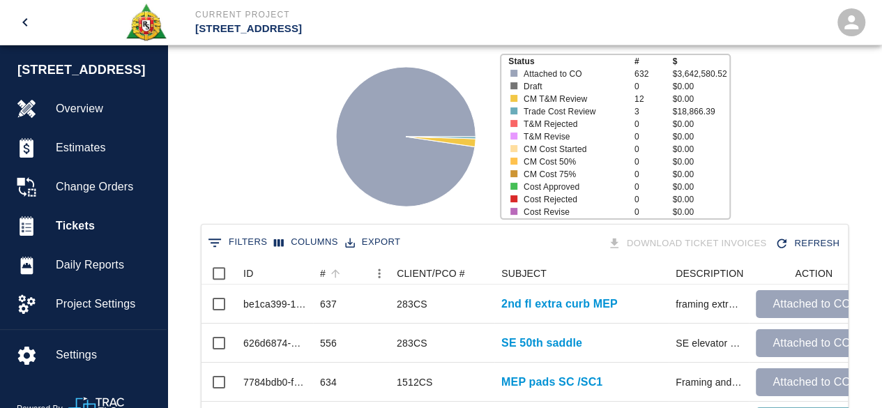
scroll to position [0, 0]
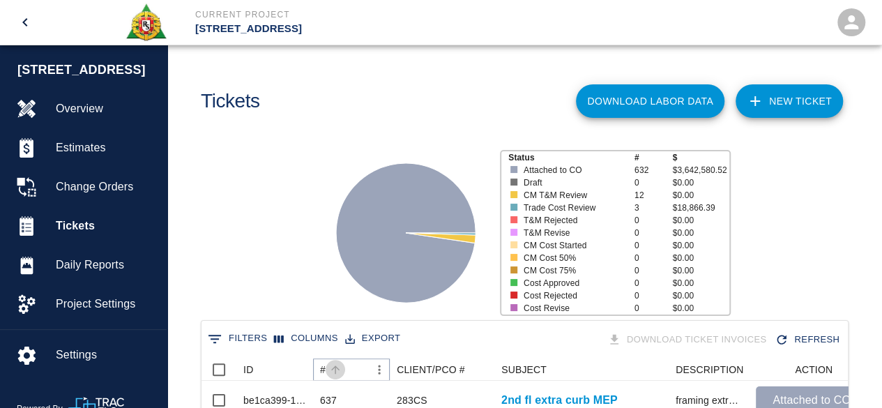
click at [333, 369] on icon "Sort" at bounding box center [335, 369] width 13 height 13
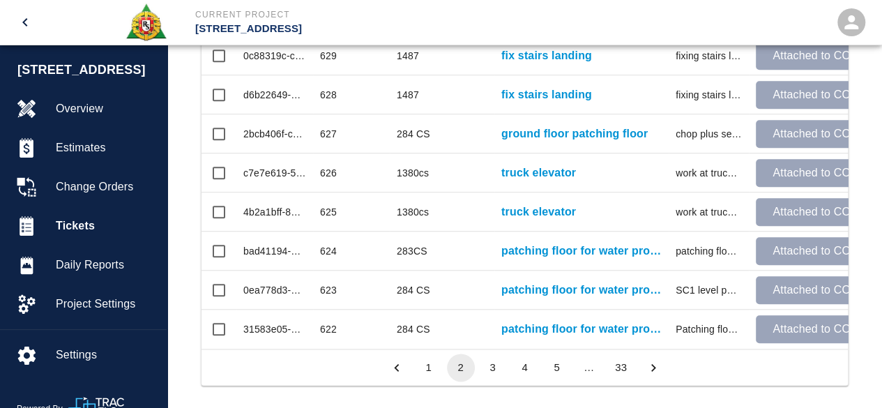
scroll to position [834, 0]
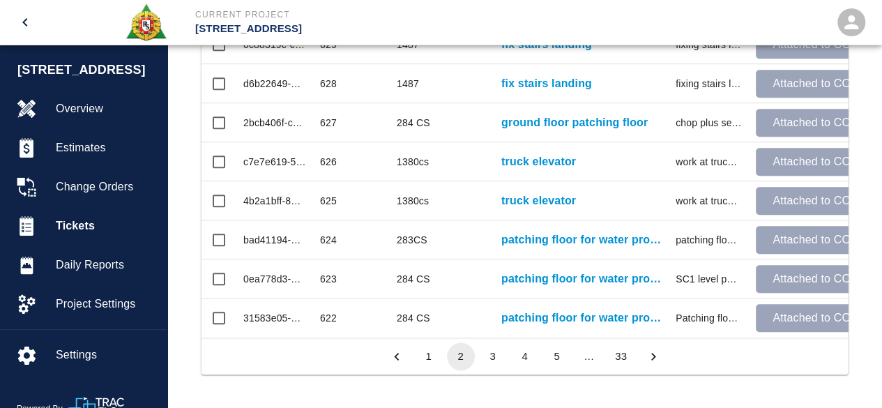
click at [426, 355] on button "1" at bounding box center [429, 356] width 28 height 28
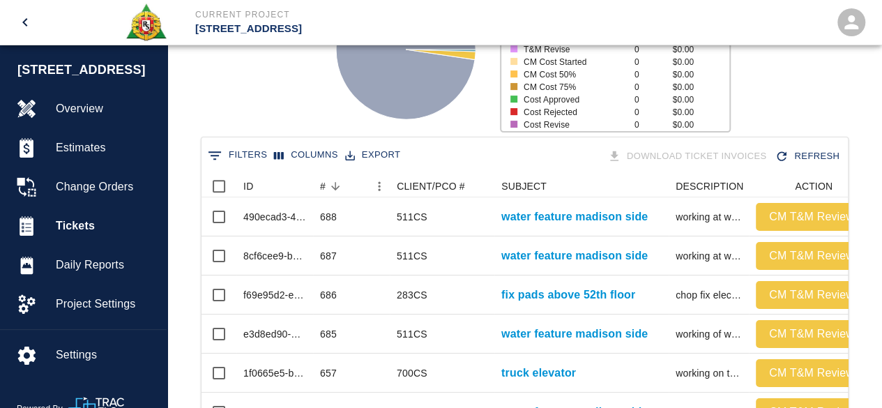
scroll to position [0, 0]
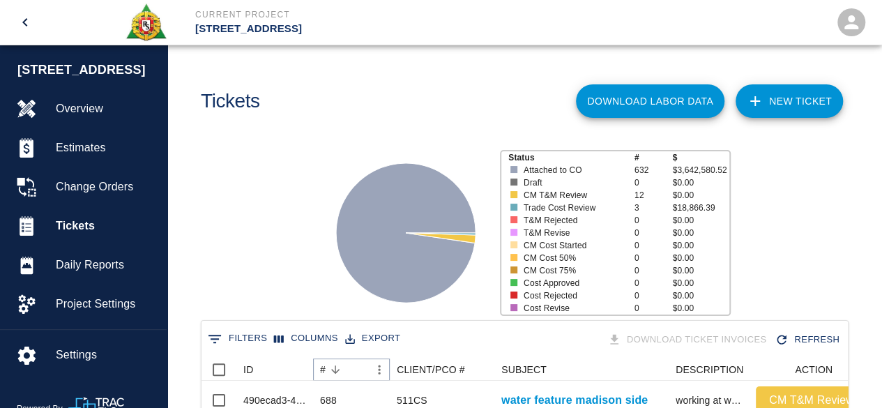
click at [336, 369] on icon "Sort" at bounding box center [335, 369] width 13 height 13
click at [336, 367] on icon "Sort" at bounding box center [335, 369] width 8 height 8
